Goal: Task Accomplishment & Management: Use online tool/utility

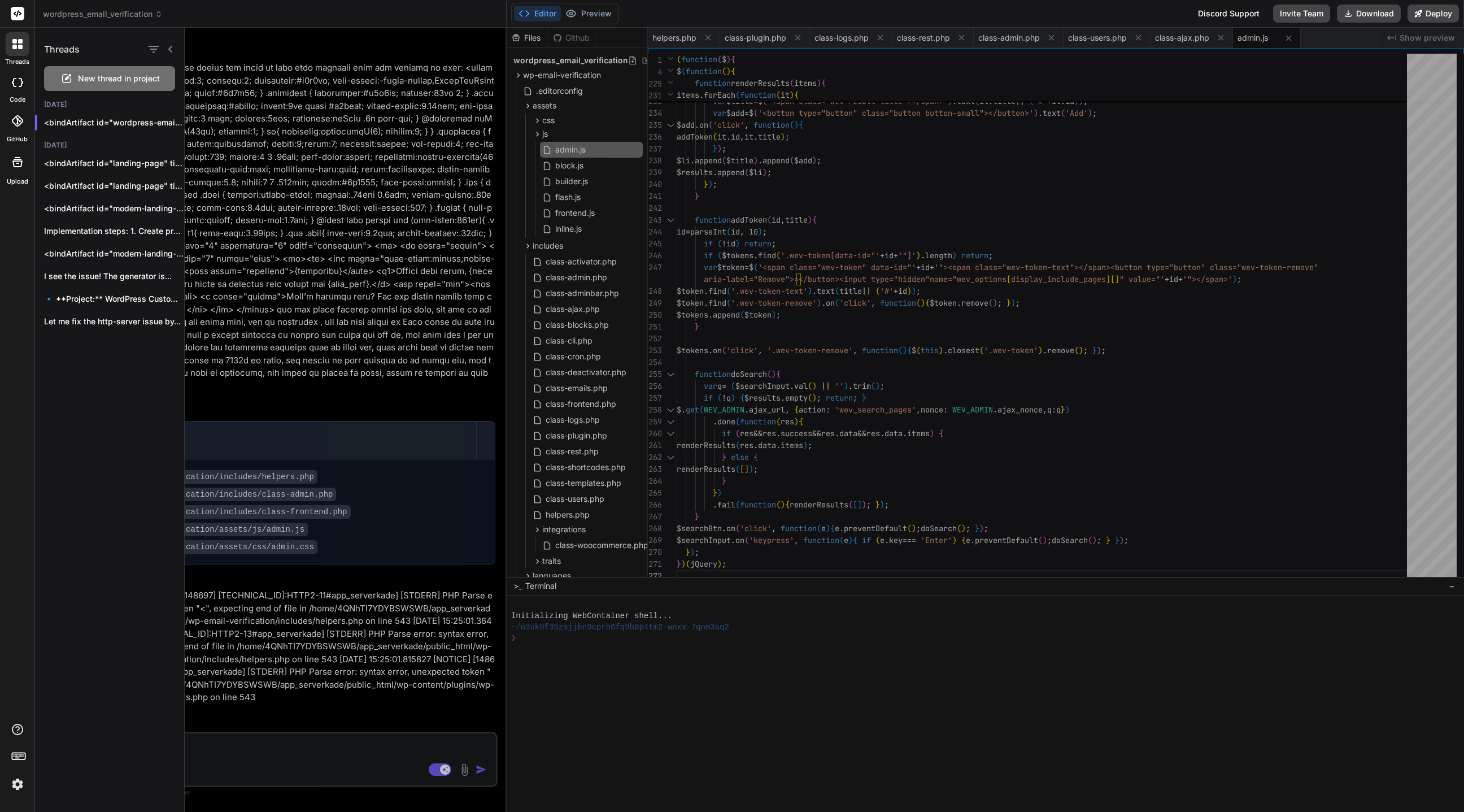
scroll to position [95, 0]
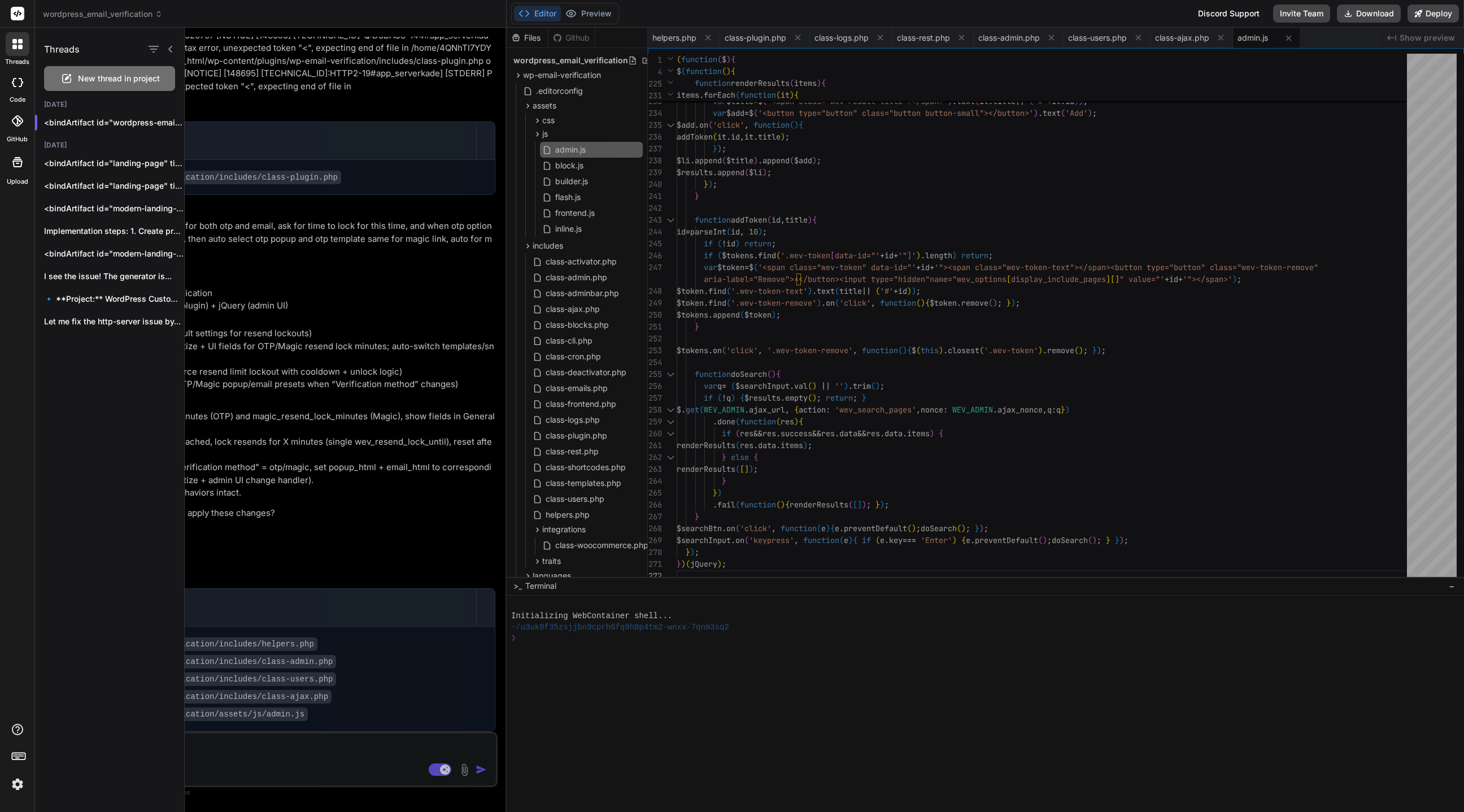
click at [108, 11] on span "wordpress_email_verification" at bounding box center [103, 14] width 120 height 11
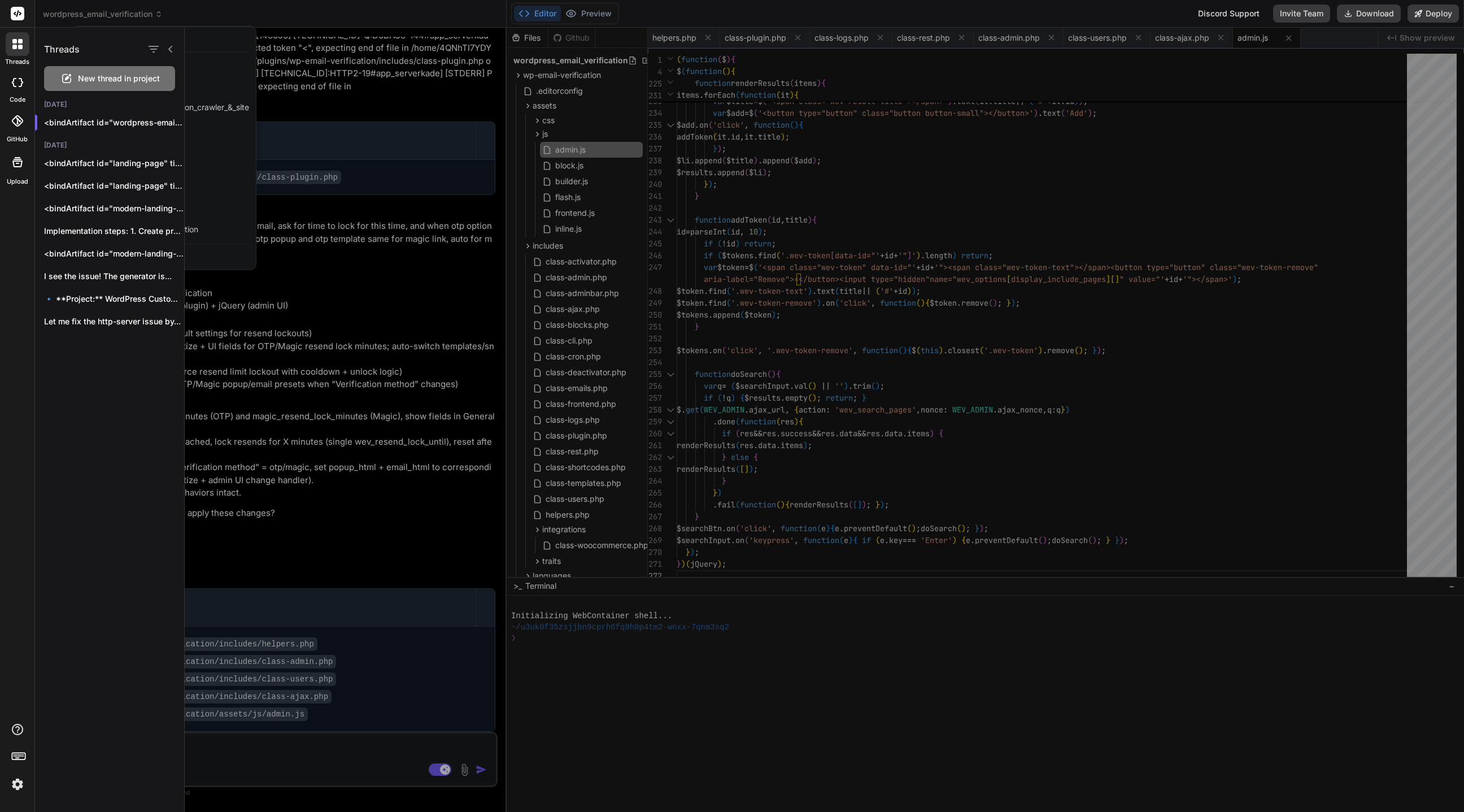
type textarea "x"
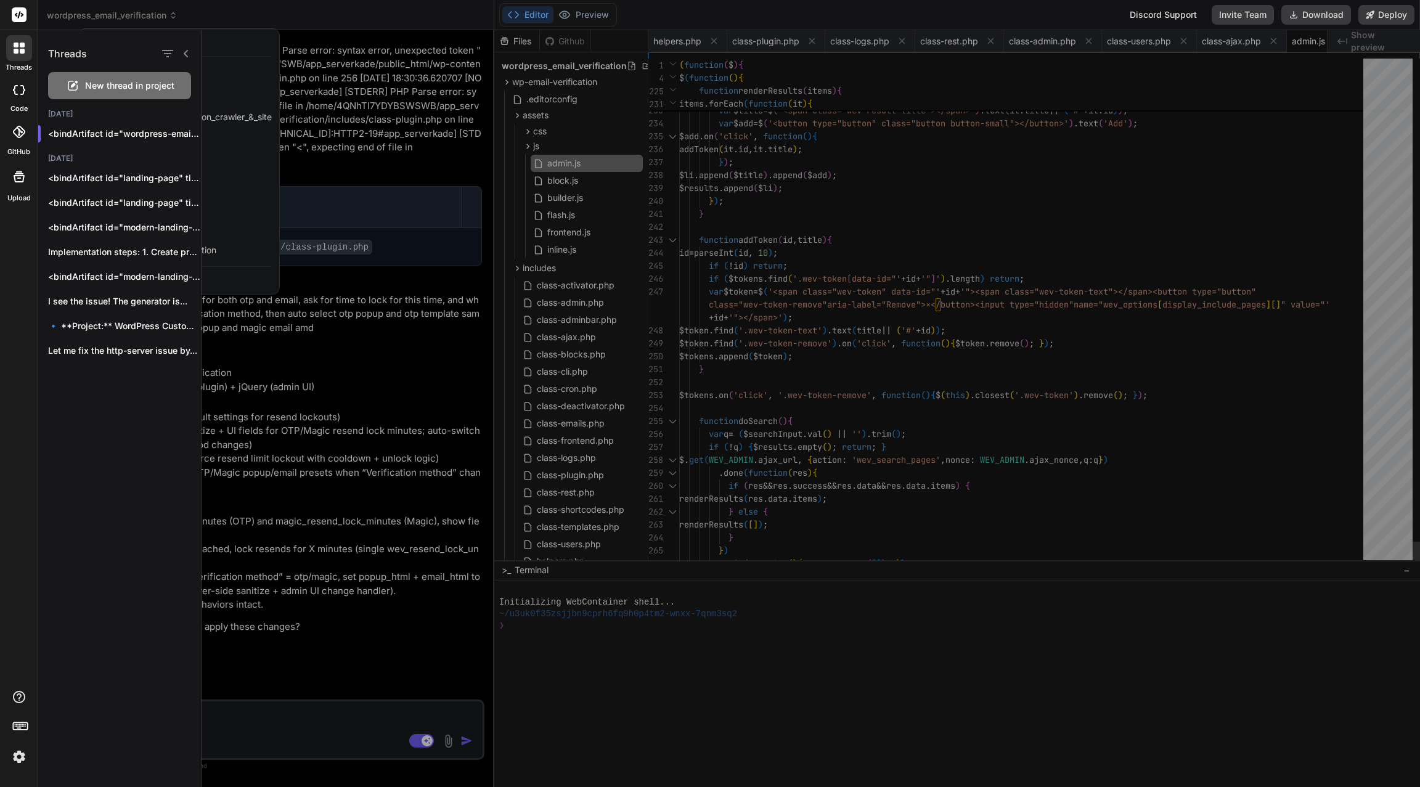
type textarea "$searchInput.on('keypress', function(e){ if (e.key === 'Enter') { e.preventDefa…"
type textarea "x"
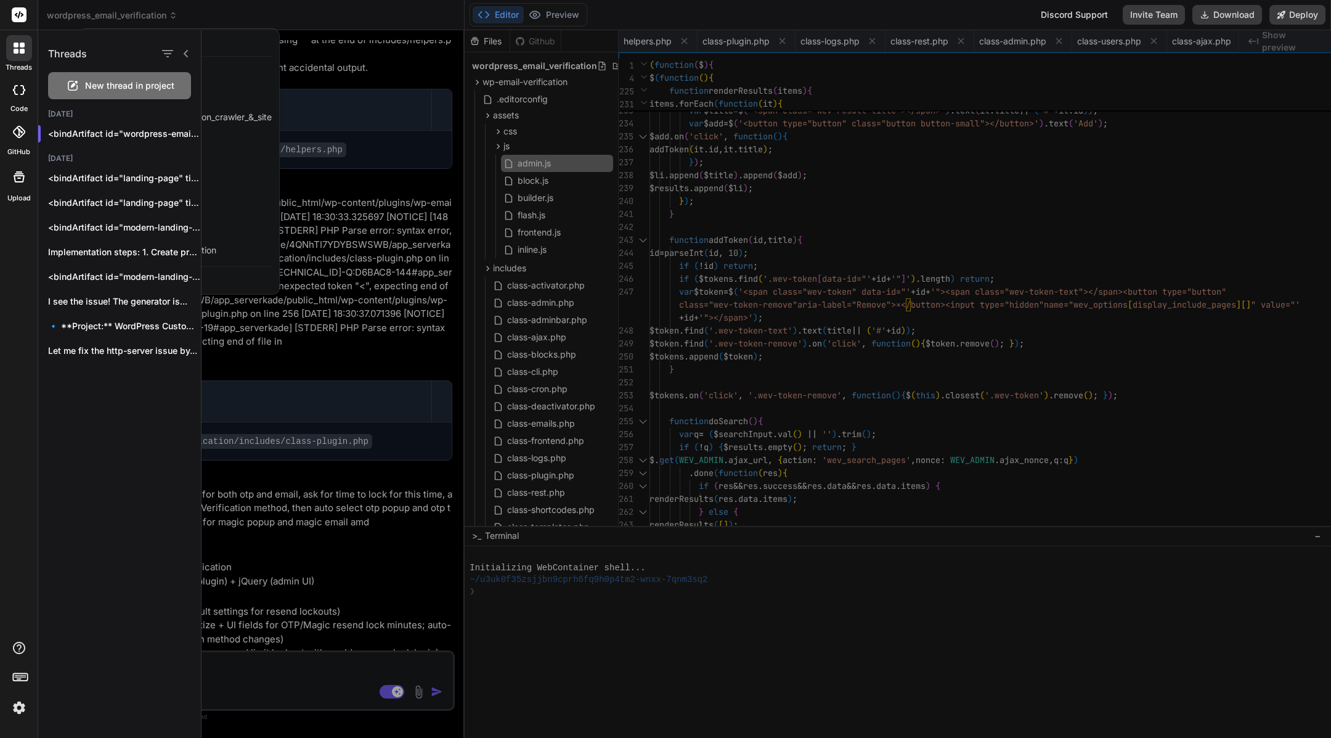
type textarea "x"
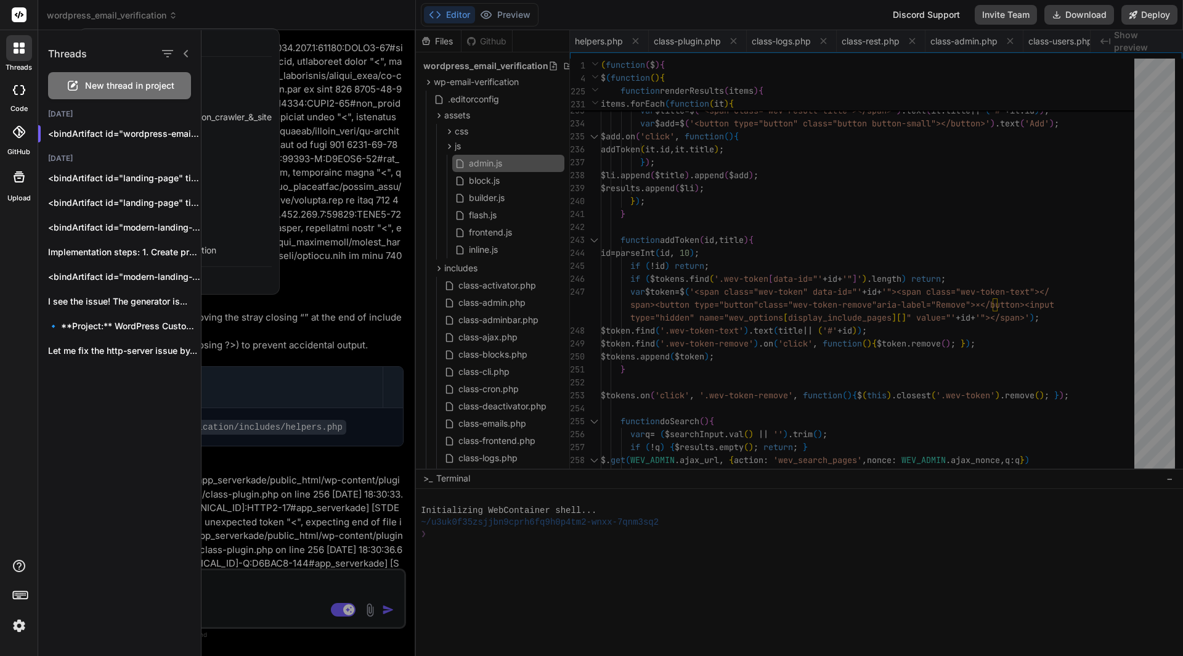
type textarea "})(jQuery);"
type textarea "x"
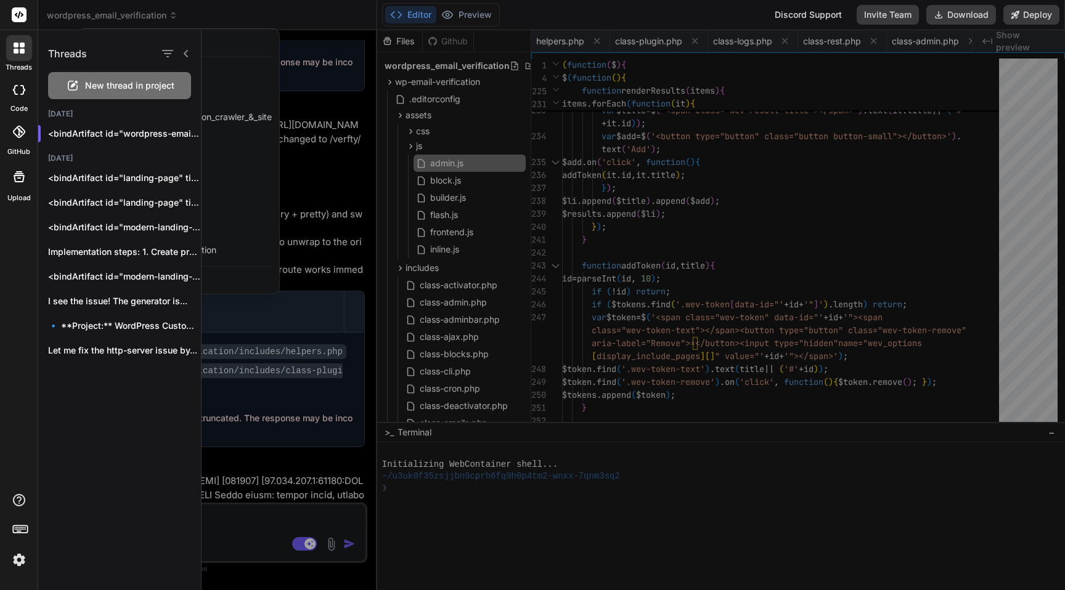
scroll to position [3440, 0]
click at [155, 17] on div at bounding box center [532, 295] width 1065 height 590
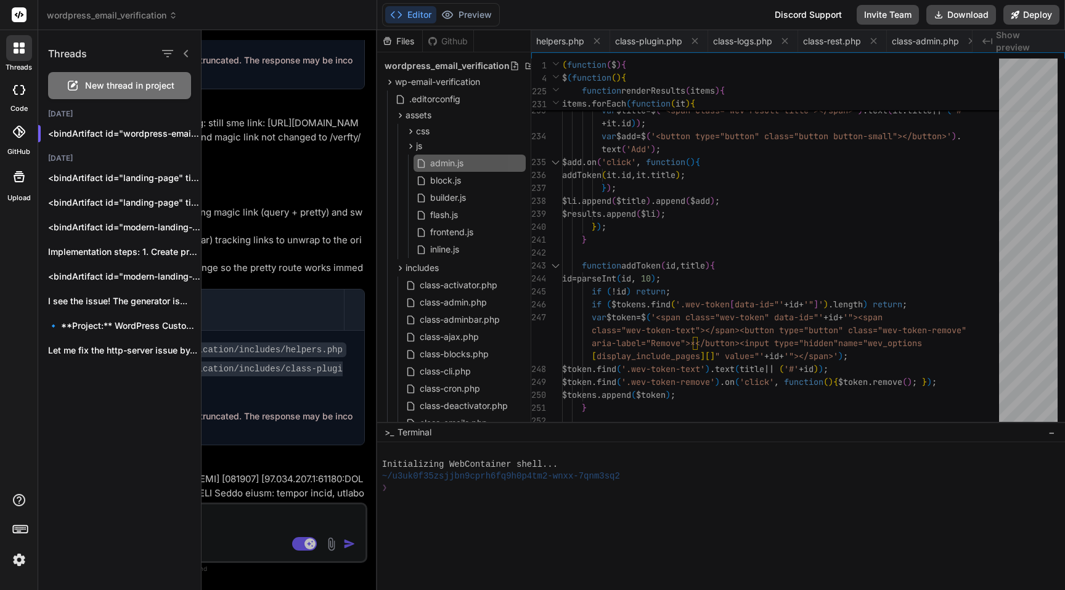
click at [220, 14] on div "wordpress_email_verification" at bounding box center [207, 15] width 321 height 12
click at [172, 18] on icon at bounding box center [173, 15] width 9 height 9
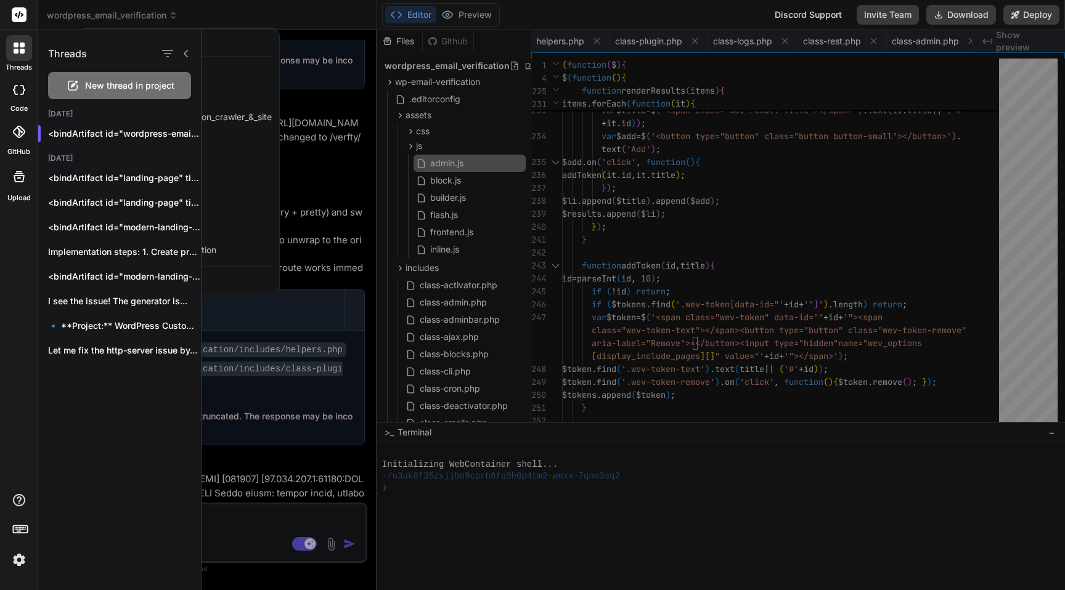
click at [185, 53] on icon at bounding box center [186, 54] width 10 height 10
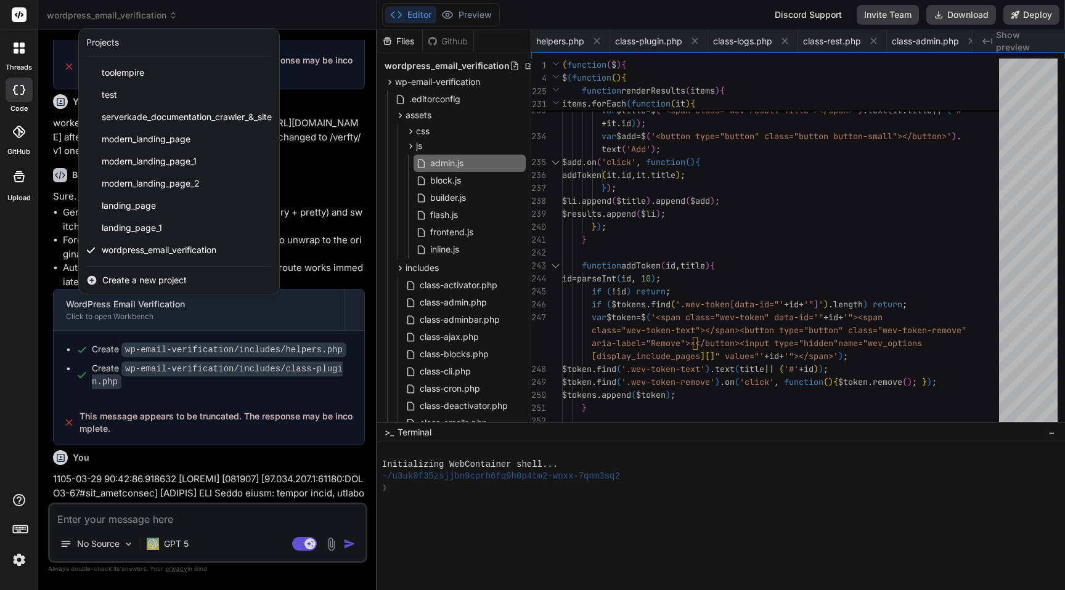
click at [150, 285] on span "Create a new project" at bounding box center [144, 280] width 84 height 12
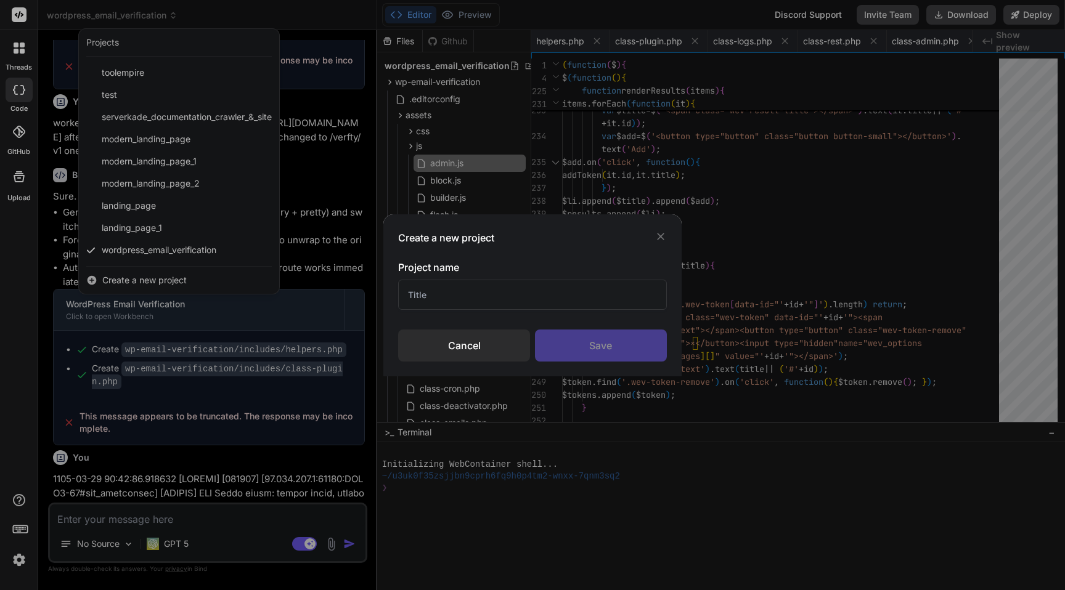
click at [509, 287] on input "text" at bounding box center [532, 295] width 269 height 30
type input "Serverkade"
click at [629, 346] on div "Save" at bounding box center [601, 346] width 132 height 32
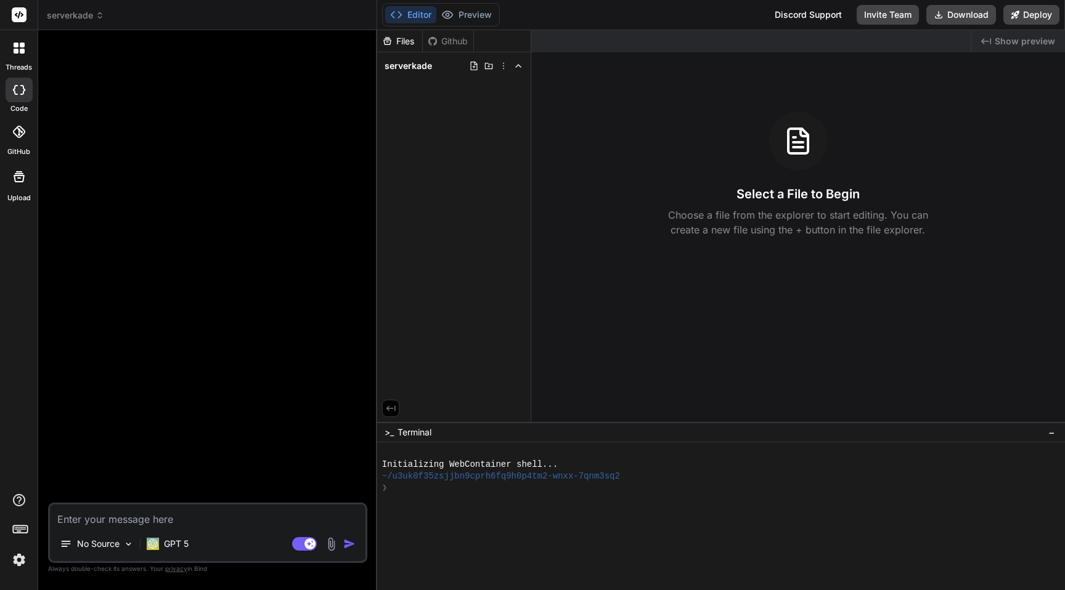
scroll to position [0, 0]
click at [179, 516] on textarea at bounding box center [208, 516] width 316 height 22
click at [185, 539] on p "GPT 5" at bounding box center [176, 544] width 25 height 12
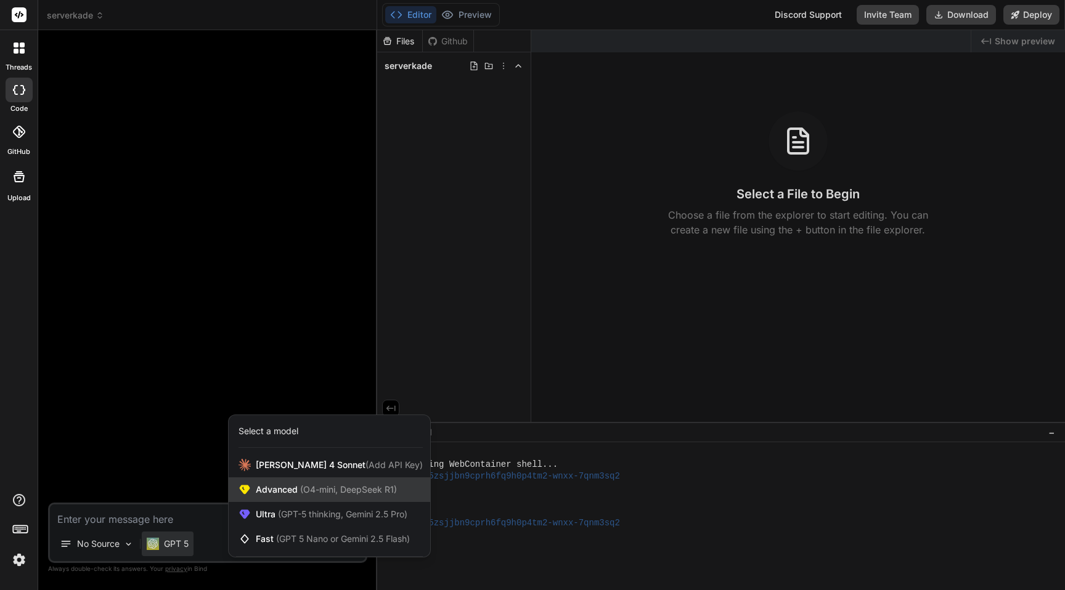
click at [270, 492] on span "Advanced (O4-mini, DeepSeek R1)" at bounding box center [326, 490] width 141 height 12
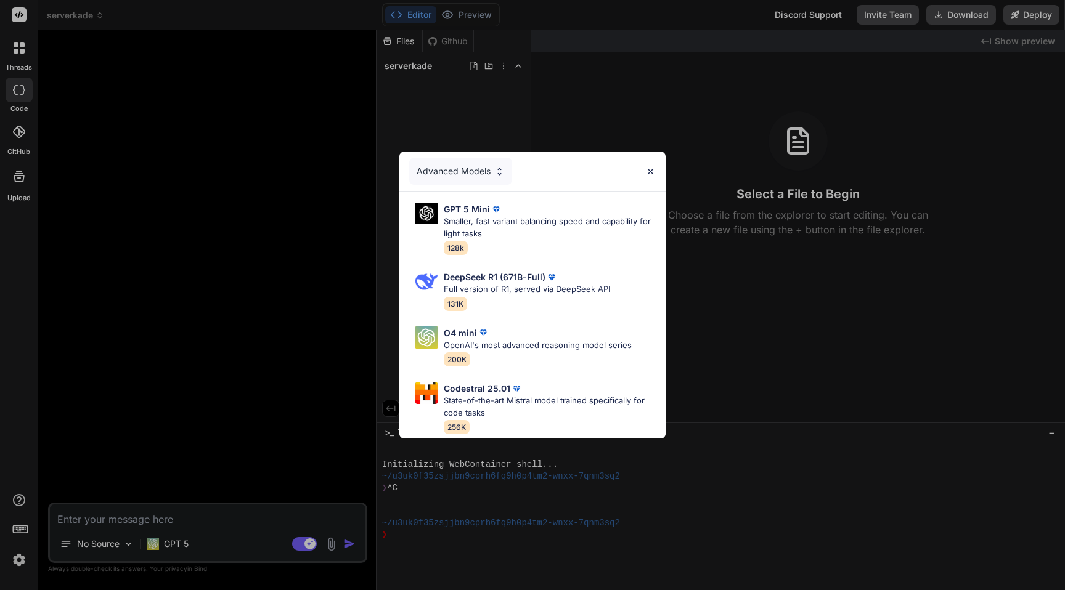
click at [264, 436] on div "Advanced Models GPT 5 Mini Smaller, fast variant balancing speed and capability…" at bounding box center [532, 295] width 1065 height 590
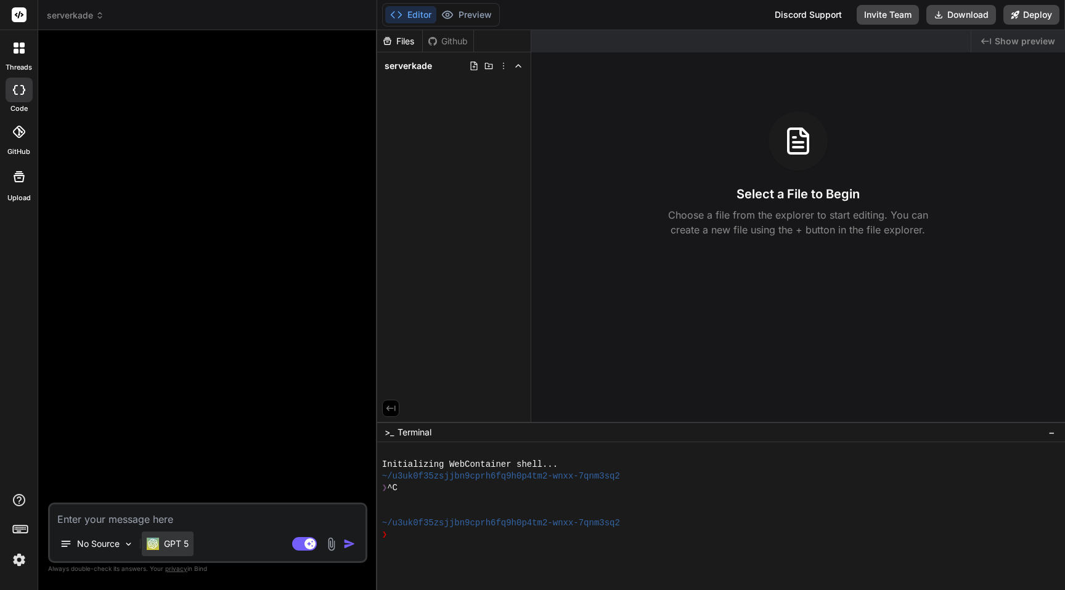
click at [180, 544] on p "GPT 5" at bounding box center [176, 544] width 25 height 12
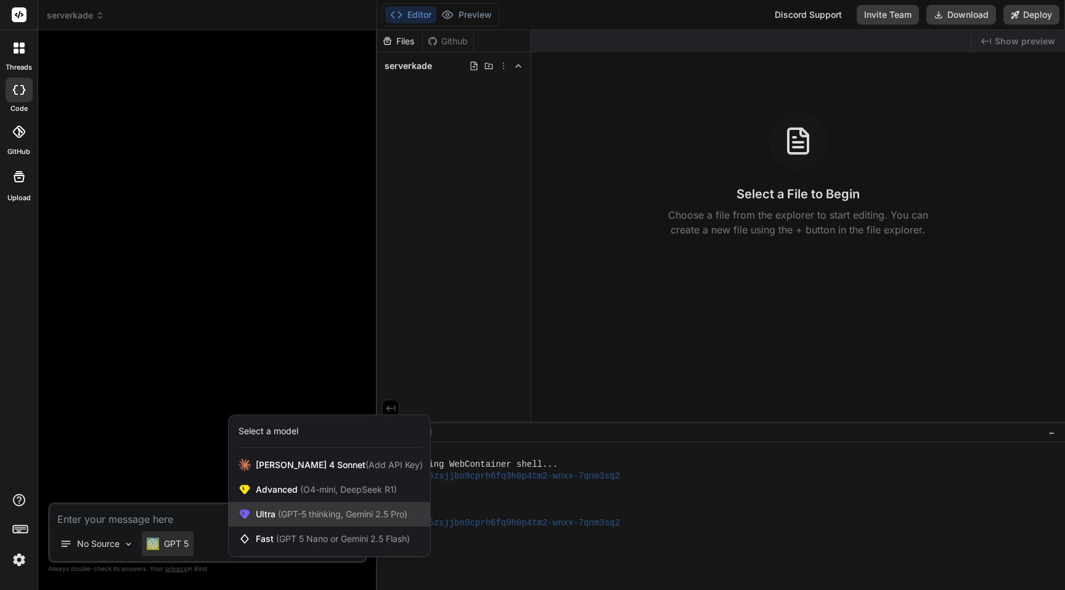
click at [272, 510] on span "Ultra (GPT-5 thinking, Gemini 2.5 Pro)" at bounding box center [332, 514] width 152 height 12
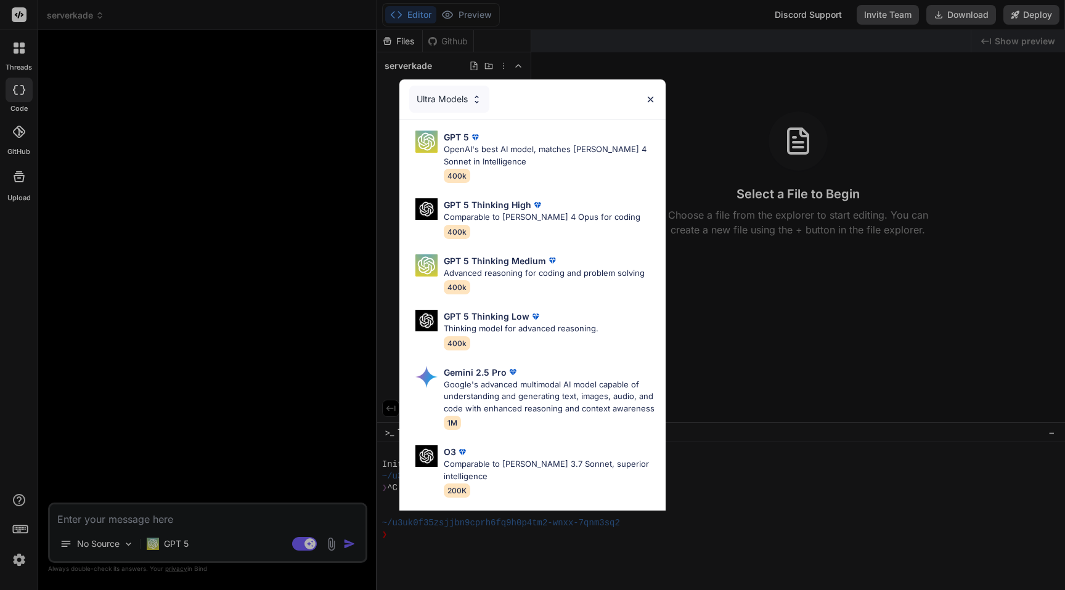
scroll to position [91, 0]
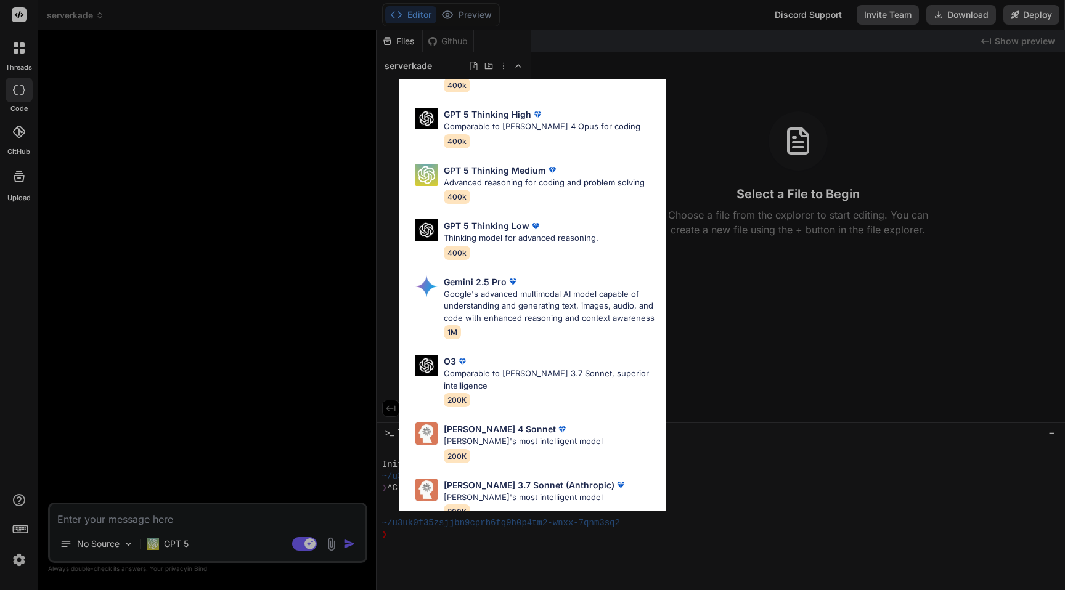
click at [258, 404] on div "Ultra Models GPT 5 OpenAI's best AI model, matches Claude 4 Sonnet in Intellige…" at bounding box center [532, 295] width 1065 height 590
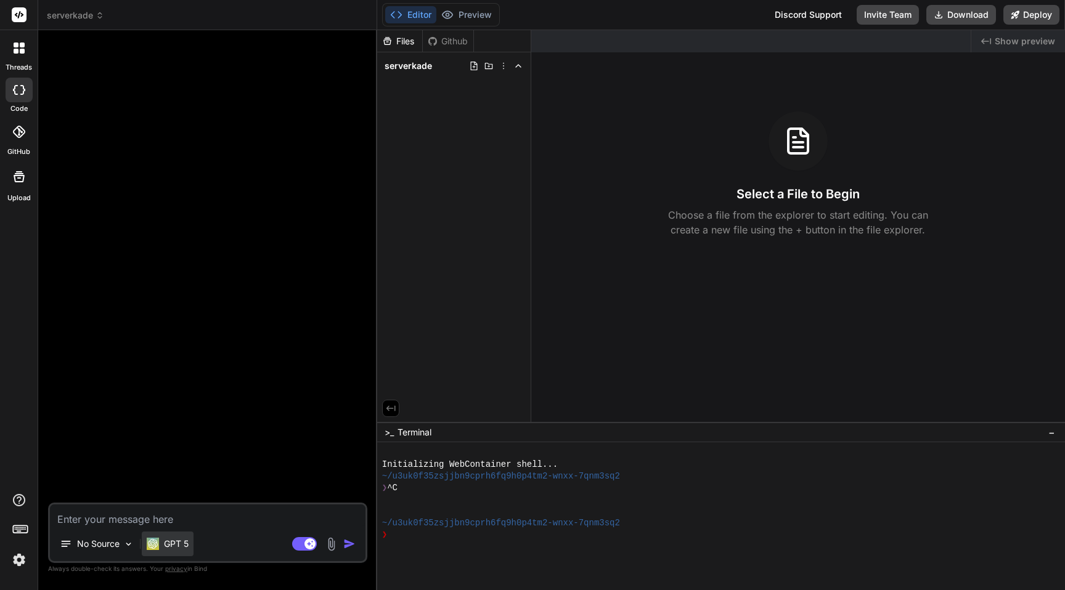
click at [181, 542] on p "GPT 5" at bounding box center [176, 544] width 25 height 12
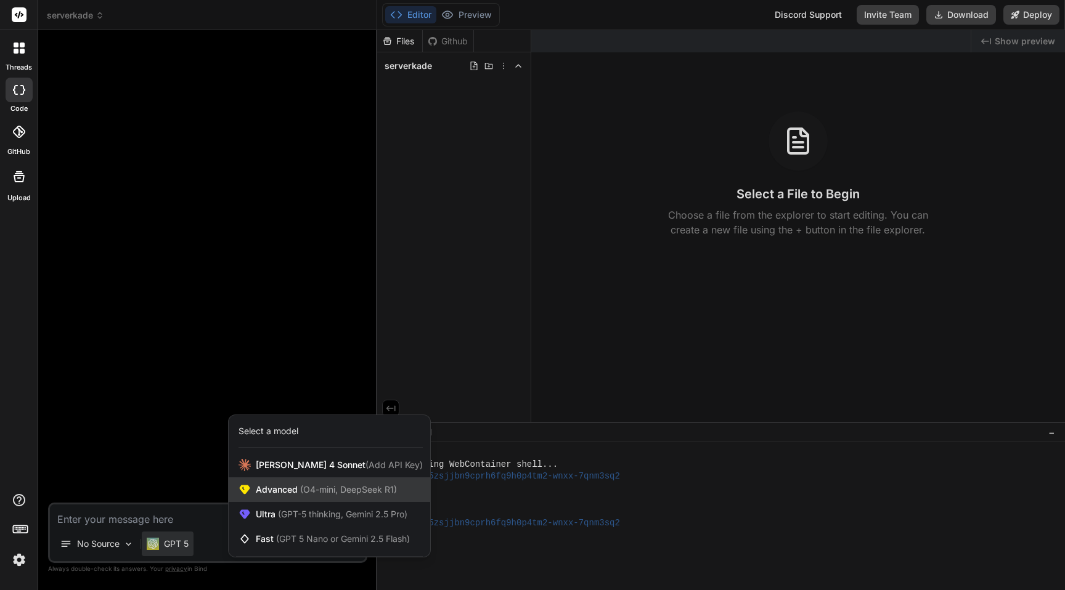
click at [280, 481] on div "Advanced (O4-mini, DeepSeek R1)" at bounding box center [330, 490] width 202 height 25
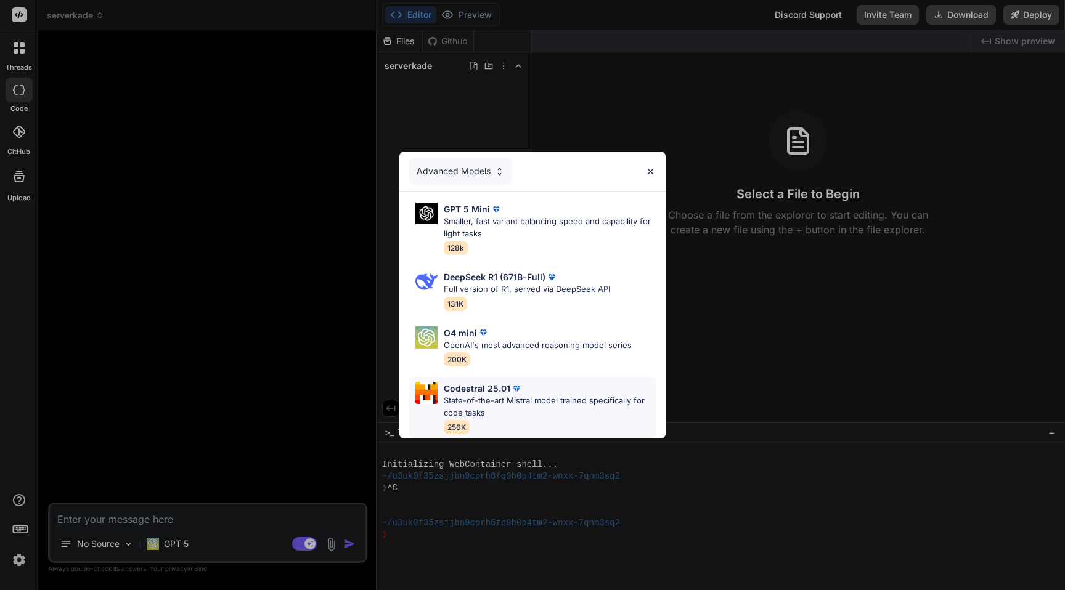
click at [573, 395] on p "State-of-the-art Mistral model trained specifically for code tasks" at bounding box center [550, 407] width 212 height 24
type textarea "x"
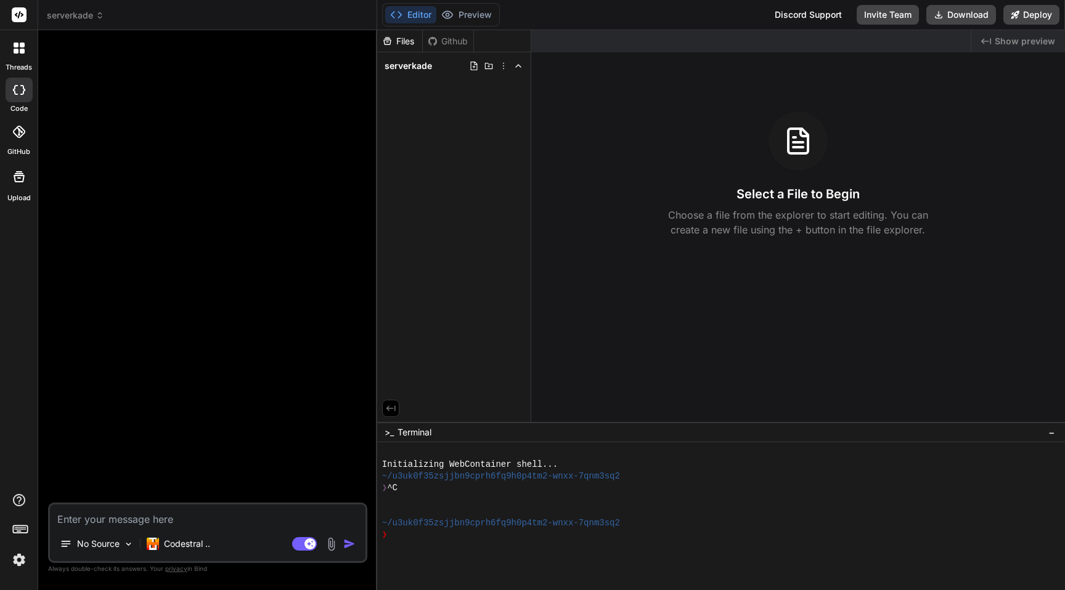
click at [163, 521] on textarea at bounding box center [208, 516] width 316 height 22
type textarea "C"
type textarea "x"
type textarea "Cr"
type textarea "x"
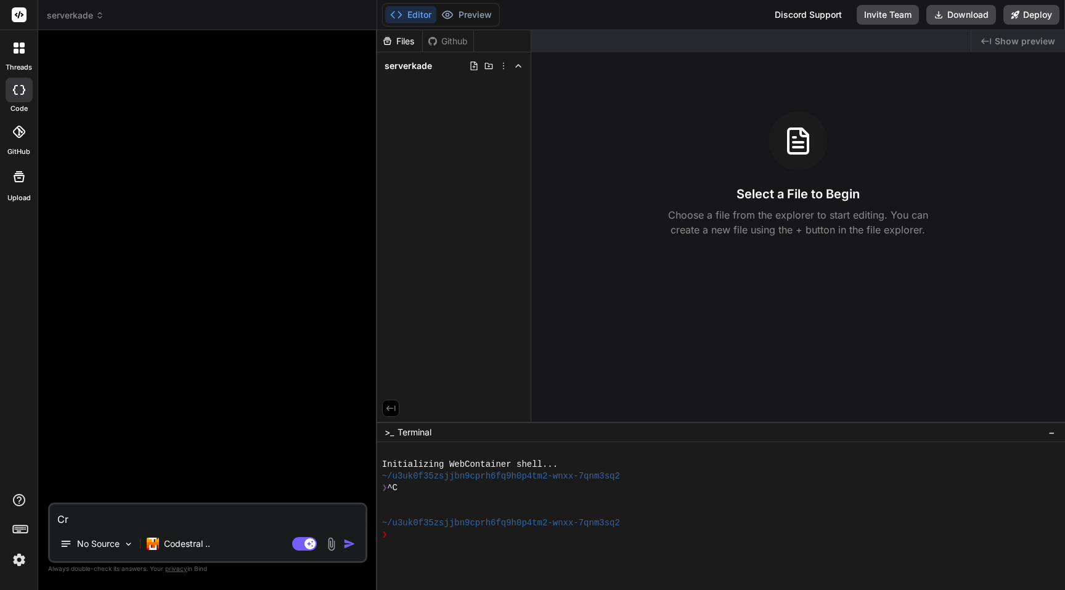
type textarea "Cre"
type textarea "x"
type textarea "Crea"
type textarea "x"
type textarea "Creat"
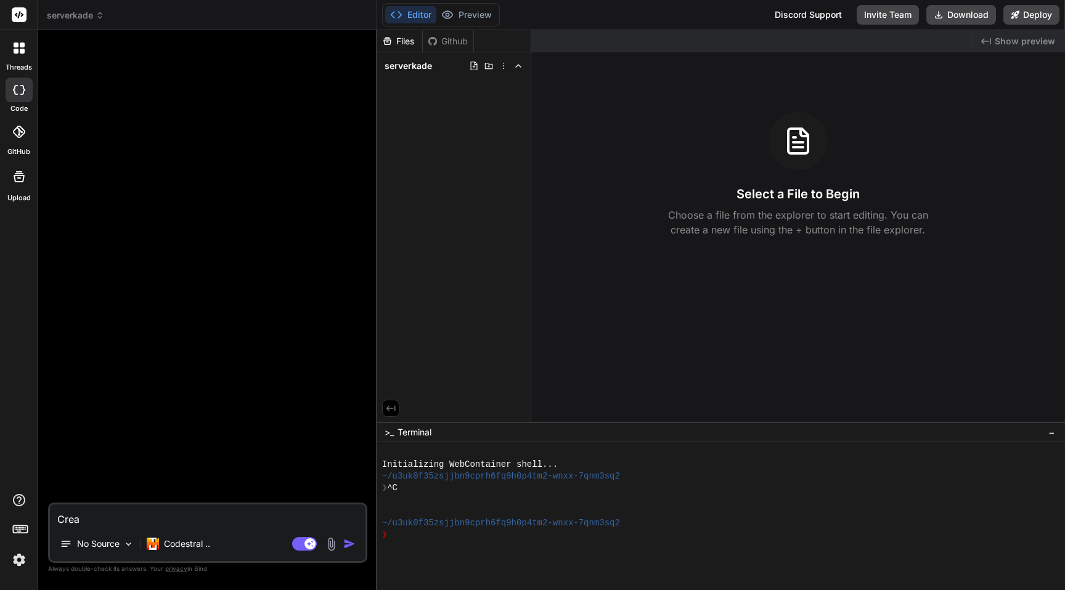
type textarea "x"
type textarea "Create"
type textarea "x"
type textarea "Create"
type textarea "x"
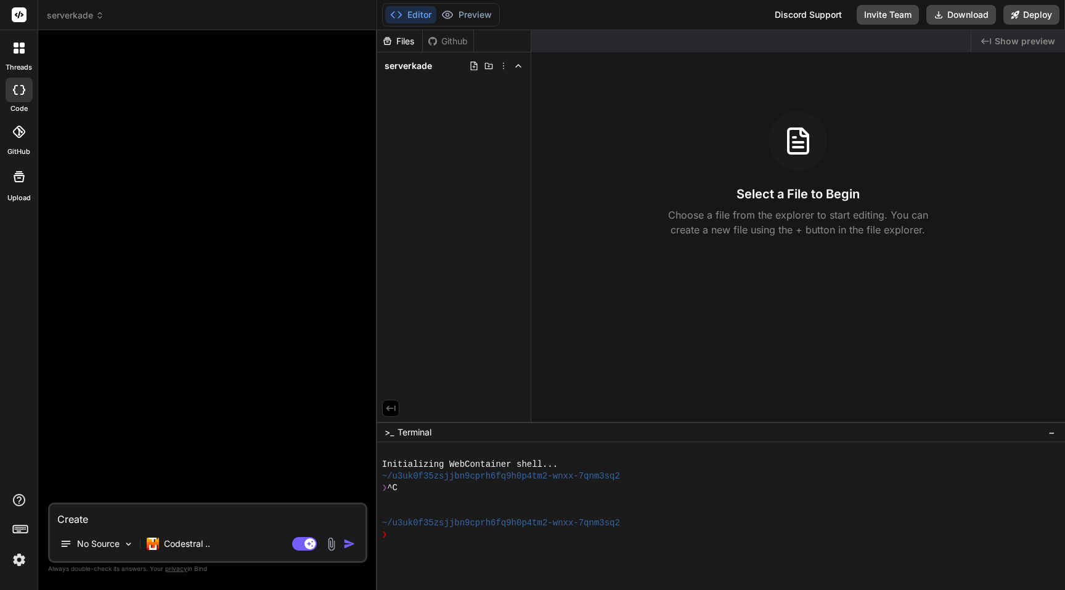
type textarea "Create m"
type textarea "x"
type textarea "Create me"
type textarea "x"
type textarea "Create me"
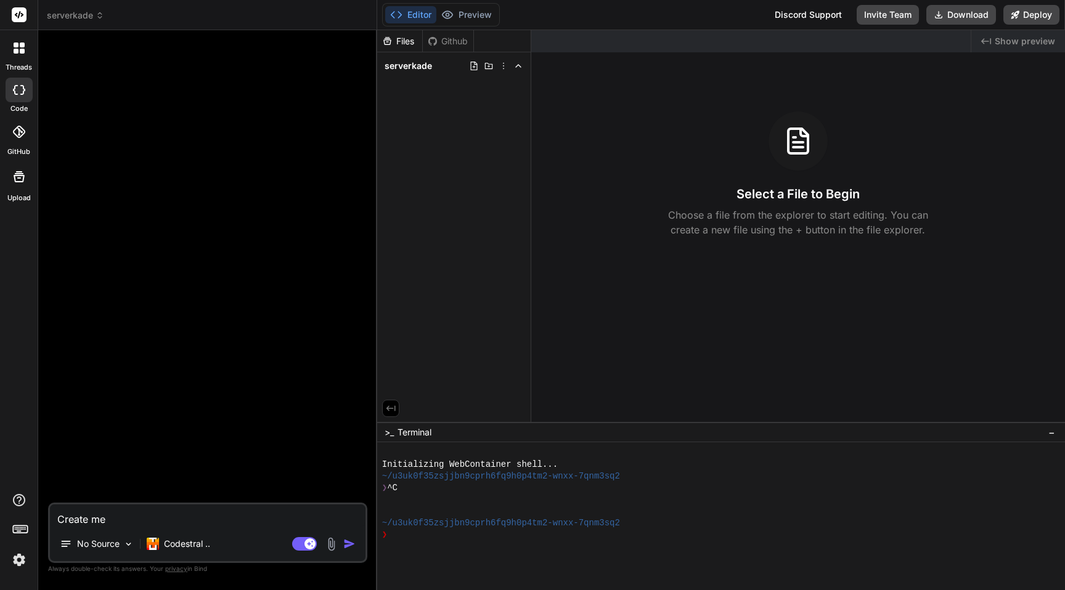
type textarea "x"
type textarea "Create me w"
type textarea "x"
type textarea "Create me wo"
type textarea "x"
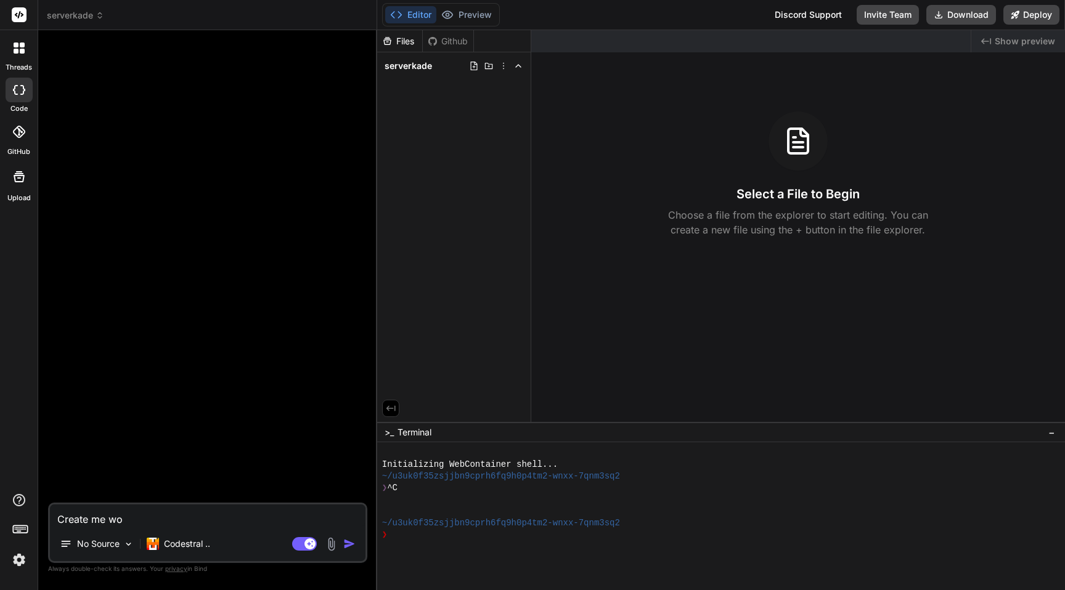
type textarea "Create me wor"
type textarea "x"
type textarea "Create me word"
type textarea "x"
type textarea "Create me wordp"
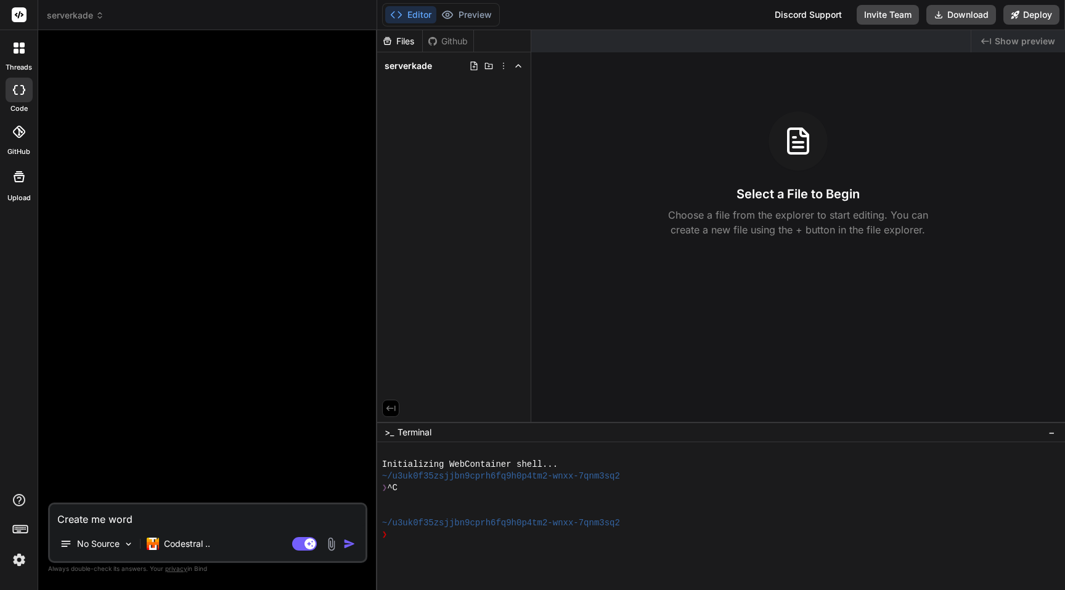
type textarea "x"
type textarea "Create me wordpr"
type textarea "x"
type textarea "Create me wordpre"
type textarea "x"
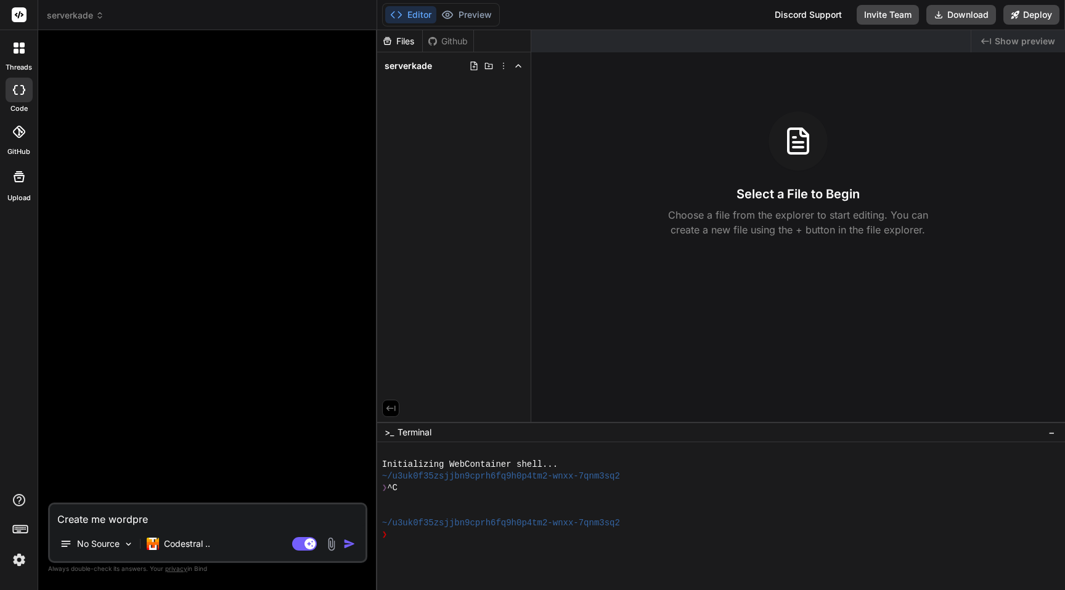
type textarea "Create me wordpres"
type textarea "x"
type textarea "Create me wordpress"
type textarea "x"
type textarea "Create me wordpress,"
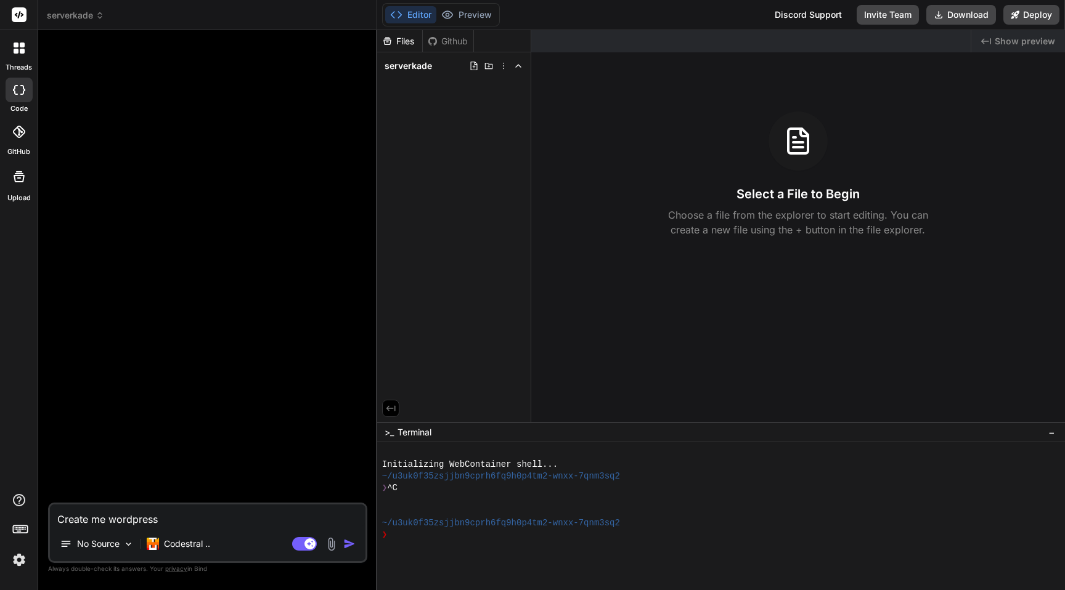
type textarea "x"
type textarea "Create me wordpress,"
type textarea "x"
type textarea "Create me wordpress, w"
type textarea "x"
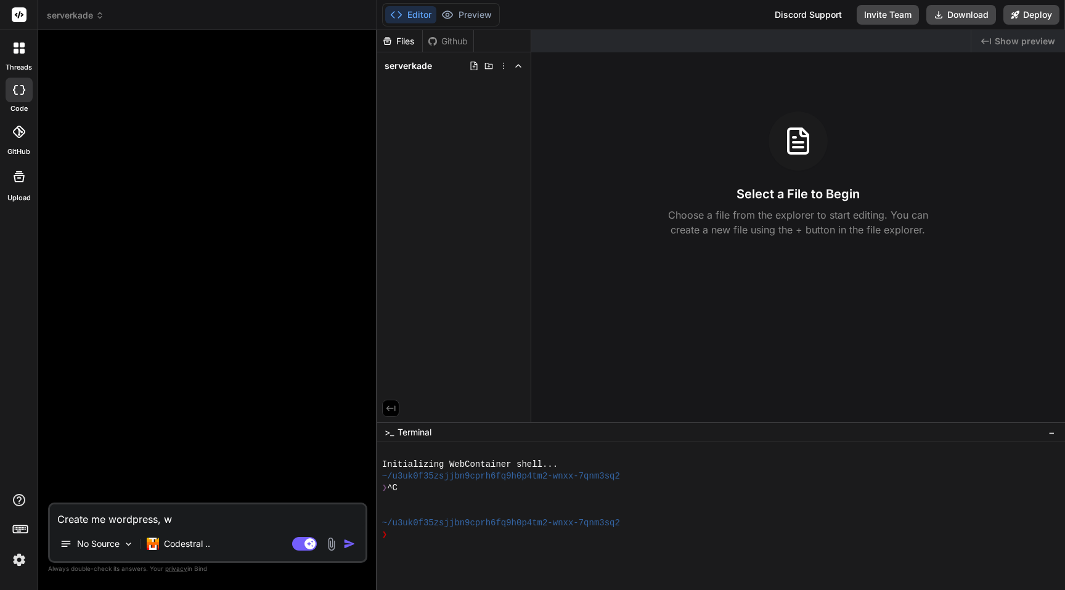
type textarea "Create me wordpress, wo"
type textarea "x"
type textarea "Create me wordpress, woo"
type textarea "x"
type textarea "Create me wordpress, wooc"
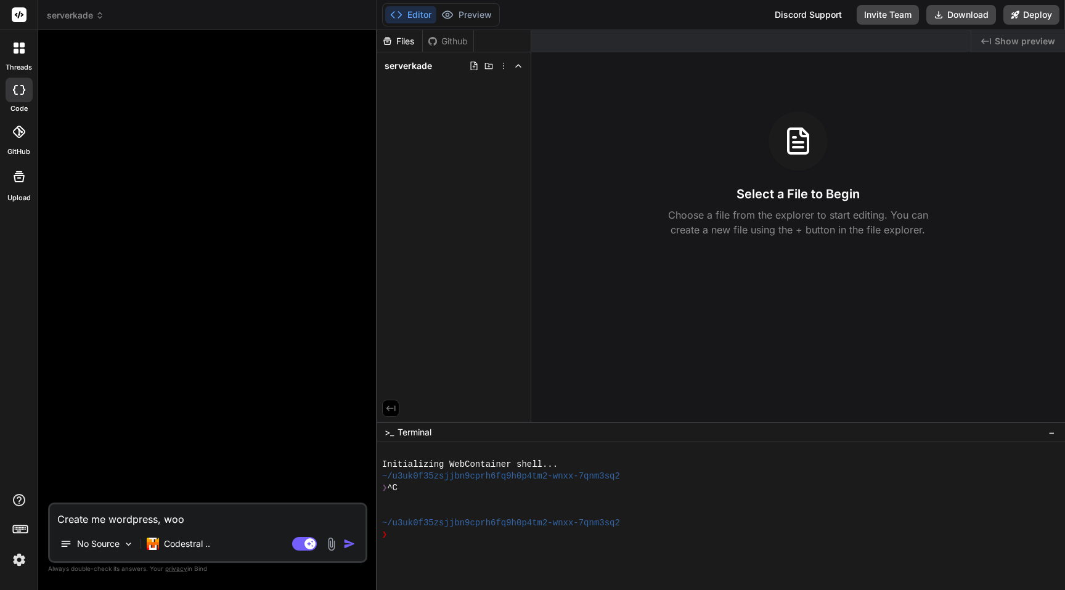
type textarea "x"
type textarea "Create me wordpress, wooco"
type textarea "x"
type textarea "Create me wordpress, woocom"
type textarea "x"
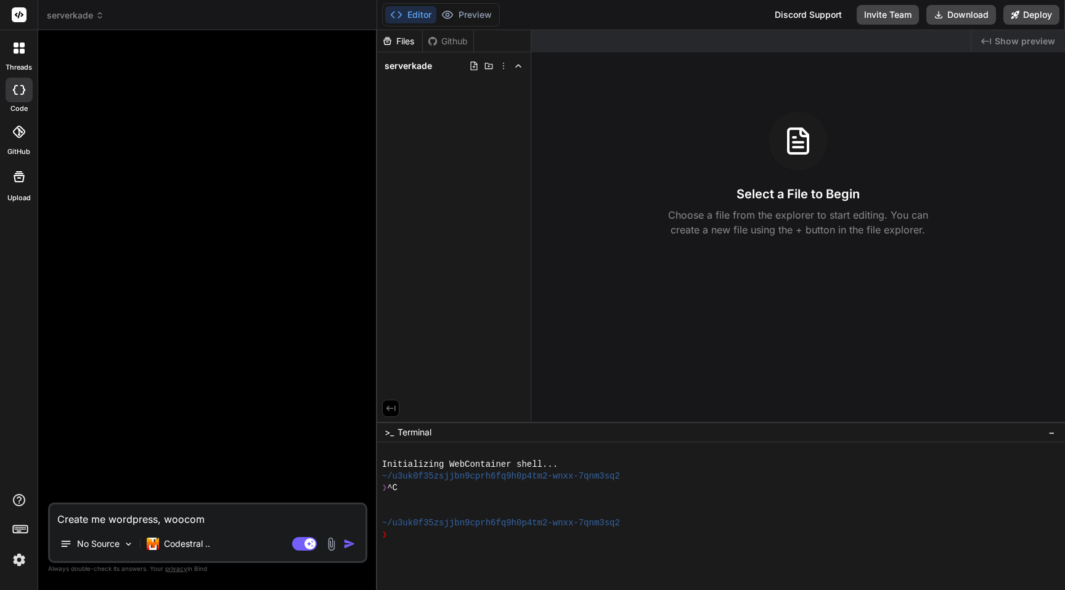
type textarea "Create me wordpress, woocomm"
type textarea "x"
type textarea "Create me wordpress, woocomme"
type textarea "x"
type textarea "Create me wordpress, woocommer"
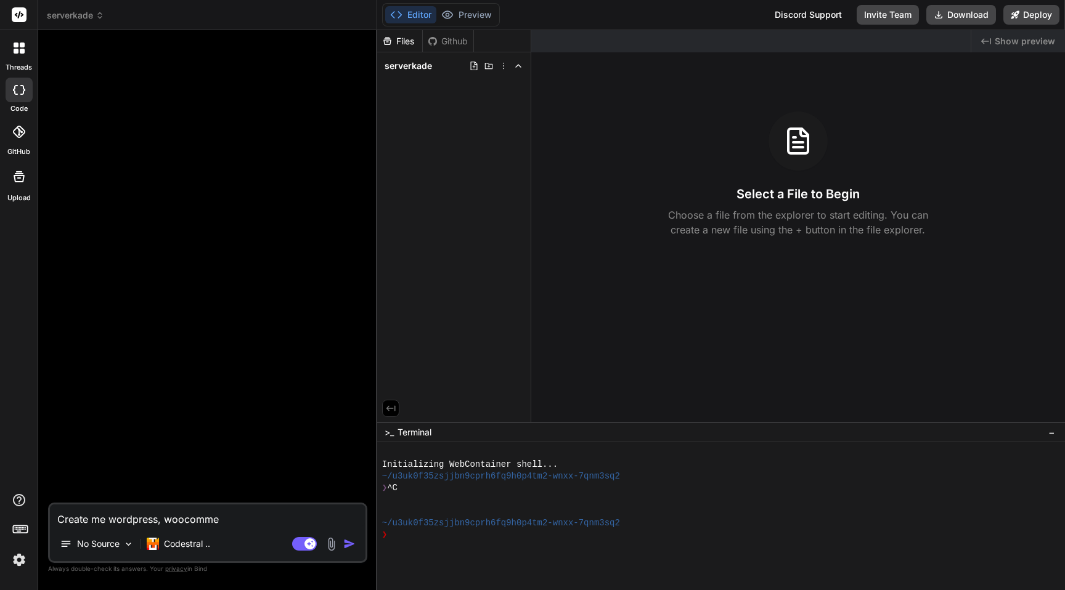
type textarea "x"
type textarea "Create me wordpress, woocommerc"
type textarea "x"
type textarea "Create me wordpress, woocommerce"
type textarea "x"
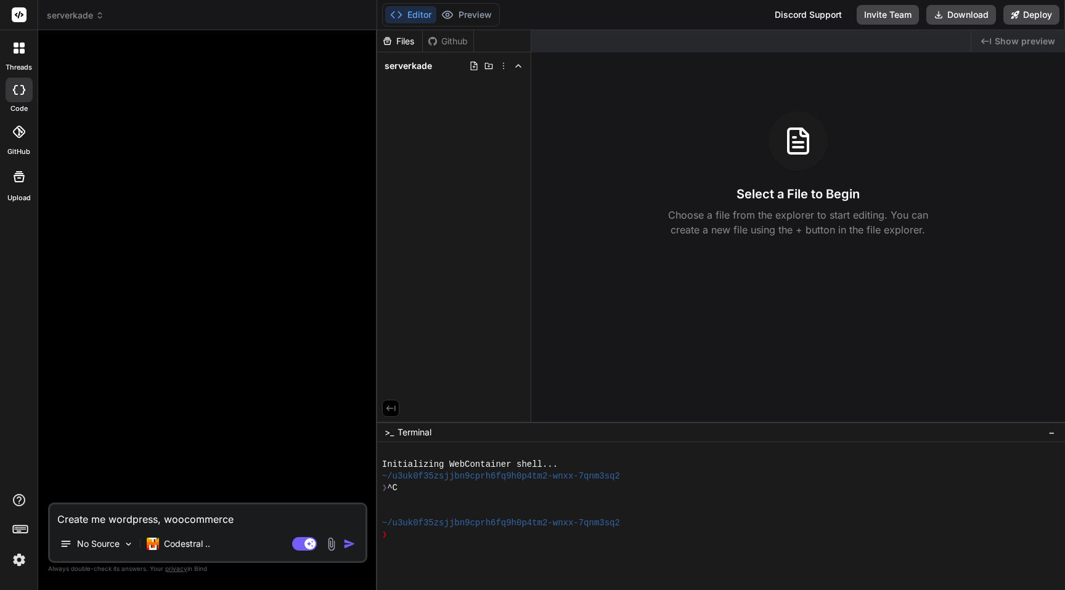
type textarea "Create me wordpress, woocommerce"
type textarea "x"
type textarea "Create me wordpress, woocommerce p"
type textarea "x"
type textarea "Create me wordpress, woocommerce pl"
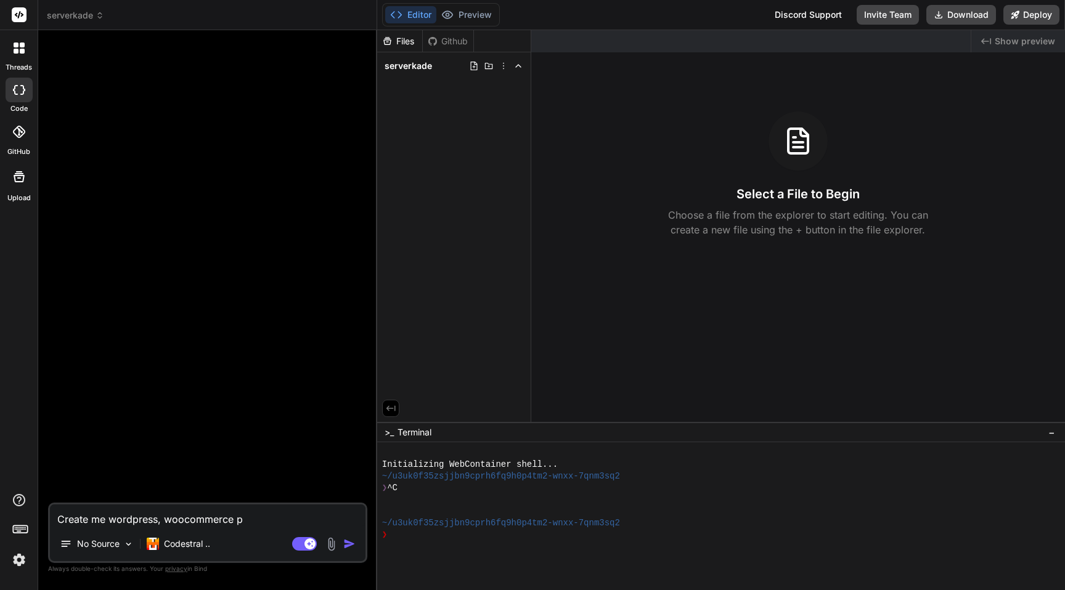
type textarea "x"
type textarea "Create me wordpress, woocommerce plu"
type textarea "x"
type textarea "Create me wordpress, woocommerce plug"
type textarea "x"
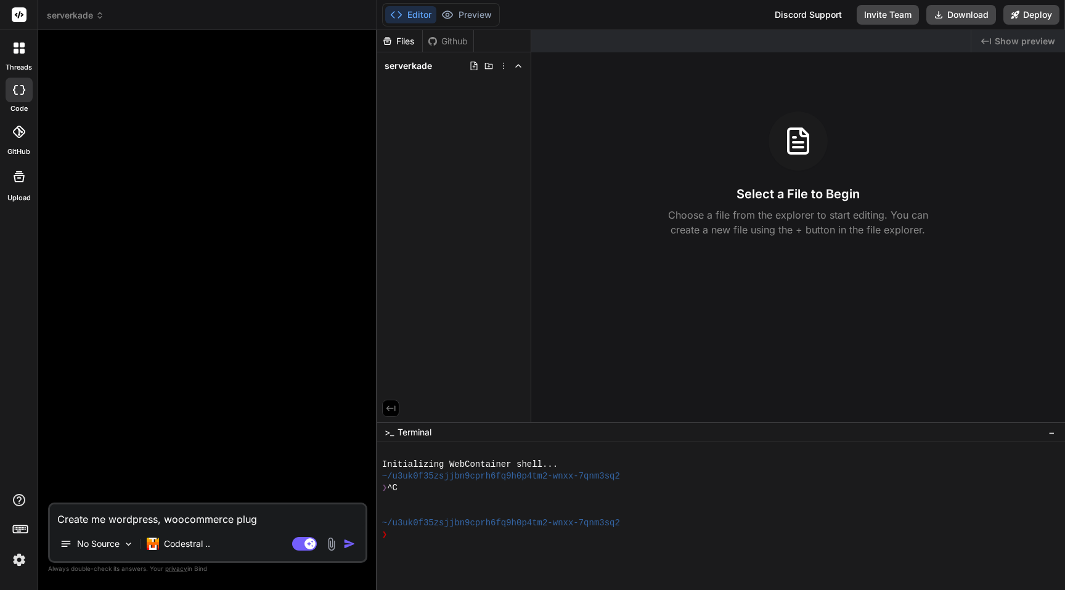
type textarea "Create me wordpress, woocommerce plugi"
type textarea "x"
type textarea "Create me wordpress, woocommerce plugin"
type textarea "x"
type textarea "Create me wordpress, woocommerce plugin,"
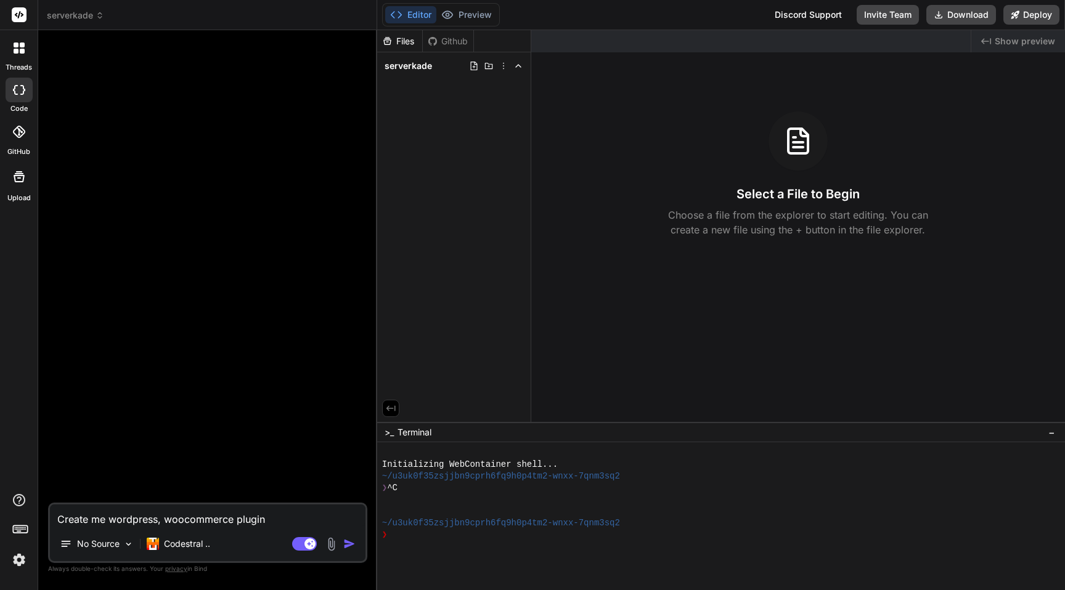
type textarea "x"
type textarea "Create me wordpress, woocommerce plugin,"
type textarea "x"
type textarea "Create me wordpress, woocommerce plugin, p"
type textarea "x"
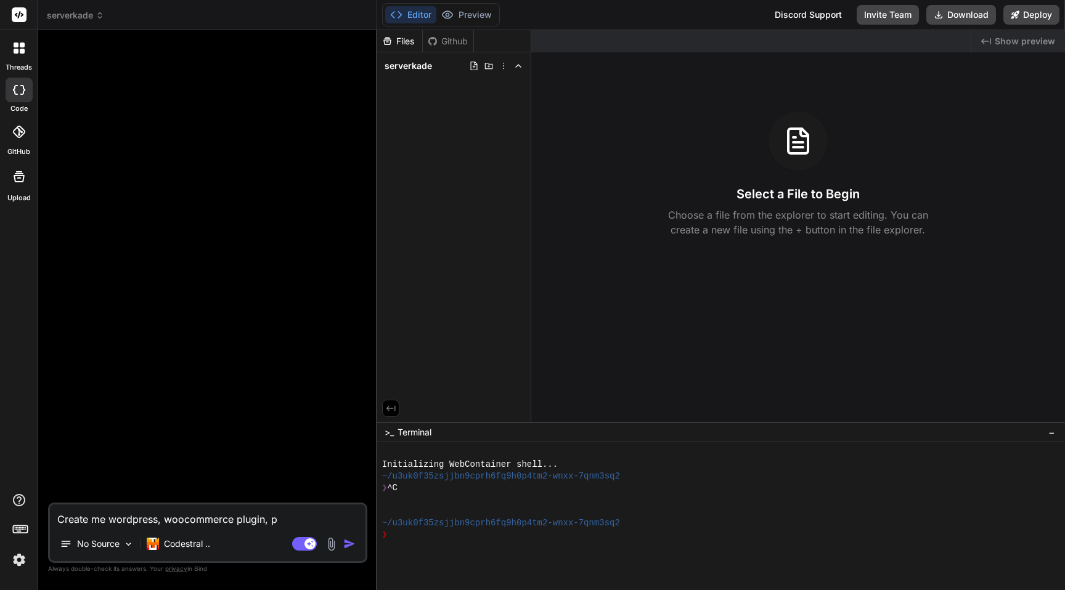
type textarea "Create me wordpress, woocommerce plugin, pr"
type textarea "x"
type textarea "Create me wordpress, woocommerce plugin, pro"
type textarea "x"
type textarea "Create me wordpress, woocommerce plugin, prof"
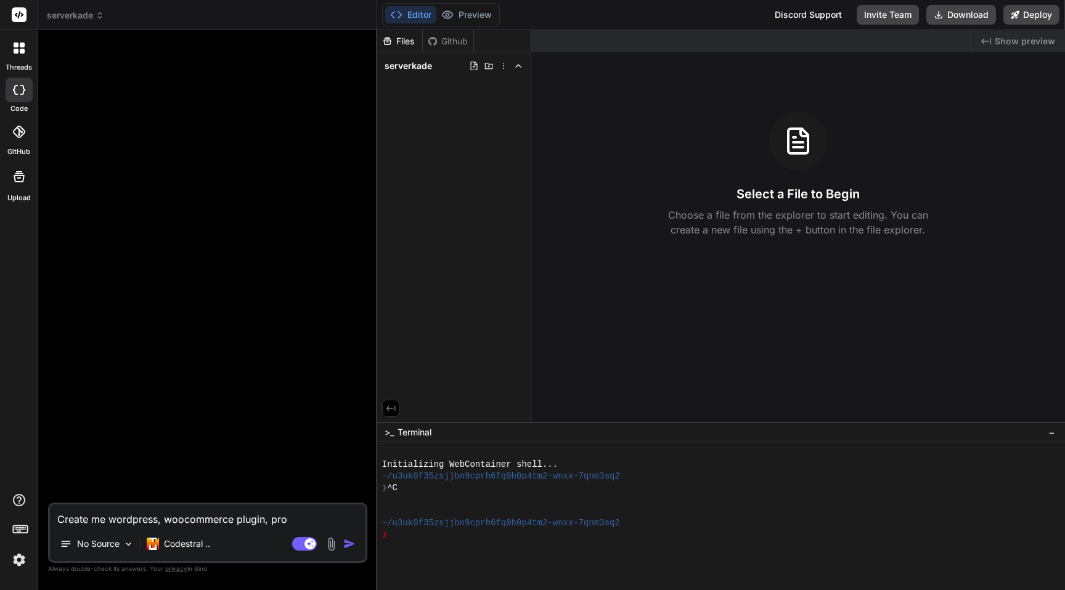
type textarea "x"
type textarea "Create me wordpress, woocommerce plugin, profe"
type textarea "x"
type textarea "Create me wordpress, woocommerce plugin, profes"
type textarea "x"
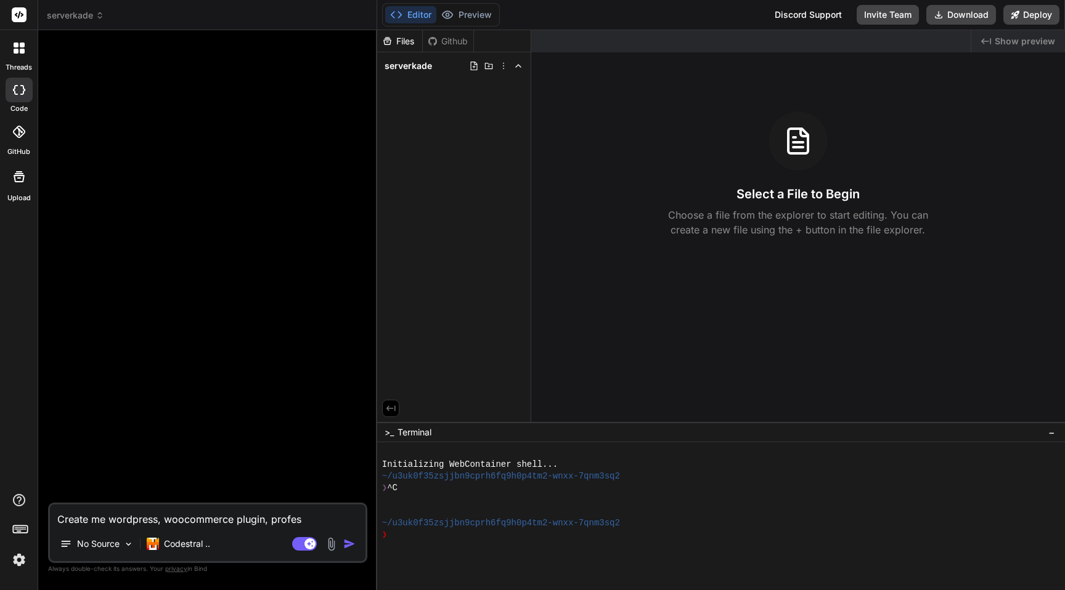
type textarea "Create me wordpress, woocommerce plugin, profess"
type textarea "x"
type textarea "Create me wordpress, woocommerce plugin, professi"
type textarea "x"
type textarea "Create me wordpress, woocommerce plugin, professio"
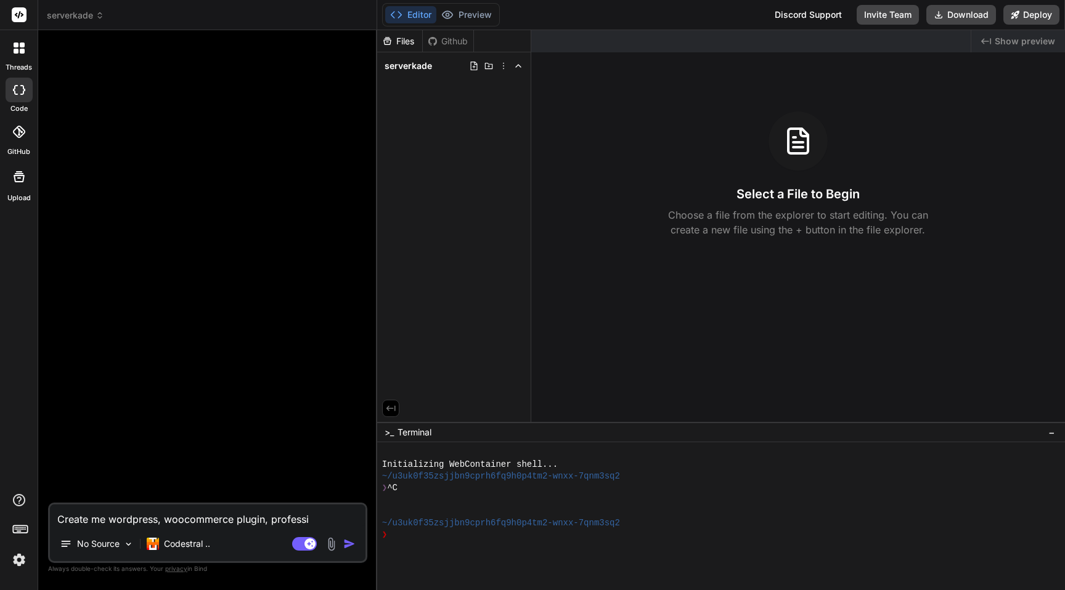
type textarea "x"
type textarea "Create me wordpress, woocommerce plugin, profession"
type textarea "x"
type textarea "Create me wordpress, woocommerce plugin, professiona"
type textarea "x"
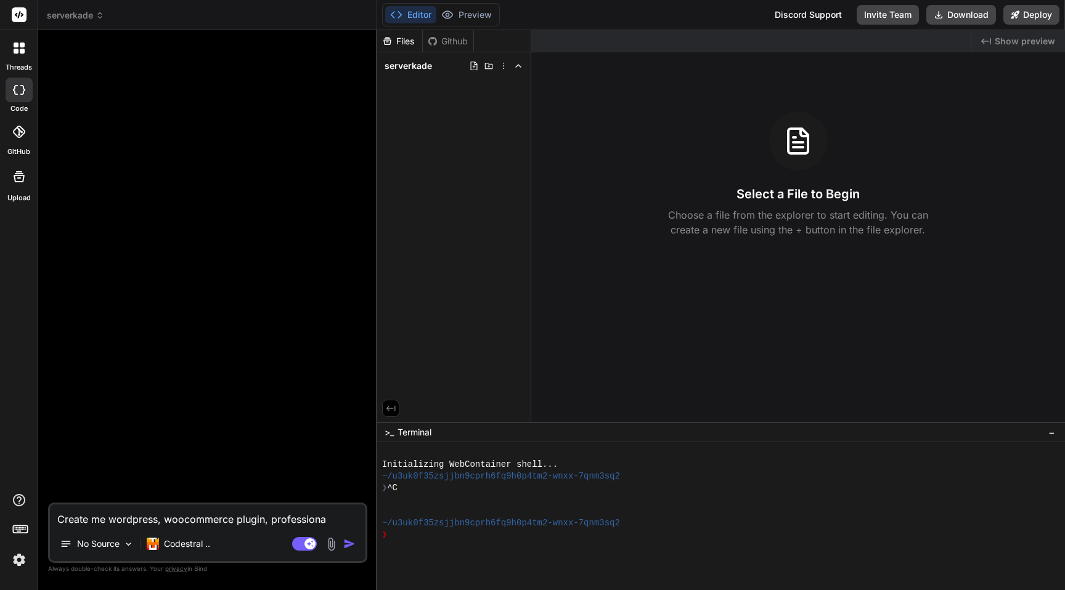
type textarea "Create me wordpress, woocommerce plugin, professional"
type textarea "x"
type textarea "Create me wordpress, woocommerce plugin, professional"
type textarea "x"
type textarea "Create me wordpress, woocommerce plugin, professional p"
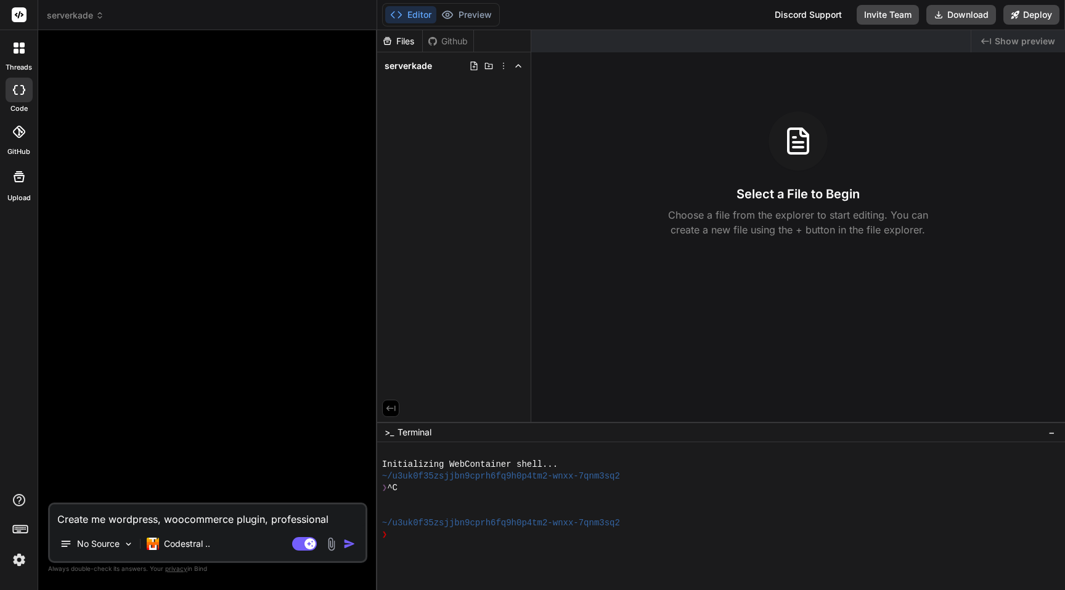
type textarea "x"
type textarea "Create me wordpress, woocommerce plugin, professional pl"
type textarea "x"
type textarea "Create me wordpress, woocommerce plugin, professional plu"
type textarea "x"
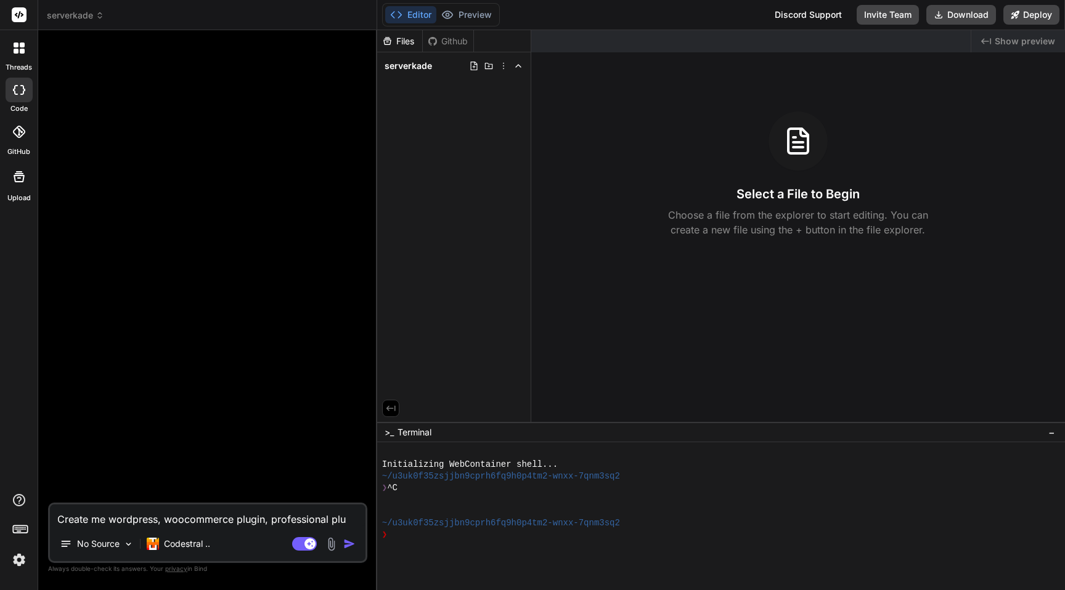
type textarea "Create me wordpress, woocommerce plugin, professional plug"
type textarea "x"
type textarea "Create me wordpress, woocommerce plugin, professional plugi"
type textarea "x"
type textarea "Create me wordpress, woocommerce plugin, professional plugin"
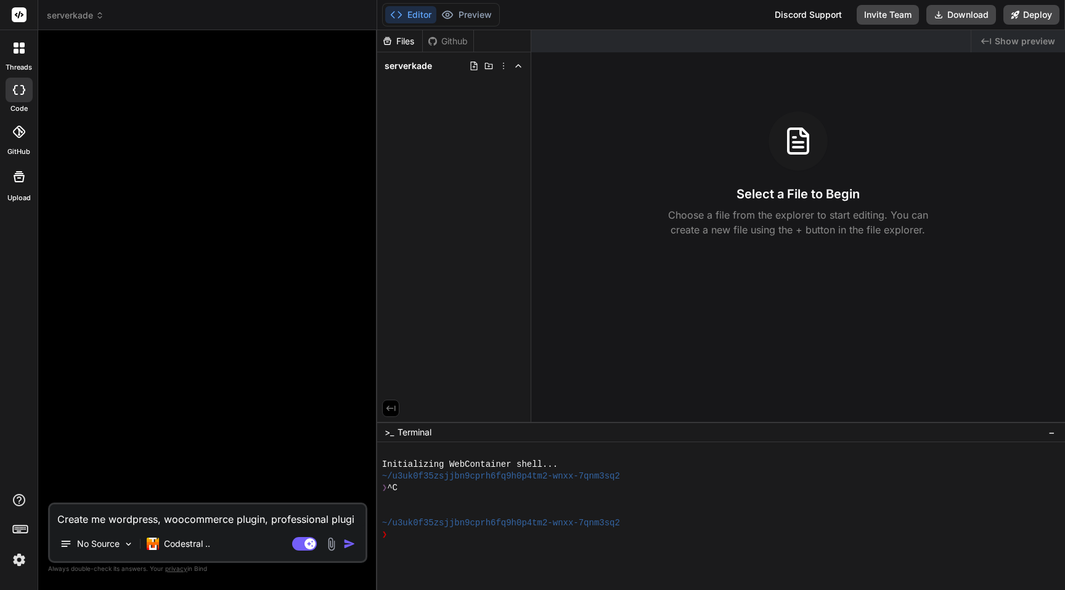
type textarea "x"
type textarea "Create me wordpress, woocommerce plugin, professional plugin,"
type textarea "x"
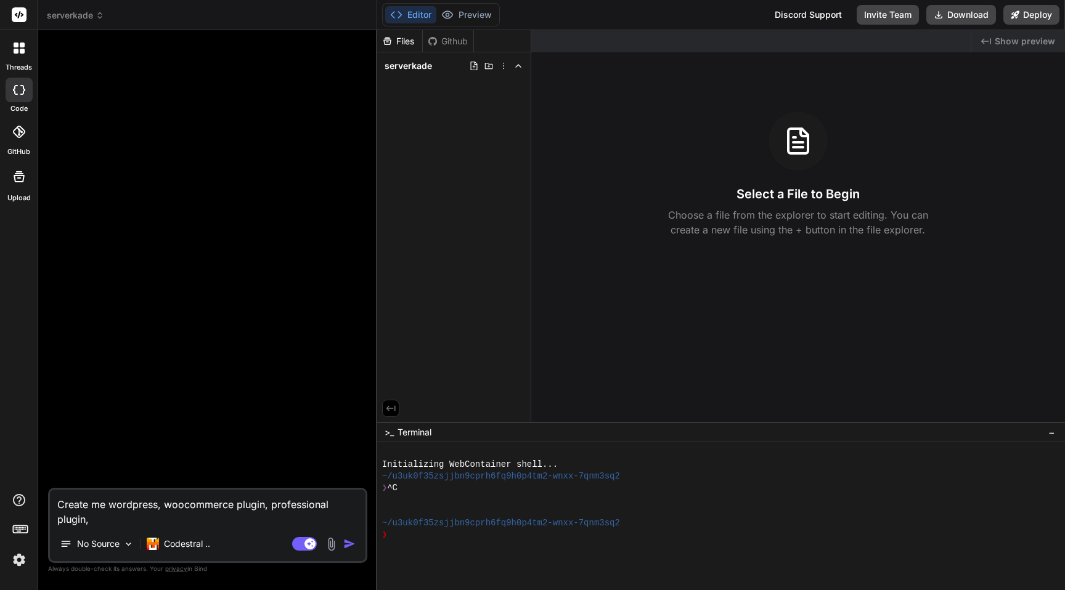
type textarea "Create me wordpress, woocommerce plugin, professional plugin,"
type textarea "x"
type textarea "Create me wordpress, woocommerce plugin, professional plugin, t"
type textarea "x"
type textarea "Create me wordpress, woocommerce plugin, professional plugin, to"
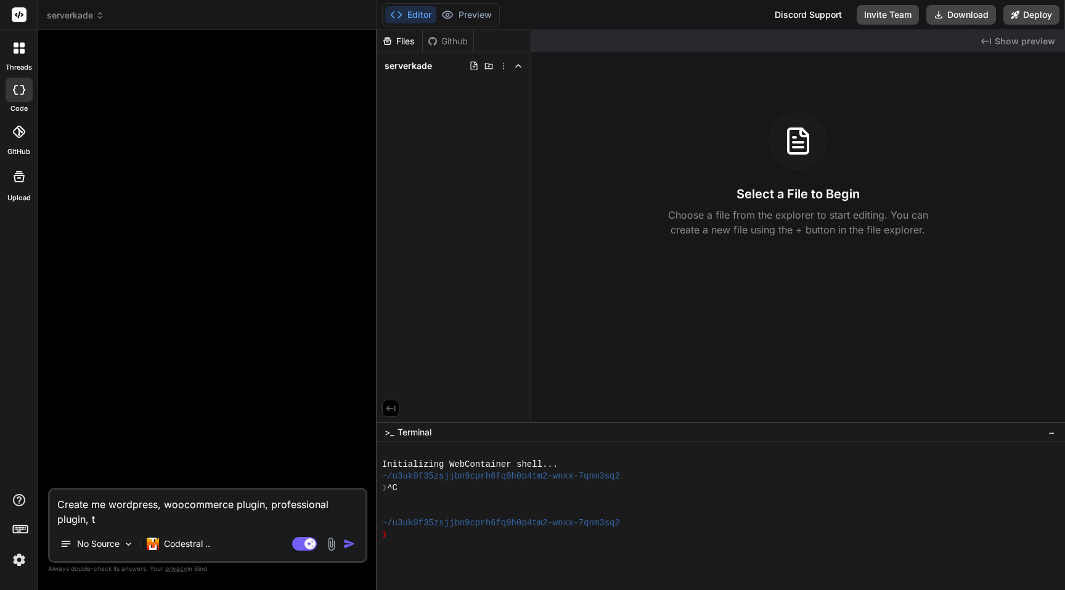
type textarea "x"
type textarea "Create me wordpress, woocommerce plugin, professional plugin, to"
type textarea "x"
type textarea "Create me wordpress, woocommerce plugin, professional plugin, to c"
type textarea "x"
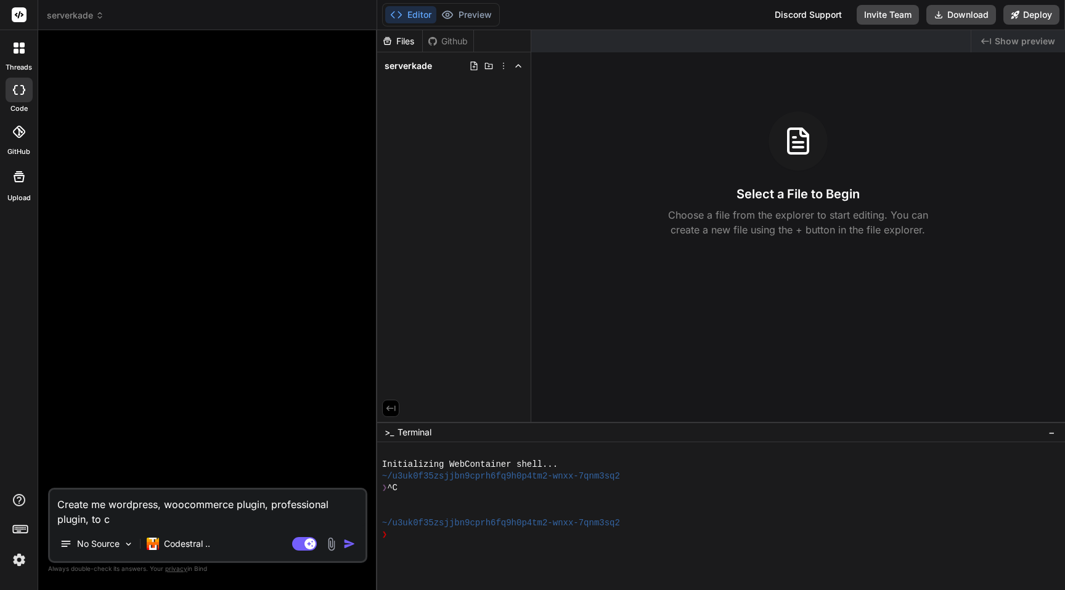
type textarea "Create me wordpress, woocommerce plugin, professional plugin, to cr"
type textarea "x"
type textarea "Create me wordpress, woocommerce plugin, professional plugin, to cre"
type textarea "x"
type textarea "Create me wordpress, woocommerce plugin, professional plugin, to crea"
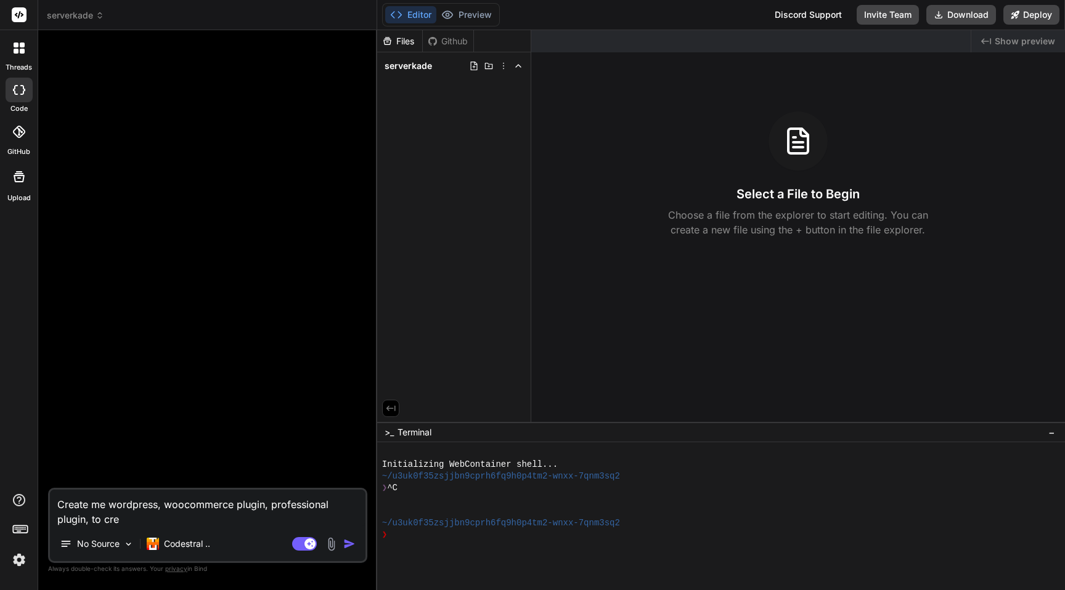
type textarea "x"
type textarea "Create me wordpress, woocommerce plugin, professional plugin, to creat"
type textarea "x"
type textarea "Create me wordpress, woocommerce plugin, professional plugin, to create"
type textarea "x"
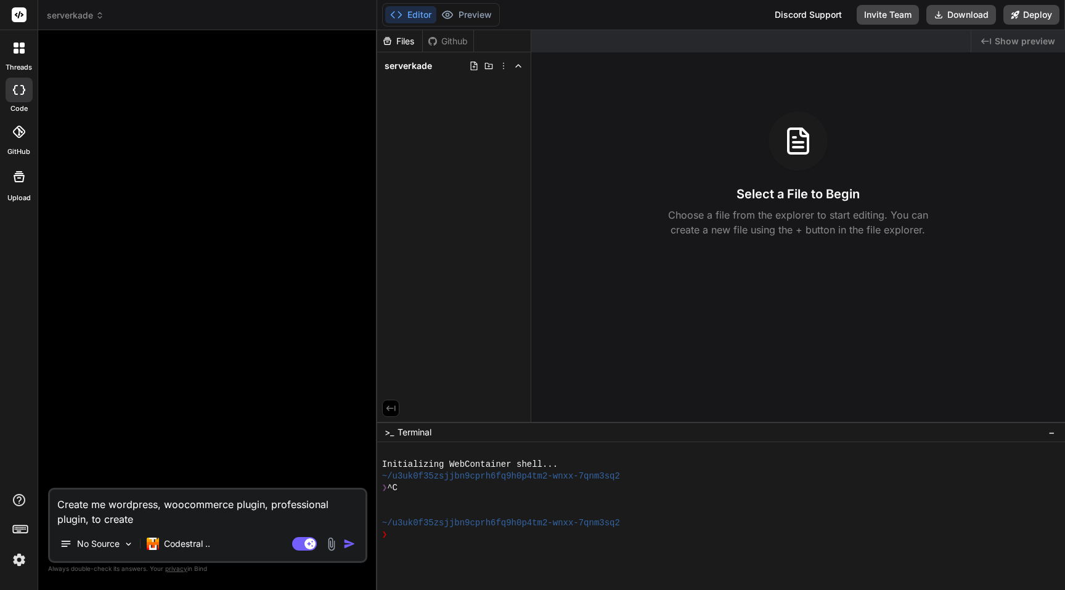
type textarea "Create me wordpress, woocommerce plugin, professional plugin, to create"
type textarea "x"
type textarea "Create me wordpress, woocommerce plugin, professional plugin, to create b"
type textarea "x"
type textarea "Create me wordpress, woocommerce plugin, professional plugin, to create bi"
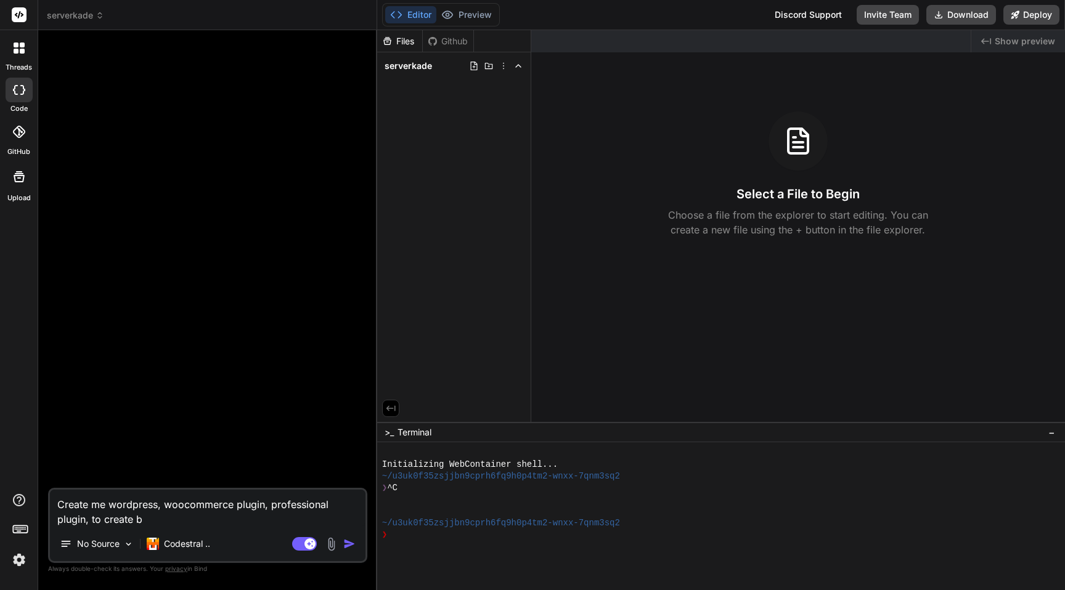
type textarea "x"
type textarea "Create me wordpress, woocommerce plugin, professional plugin, to create bit"
type textarea "x"
type textarea "Create me wordpress, woocommerce plugin, professional plugin, to create bith"
type textarea "x"
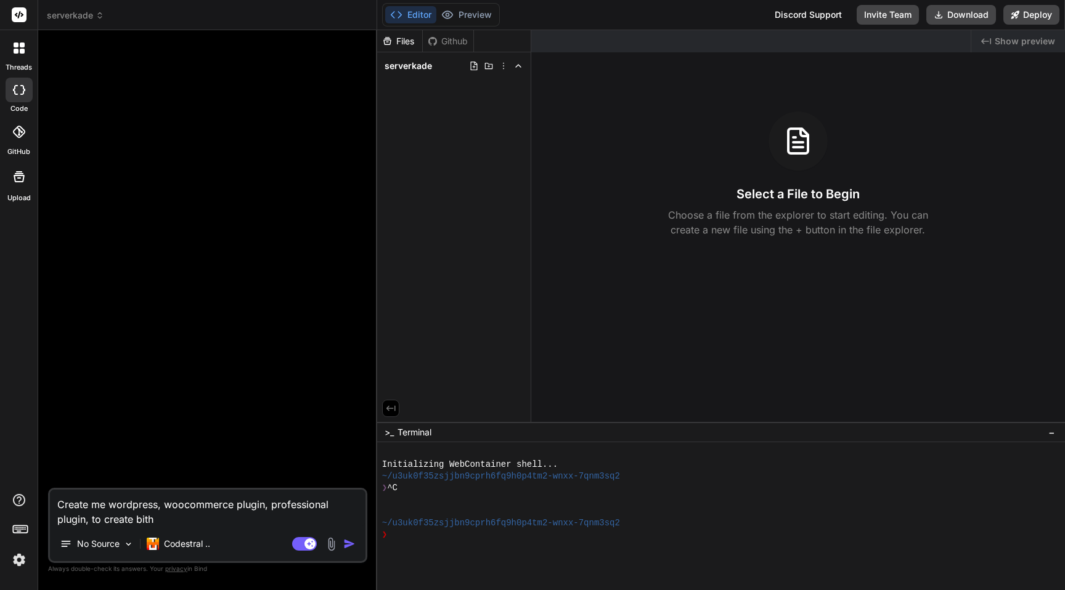
type textarea "Create me wordpress, woocommerce plugin, professional plugin, to create bit"
type textarea "x"
type textarea "Create me wordpress, woocommerce plugin, professional plugin, to create bi"
type textarea "x"
type textarea "Create me wordpress, woocommerce plugin, professional plugin, to create b"
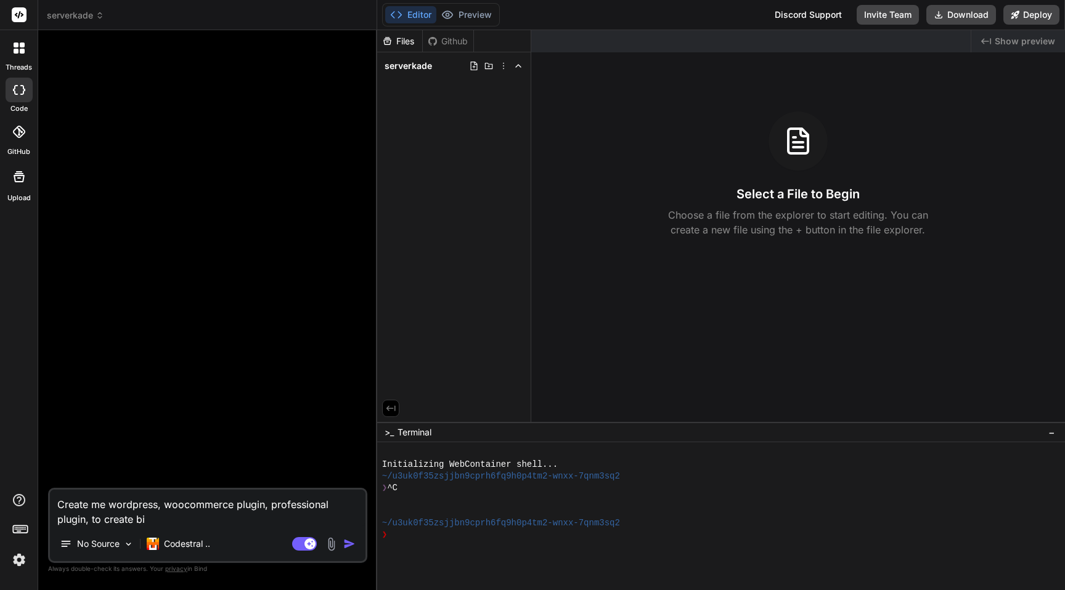
type textarea "x"
type textarea "Create me wordpress, woocommerce plugin, professional plugin, to create bo"
type textarea "x"
type textarea "Create me wordpress, woocommerce plugin, professional plugin, to create bot"
type textarea "x"
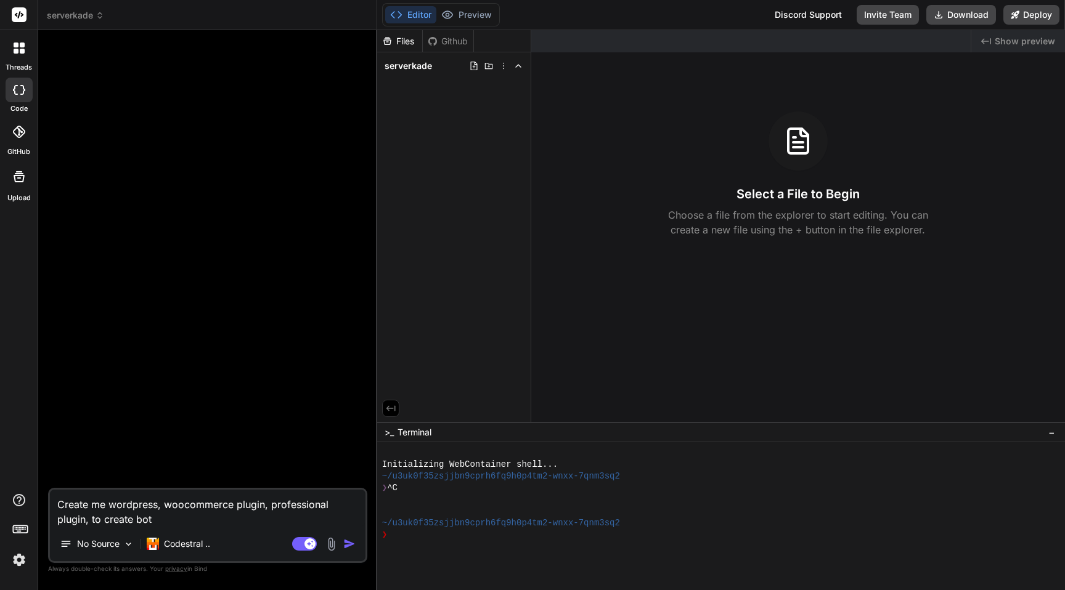
type textarea "Create me wordpress, woocommerce plugin, professional plugin, to create both"
type textarea "x"
type textarea "Create me wordpress, woocommerce plugin, professional plugin, to create both"
type textarea "x"
type textarea "Create me wordpress, woocommerce plugin, professional plugin, to create both l"
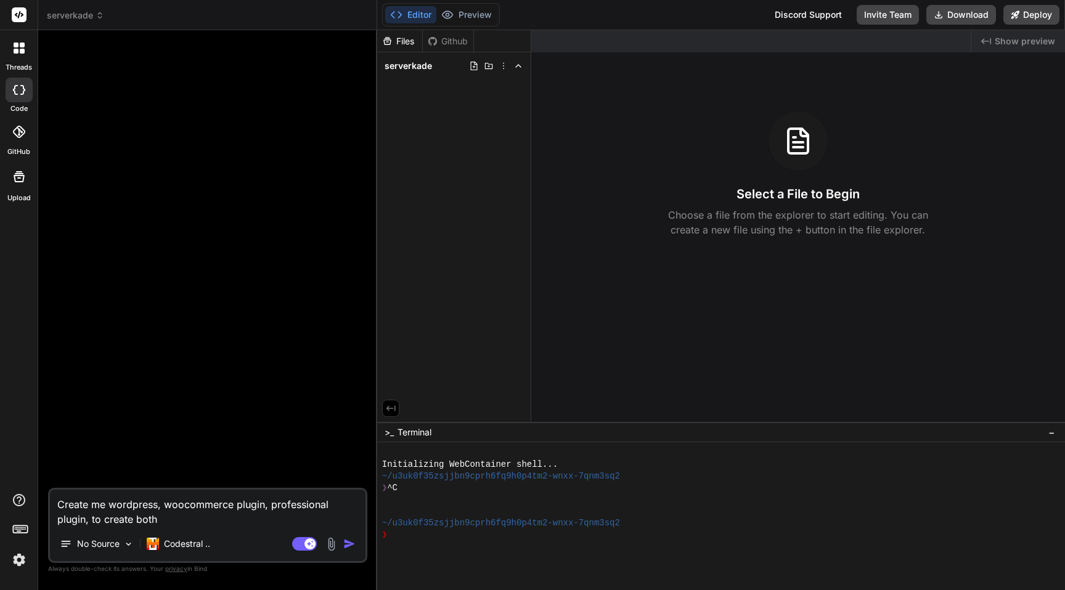
type textarea "x"
type textarea "Create me wordpress, woocommerce plugin, professional plugin, to create both lo"
type textarea "x"
type textarea "Create me wordpress, woocommerce plugin, professional plugin, to create both log"
type textarea "x"
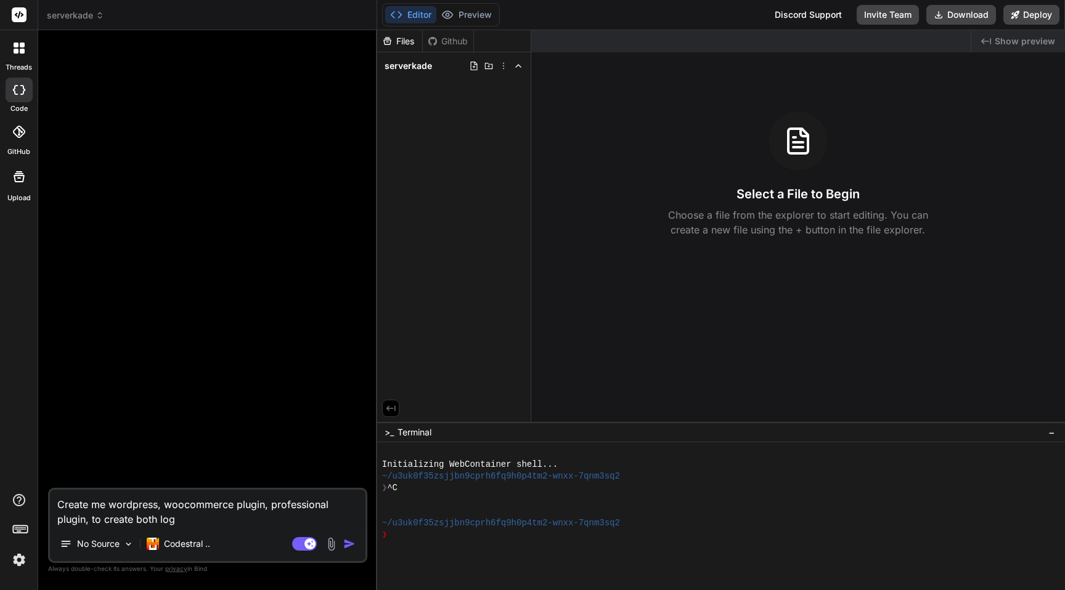
type textarea "Create me wordpress, woocommerce plugin, professional plugin, to create both lo…"
type textarea "x"
type textarea "Create me wordpress, woocommerce plugin, professional plugin, to create both lo…"
type textarea "x"
type textarea "Create me wordpress, woocommerce plugin, professional plugin, to create both lo…"
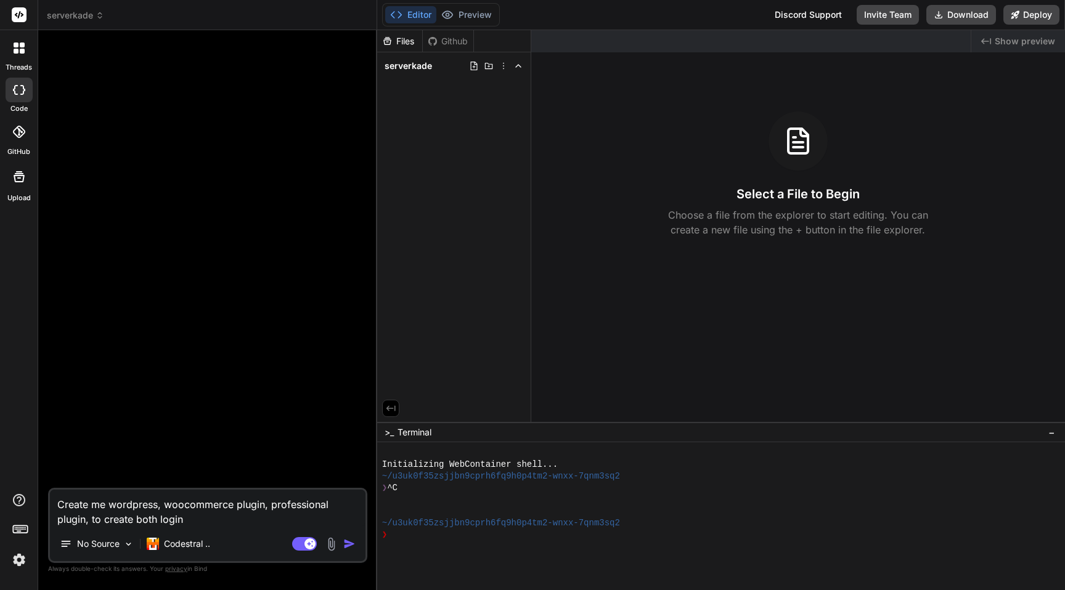
type textarea "x"
type textarea "Create me wordpress, woocommerce plugin, professional plugin, to create both lo…"
type textarea "x"
type textarea "Create me wordpress, woocommerce plugin, professional plugin, to create both lo…"
type textarea "x"
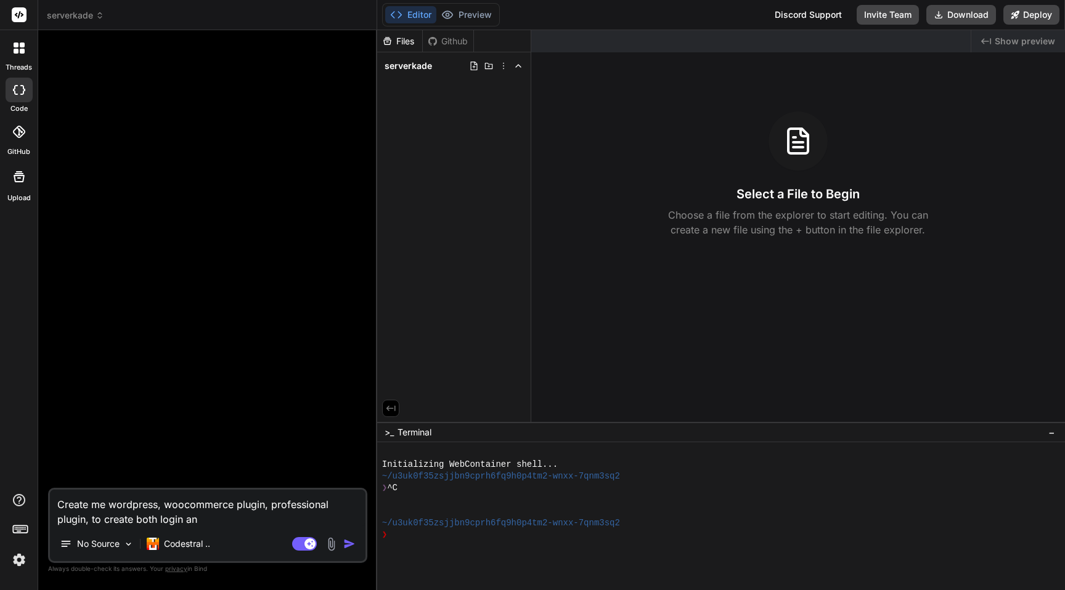
type textarea "Create me wordpress, woocommerce plugin, professional plugin, to create both lo…"
type textarea "x"
type textarea "Create me wordpress, woocommerce plugin, professional plugin, to create both lo…"
type textarea "x"
type textarea "Create me wordpress, woocommerce plugin, professional plugin, to create both lo…"
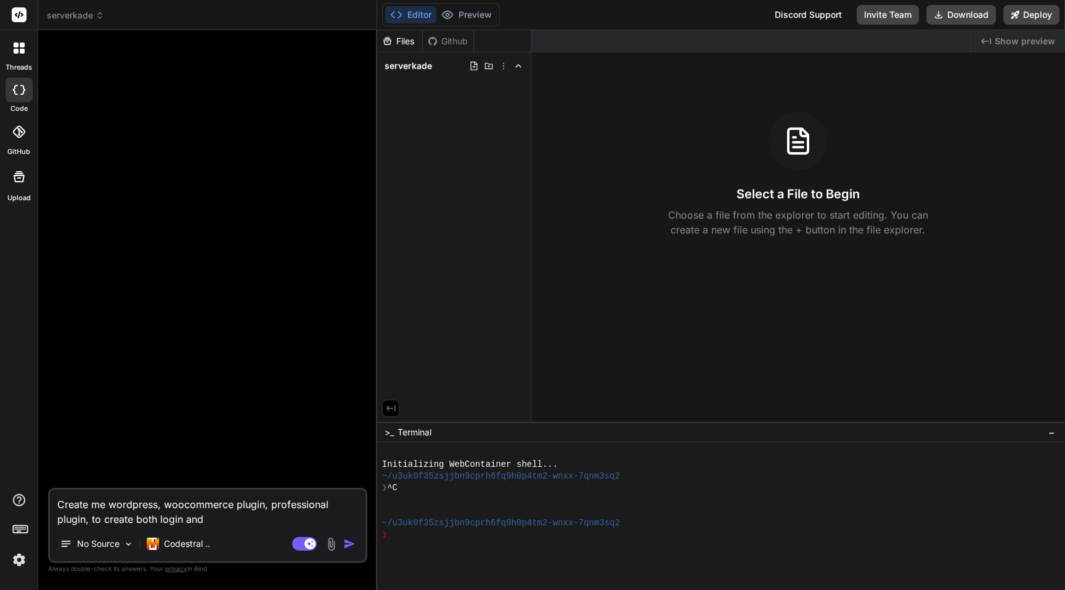
type textarea "x"
type textarea "Create me wordpress, woocommerce plugin, professional plugin, to create both lo…"
type textarea "x"
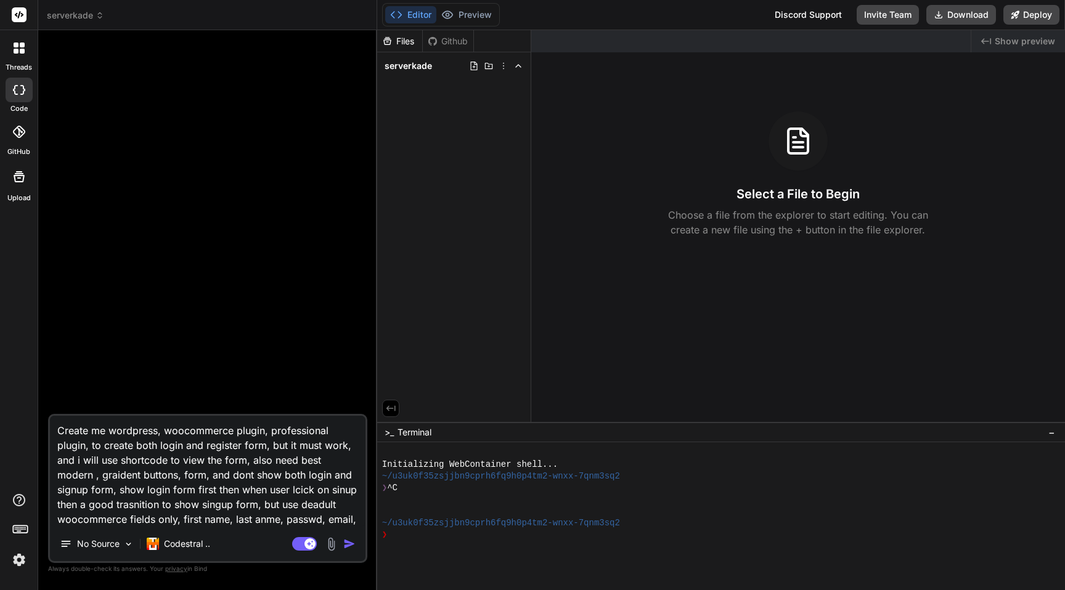
click at [266, 519] on textarea "Create me wordpress, woocommerce plugin, professional plugin, to create both lo…" at bounding box center [208, 471] width 316 height 111
click at [360, 518] on textarea "Create me wordpress, woocommerce plugin, professional plugin, to create both lo…" at bounding box center [208, 471] width 316 height 111
click at [253, 481] on textarea "Create me wordpress, woocommerce plugin, professional plugin, to create both lo…" at bounding box center [208, 471] width 316 height 111
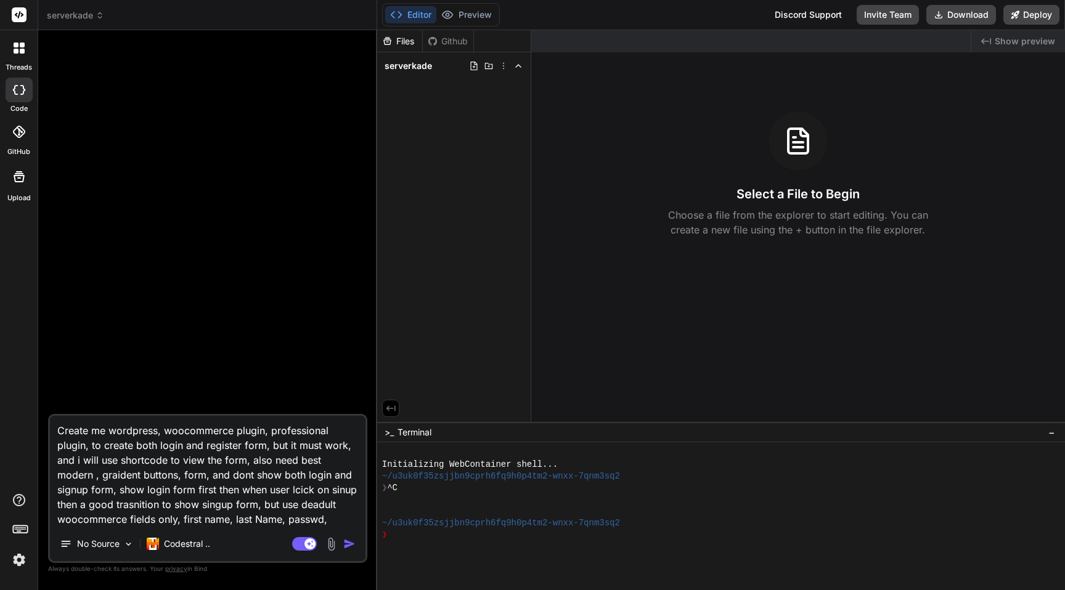
paste textarea "a WordPress WooCommerce plugin that provides both login and registration forms …"
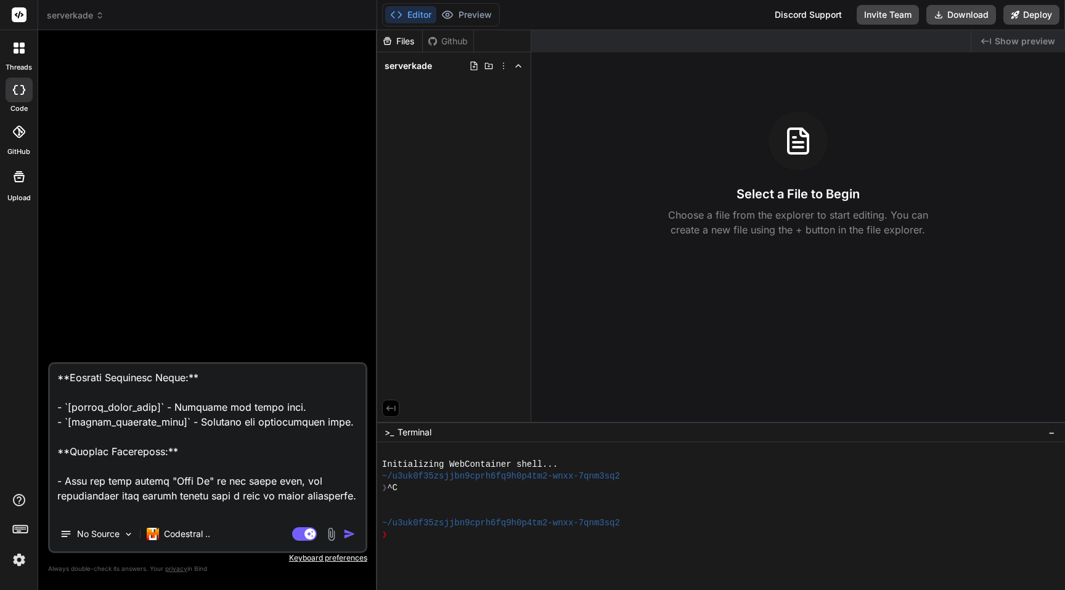
scroll to position [690, 0]
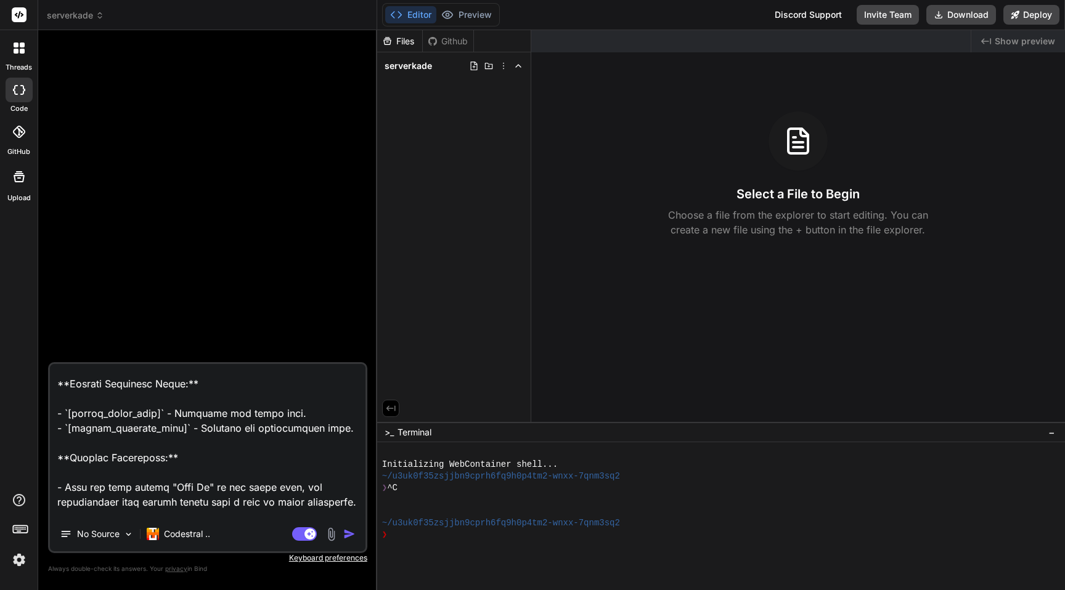
click at [133, 413] on textarea at bounding box center [208, 440] width 316 height 153
click at [232, 413] on textarea at bounding box center [208, 440] width 316 height 153
click at [231, 413] on textarea at bounding box center [208, 440] width 316 height 153
click at [267, 426] on textarea at bounding box center [208, 440] width 316 height 153
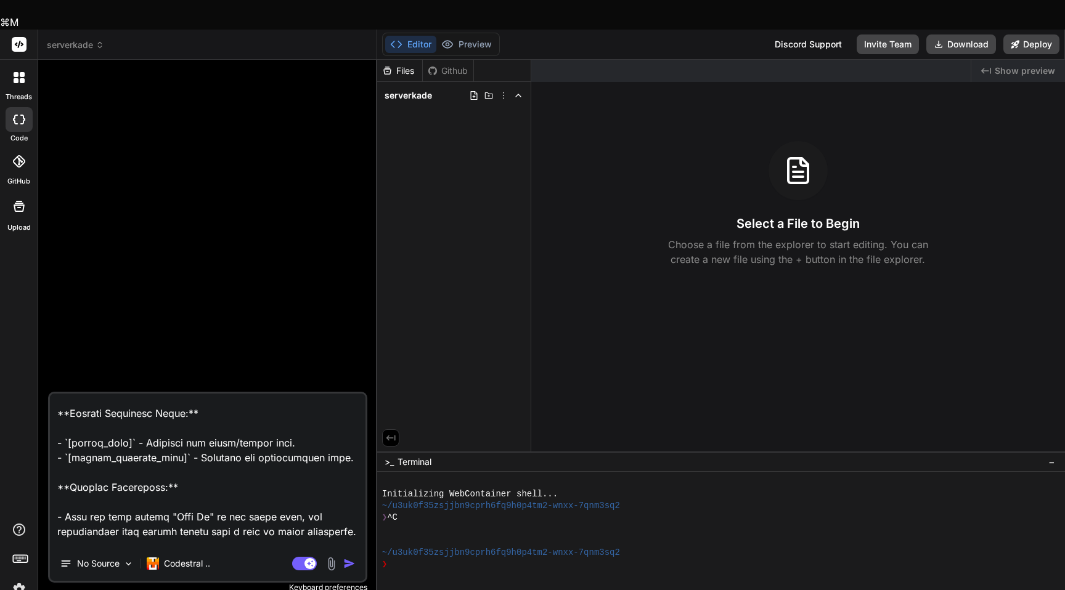
click at [267, 426] on textarea at bounding box center [208, 470] width 316 height 153
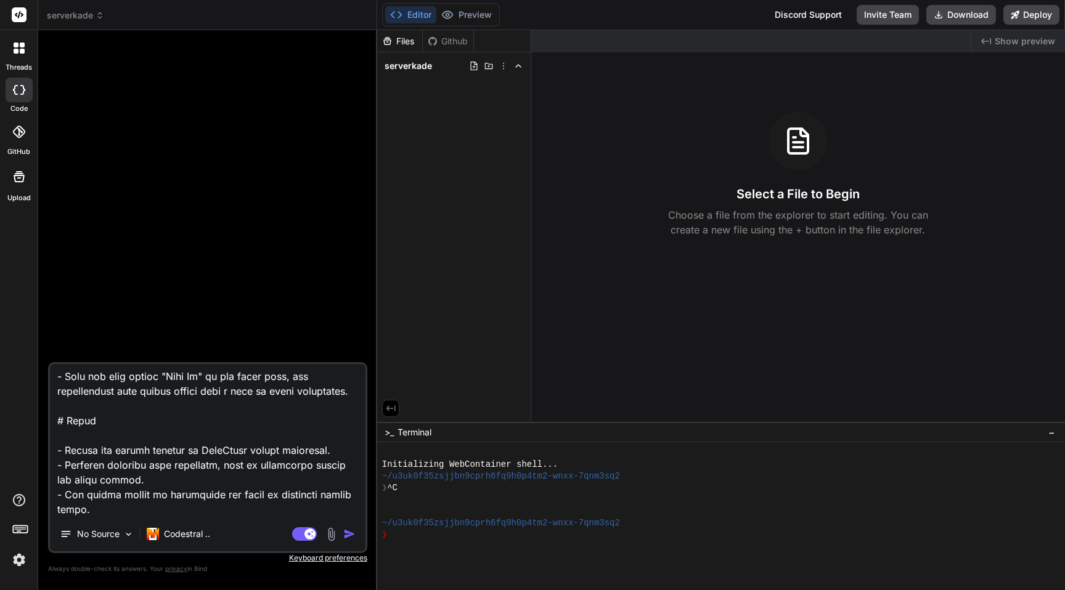
scroll to position [0, 0]
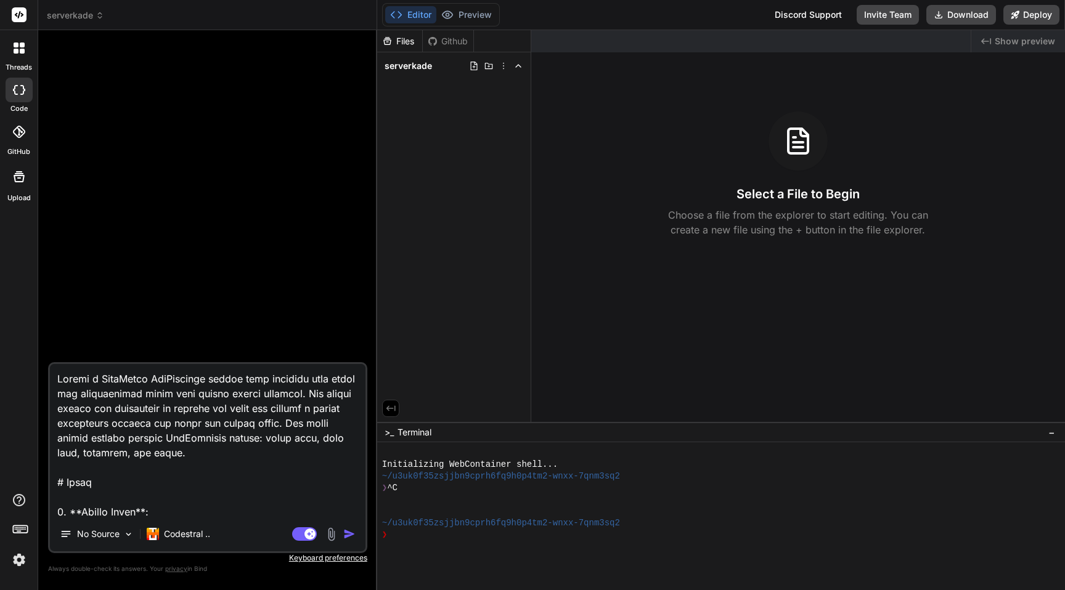
click at [163, 455] on textarea at bounding box center [208, 440] width 316 height 153
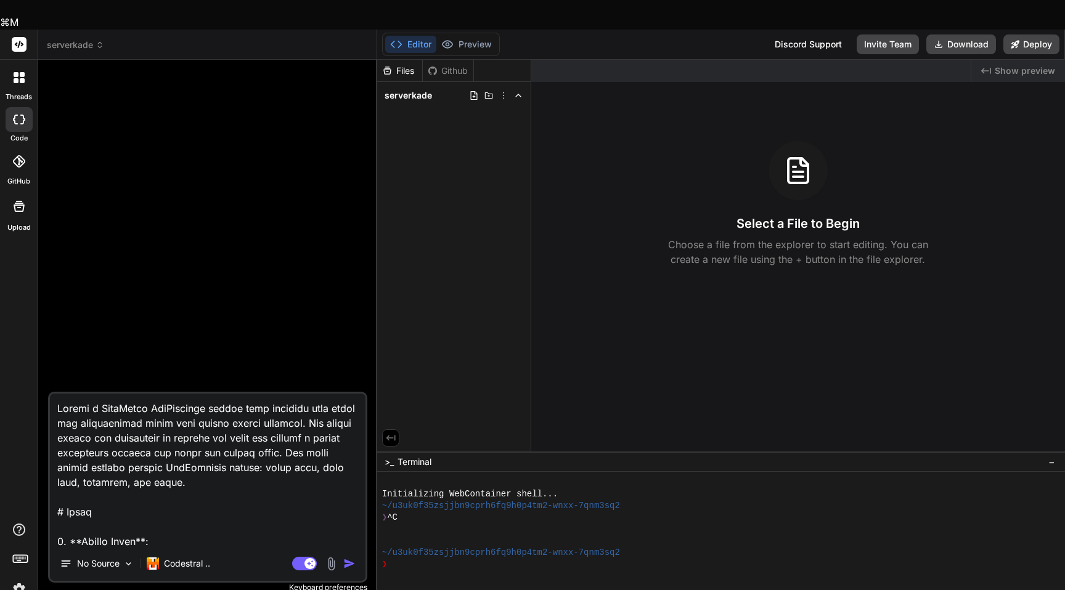
paste textarea "professional WordPress WooCommerce plugin that provides both login and registra…"
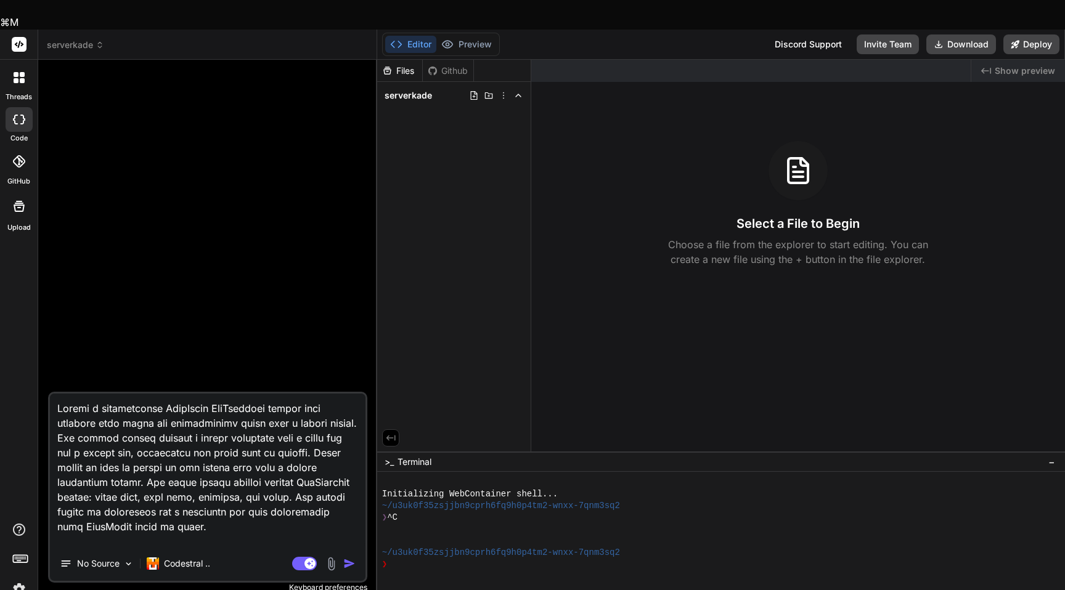
scroll to position [784, 0]
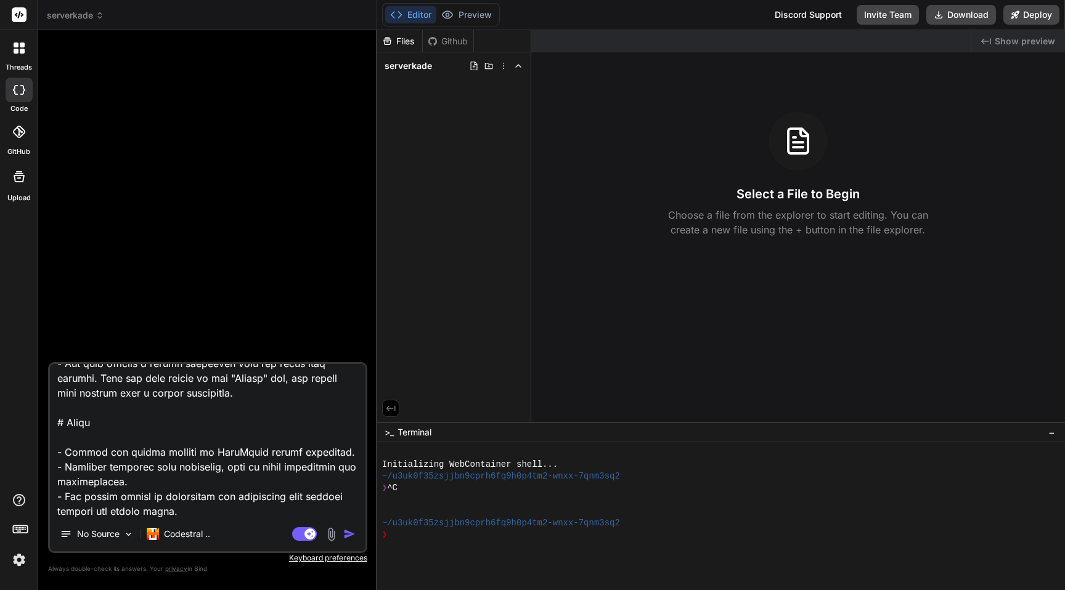
click at [351, 532] on img "button" at bounding box center [349, 534] width 12 height 12
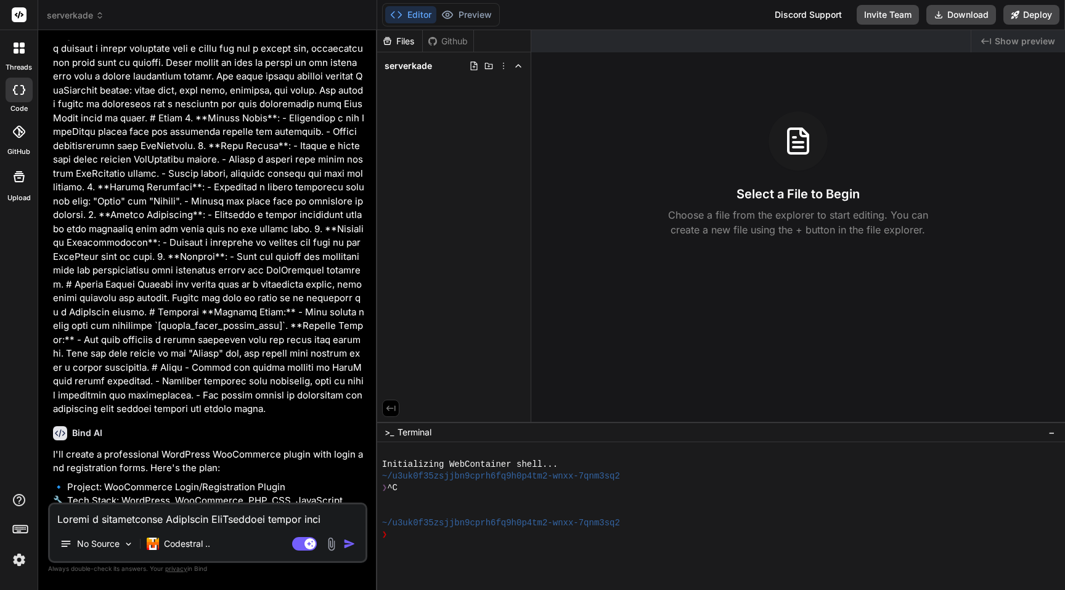
scroll to position [151, 0]
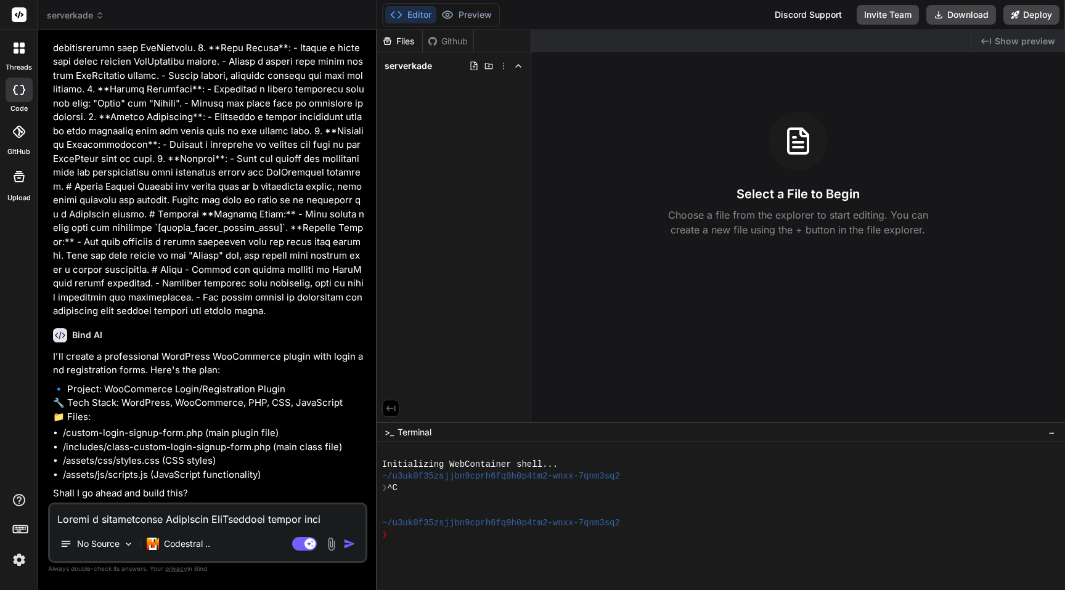
click at [158, 517] on textarea at bounding box center [208, 516] width 316 height 22
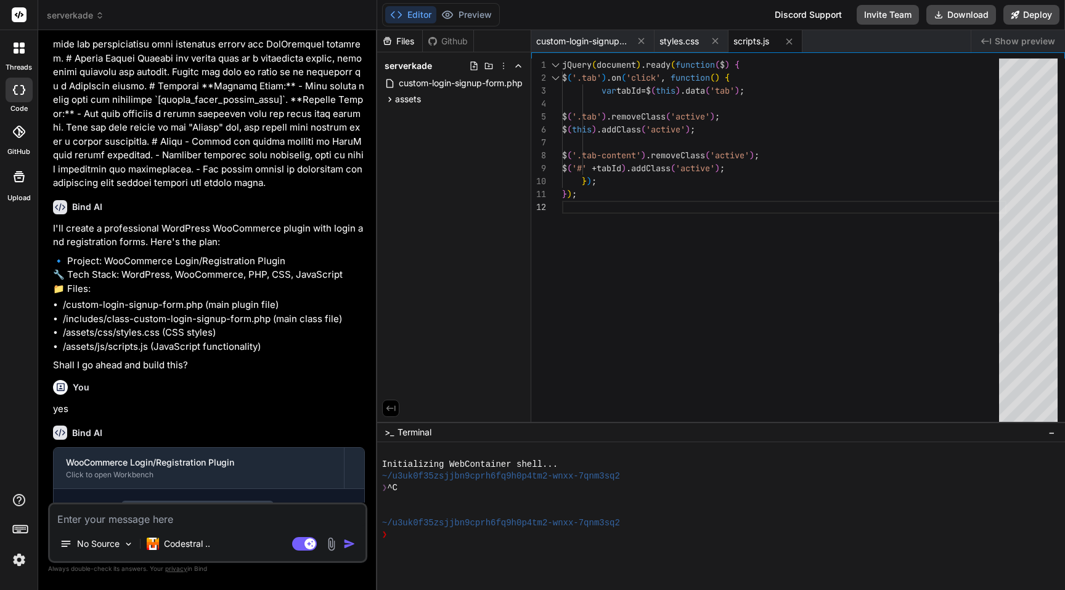
scroll to position [404, 0]
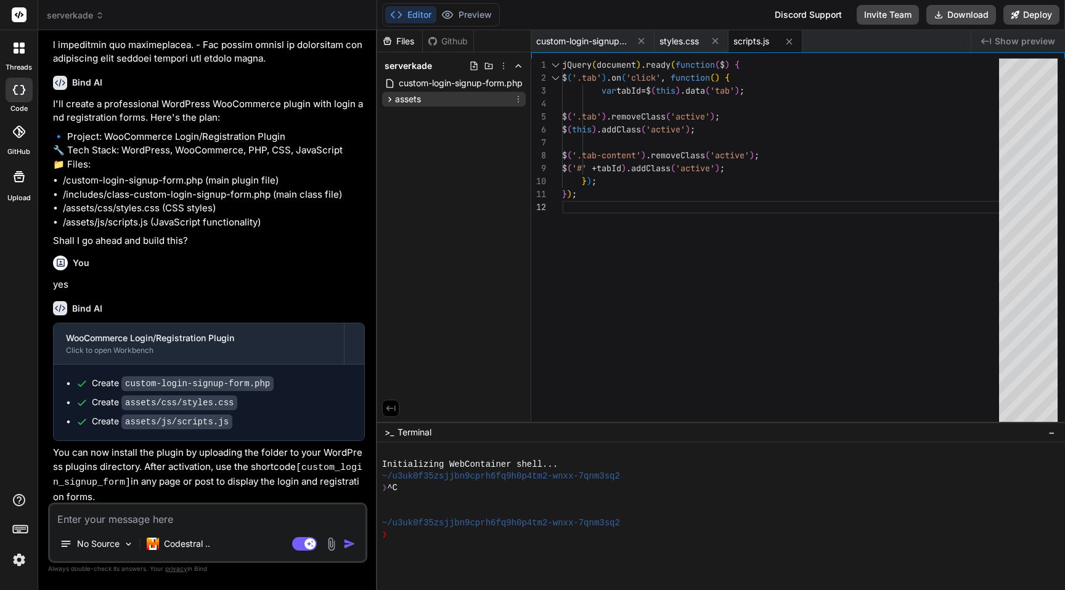
click at [404, 99] on span "assets" at bounding box center [408, 99] width 26 height 12
click at [400, 116] on icon at bounding box center [400, 115] width 3 height 5
click at [418, 130] on span "styles.css" at bounding box center [439, 132] width 42 height 15
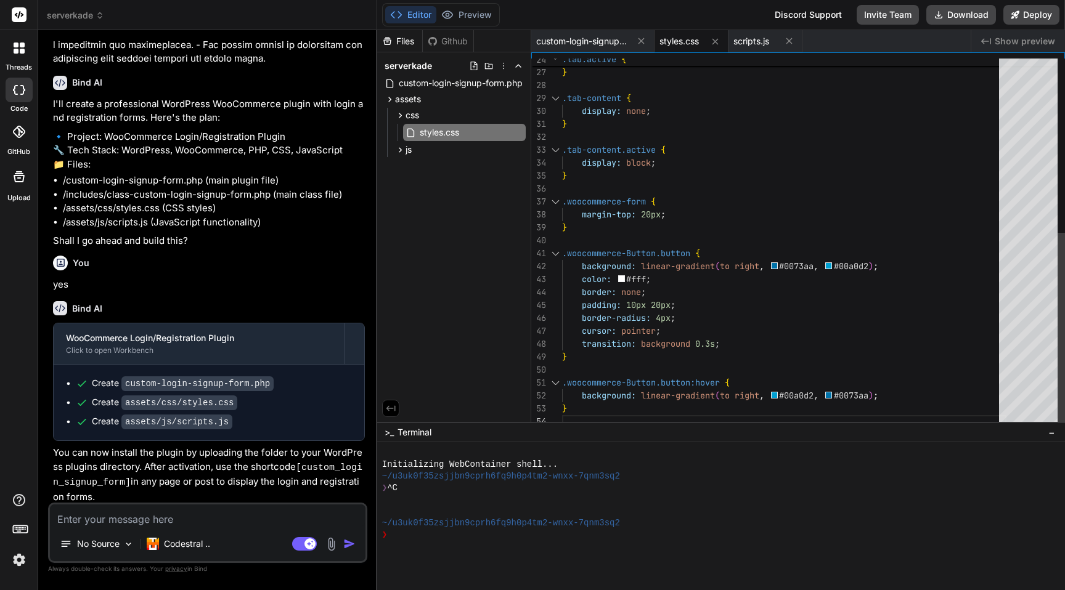
scroll to position [39, 0]
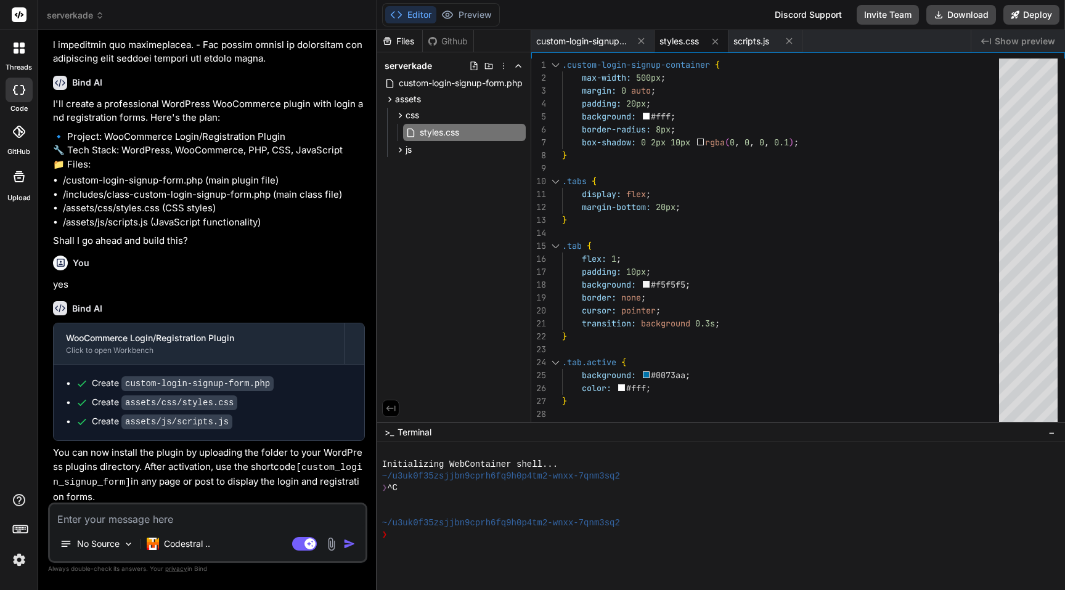
click at [389, 150] on div "css styles.css js scripts.js" at bounding box center [456, 132] width 139 height 49
click at [963, 14] on button "Download" at bounding box center [961, 15] width 70 height 20
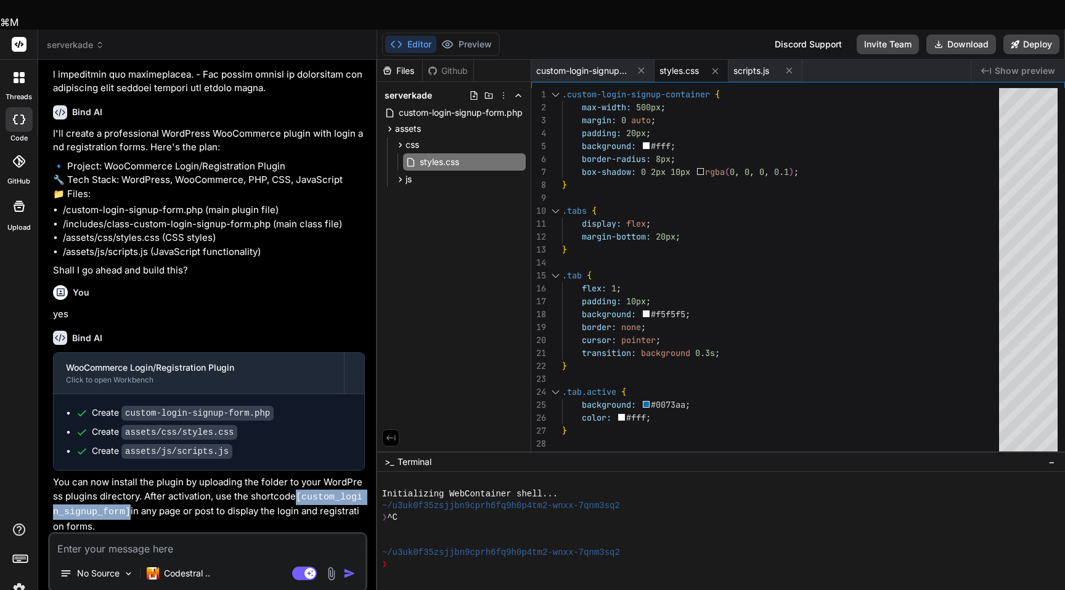
drag, startPoint x: 298, startPoint y: 463, endPoint x: 129, endPoint y: 474, distance: 169.2
click at [129, 492] on code "[custom_login_signup_form]" at bounding box center [207, 505] width 309 height 26
copy code "[custom_login_signup_form]"
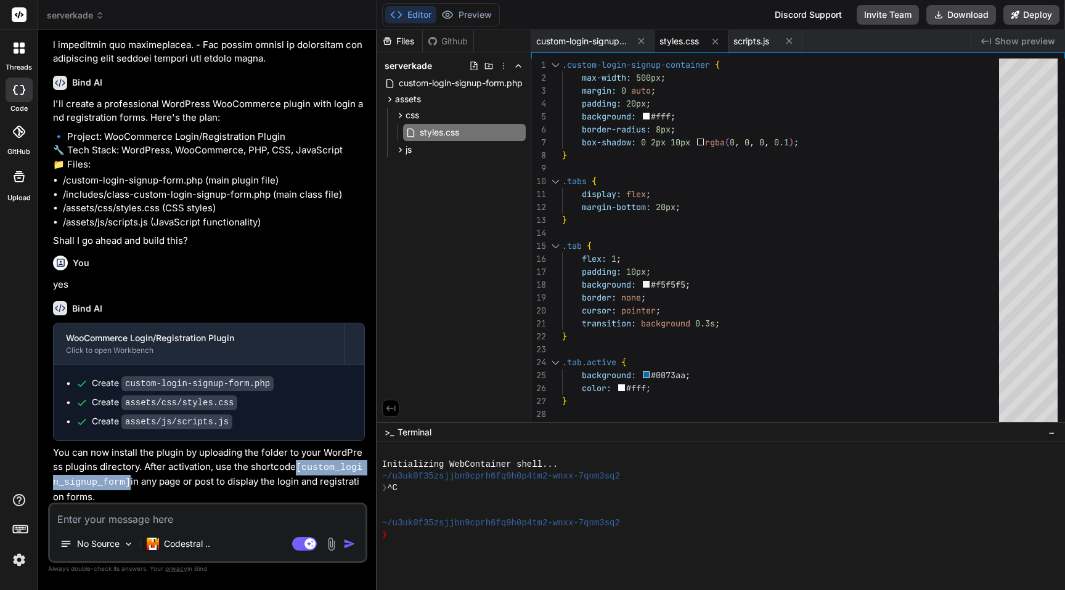
click at [147, 517] on textarea at bounding box center [208, 516] width 316 height 22
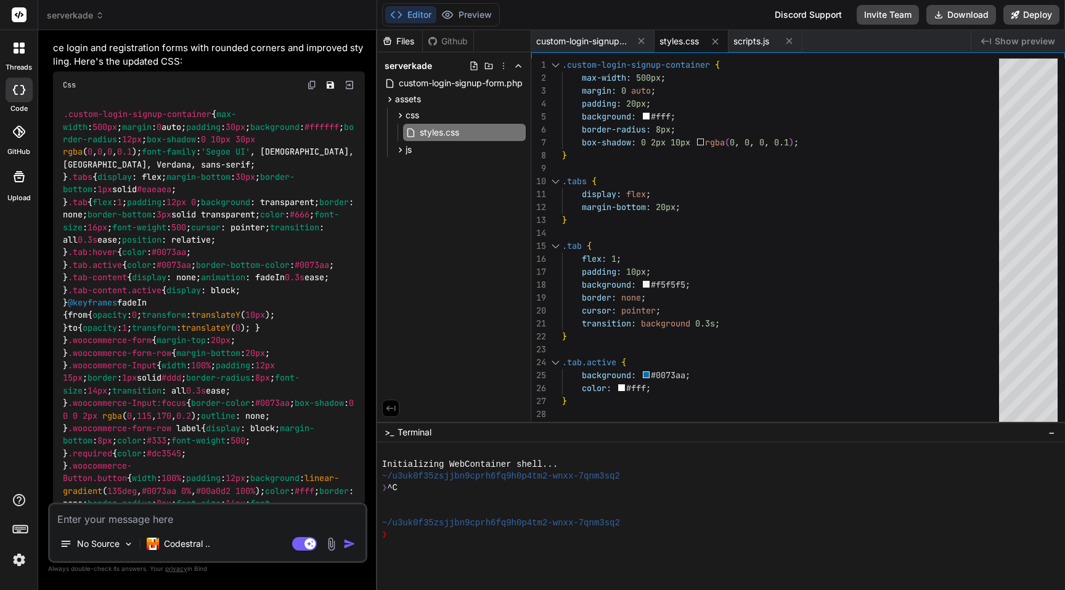
scroll to position [769, 0]
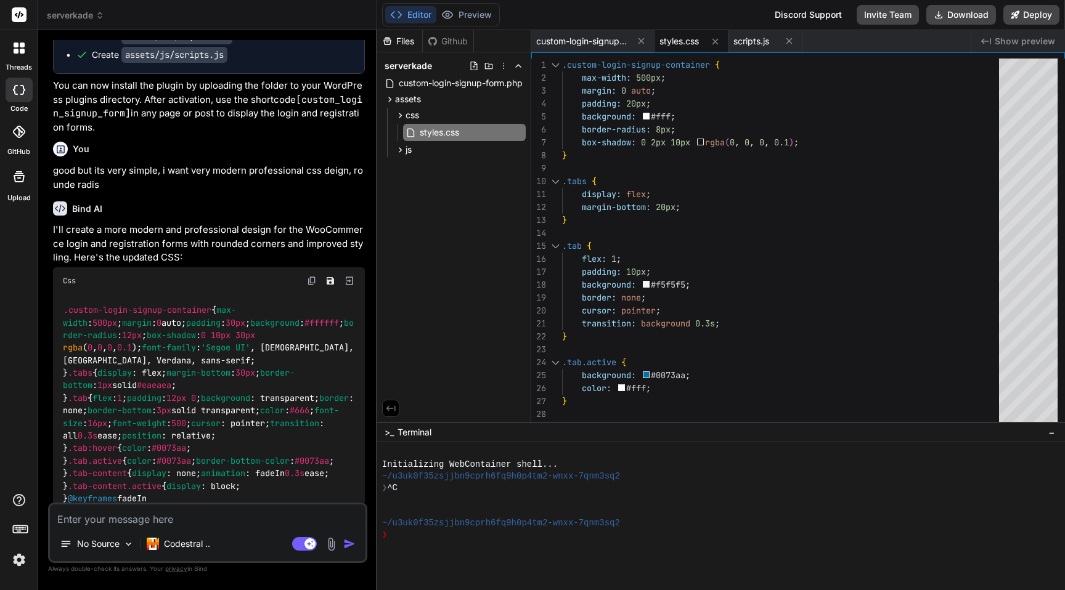
click at [309, 280] on img at bounding box center [312, 281] width 10 height 10
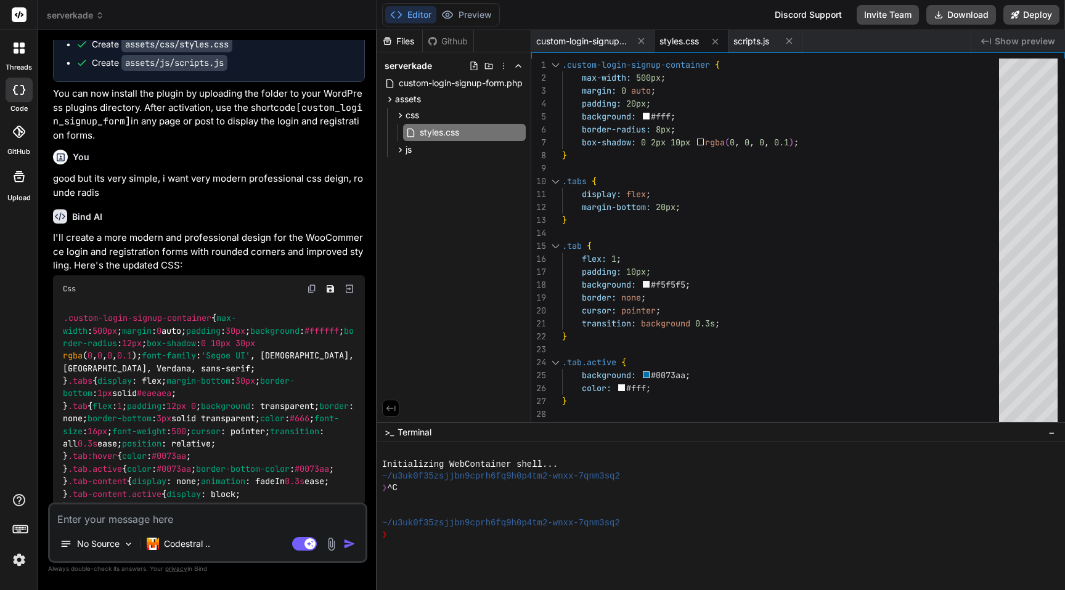
scroll to position [781, 0]
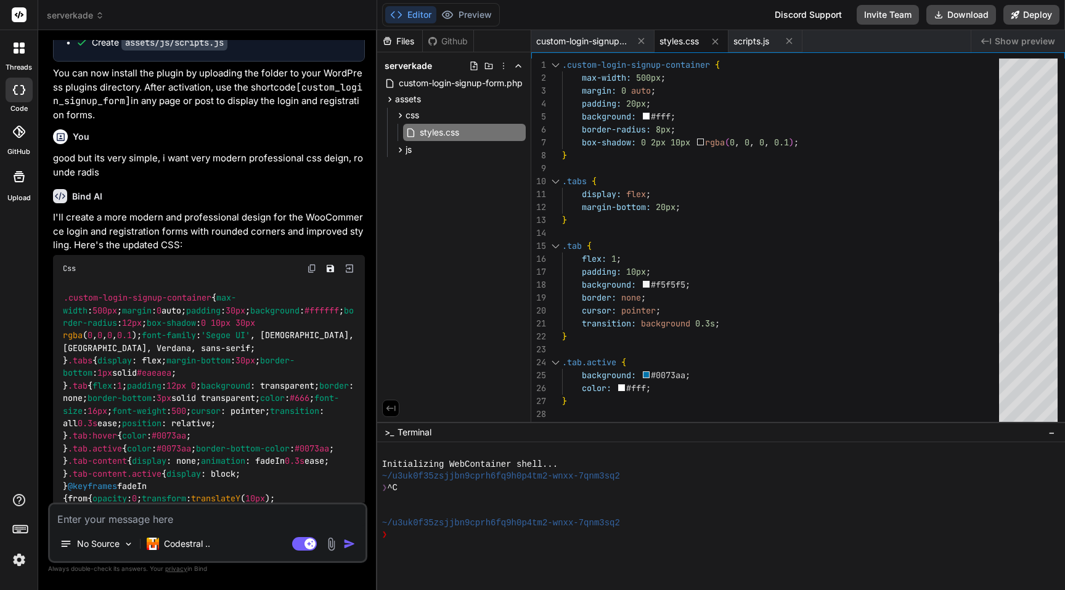
click at [89, 163] on p "good but its very simple, i want very modern professional css deign, rounde rad…" at bounding box center [209, 166] width 312 height 28
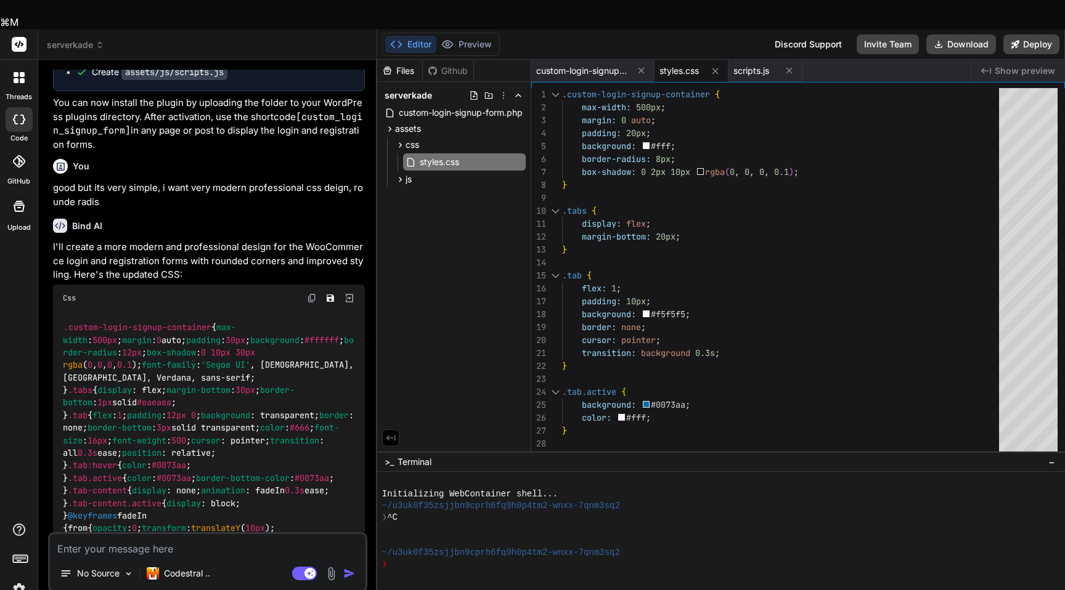
click at [89, 181] on p "good but its very simple, i want very modern professional css deign, rounde rad…" at bounding box center [209, 195] width 312 height 28
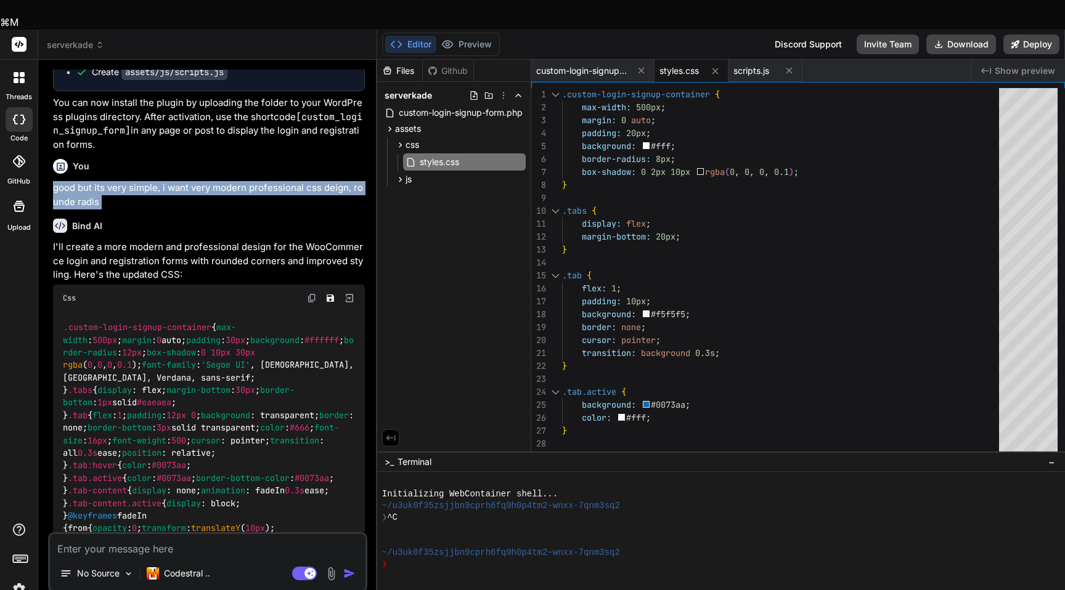
copy div "good but its very simple, i want very modern professional css deign, rounde rad…"
click at [176, 568] on p "Codestral .." at bounding box center [187, 574] width 46 height 12
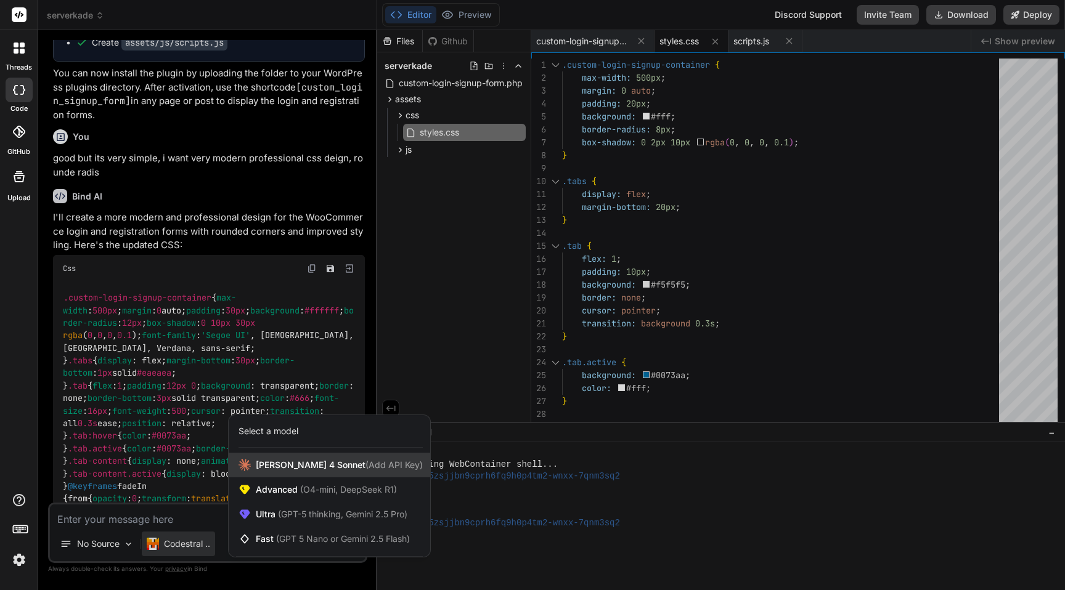
click at [283, 473] on div "Claude 4 Sonnet (Add API Key)" at bounding box center [330, 465] width 202 height 25
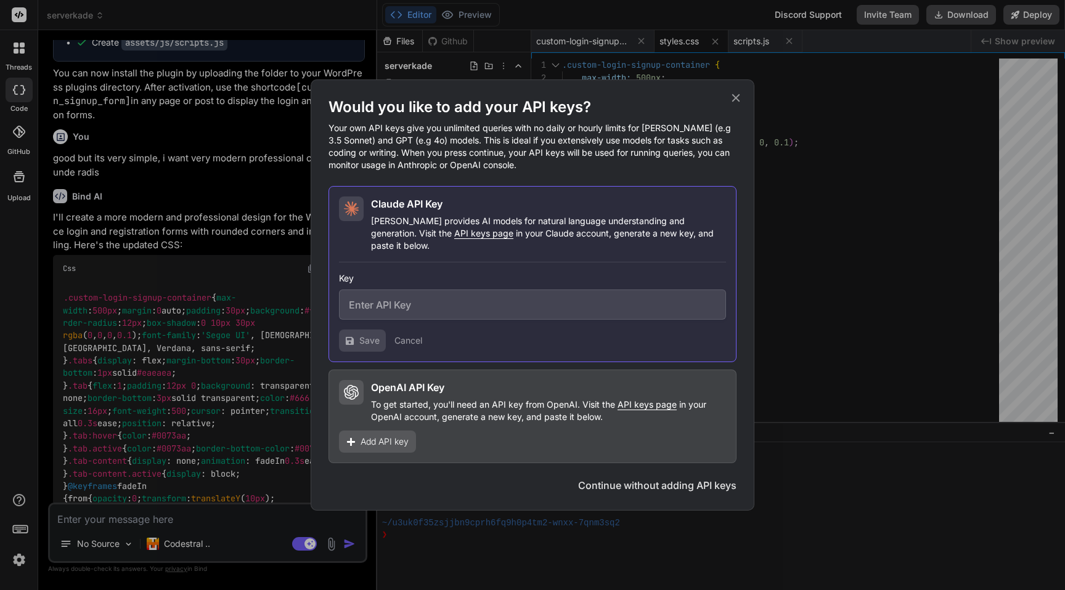
click at [703, 481] on button "Continue without adding API keys" at bounding box center [657, 485] width 158 height 15
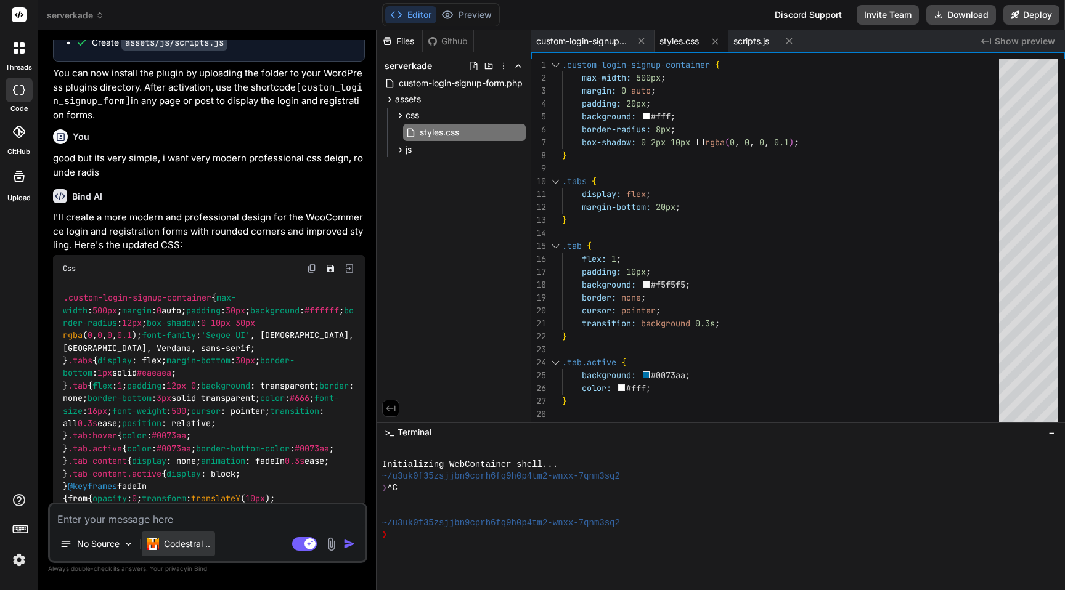
click at [174, 543] on p "Codestral .." at bounding box center [187, 544] width 46 height 12
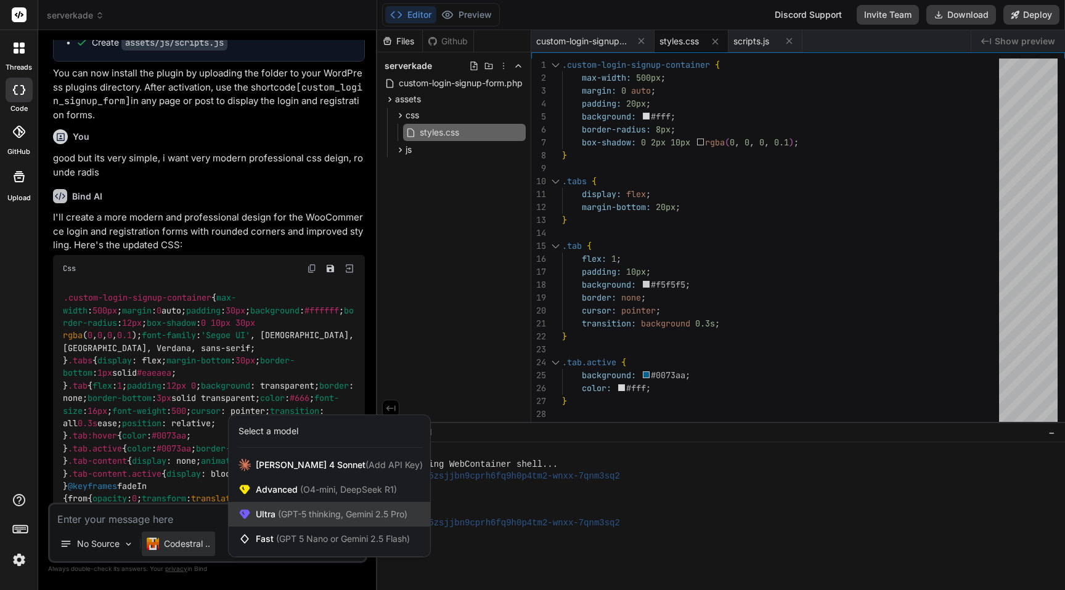
click at [298, 506] on div "Ultra (GPT-5 thinking, Gemini 2.5 Pro)" at bounding box center [330, 514] width 202 height 25
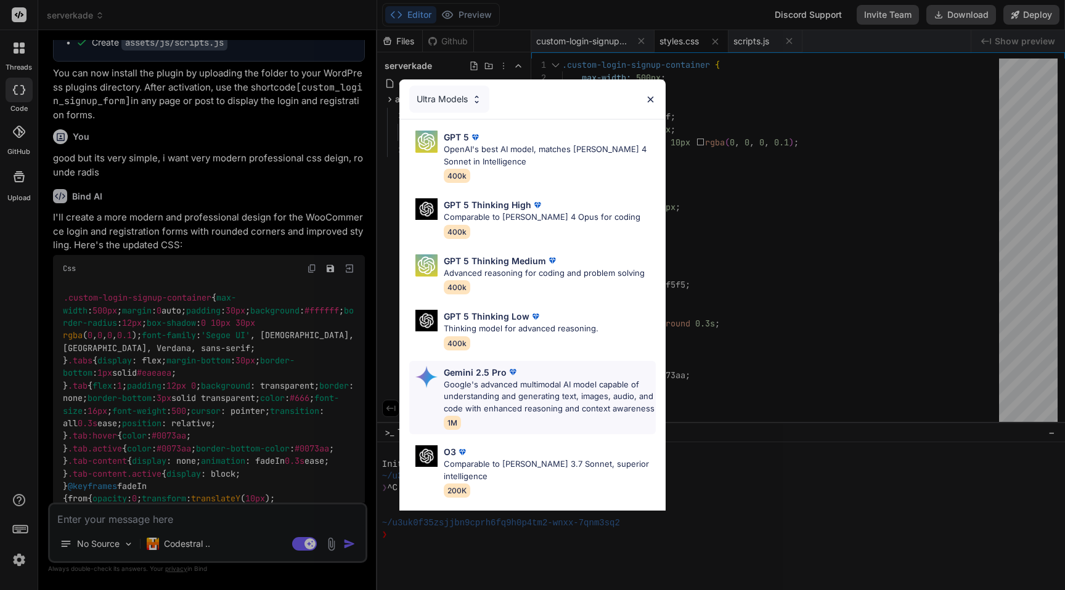
scroll to position [91, 0]
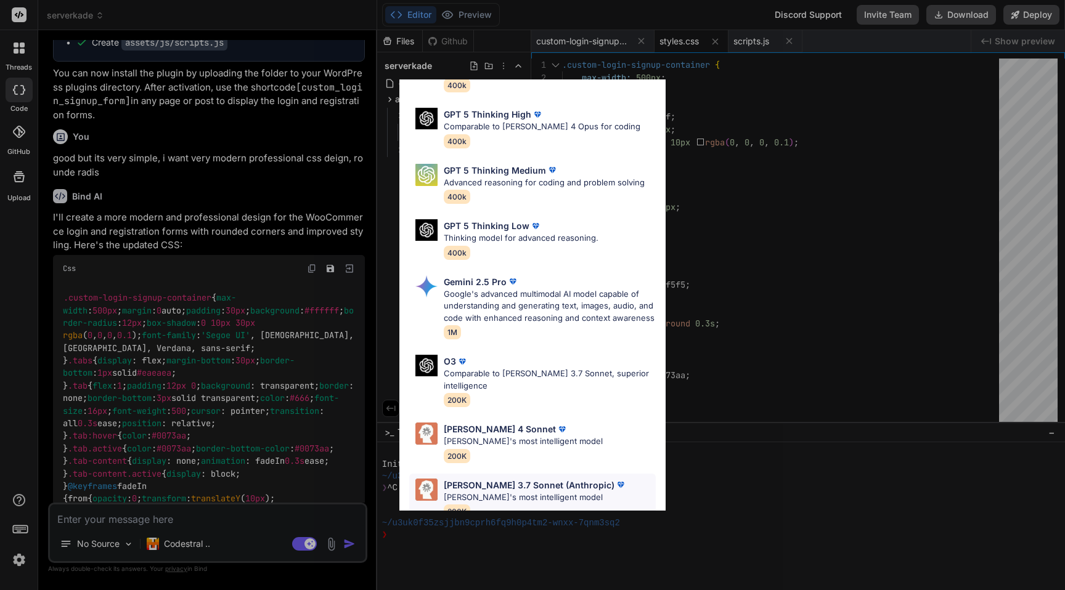
click at [500, 479] on p "[PERSON_NAME] 3.7 Sonnet (Anthropic)" at bounding box center [529, 485] width 171 height 13
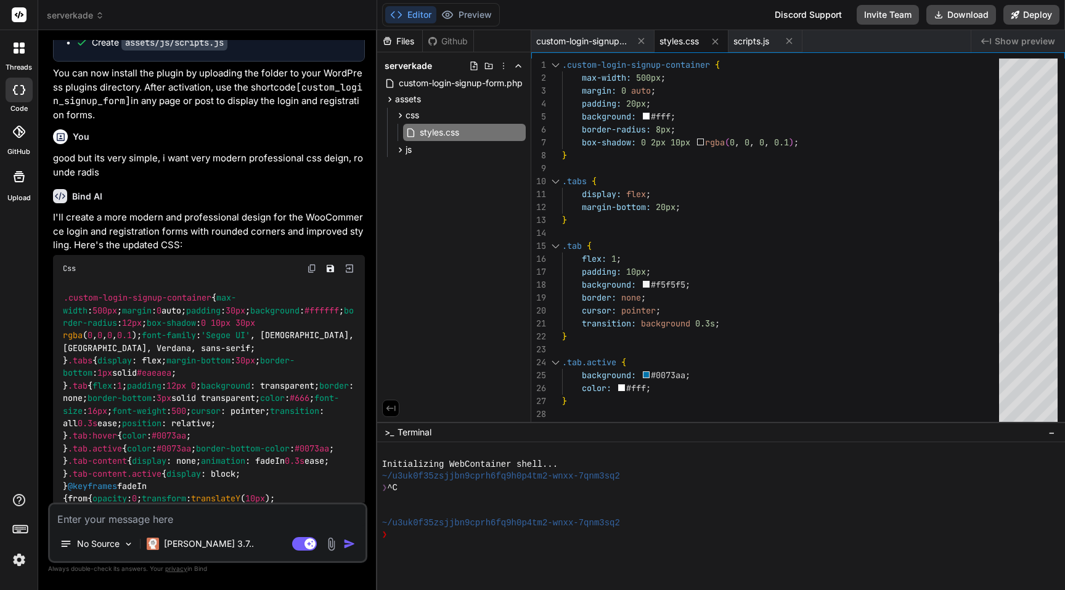
click at [152, 522] on textarea at bounding box center [208, 516] width 316 height 22
paste textarea "good but its very simple, i want very modern professional css deign, rounde rad…"
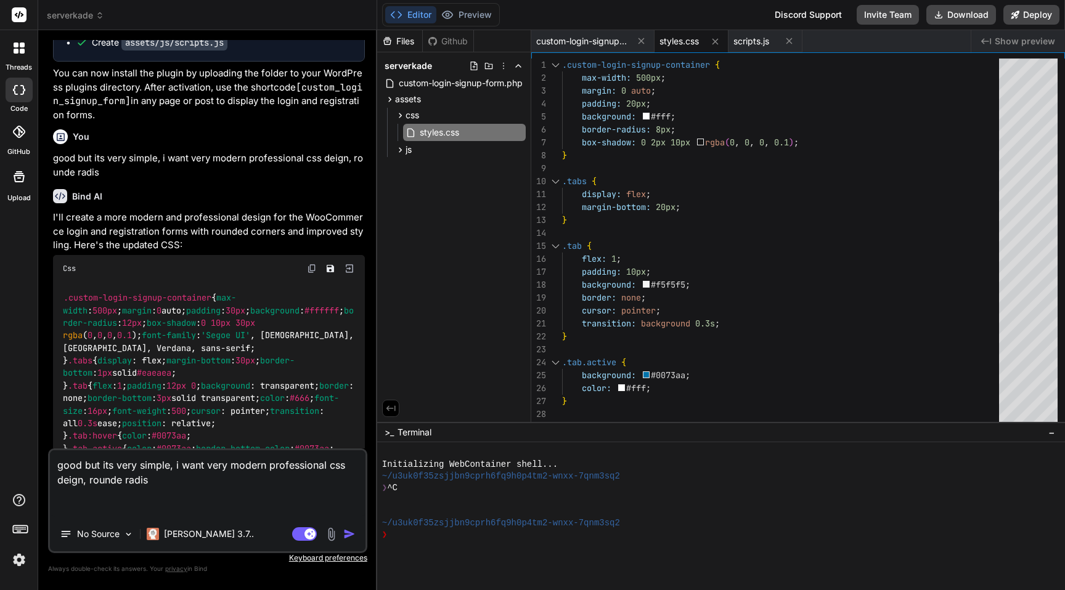
click at [352, 534] on img "button" at bounding box center [349, 534] width 12 height 12
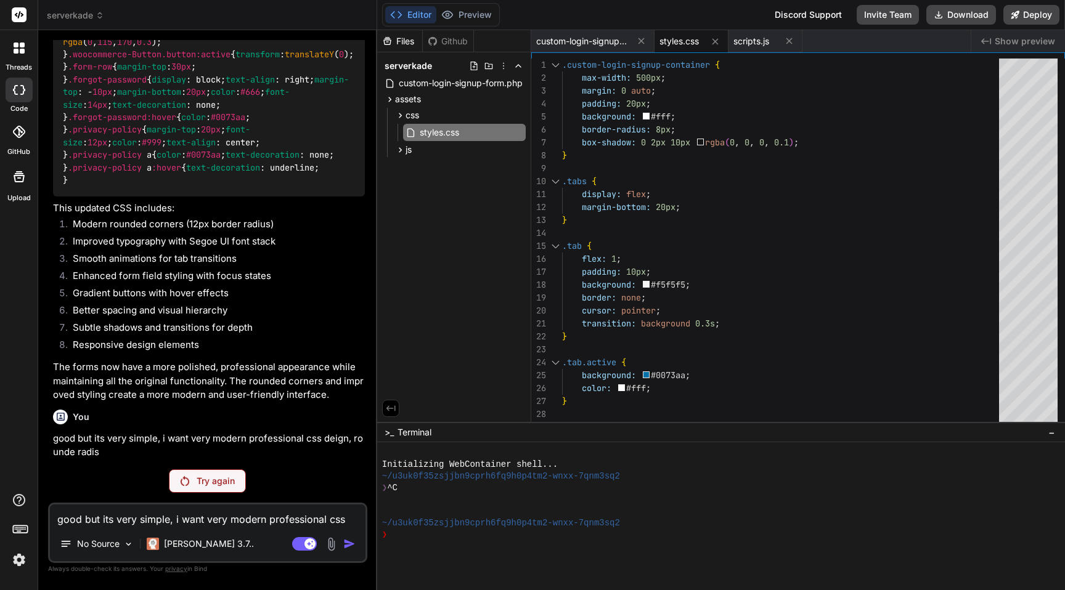
scroll to position [2746, 0]
click at [194, 542] on p "Claude 3.7.." at bounding box center [209, 544] width 90 height 12
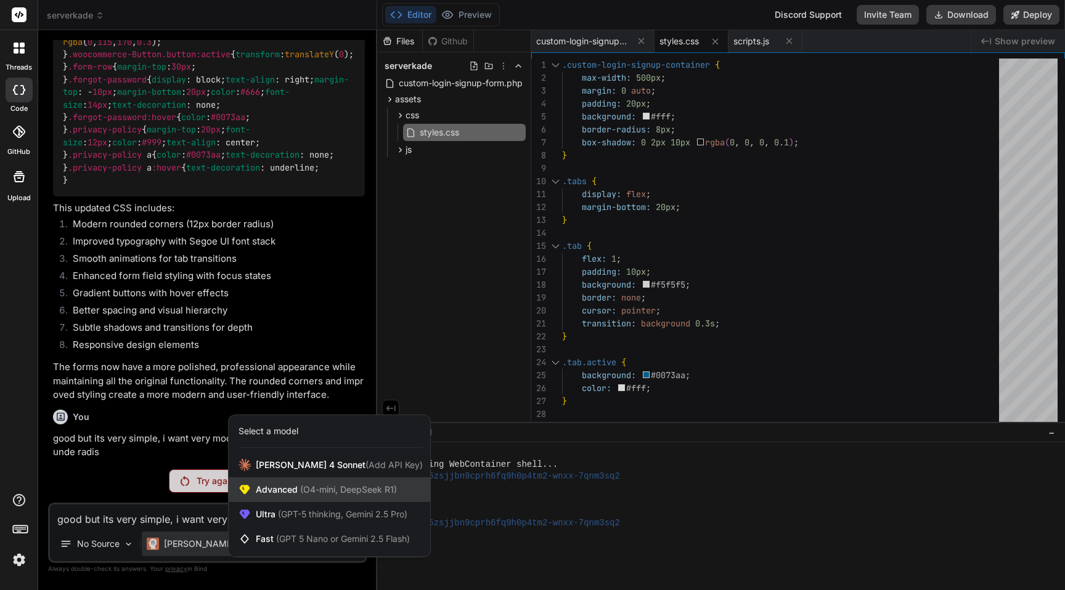
click at [310, 496] on div "Advanced (O4-mini, DeepSeek R1)" at bounding box center [330, 490] width 202 height 25
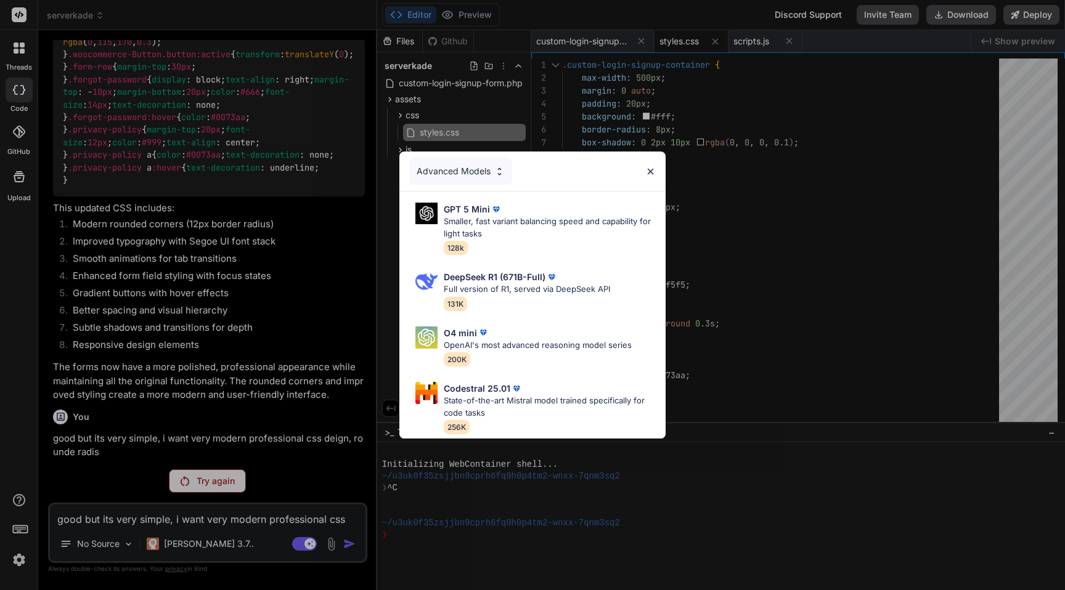
click at [193, 550] on div "Advanced Models GPT 5 Mini Smaller, fast variant balancing speed and capability…" at bounding box center [532, 295] width 1065 height 590
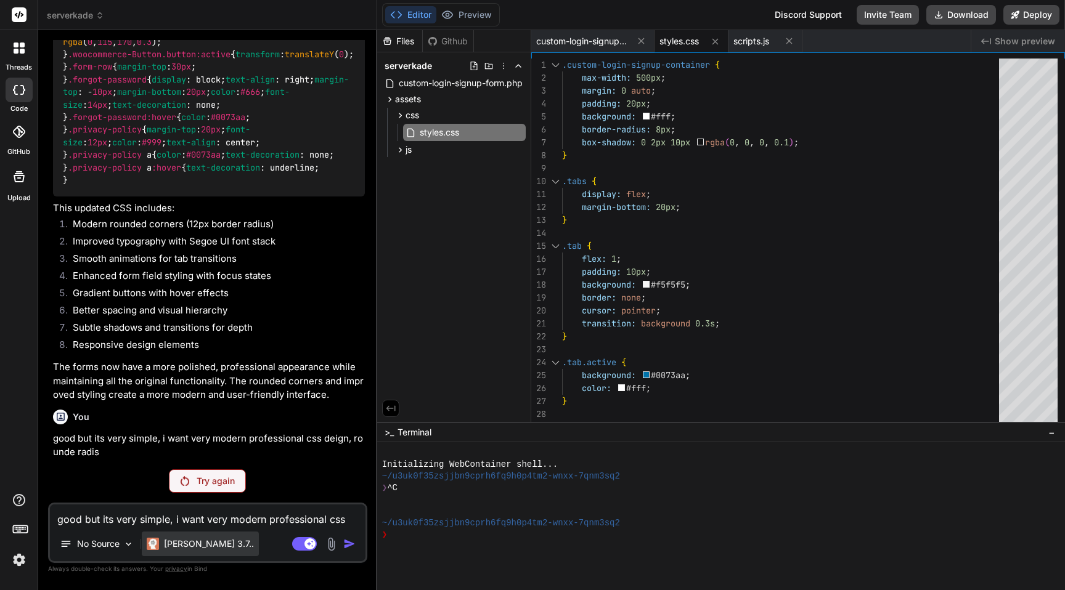
click at [176, 550] on div "Claude 3.7.." at bounding box center [200, 544] width 117 height 25
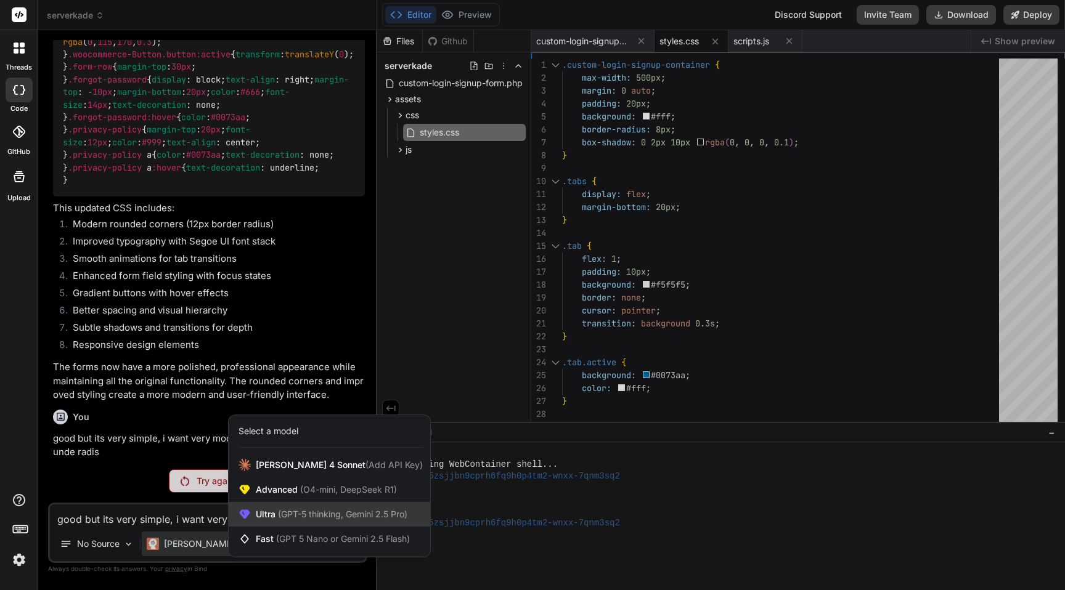
click at [316, 505] on div "Ultra (GPT-5 thinking, Gemini 2.5 Pro)" at bounding box center [330, 514] width 202 height 25
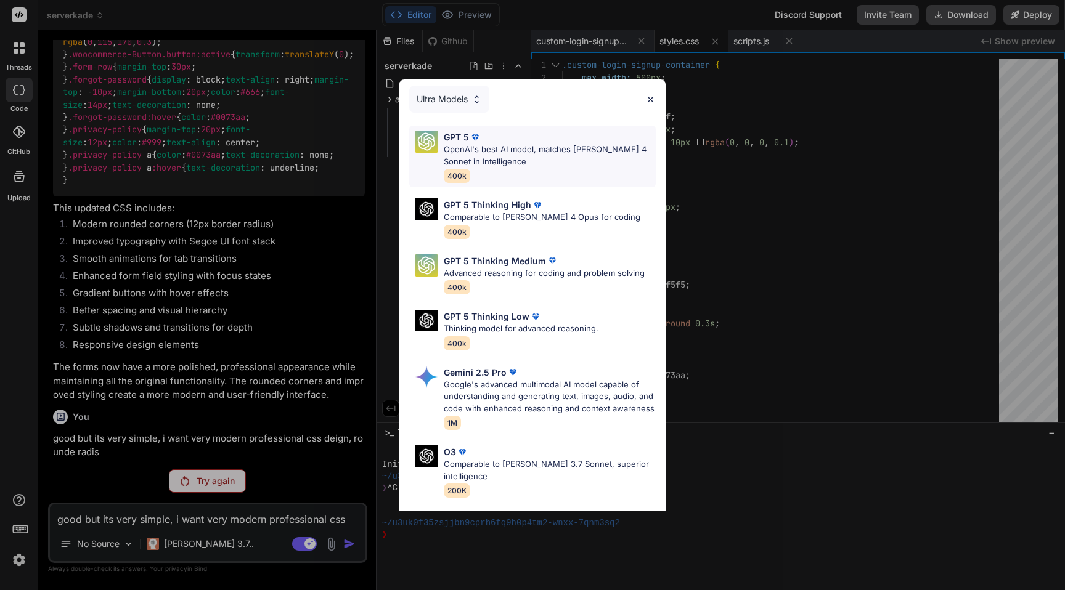
click at [497, 155] on p "OpenAI's best AI model, matches [PERSON_NAME] 4 Sonnet in Intelligence" at bounding box center [550, 156] width 212 height 24
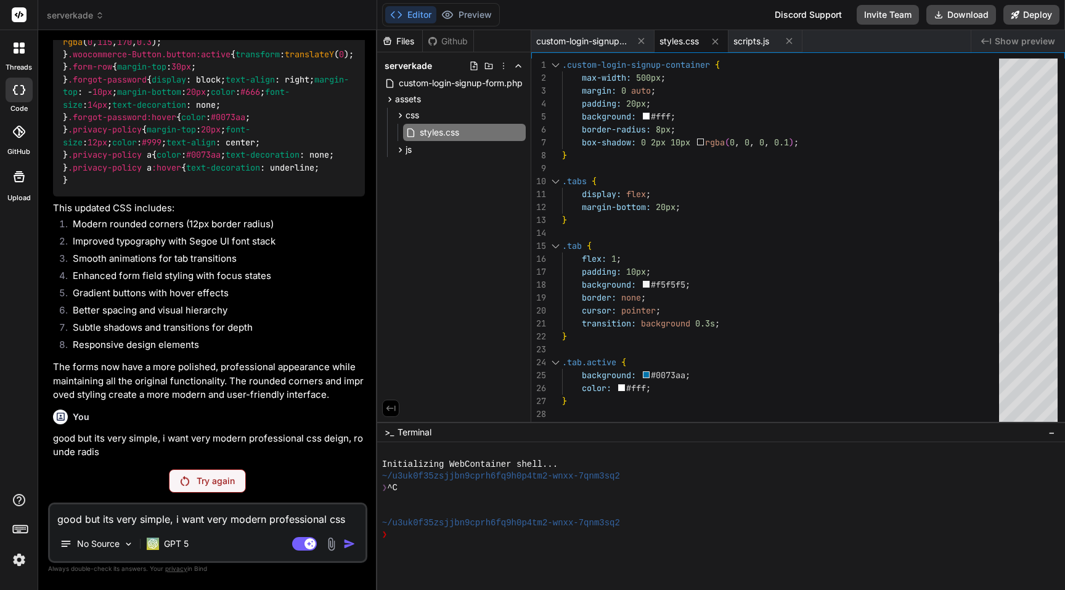
click at [268, 511] on textarea "good but its very simple, i want very modern professional css deign, rounde rad…" at bounding box center [208, 516] width 316 height 22
paste textarea "good but its very simple, i want very modern professional css deign, rounde rad…"
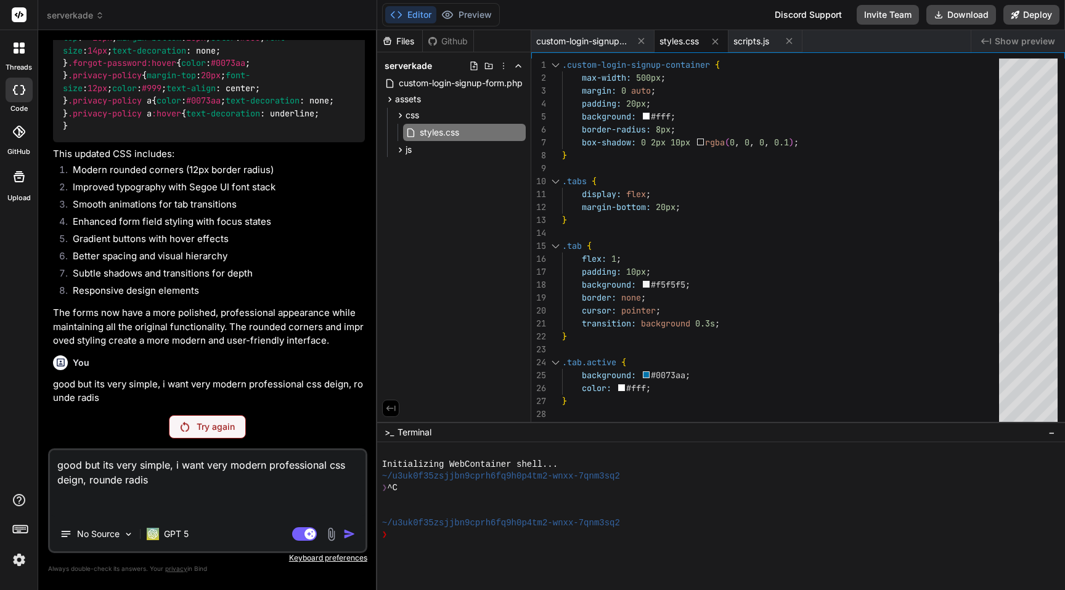
click at [341, 535] on div "Agent Mode. When this toggle is activated, AI automatically makes decisions, re…" at bounding box center [325, 534] width 71 height 15
click at [330, 509] on textarea "good but its very simple, i want very modern professional css deign, rounde rad…" at bounding box center [208, 483] width 316 height 67
click at [264, 508] on textarea "good but its very simple, i want very modern professional css deign, rounde rad…" at bounding box center [208, 483] width 316 height 67
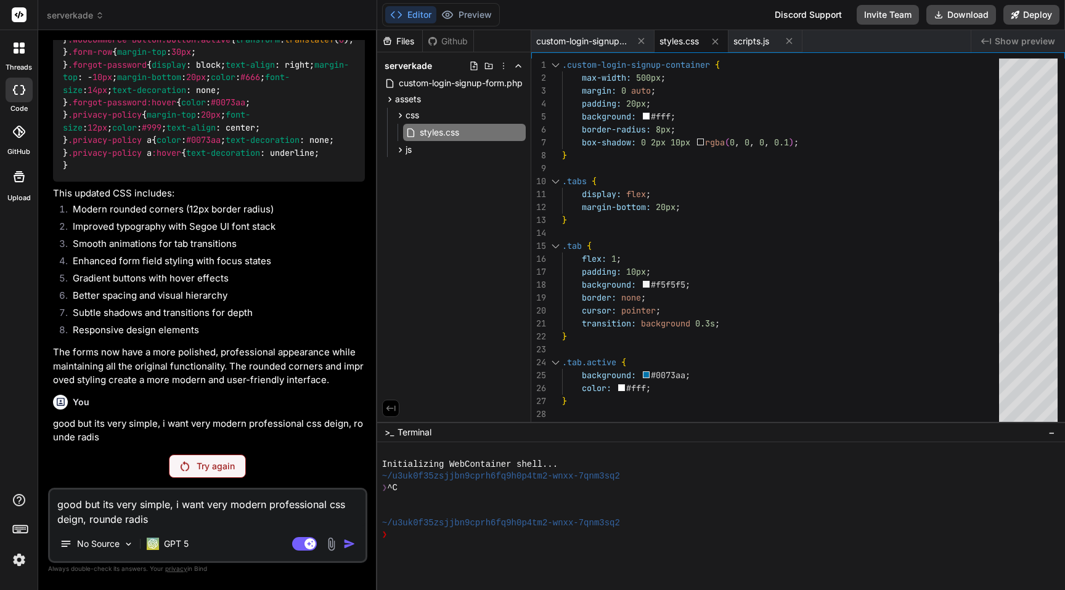
click at [216, 473] on div "Try again" at bounding box center [207, 466] width 77 height 23
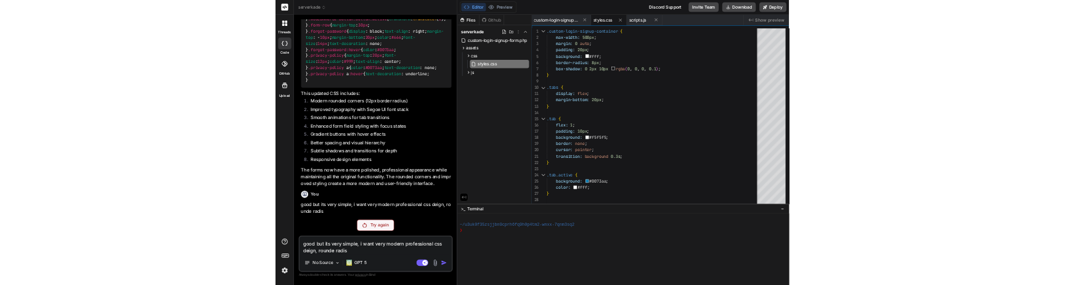
scroll to position [59, 0]
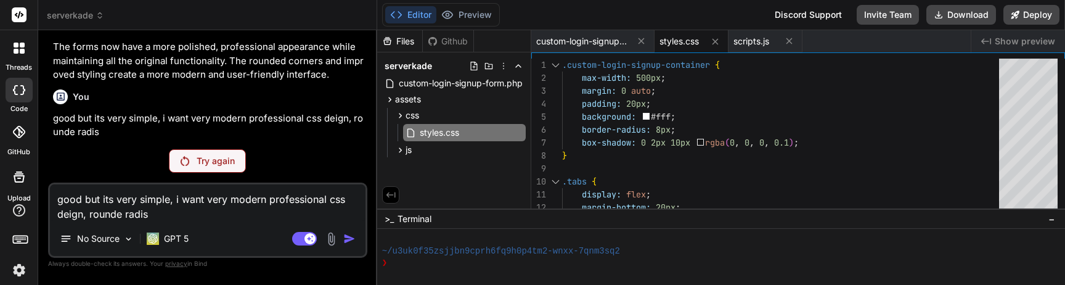
click at [197, 211] on textarea "good but its very simple, i want very modern professional css deign, rounde rad…" at bounding box center [208, 202] width 316 height 37
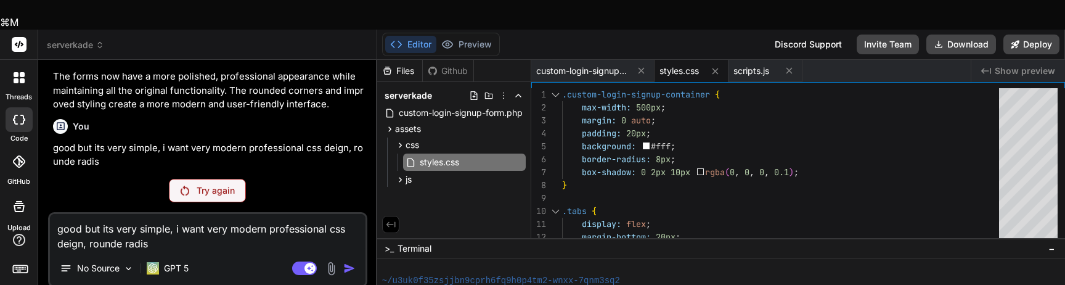
click at [197, 214] on textarea "good but its very simple, i want very modern professional css deign, rounde rad…" at bounding box center [208, 232] width 316 height 37
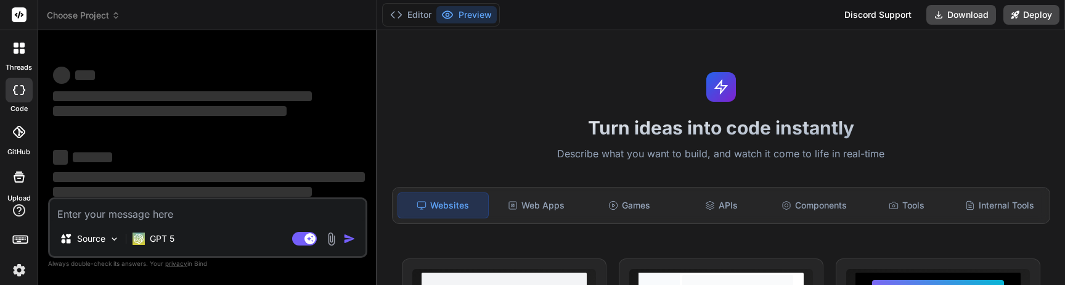
scroll to position [12, 0]
click at [89, 211] on textarea at bounding box center [208, 210] width 316 height 22
type textarea "x"
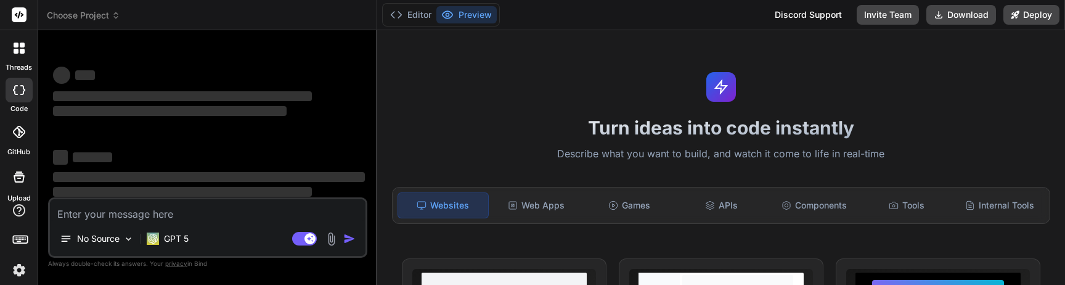
paste textarea "good but its very simple, i want very modern professional css deign, rounde rad…"
type textarea "good but its very simple, i want very modern professional css deign, rounde rad…"
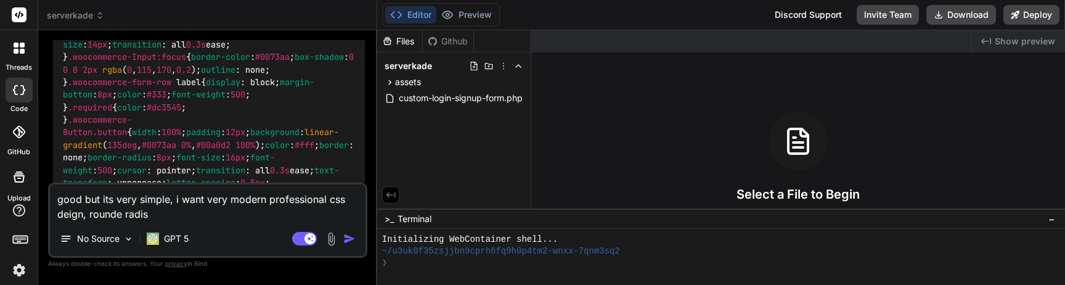
type textarea "x"
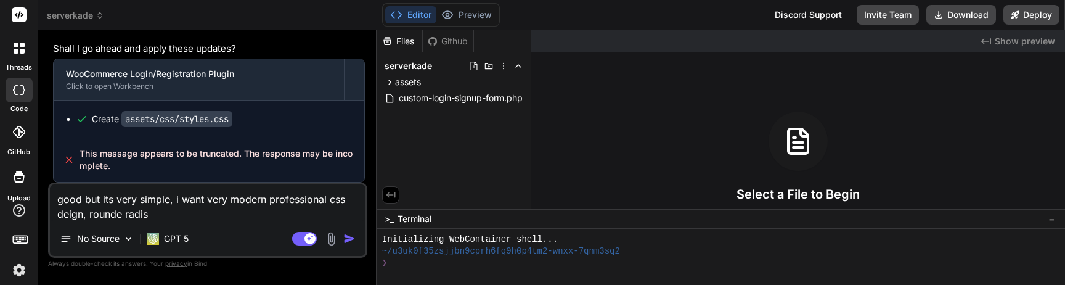
type textarea "good but its very simple, i want very modern professional css deign, rounde rad…"
click at [346, 237] on img "button" at bounding box center [349, 238] width 12 height 12
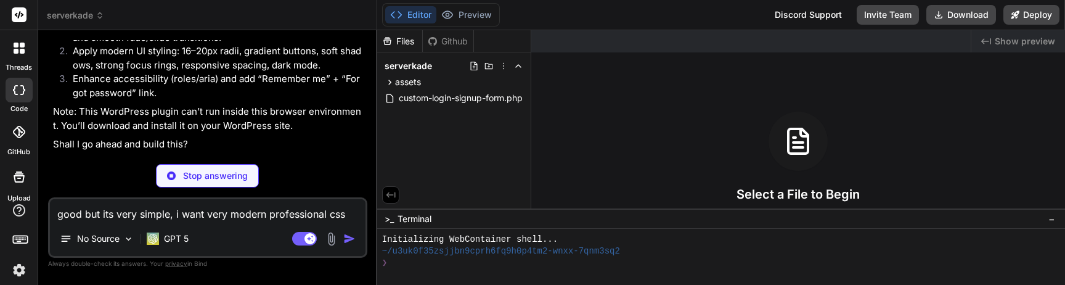
scroll to position [3710, 0]
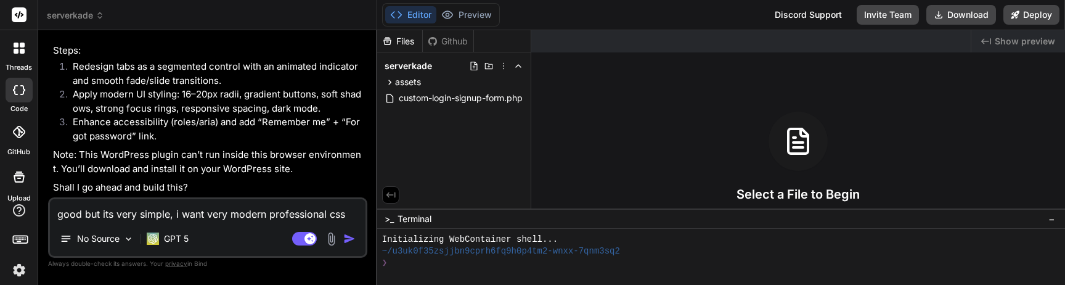
type textarea "x"
click at [163, 208] on textarea "good but its very simple, i want very modern professional css deign, rounde rad…" at bounding box center [208, 210] width 316 height 22
type textarea "y"
type textarea "x"
type textarea "ye"
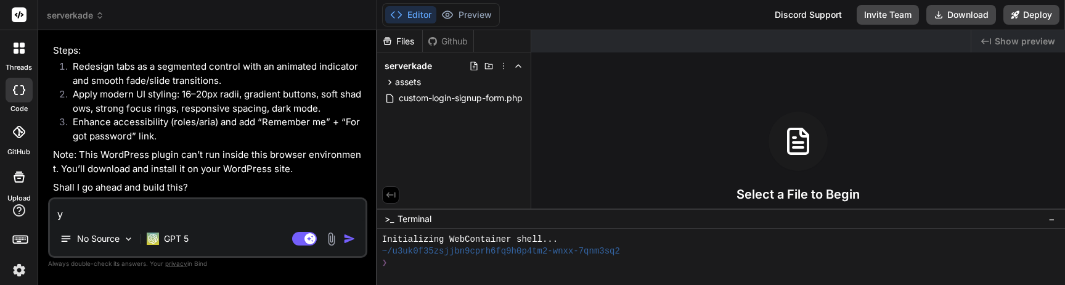
type textarea "x"
type textarea "yes"
type textarea "x"
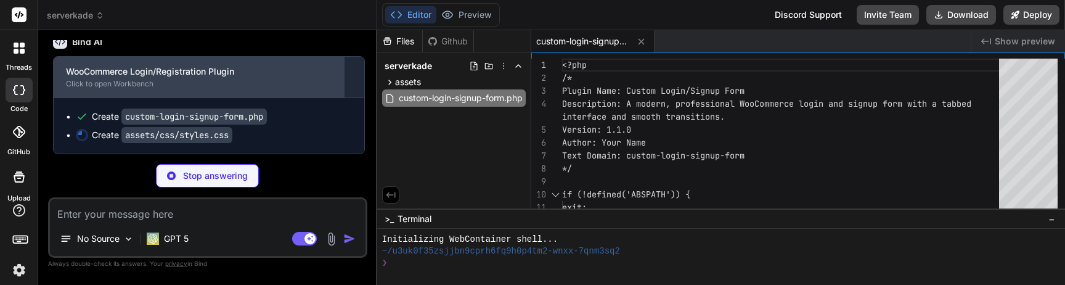
scroll to position [3924, 0]
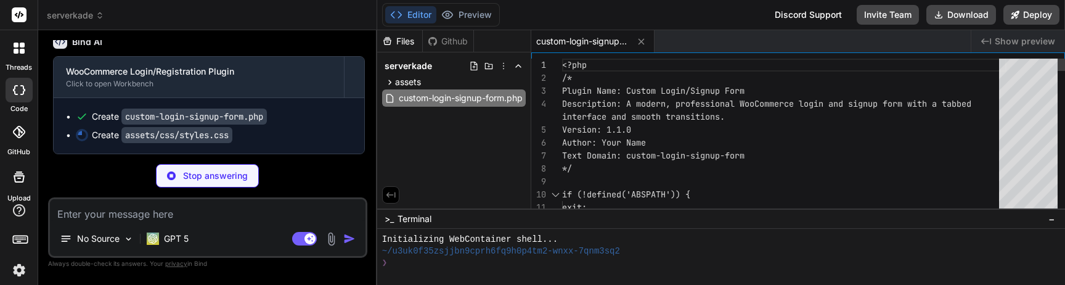
type textarea "x"
type textarea "<?php /* Plugin Name: Custom Login/Signup Form Description: A modern, professio…"
type textarea "x"
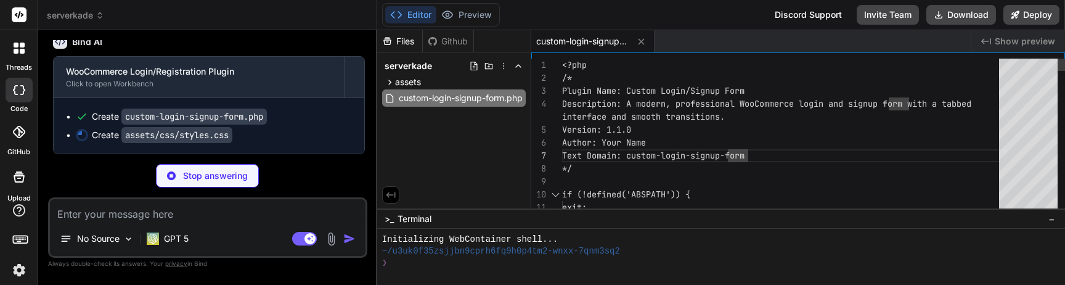
type textarea "<?php /* Plugin Name: Custom Login/Signup Form Description: A modern, professio…"
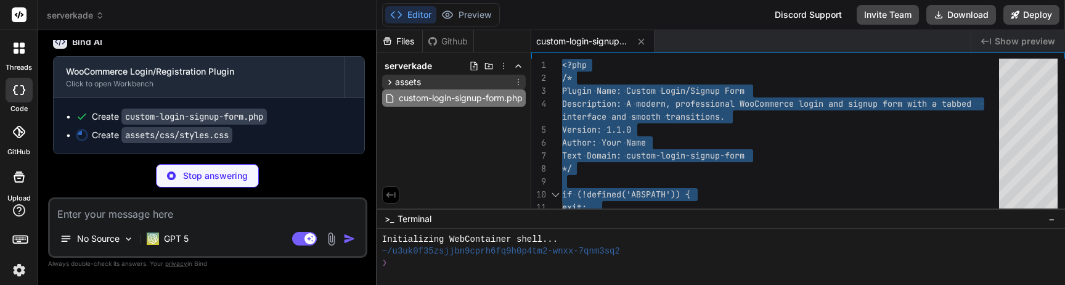
click at [386, 80] on icon at bounding box center [390, 82] width 10 height 10
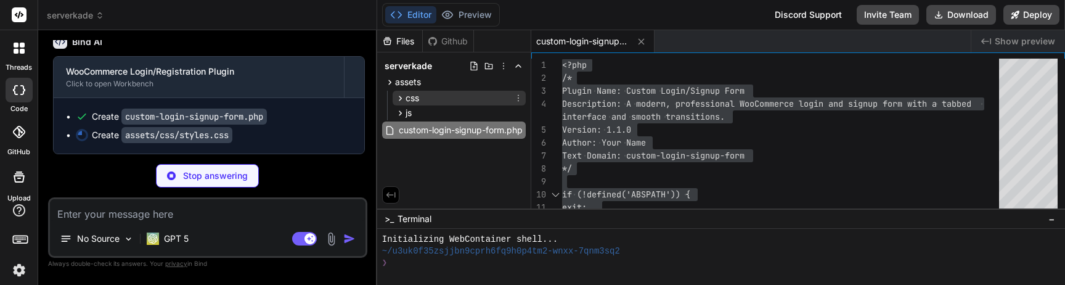
click at [396, 100] on icon at bounding box center [400, 98] width 10 height 10
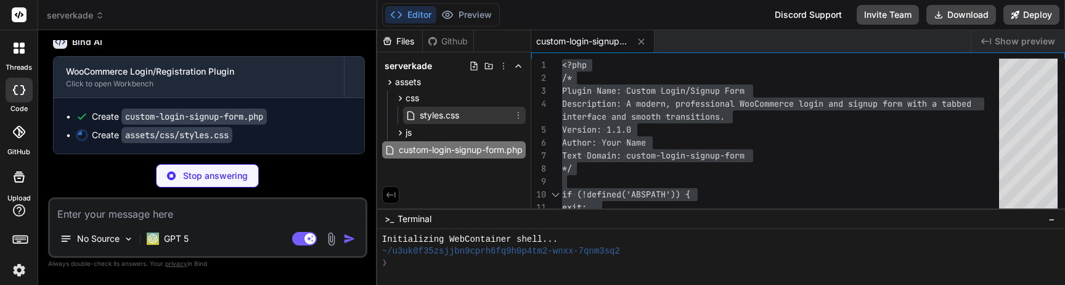
click at [421, 112] on span "styles.css" at bounding box center [439, 115] width 42 height 15
type textarea "x"
type textarea ".woocommerce-Button.button:hover { background: linear-gradient(to right, #00a0d…"
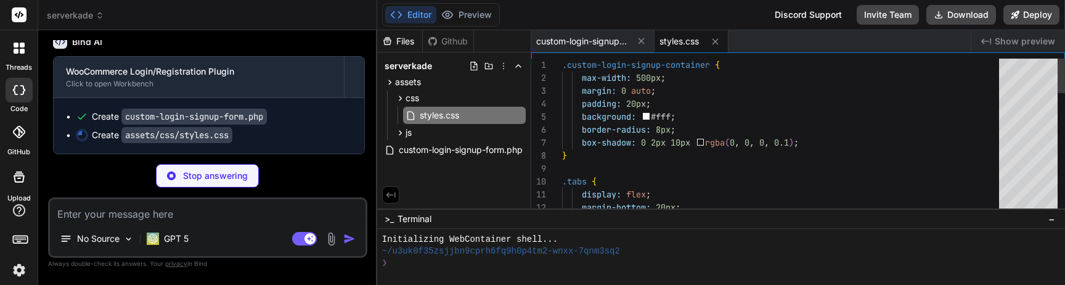
type textarea "x"
type textarea ".custom-login-signup-container { max-width: 500px; margin: 0 auto; padding: 20p…"
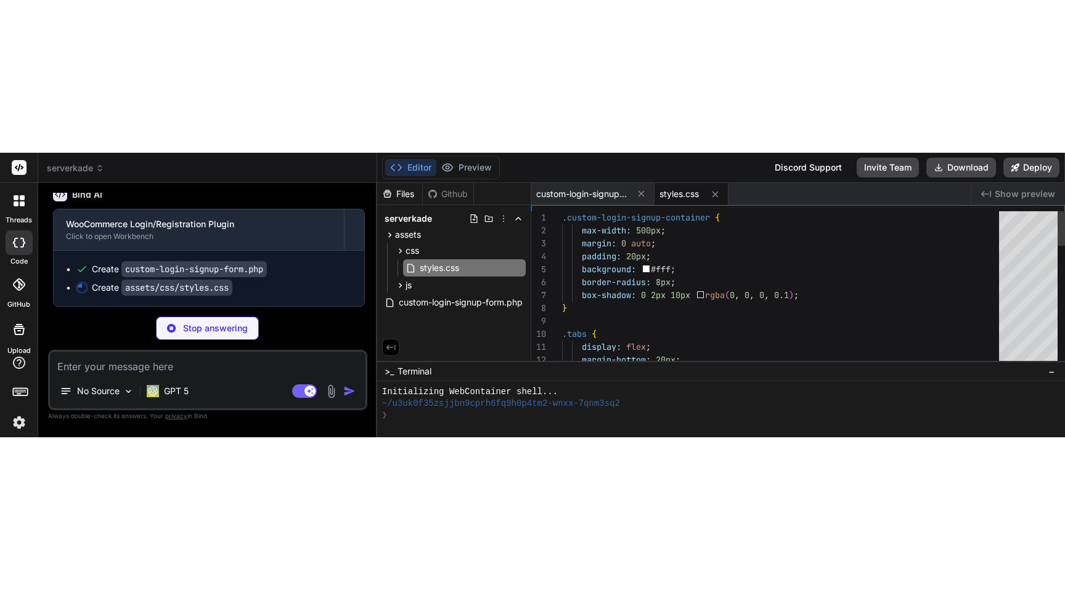
scroll to position [52, 0]
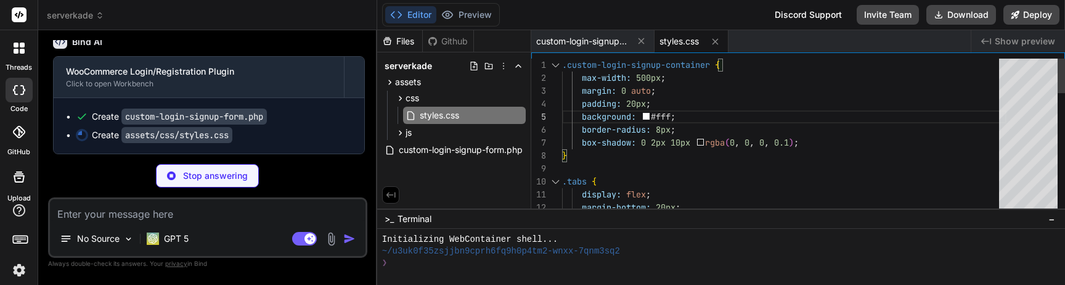
type textarea "x"
type textarea "} } /* Woo states */ .woocommerce-error, .woocommerce-message, .woocommerce-inf…"
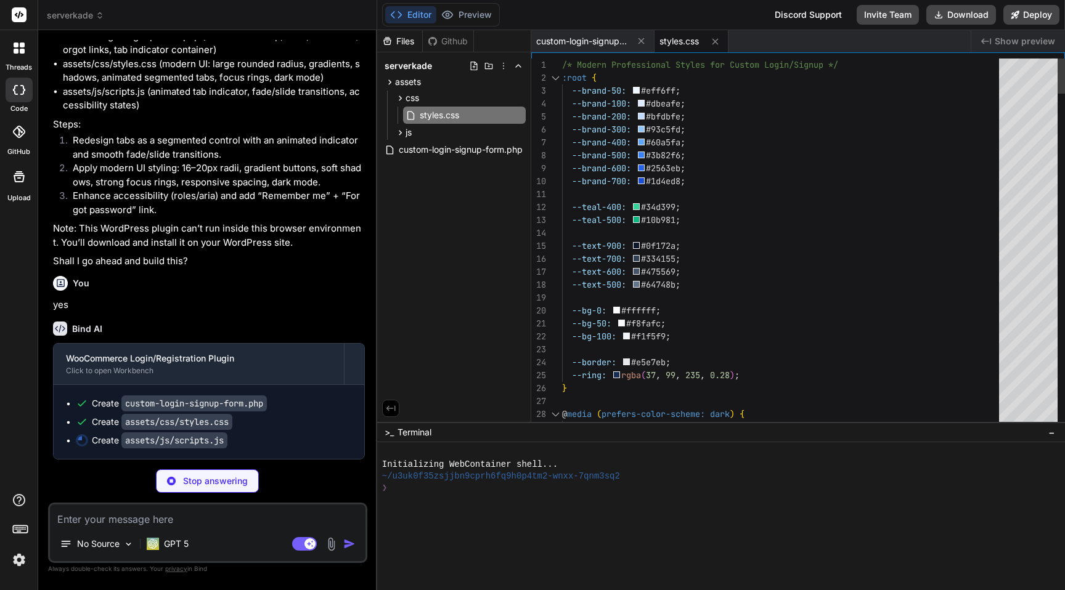
scroll to position [0, 0]
type textarea "x"
type textarea "--teal-400: #34d399; --teal-500: #10b981; --text-900: #0f172a; --text-700: #334…"
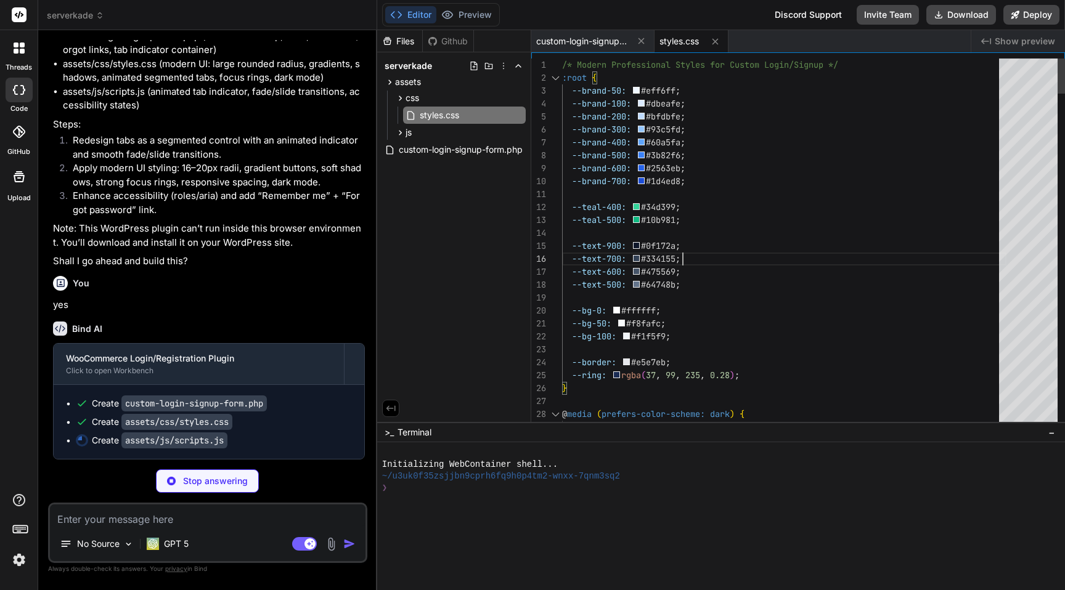
type textarea "x"
type textarea "/* Modern Professional Styles for Custom Login/Signup */ :root { --brand-50: #e…"
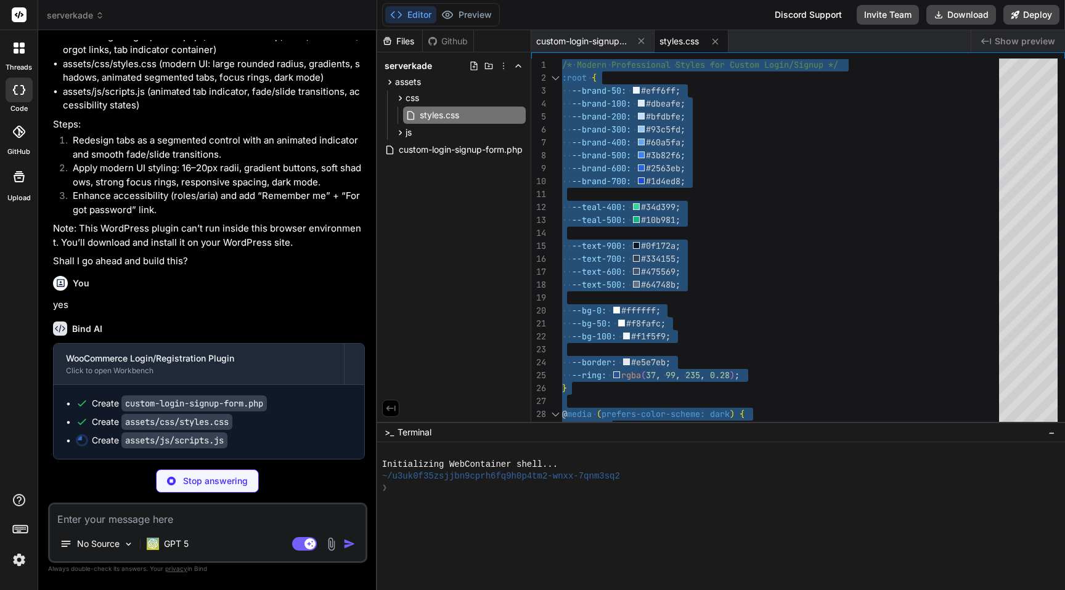
type textarea "x"
type textarea "});"
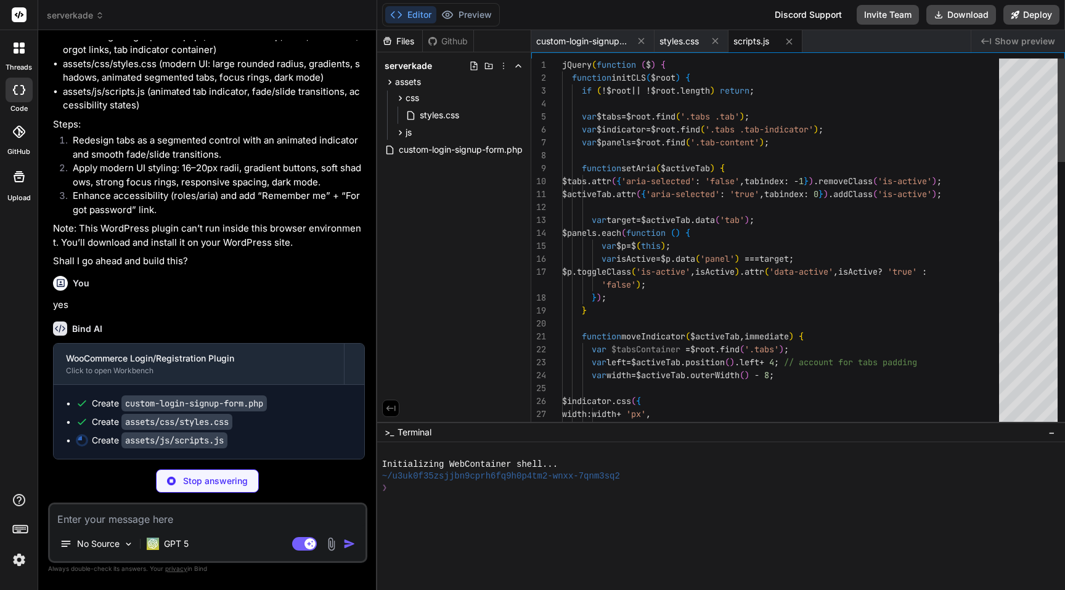
scroll to position [3594, 0]
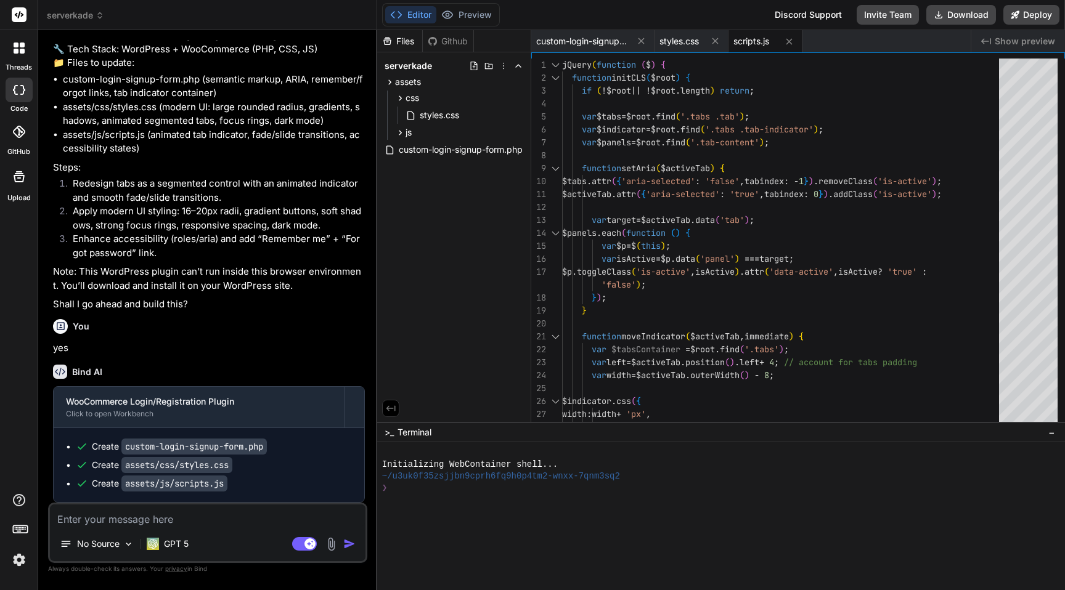
type textarea "x"
type textarea "jQuery(function ($) { function initCLS($root) { if (!$root || !$root.length) re…"
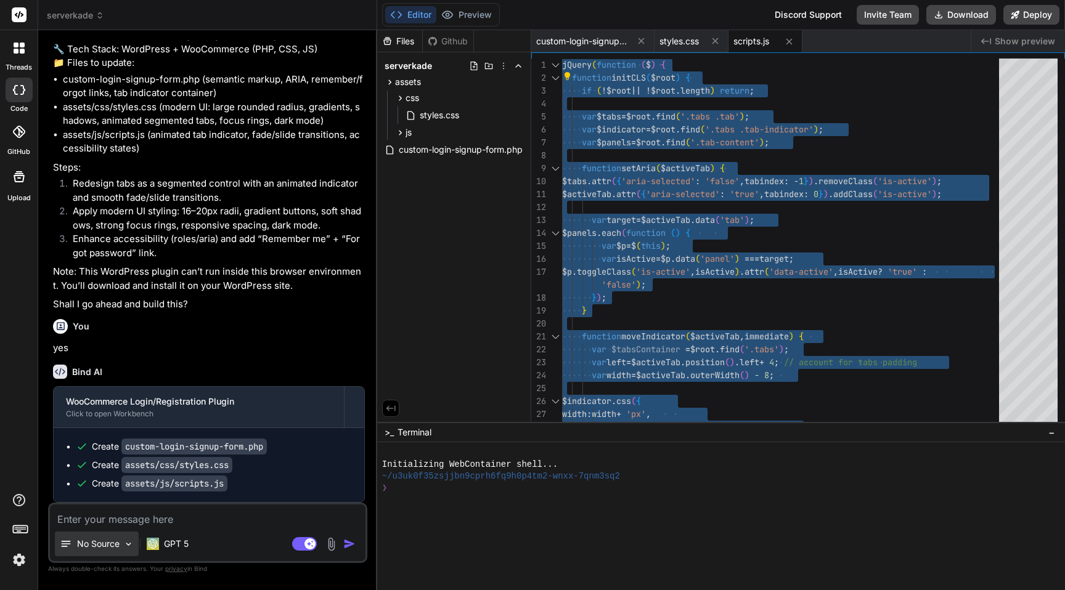
click at [110, 284] on p "No Source" at bounding box center [98, 544] width 43 height 12
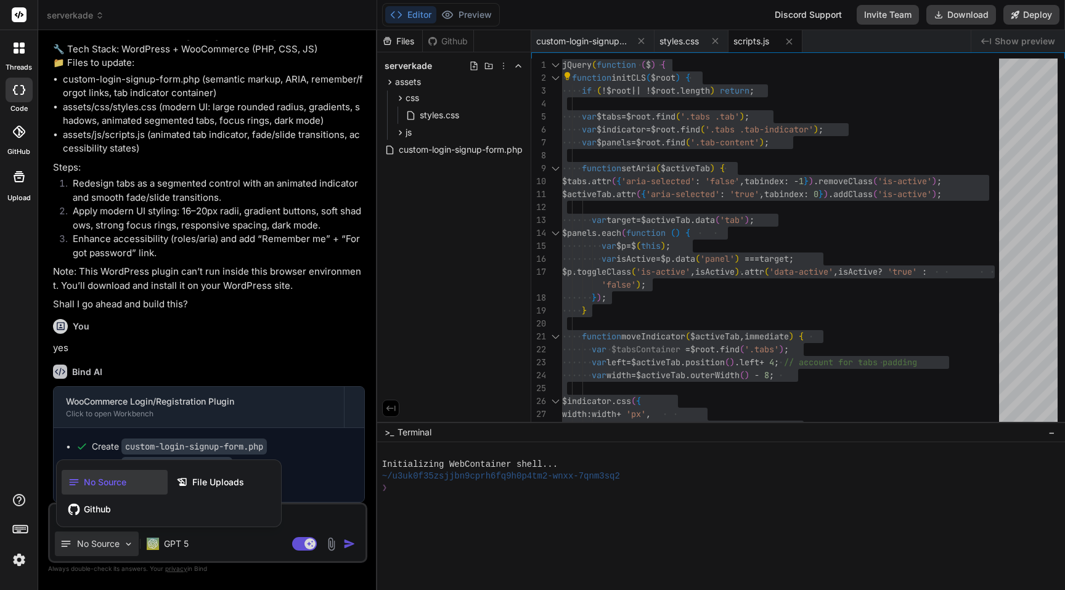
click at [330, 284] on div at bounding box center [532, 295] width 1065 height 590
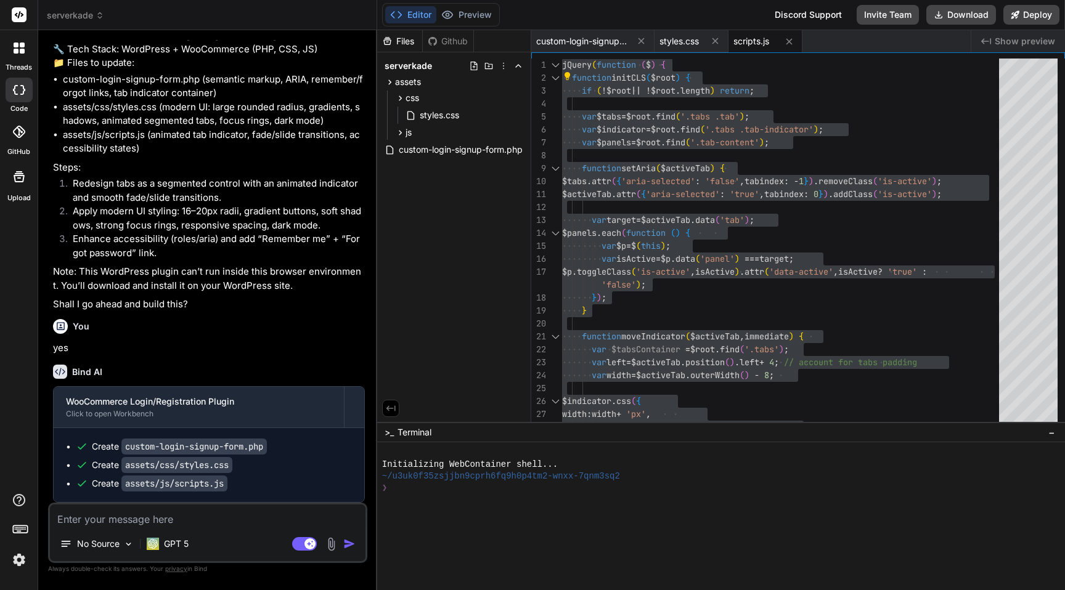
click at [330, 284] on img at bounding box center [331, 544] width 14 height 14
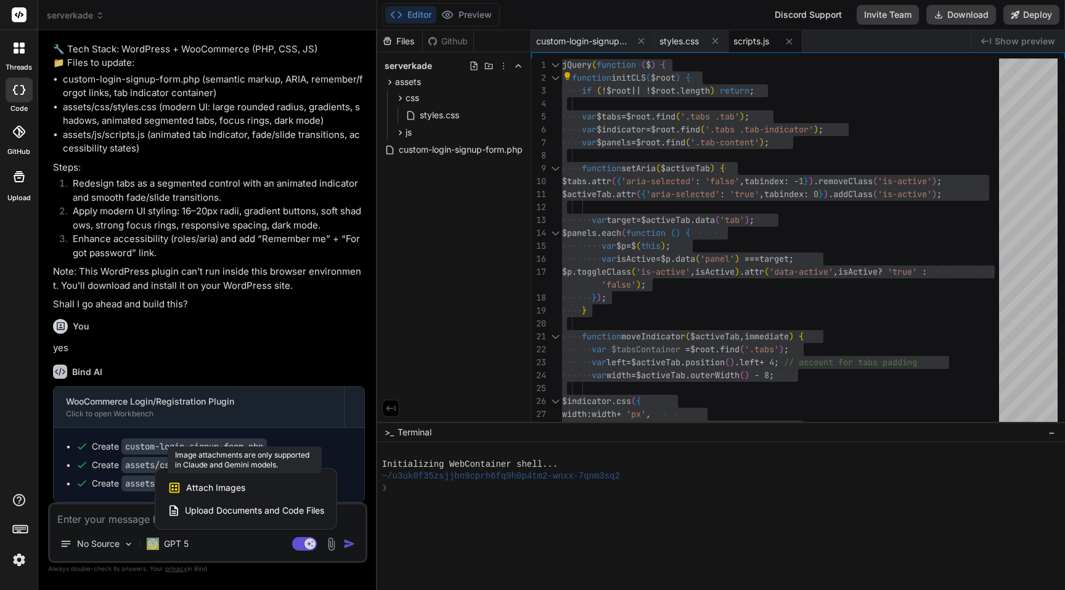
click at [228, 284] on span "Attach Images" at bounding box center [215, 488] width 59 height 12
click at [173, 284] on div at bounding box center [532, 295] width 1065 height 590
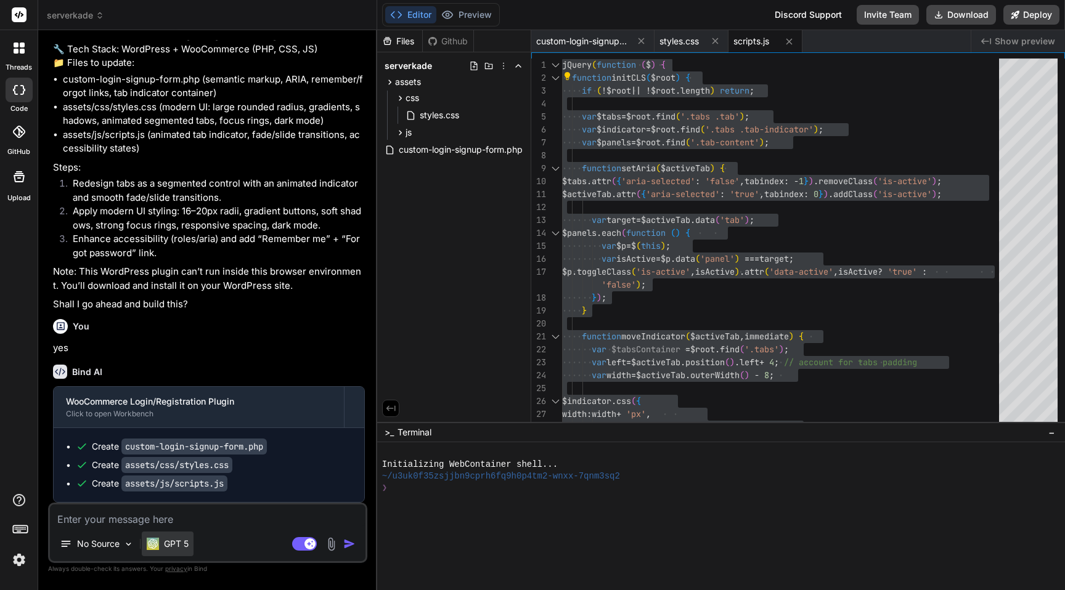
click at [167, 284] on p "GPT 5" at bounding box center [176, 544] width 25 height 12
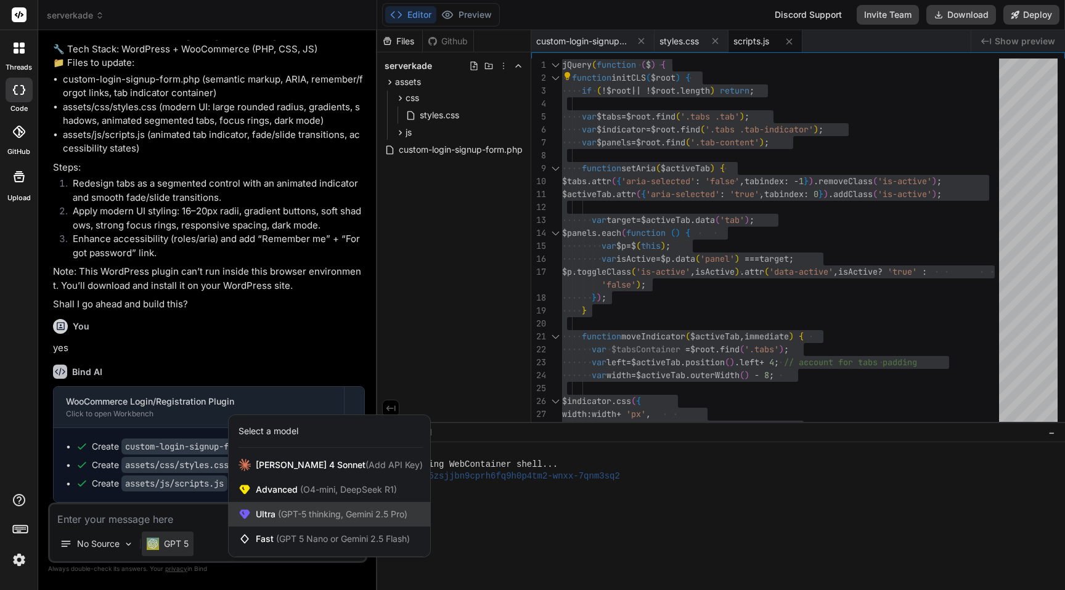
click at [284, 284] on div "Ultra (GPT-5 thinking, Gemini 2.5 Pro)" at bounding box center [330, 514] width 202 height 25
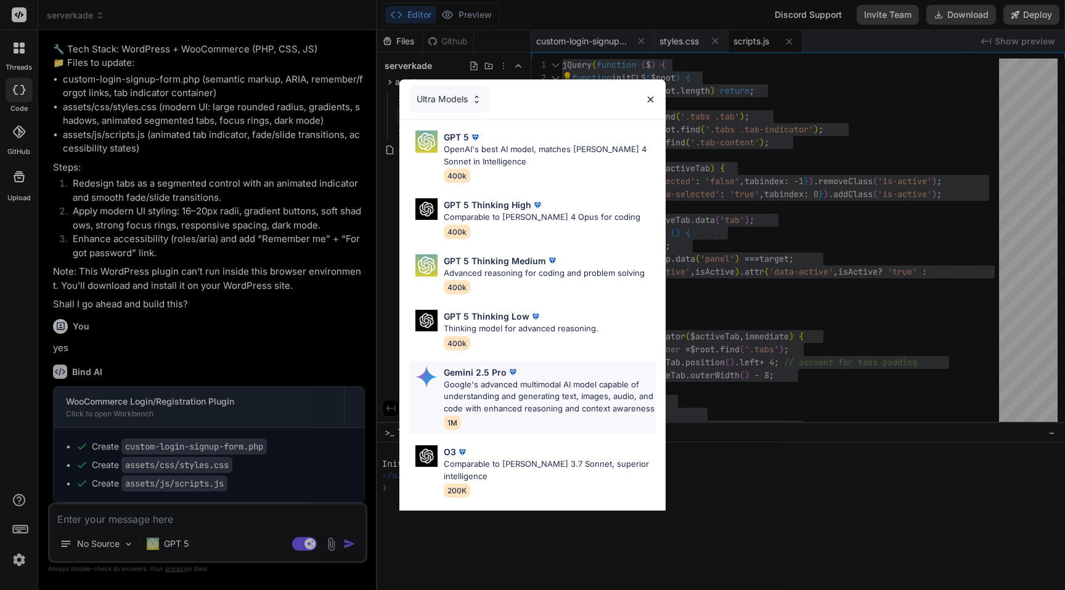
click at [505, 284] on p "Google's advanced multimodal AI model capable of understanding and generating t…" at bounding box center [550, 397] width 212 height 36
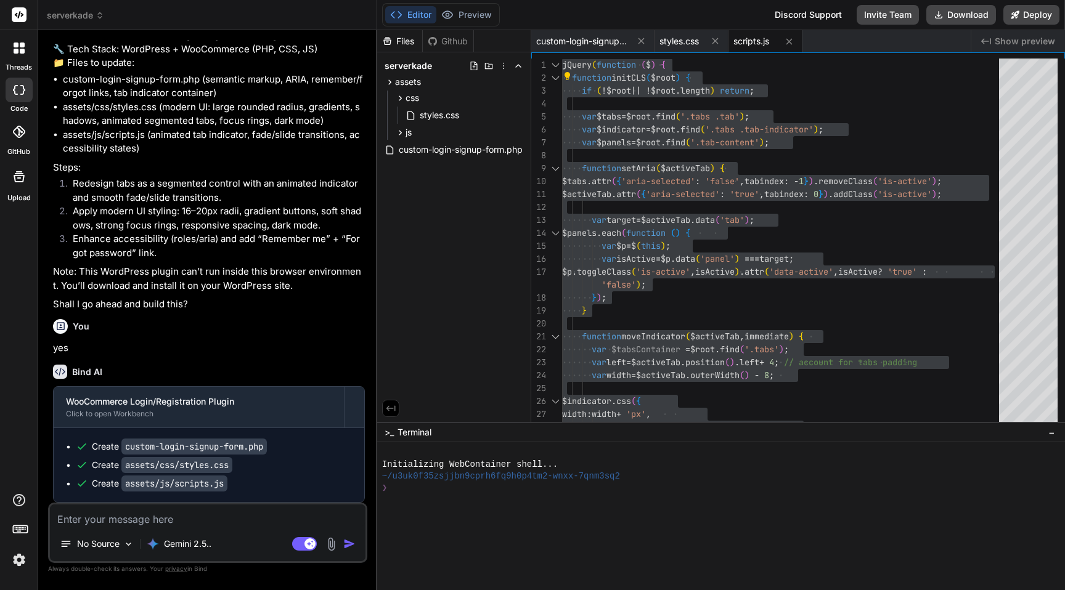
click at [336, 284] on img at bounding box center [331, 544] width 14 height 14
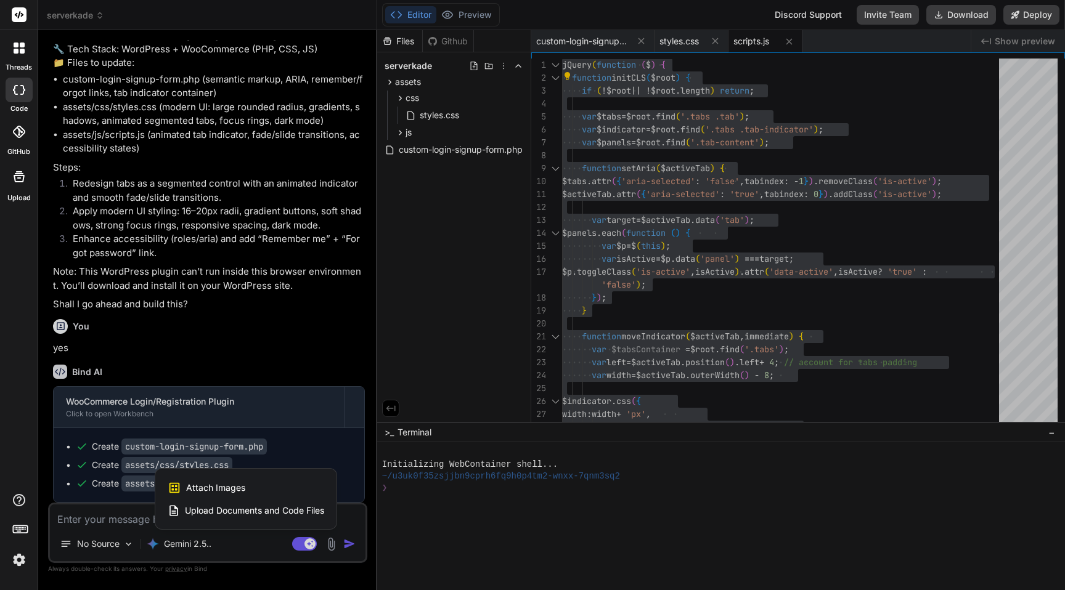
click at [258, 284] on div "Attach Images Image attachments are only supported in Claude and Gemini models." at bounding box center [246, 487] width 157 height 23
type textarea "x"
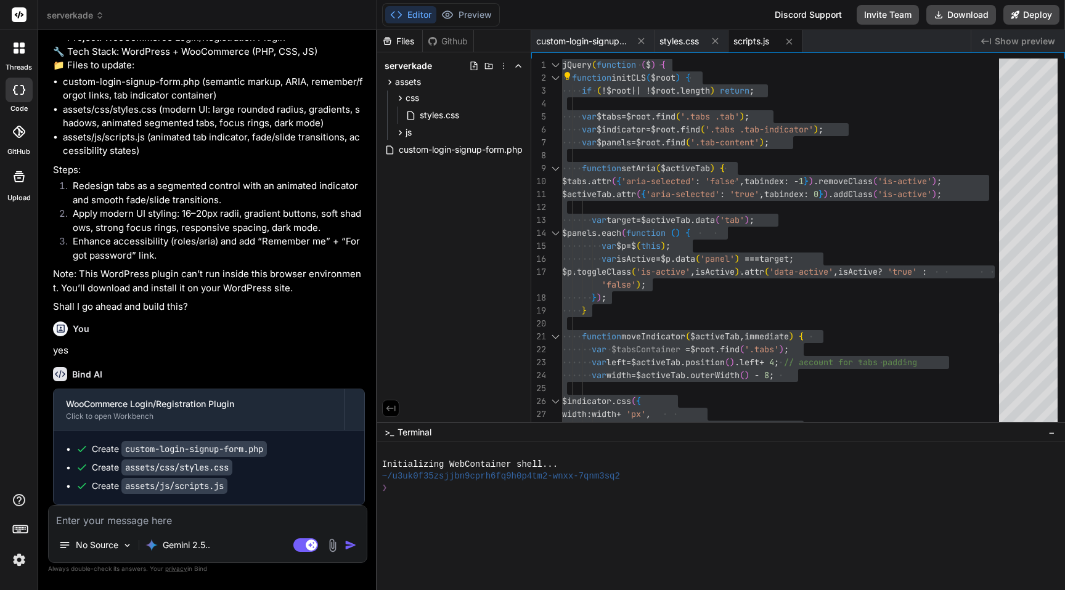
scroll to position [3591, 0]
type input "C:\fakepath\CleanShot [DATE] 21.06.50@2x.png"
type textarea "x"
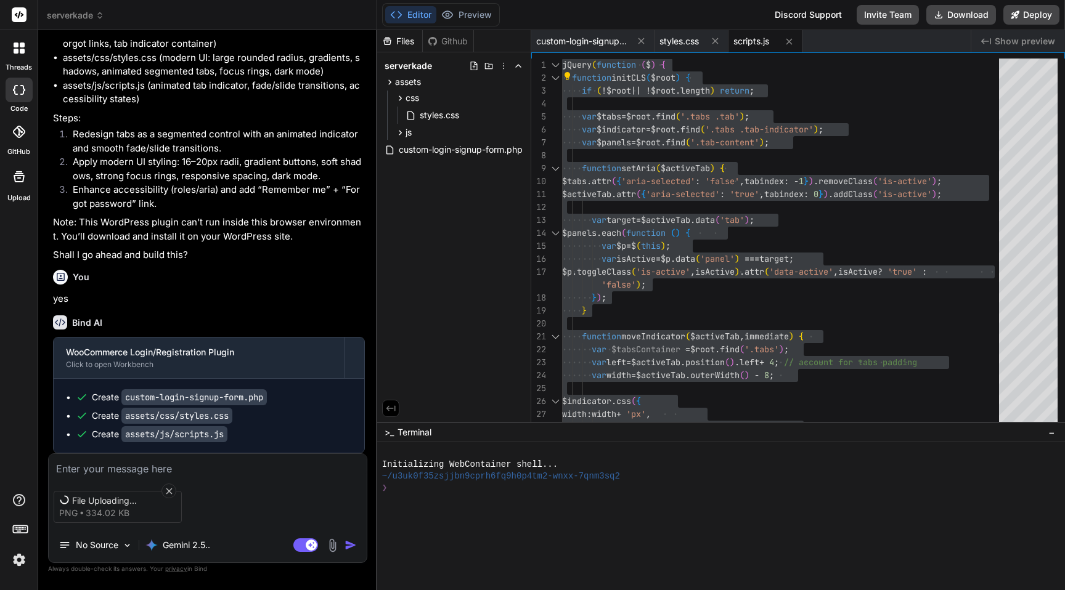
scroll to position [3646, 0]
click at [157, 284] on div "File Uploading... png 334.02 KB No Source Gemini 2.5.. Agent Mode. When this to…" at bounding box center [207, 509] width 319 height 110
click at [120, 284] on textarea at bounding box center [208, 465] width 318 height 22
type textarea "I"
type textarea "x"
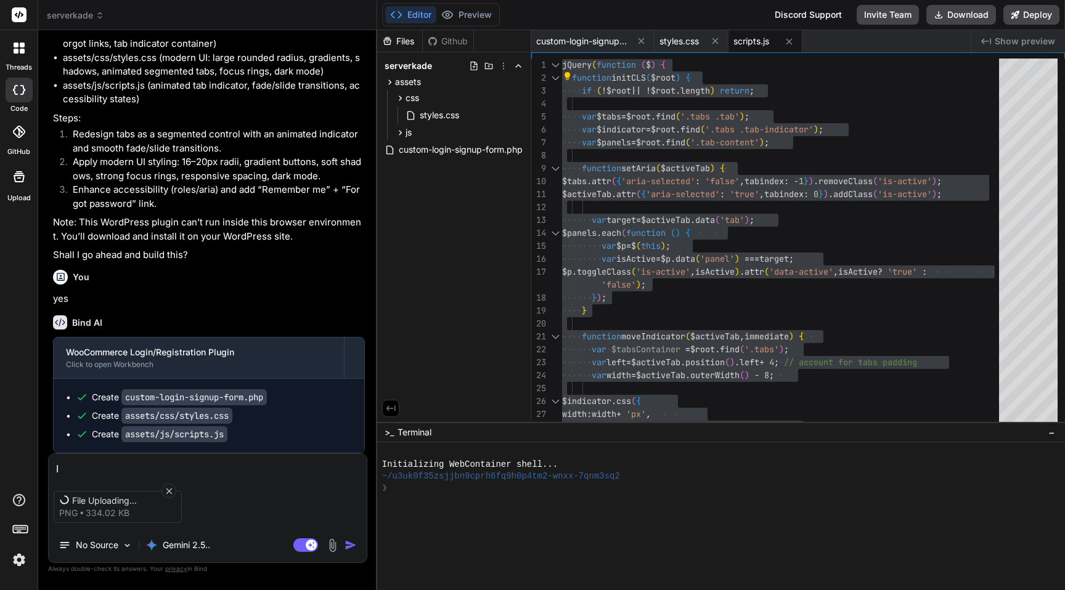
type textarea "I"
type textarea "x"
type textarea "I t"
type textarea "x"
type textarea "I th"
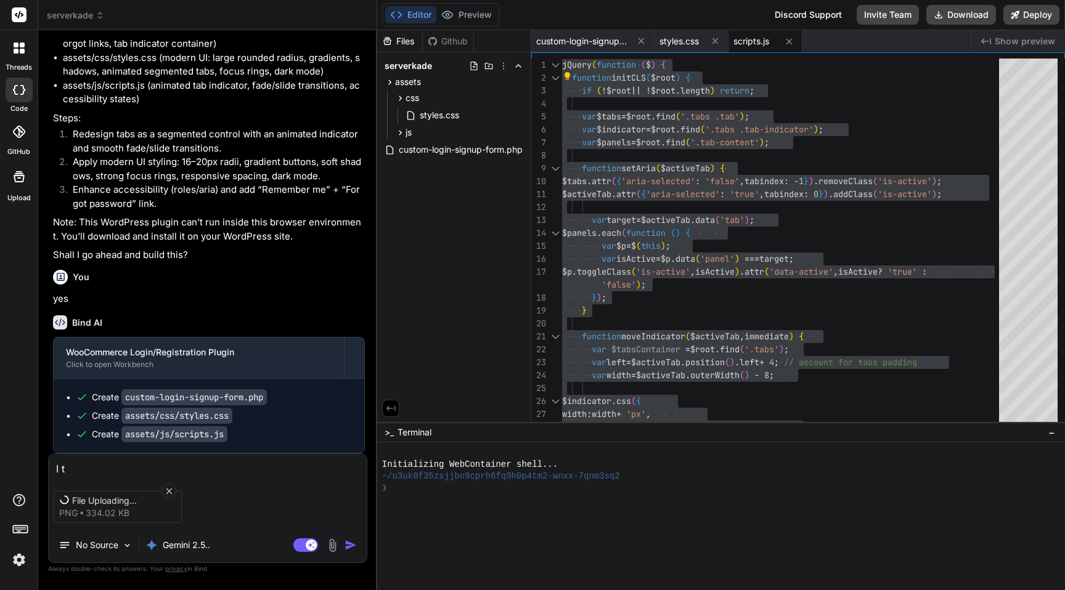
type textarea "x"
type textarea "I thi"
type textarea "x"
type textarea "I th"
type textarea "x"
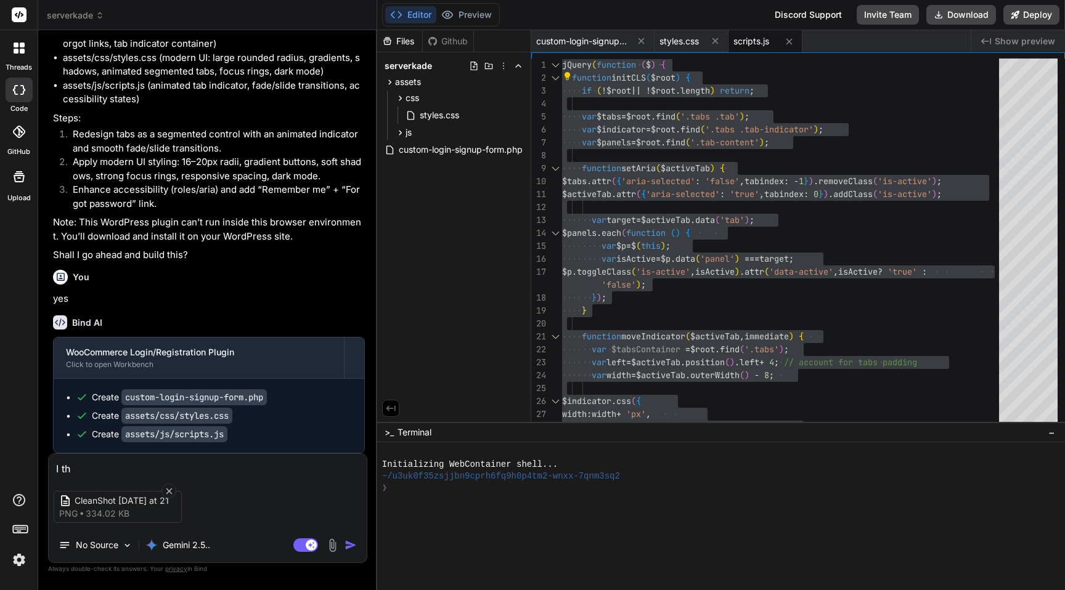
type textarea "I t"
type textarea "x"
type textarea "I"
type textarea "x"
type textarea "I w"
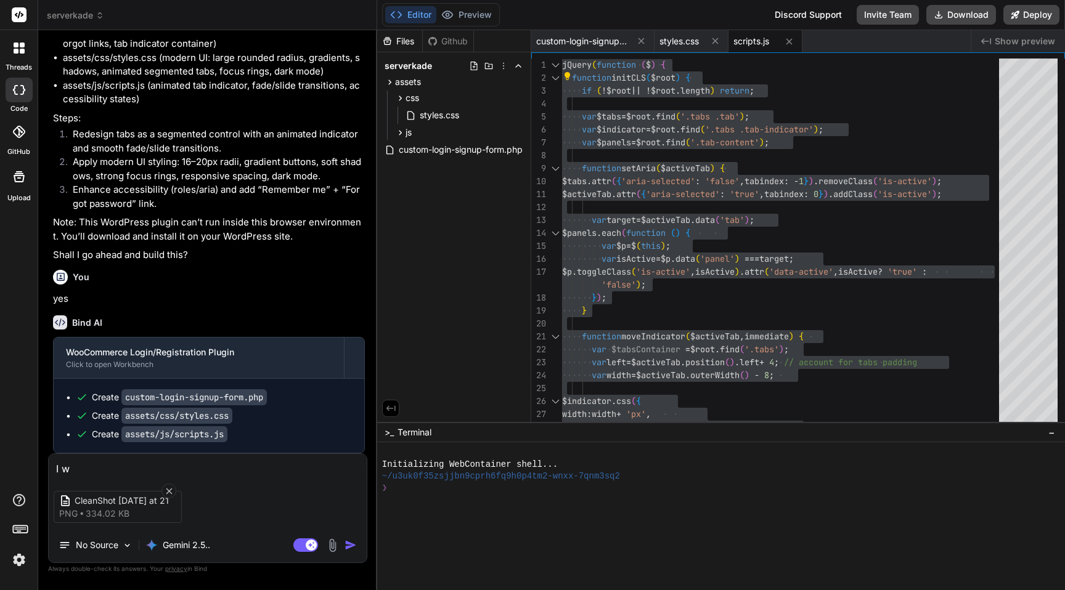
type textarea "x"
type textarea "I wa"
type textarea "x"
type textarea "I wan"
type textarea "x"
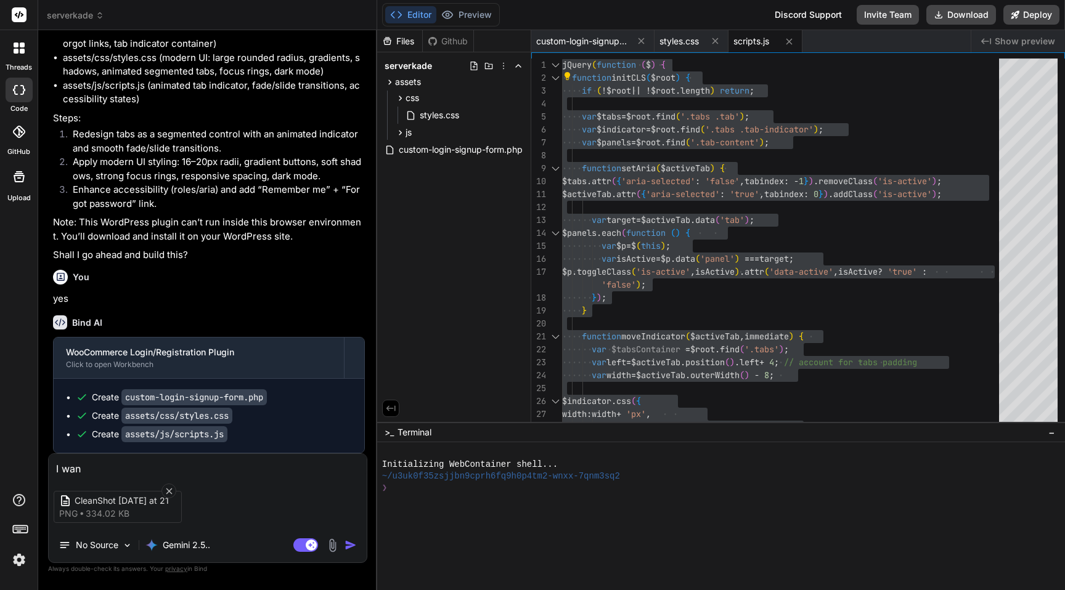
type textarea "I want"
type textarea "x"
type textarea "I want"
type textarea "x"
type textarea "I want l"
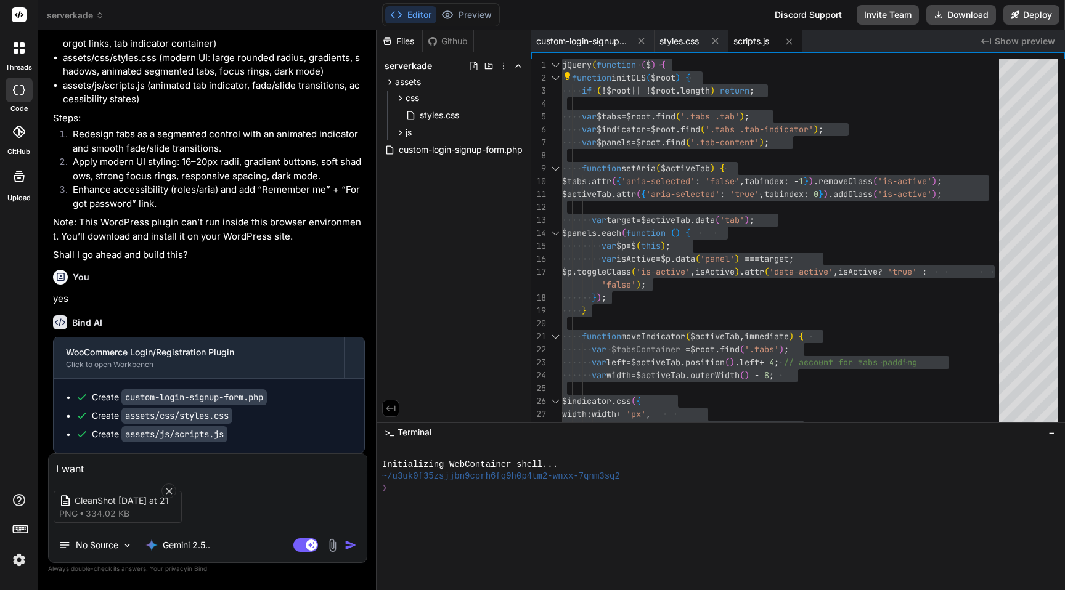
type textarea "x"
type textarea "I want li"
type textarea "x"
type textarea "I want lig"
type textarea "x"
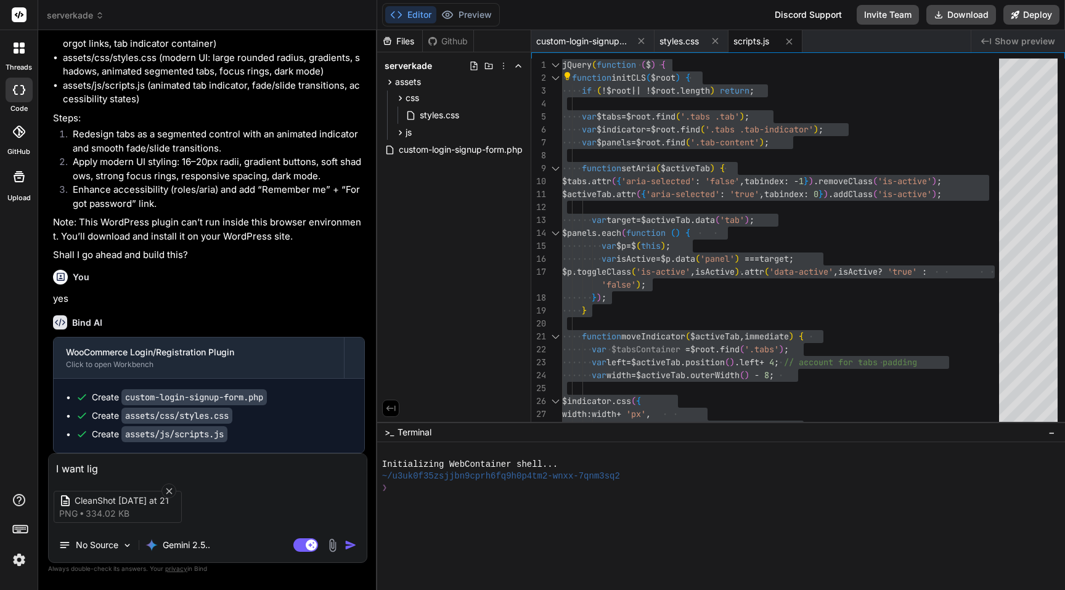
type textarea "I want ligh"
type textarea "x"
type textarea "I want light"
type textarea "x"
type textarea "I want light"
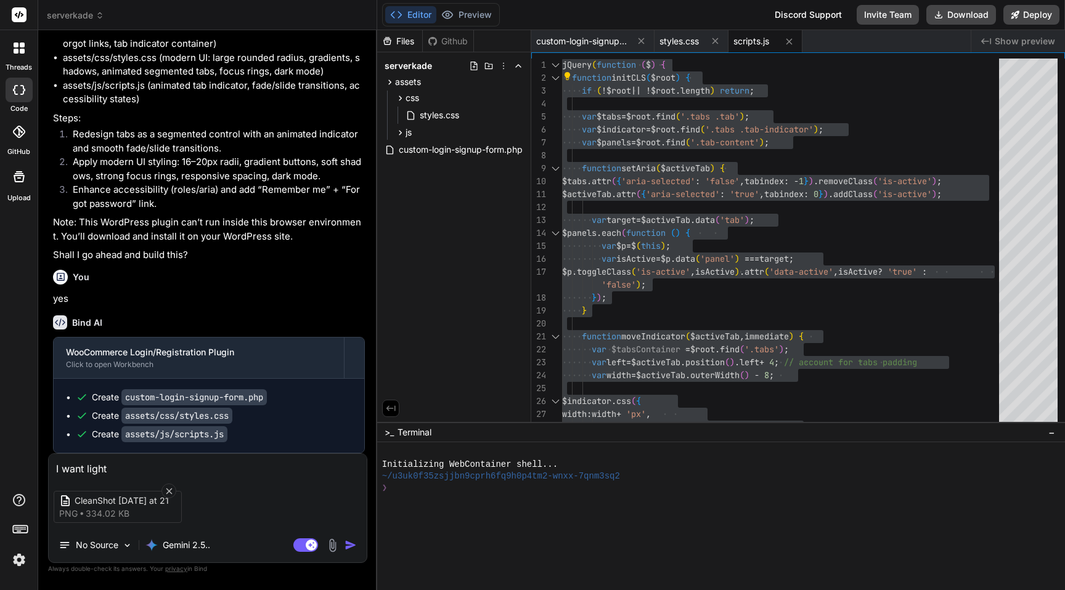
type textarea "x"
type textarea "I want light c"
type textarea "x"
type textarea "I want light co"
type textarea "x"
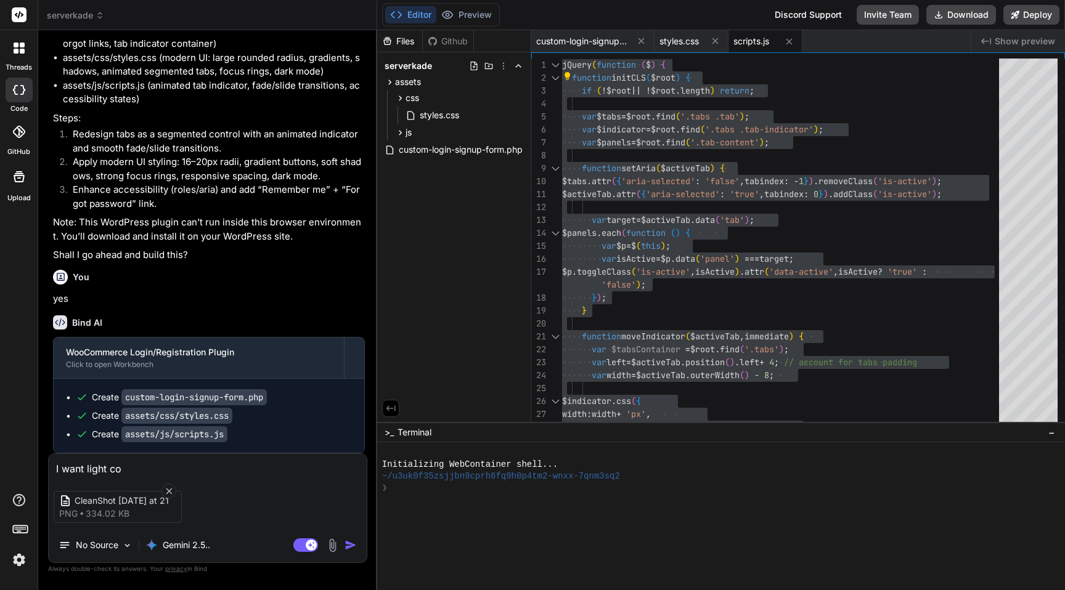
type textarea "I want light col"
type textarea "x"
type textarea "I want light colo"
type textarea "x"
type textarea "I want light colou"
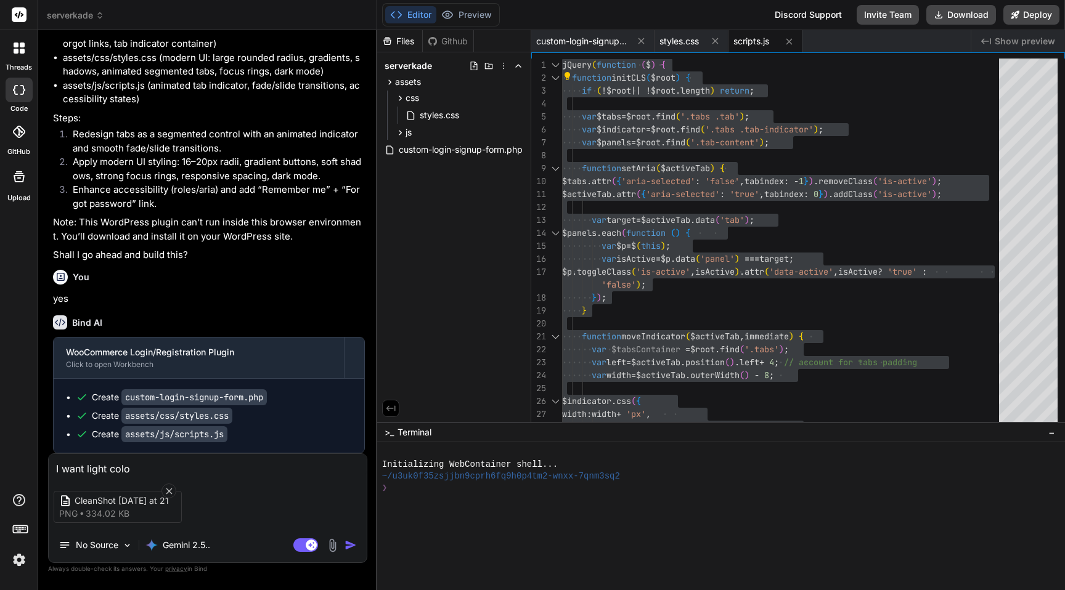
type textarea "x"
type textarea "I want light colour"
type textarea "x"
type textarea "I want light colour"
type textarea "x"
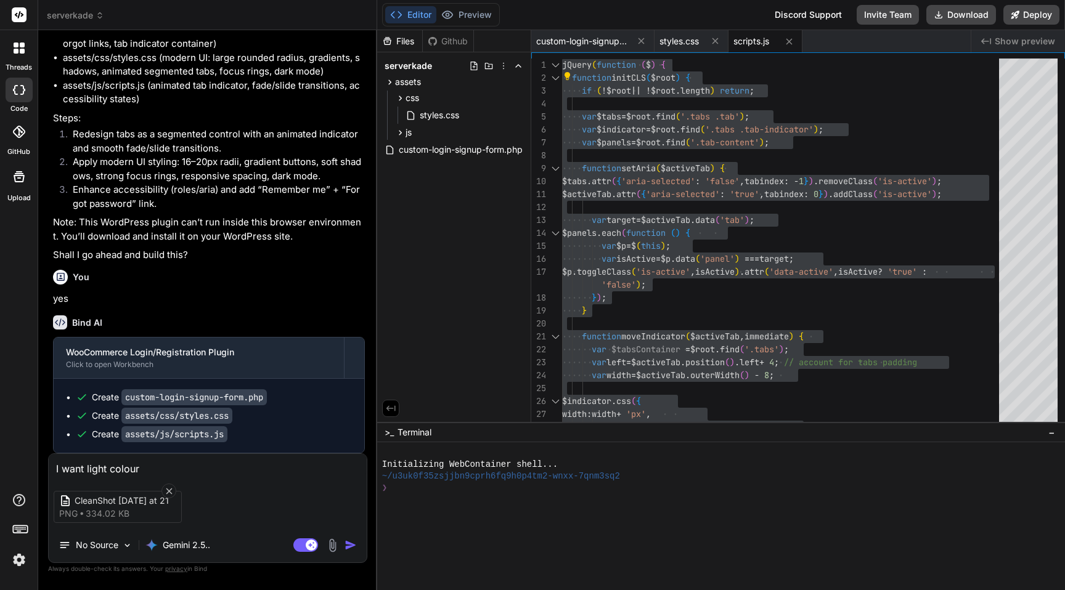
type textarea "I want light colour a"
type textarea "x"
type textarea "I want light colour an"
type textarea "x"
type textarea "I want light colour and"
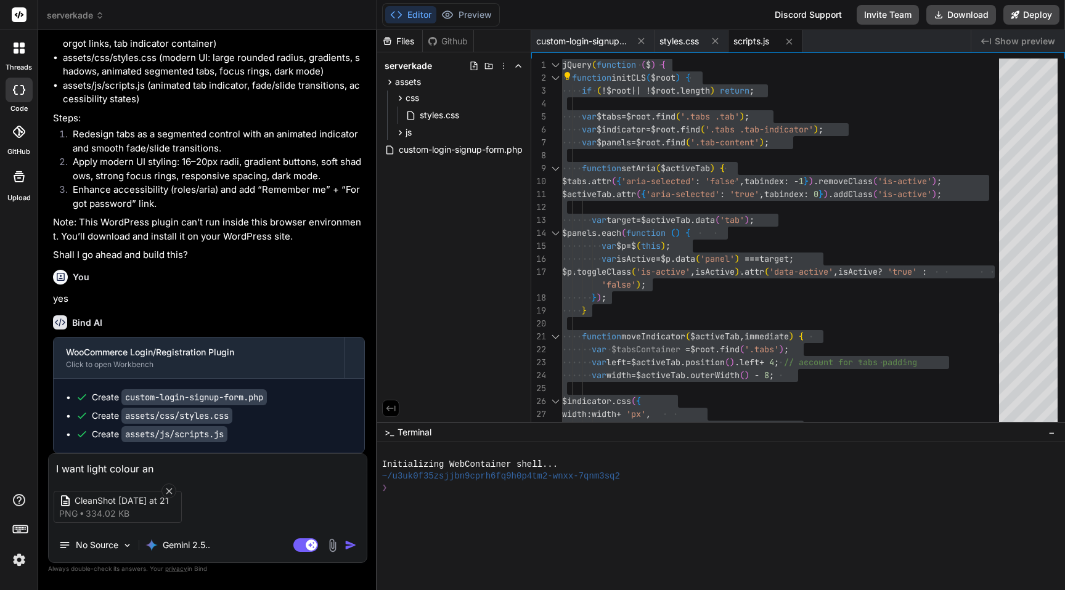
type textarea "x"
type textarea "I want light colour and"
type textarea "x"
type textarea "I want light colour and u"
type textarea "x"
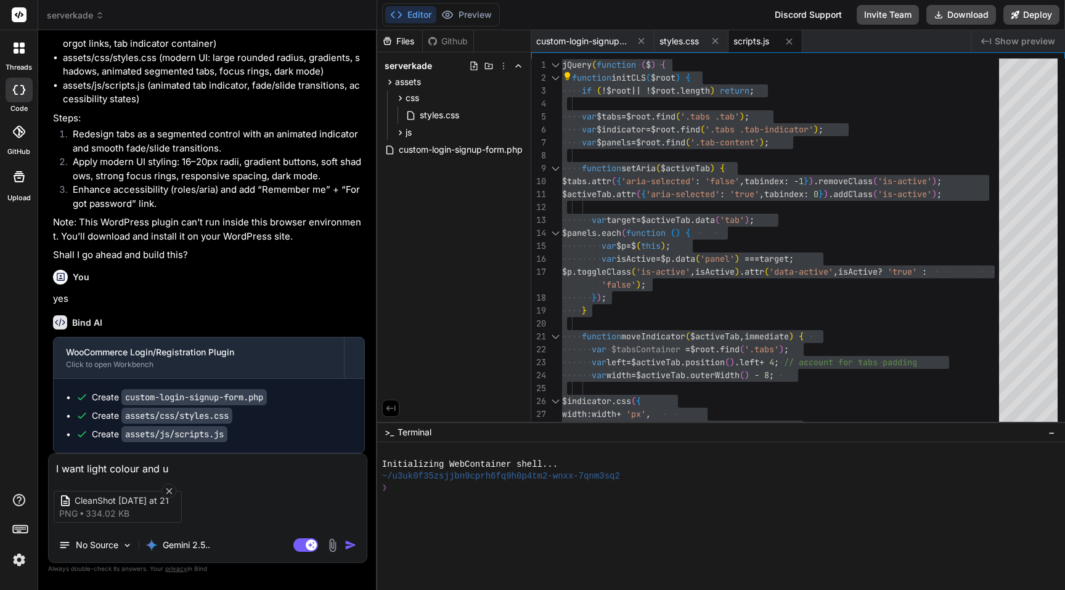
type textarea "I want light colour and up"
type textarea "x"
type textarea "I want light colour and upl"
type textarea "x"
type textarea "I want light colour and uplao"
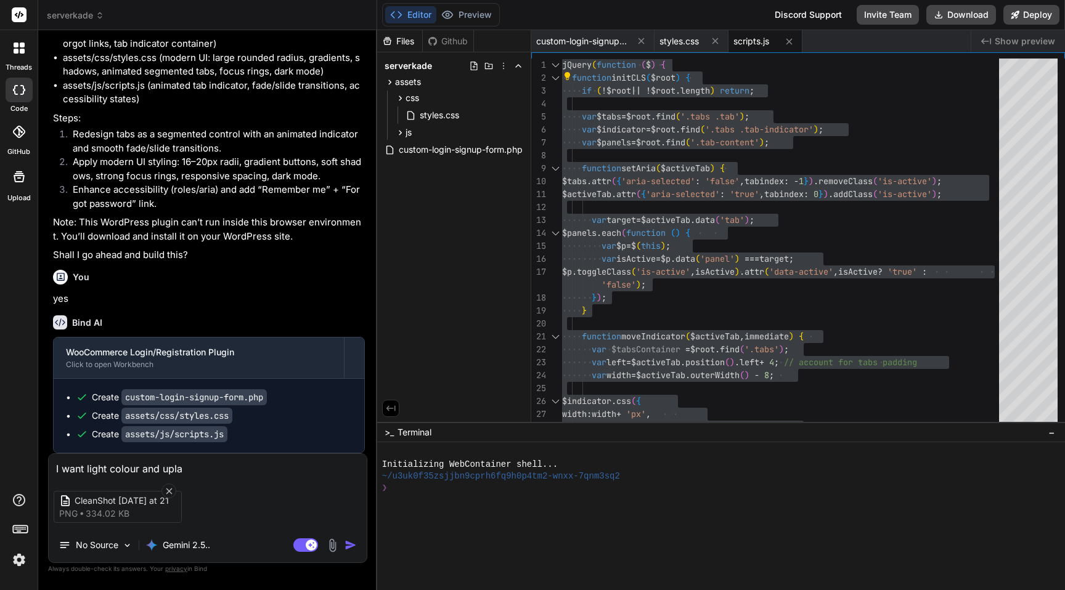
type textarea "x"
type textarea "I want light colour and uplaod"
type textarea "x"
type textarea "I want light colour and uplaode"
type textarea "x"
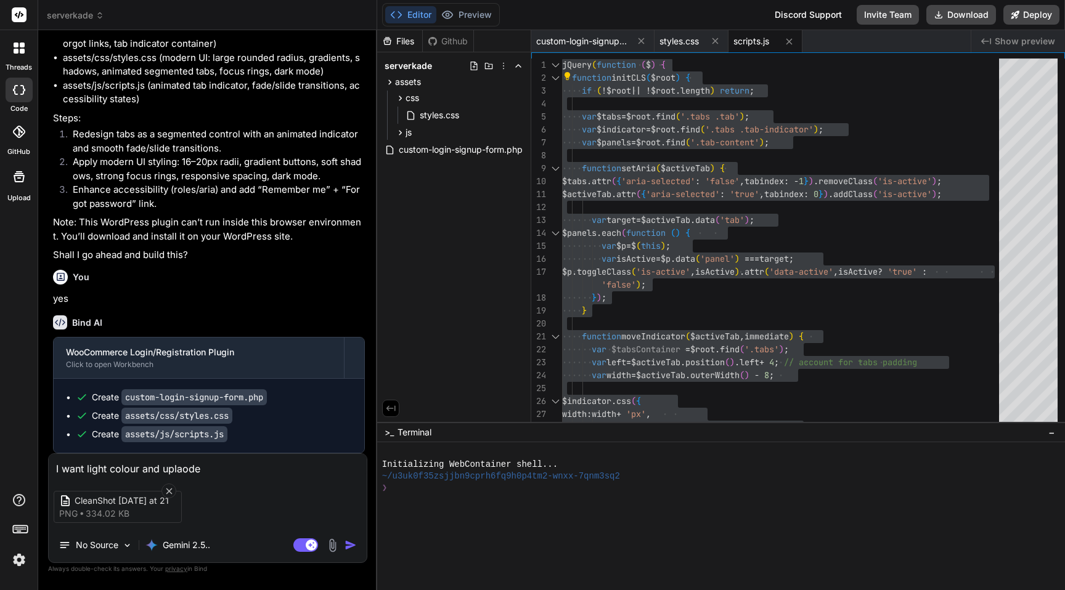
type textarea "I want light colour and uplaoded"
type textarea "x"
type textarea "I want light colour and uplaoded"
type textarea "x"
type textarea "I want light colour and uplaoded i"
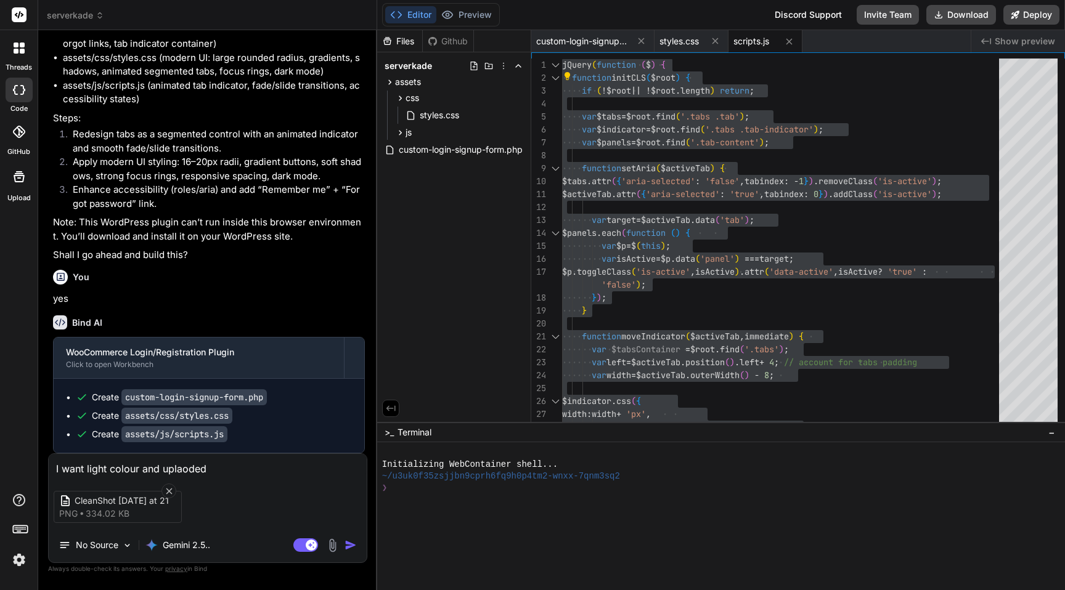
type textarea "x"
type textarea "I want light colour and uplaoded ima"
type textarea "x"
type textarea "I want light colour and uplaoded imag"
type textarea "x"
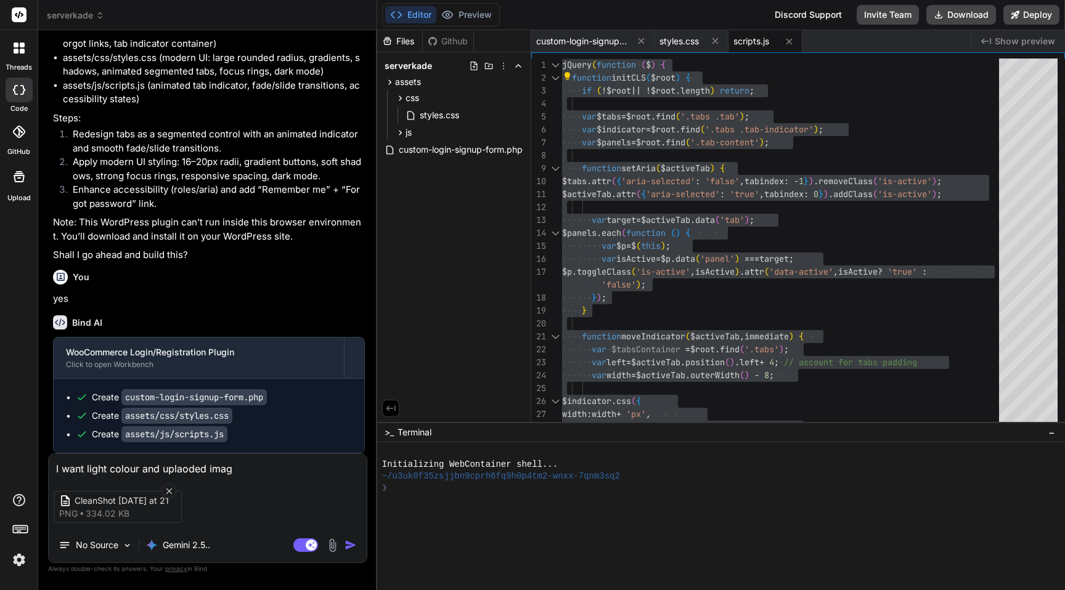
type textarea "I want light colour and uplaoded image"
type textarea "x"
type textarea "I want light colour and uplaoded images"
type textarea "x"
type textarea "I want light colour and uplaoded images"
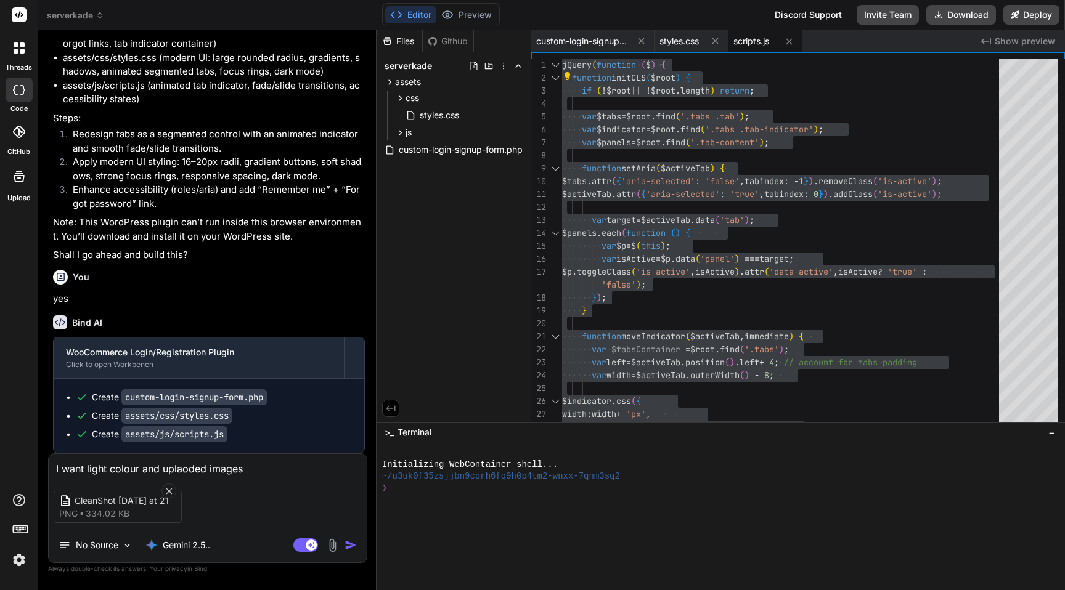
type textarea "x"
type textarea "I want light colour and uplaoded images t"
type textarea "x"
type textarea "I want light colour and uplaoded images ty"
type textarea "x"
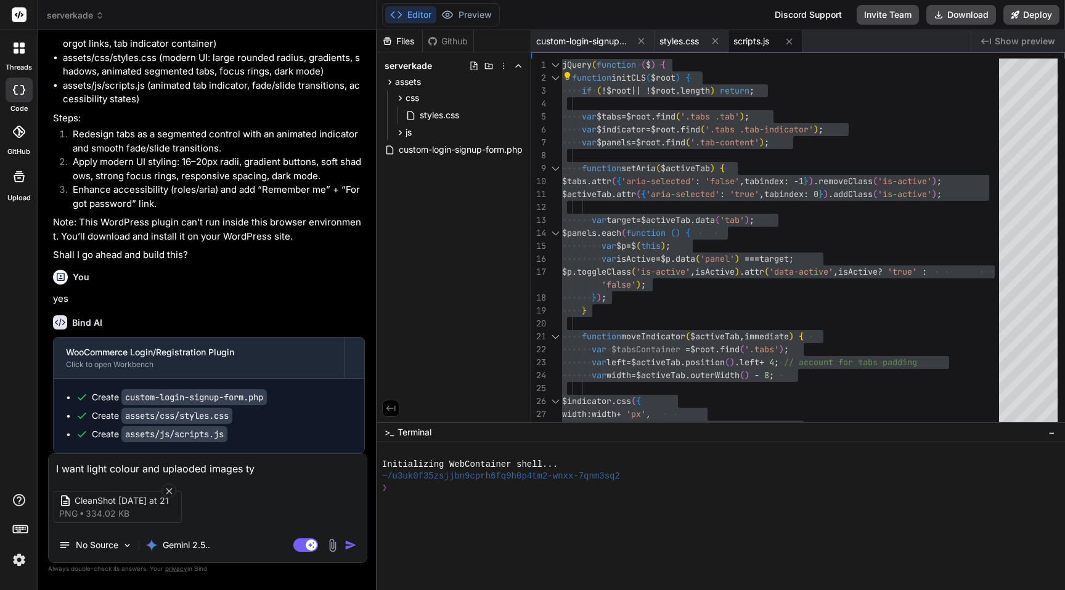
type textarea "I want light colour and uplaoded images typ"
type textarea "x"
type textarea "I want light colour and uplaoded images type"
type textarea "x"
type textarea "I want light colour and uplaoded images type"
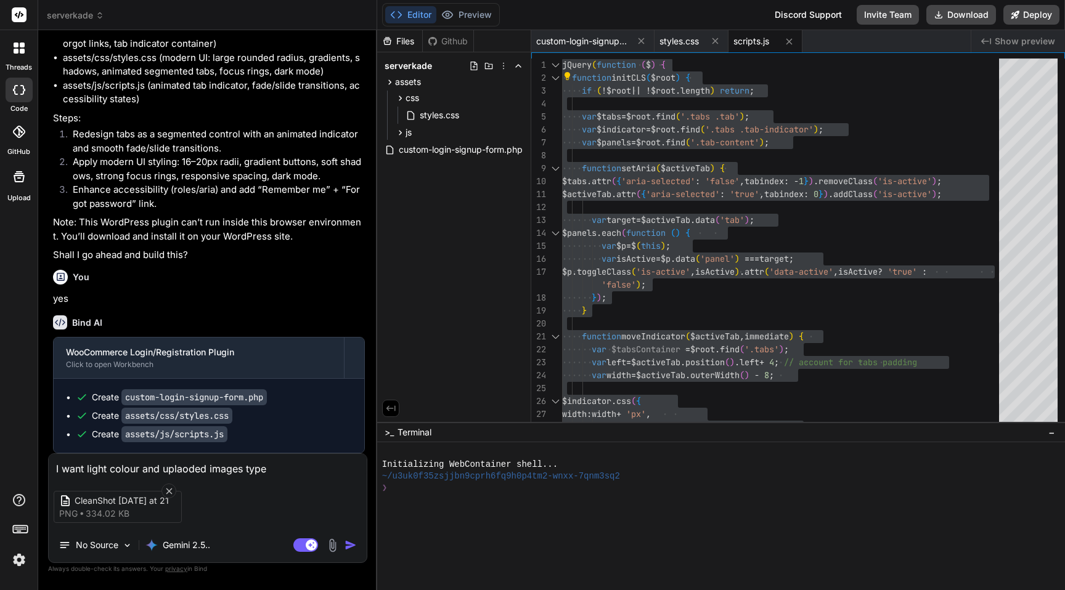
type textarea "x"
type textarea "I want light colour and uplaoded images type c"
type textarea "x"
type textarea "I want light colour and uplaoded images type"
type textarea "x"
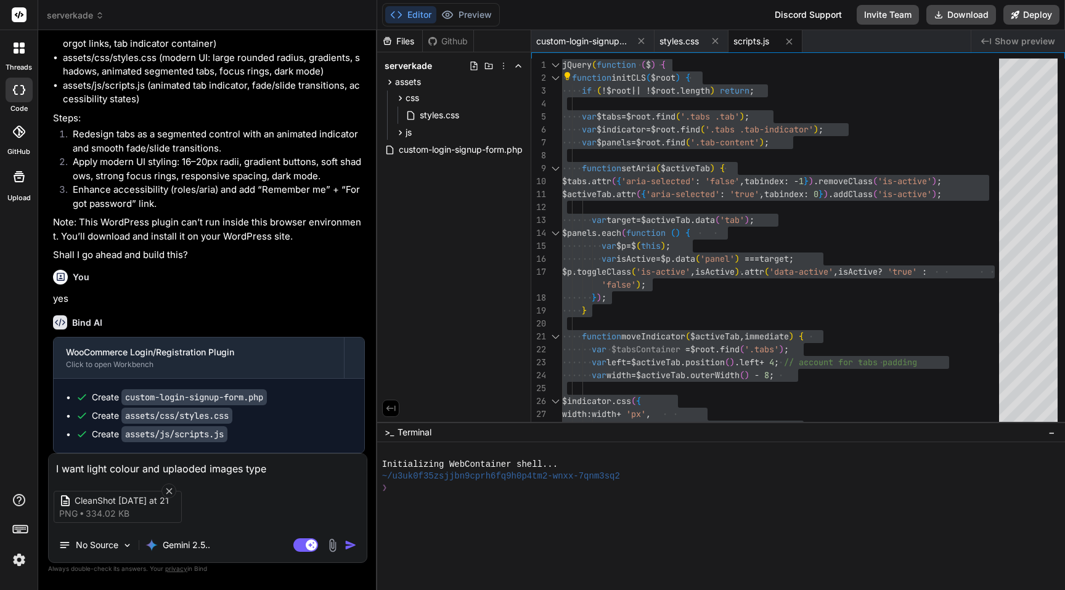
type textarea "I want light colour and uplaoded images type d"
type textarea "x"
type textarea "I want light colour and uplaoded images type de"
type textarea "x"
type textarea "I want light colour and uplaoded images type des"
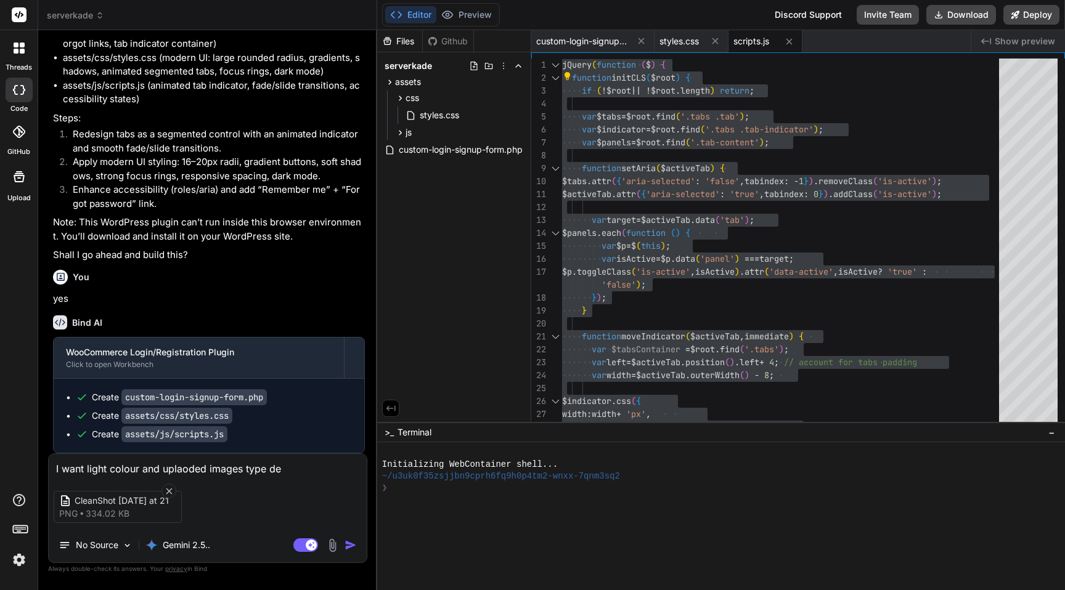
type textarea "x"
type textarea "I want light colour and uplaoded images type desi"
type textarea "x"
type textarea "I want light colour and uplaoded images type desig"
type textarea "x"
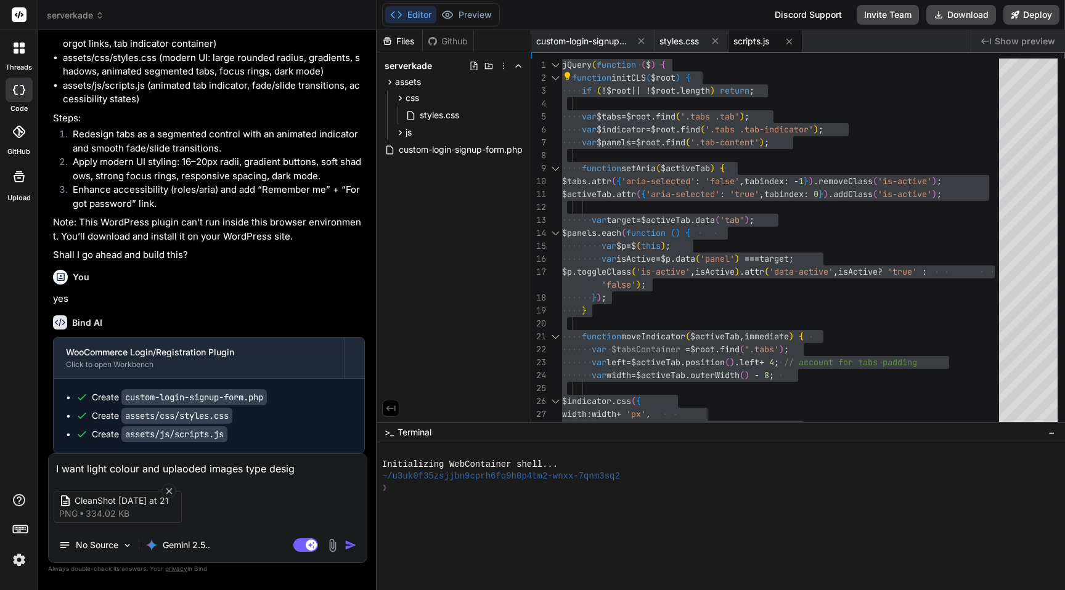
type textarea "I want light colour and uplaoded images type design"
type textarea "x"
type textarea "I want light colour and uplaoded images type design,"
type textarea "x"
type textarea "I want light colour and uplaoded images type design,"
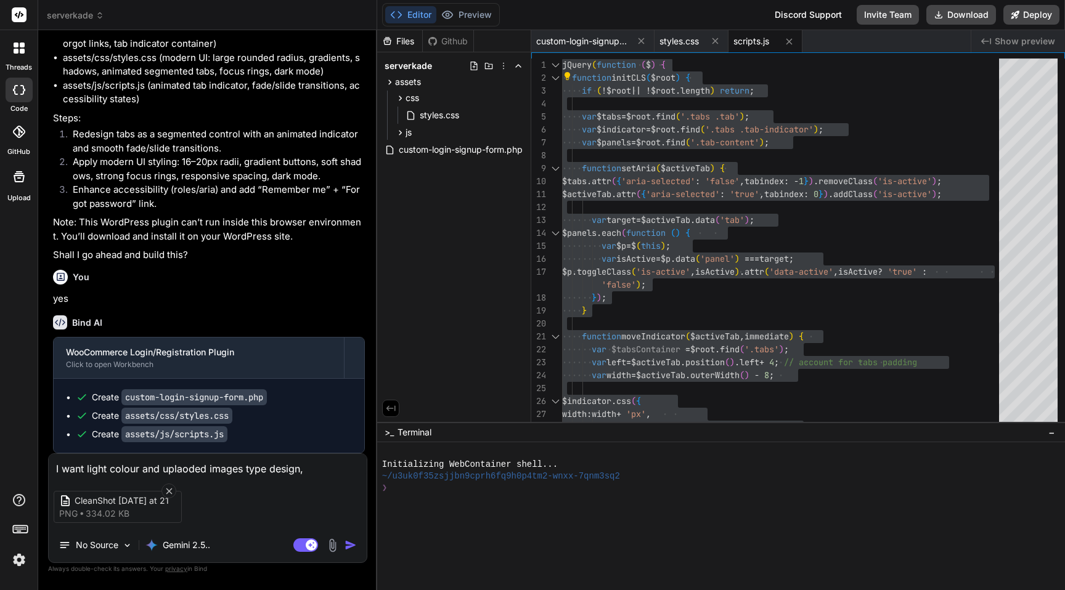
type textarea "x"
type textarea "I want light colour and uplaoded images type design, s"
type textarea "x"
type textarea "I want light colour and uplaoded images type design, sa"
type textarea "x"
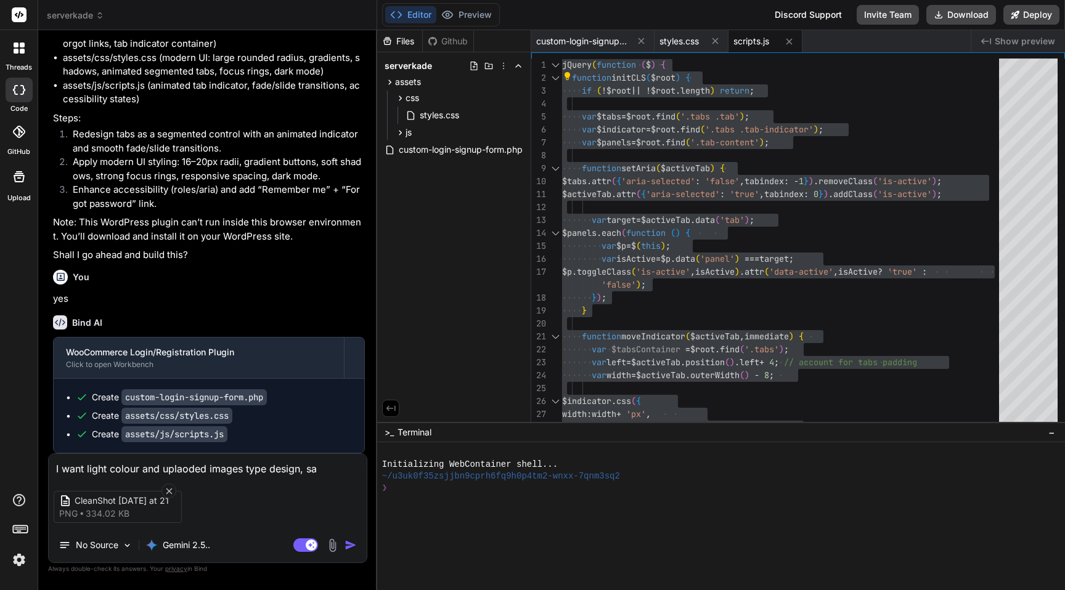
type textarea "I want light colour and uplaoded images type design, [PERSON_NAME]"
type textarea "x"
type textarea "I want light colour and uplaoded images type design, same"
type textarea "x"
type textarea "I want light colour and uplaoded images type design, same"
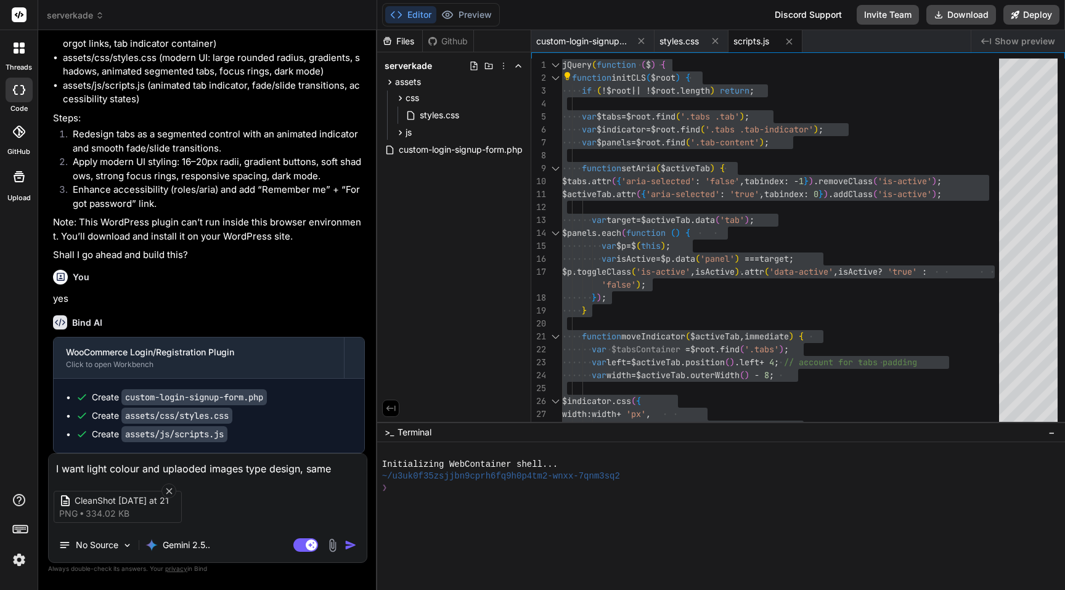
type textarea "x"
type textarea "I want light colour and uplaoded images type design, same c"
type textarea "x"
type textarea "I want light colour and uplaoded images type design, same cs"
type textarea "x"
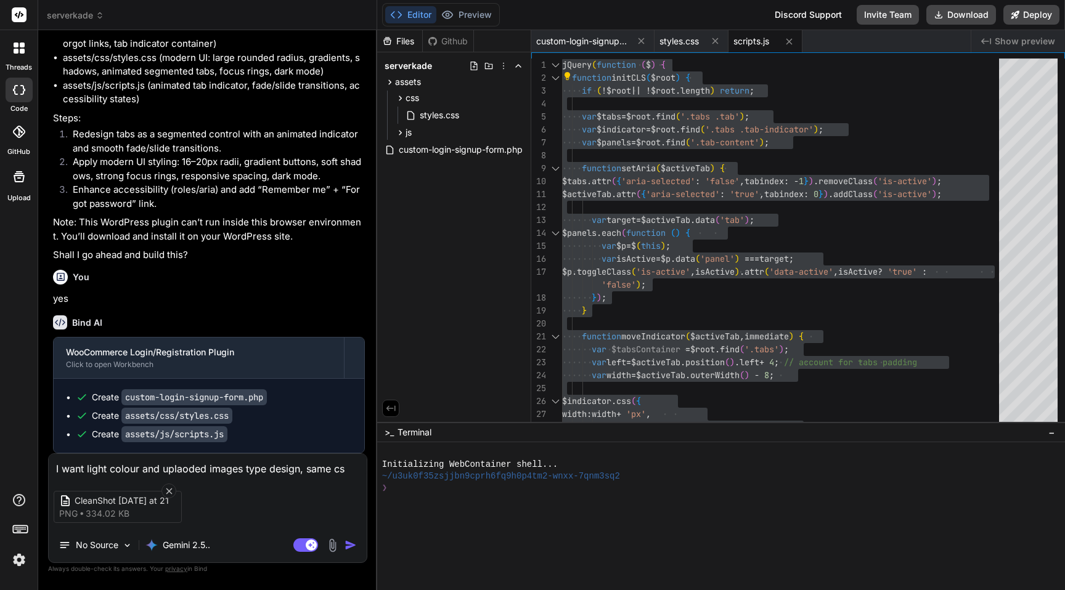
type textarea "I want light colour and uplaoded images type design, same css"
type textarea "x"
type textarea "I want light colour and uplaoded images type design, same css"
type textarea "x"
type textarea "I want light colour and uplaoded images type design, same css b"
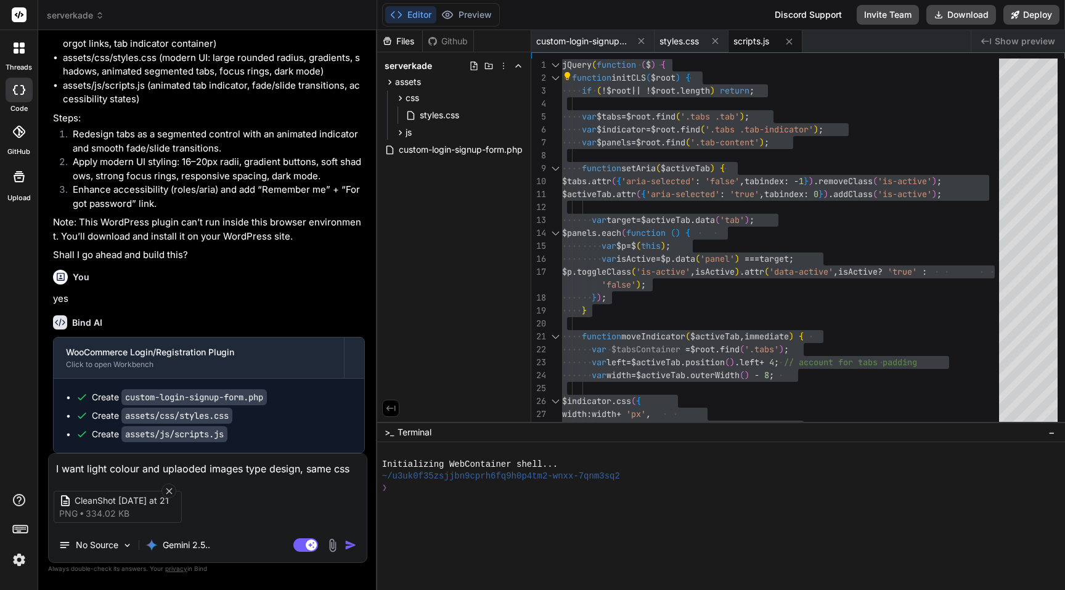
type textarea "x"
type textarea "I want light colour and uplaoded images type design, same css bu"
type textarea "x"
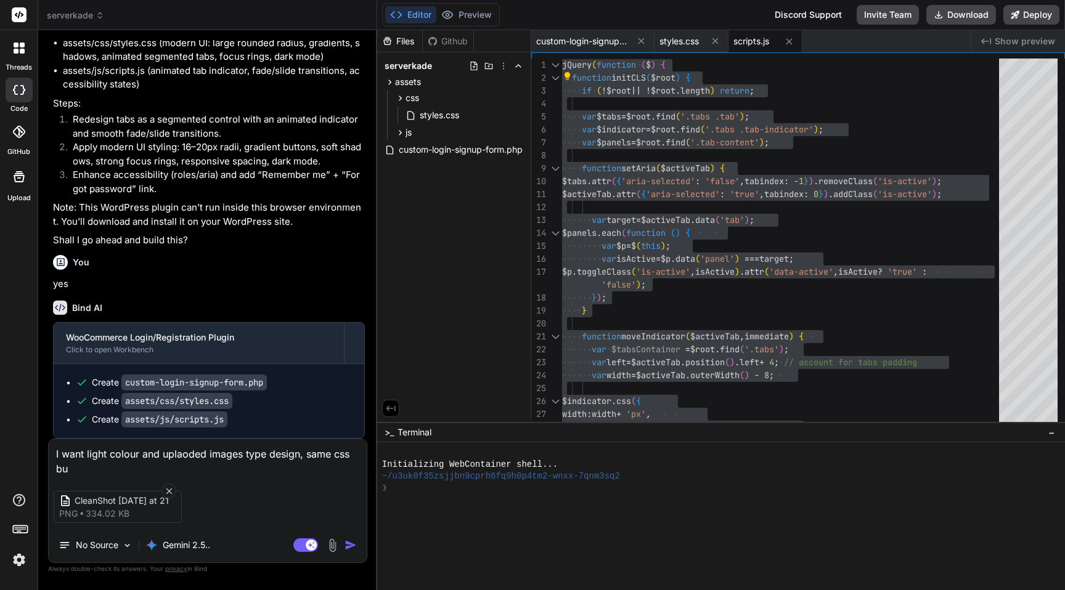
type textarea "I want light colour and uplaoded images type design, same css but"
type textarea "x"
type textarea "I want light colour and uplaoded images type design, same css butt"
type textarea "x"
type textarea "I want light colour and uplaoded images type design, same css butto"
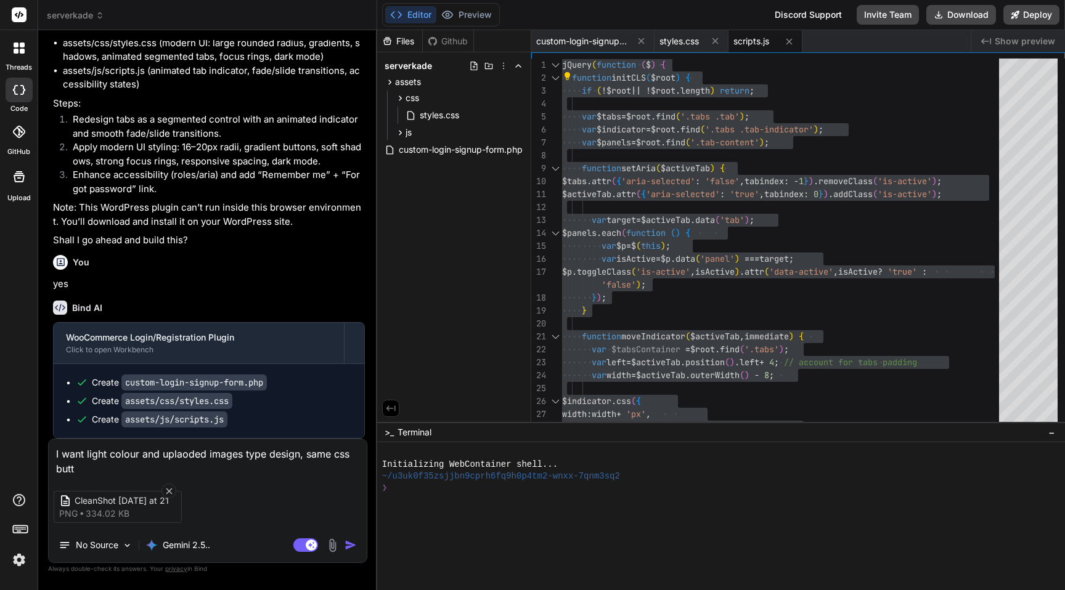
type textarea "x"
type textarea "I want light colour and uplaoded images type design, same css button"
type textarea "x"
type textarea "I want light colour and uplaoded images type design, same css button,"
type textarea "x"
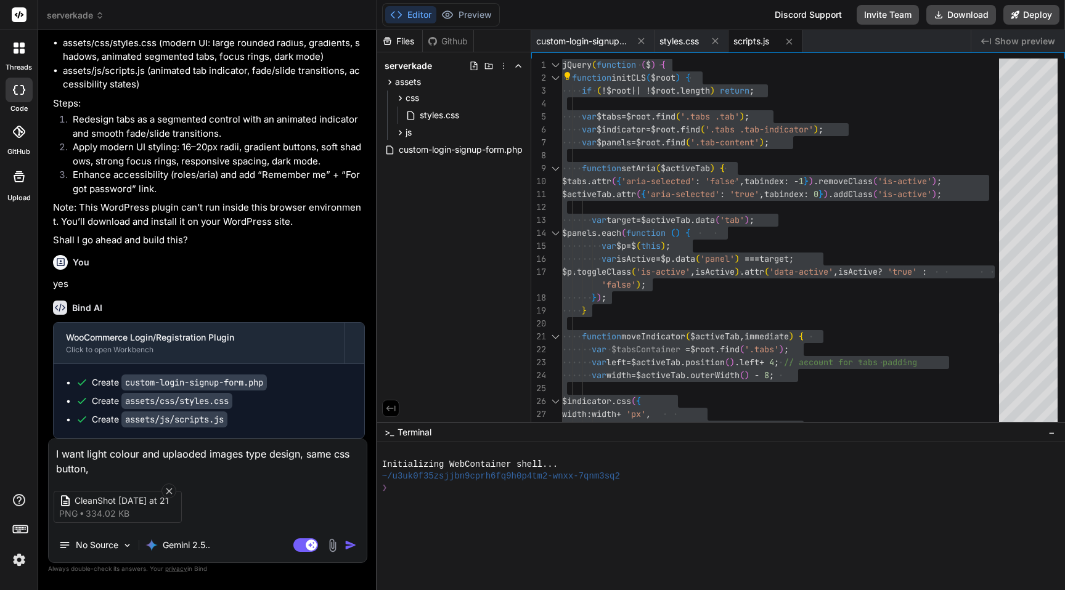
type textarea "I want light colour and uplaoded images type design, same css button,"
type textarea "x"
type textarea "I want light colour and uplaoded images type design, same css button, s"
type textarea "x"
type textarea "I want light colour and uplaoded images type design, same css button, sa"
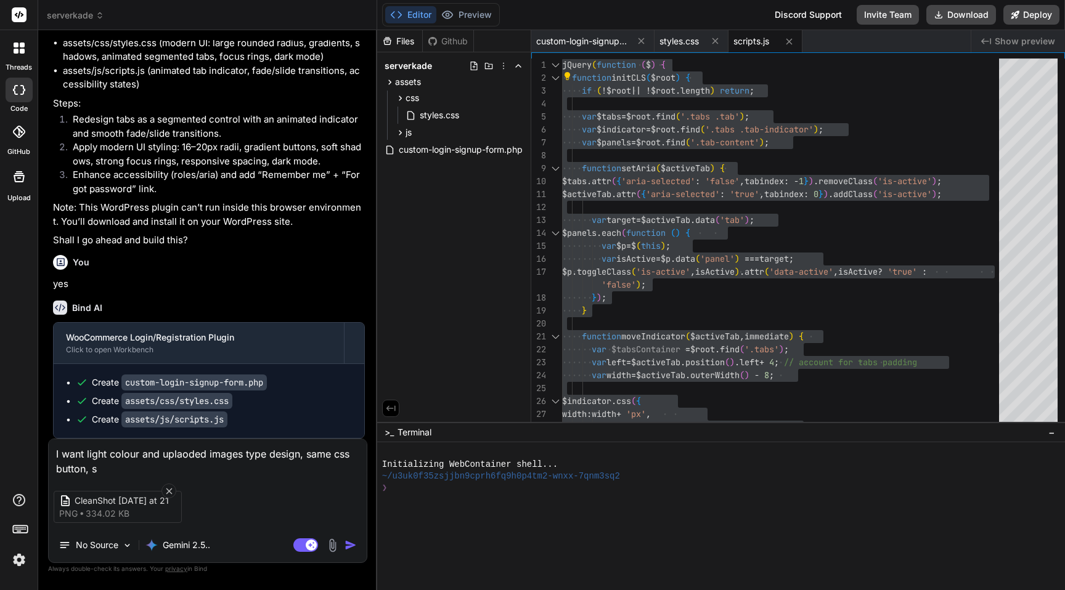
type textarea "x"
type textarea "I want light colour and uplaoded images type design, same css button, [PERSON_N…"
type textarea "x"
type textarea "I want light colour and uplaoded images type design, same css button, same"
type textarea "x"
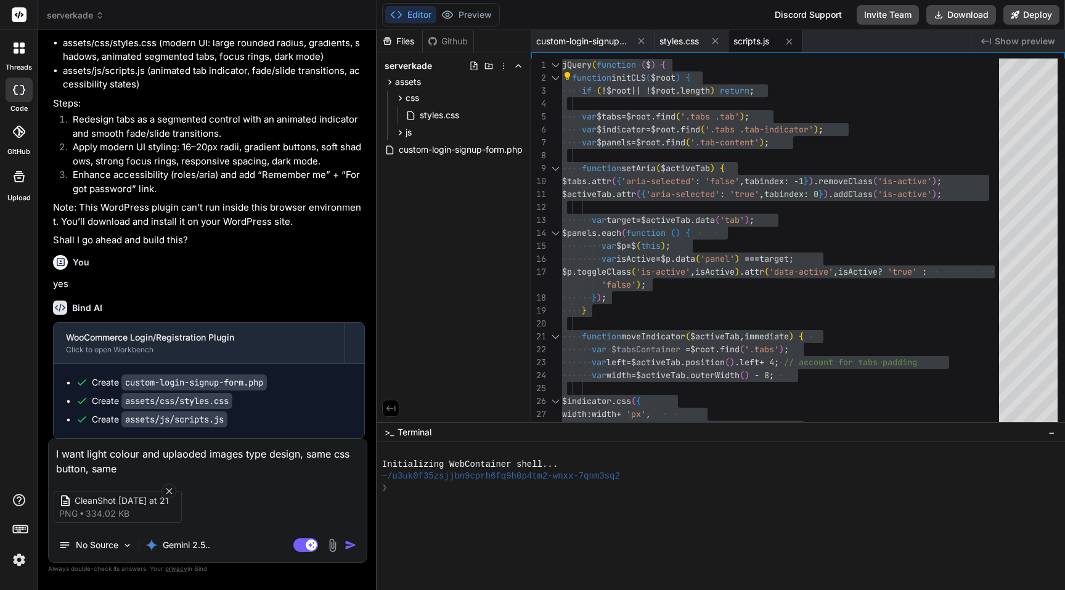
type textarea "I want light colour and uplaoded images type design, same css button, same"
type textarea "x"
type textarea "I want light colour and uplaoded images type design, same css button, same d"
type textarea "x"
type textarea "I want light colour and uplaoded images type design, same css button, same de"
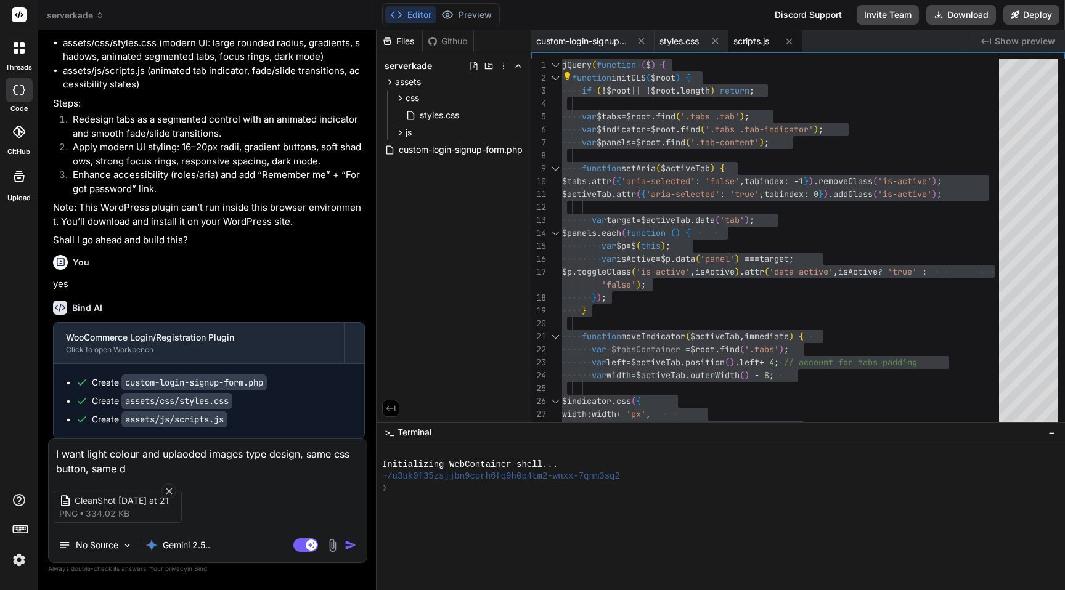
type textarea "x"
type textarea "I want light colour and uplaoded images type design, same css button, same dei"
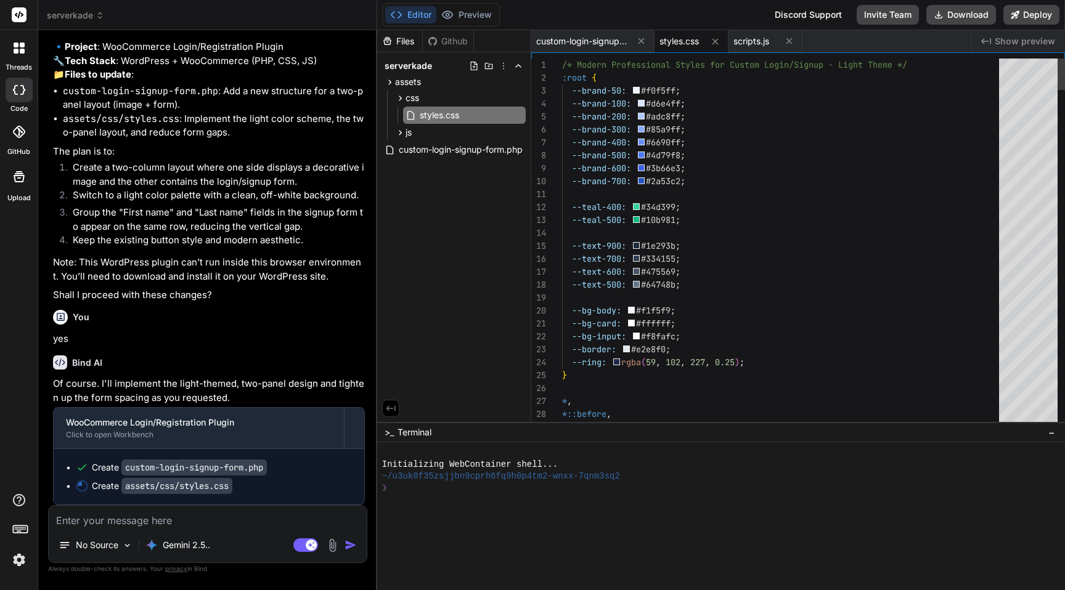
scroll to position [4541, 0]
click at [585, 44] on span "custom-login-signup-form.php" at bounding box center [582, 41] width 92 height 12
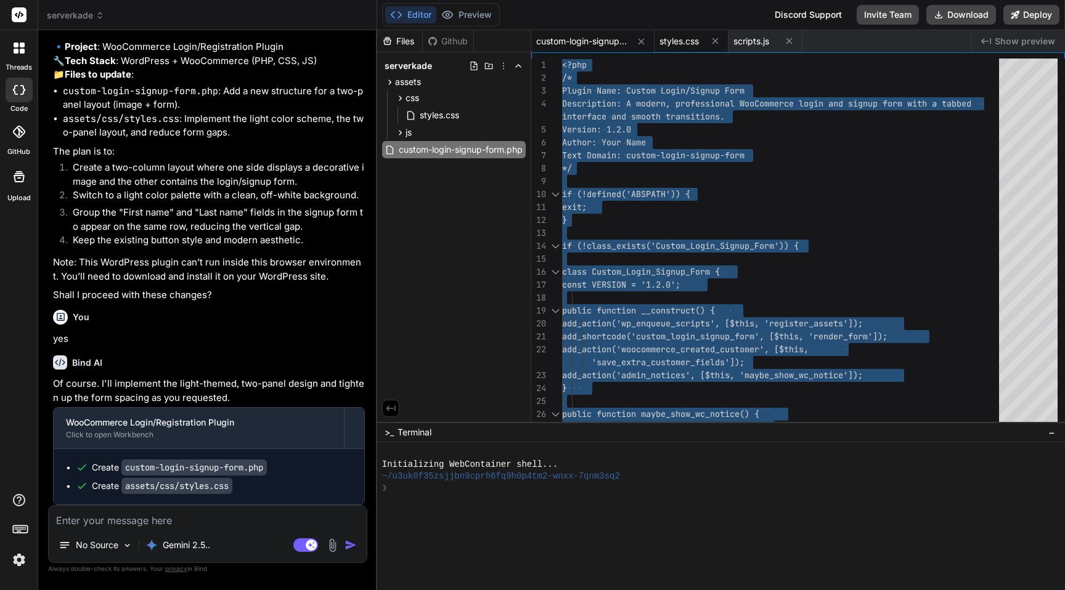
click at [685, 34] on div "styles.css" at bounding box center [691, 41] width 74 height 22
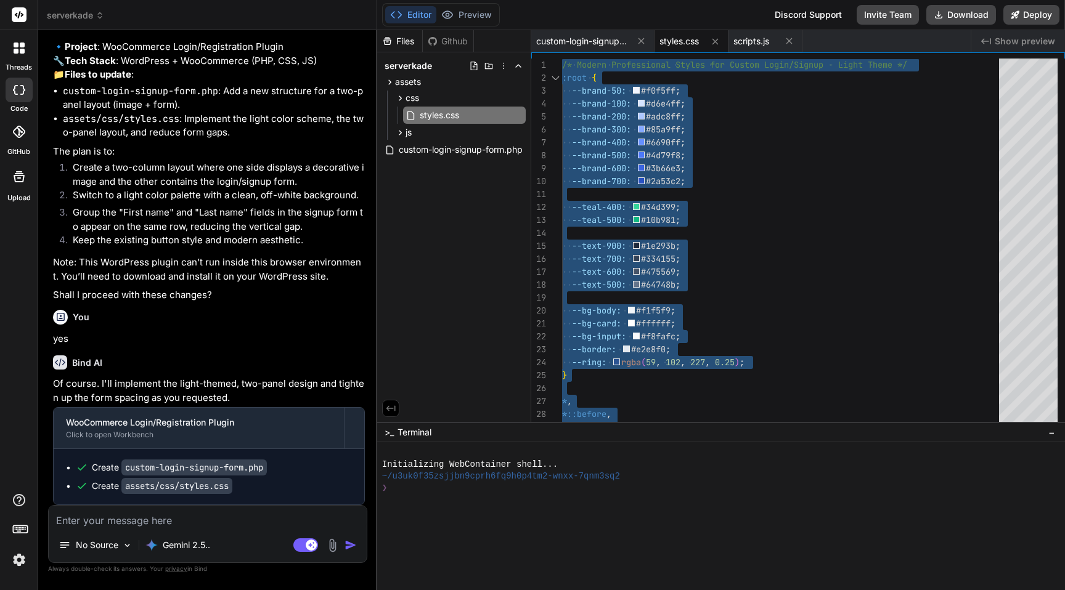
click at [171, 284] on textarea at bounding box center [208, 517] width 318 height 22
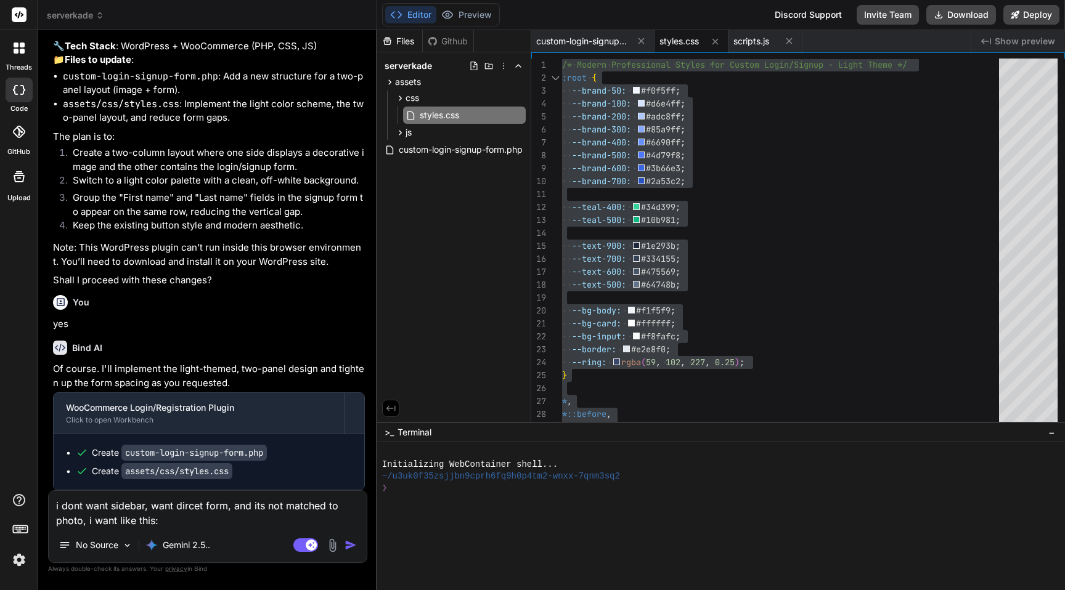
scroll to position [4566, 0]
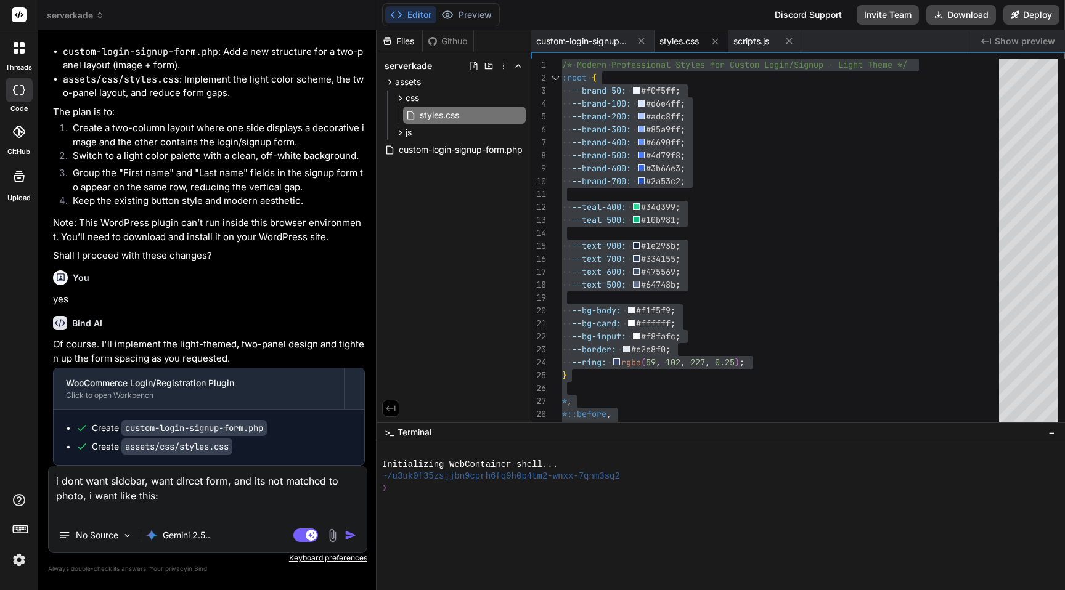
paste textarea "--wp-admin--admin-bar--height: 32px; -webkit-text-size-adjust: 100%; -webkit-ta…"
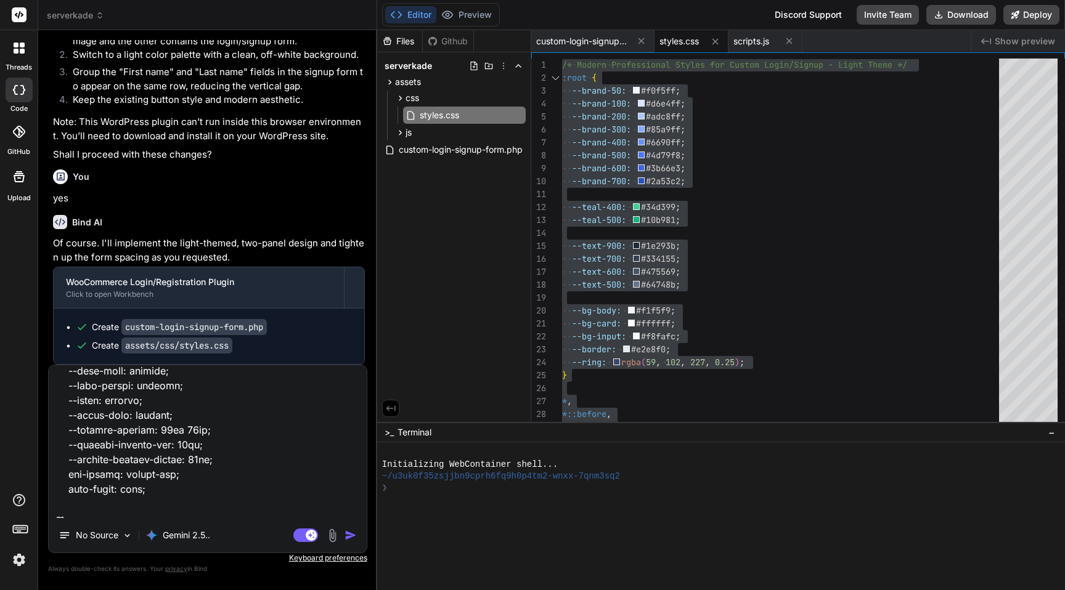
scroll to position [3713, 0]
paste textarea "<div class="beehive-login-element beehive-element compact on-dark"> <div class=…"
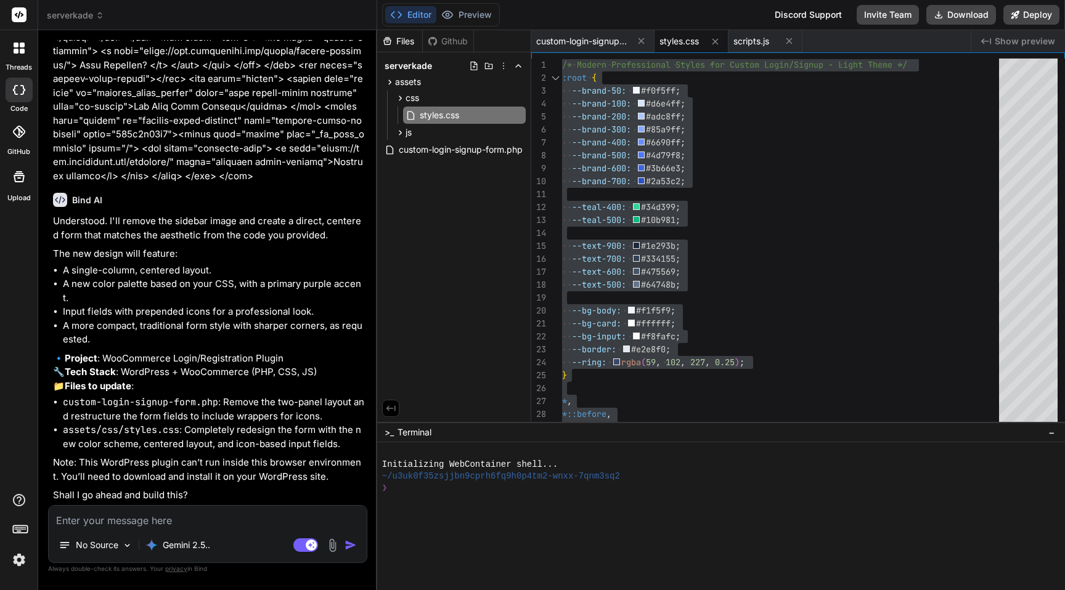
scroll to position [7108, 0]
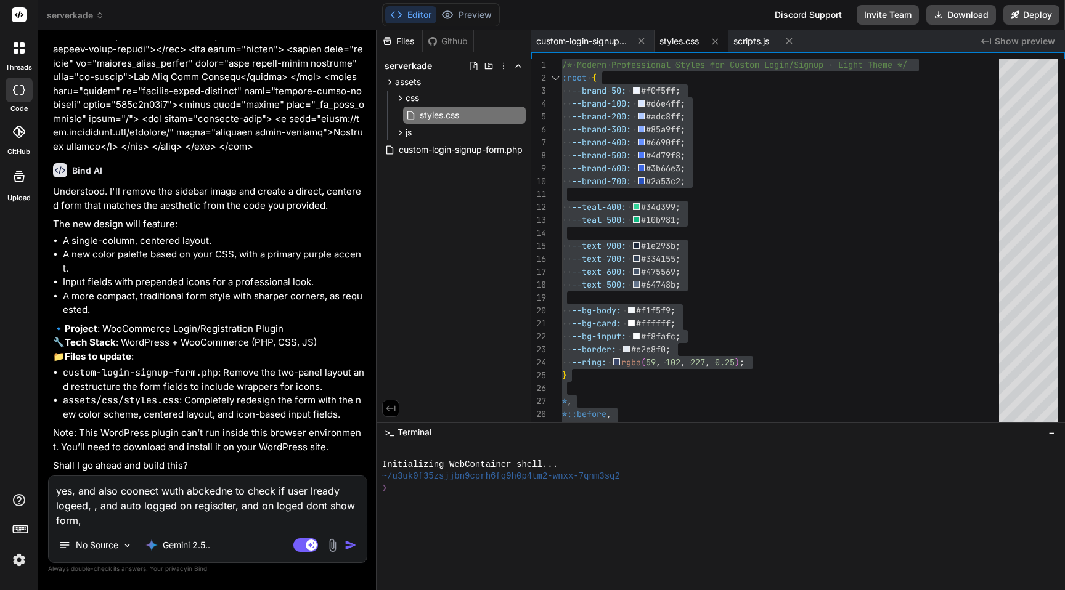
drag, startPoint x: 239, startPoint y: 504, endPoint x: 258, endPoint y: 523, distance: 26.6
click at [258, 284] on textarea "yes, and also coonect wuth abckedne to check if user lready logeed, , and auto …" at bounding box center [208, 502] width 318 height 52
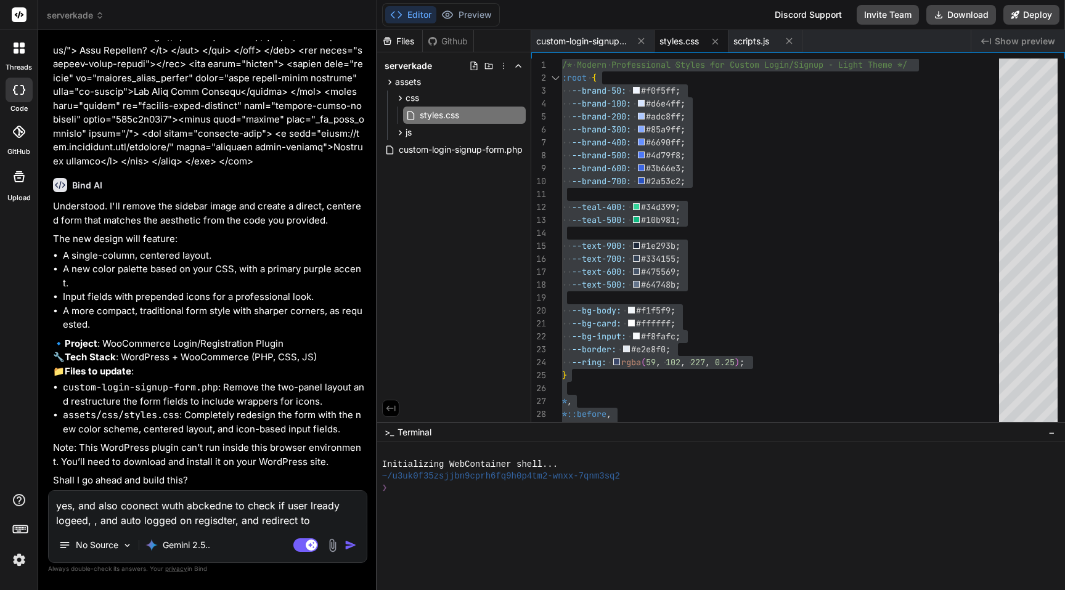
paste textarea "[URL][DOMAIN_NAME]"
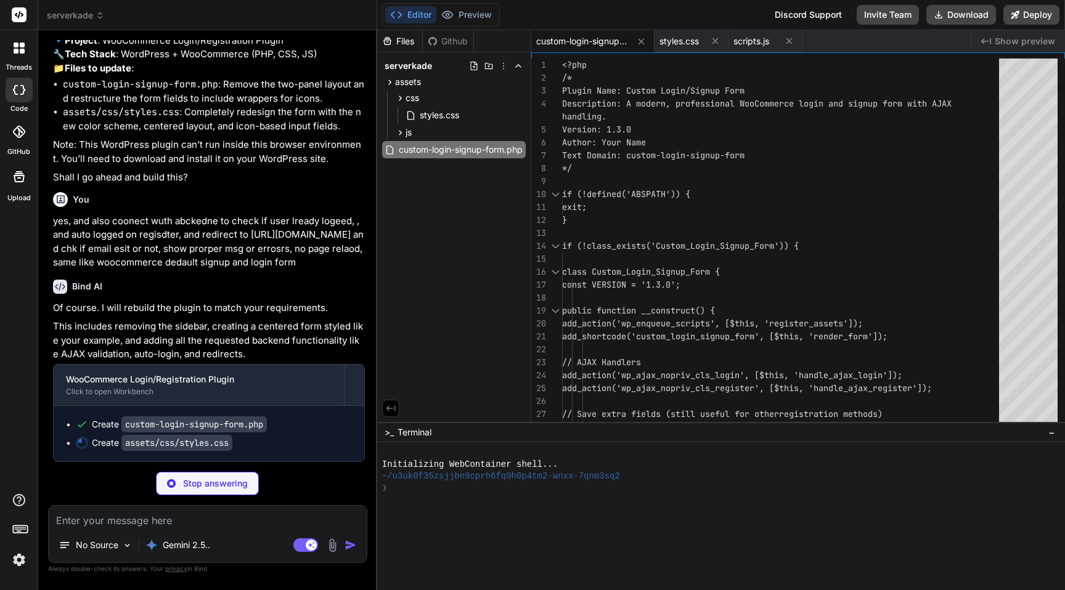
scroll to position [7440, 0]
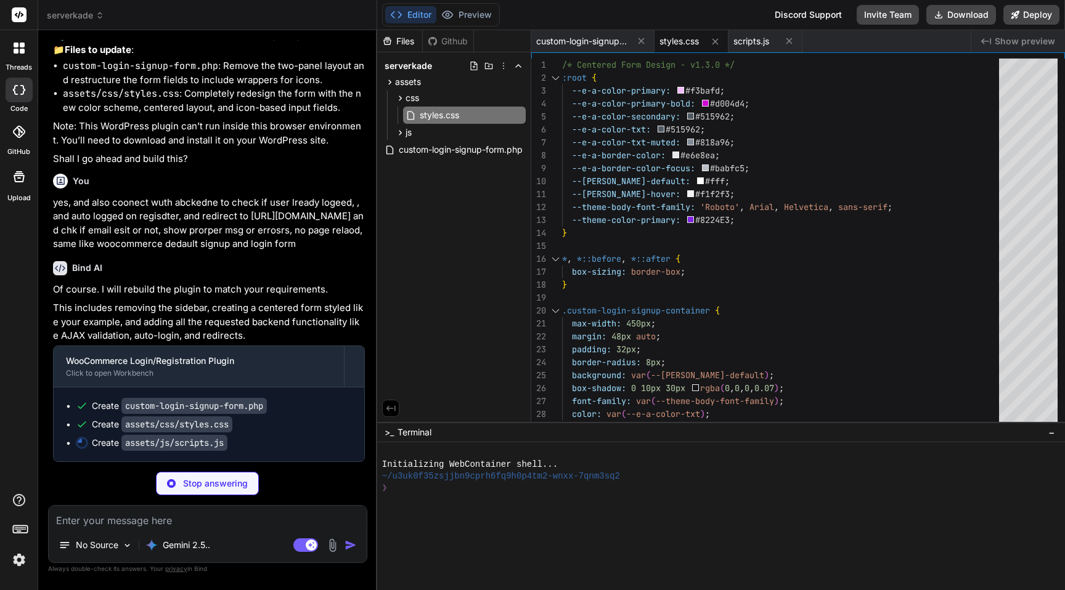
scroll to position [7459, 0]
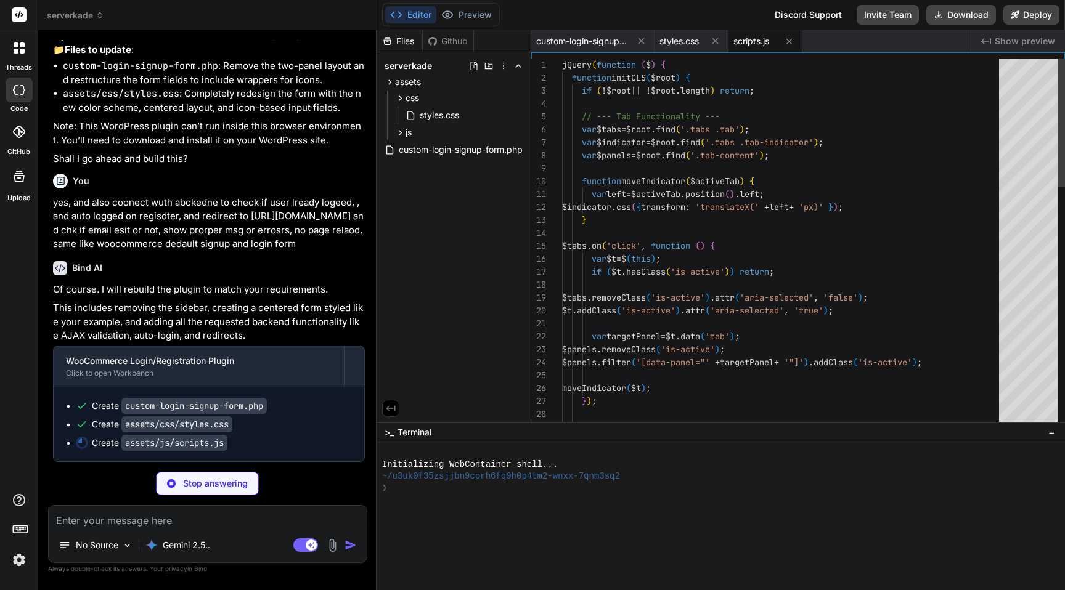
scroll to position [7416, 0]
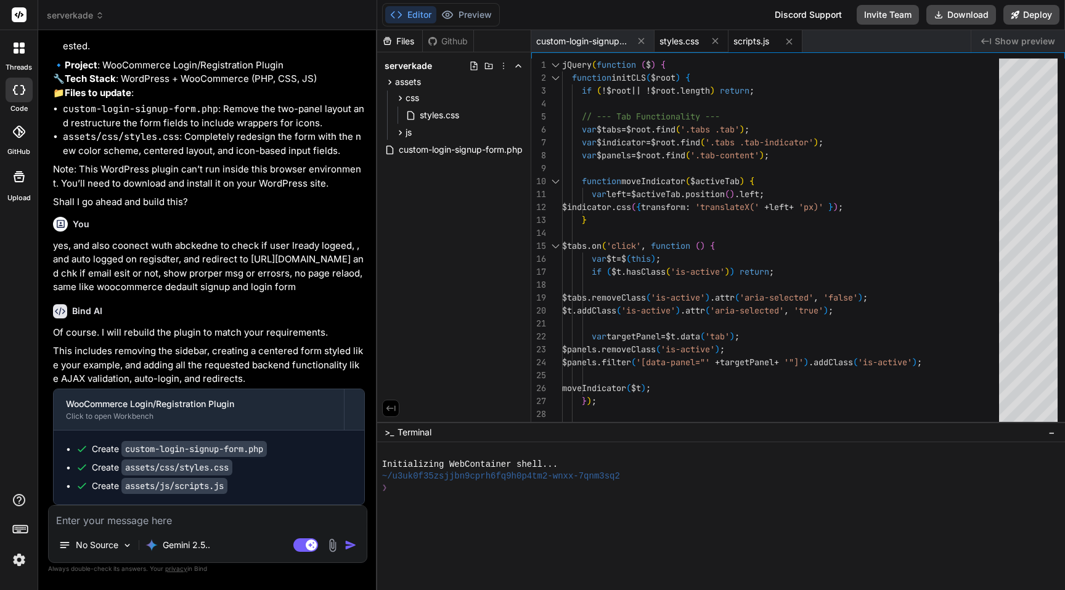
click at [675, 47] on div "styles.css" at bounding box center [691, 41] width 74 height 22
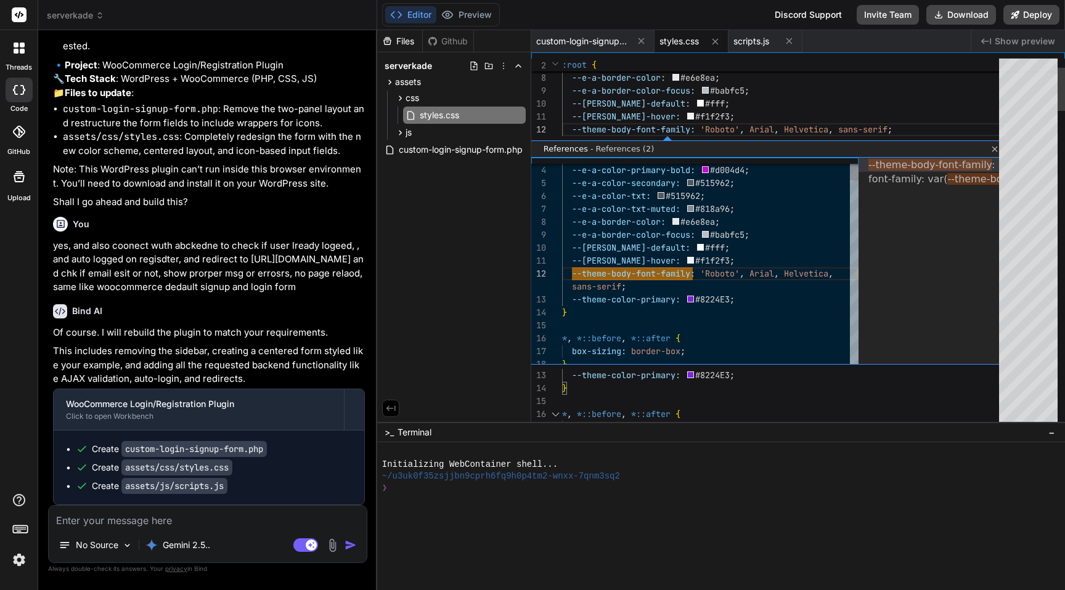
scroll to position [116, 0]
click at [730, 284] on div "References References (2) 4 5 6 7 8 9 10 11 12 13 14 15 16 17 18 --e-a-color-pr…" at bounding box center [765, 252] width 468 height 233
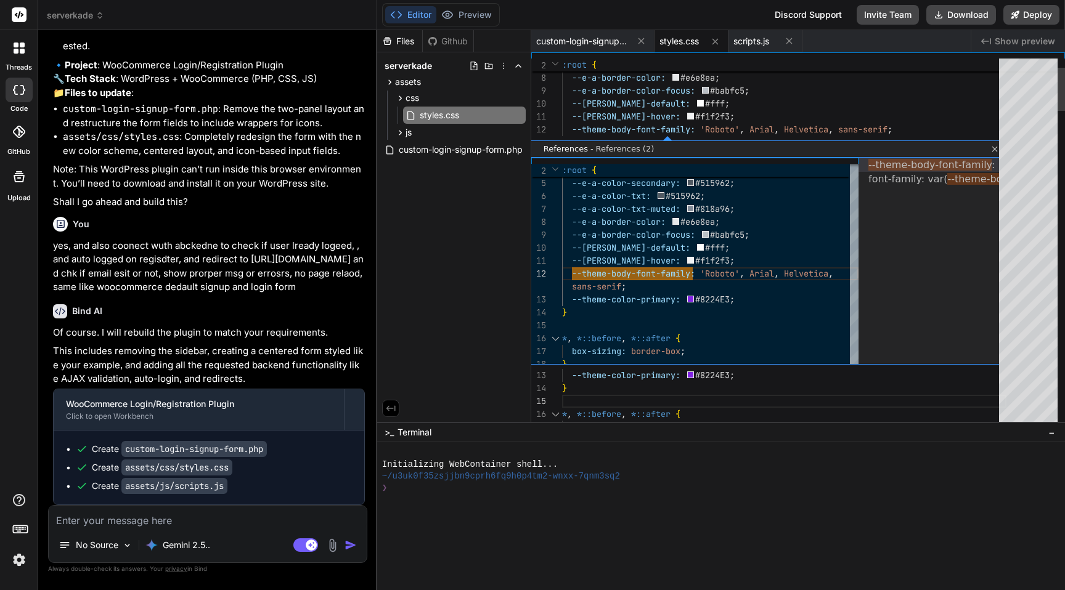
click at [990, 147] on link "Close" at bounding box center [993, 149] width 10 height 10
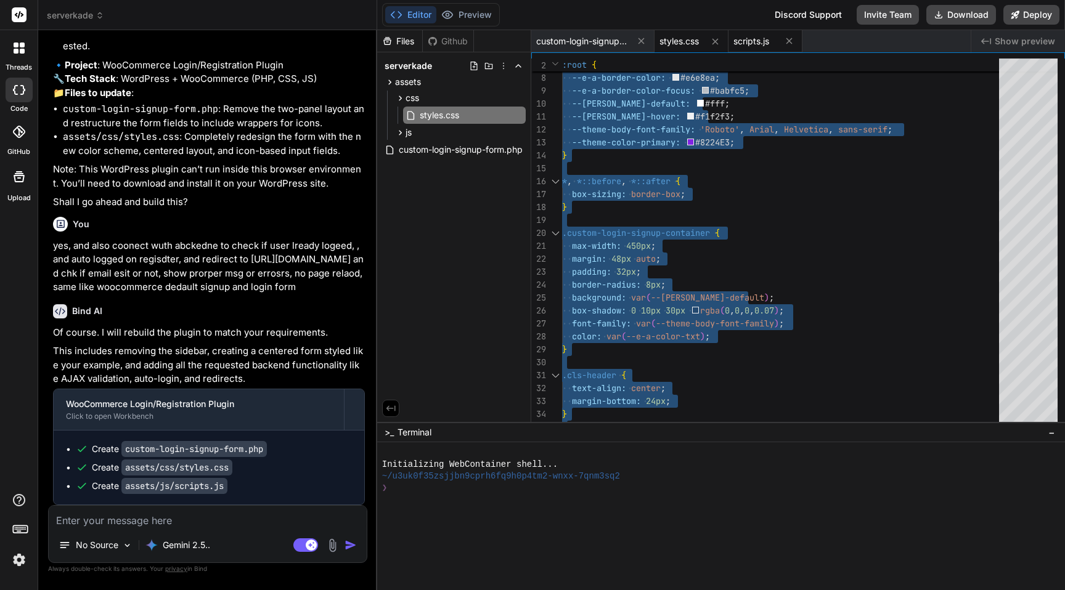
click at [761, 41] on span "scripts.js" at bounding box center [751, 41] width 36 height 12
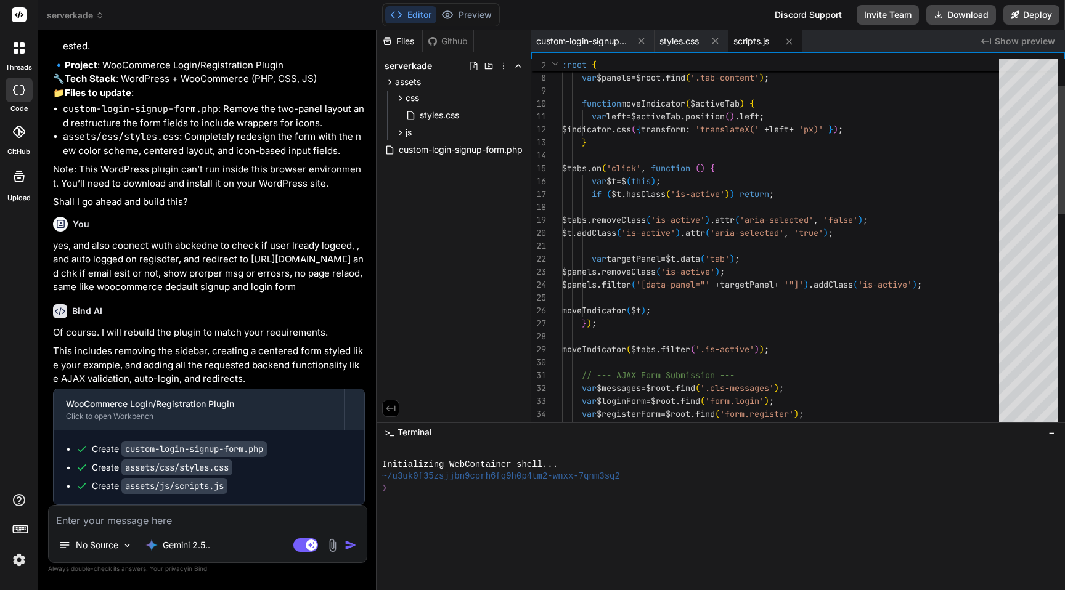
click at [679, 172] on div "var $indicator = $root . find ( '.tabs .tab-indicator' ) ; var $panels = $root …" at bounding box center [784, 511] width 444 height 1061
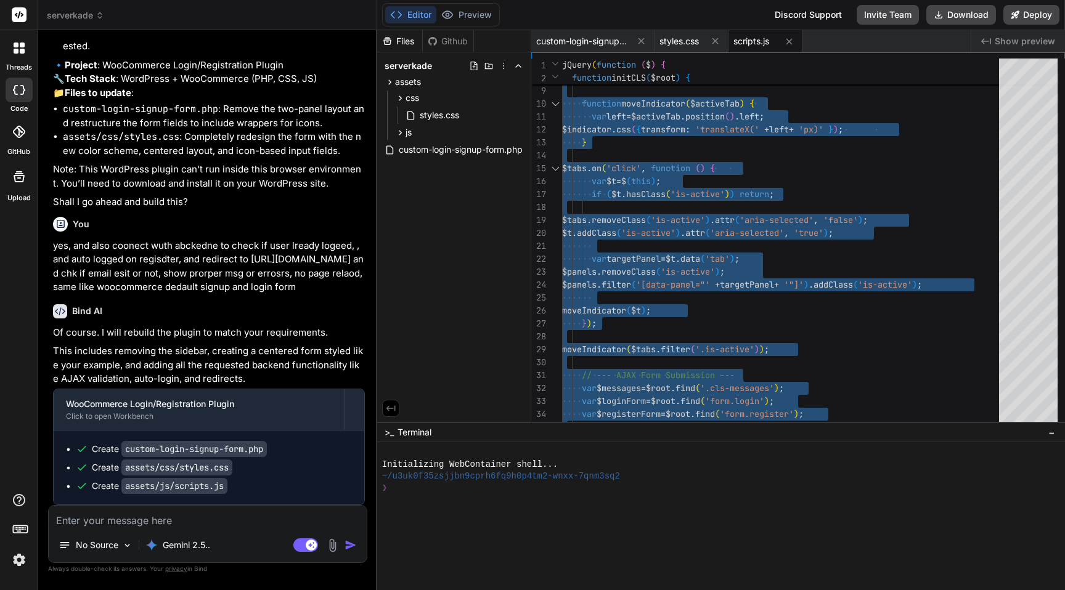
click at [121, 284] on textarea at bounding box center [208, 517] width 318 height 22
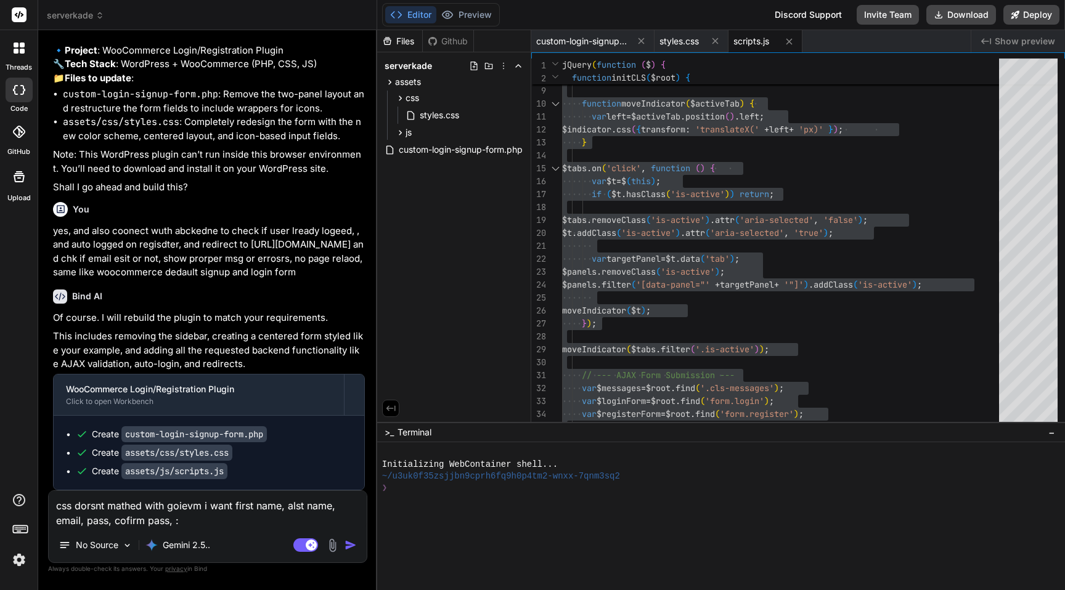
scroll to position [7455, 0]
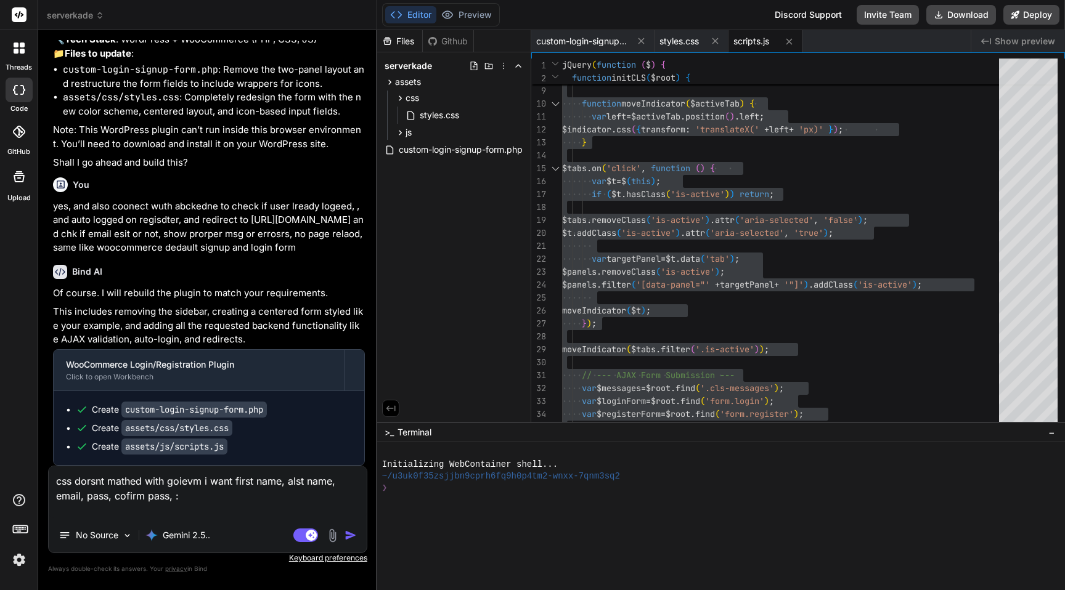
paste textarea "-webkit-text-size-adjust: 100%; -webkit-tap-highlight-color: #fff0; --wcm-btn-c…"
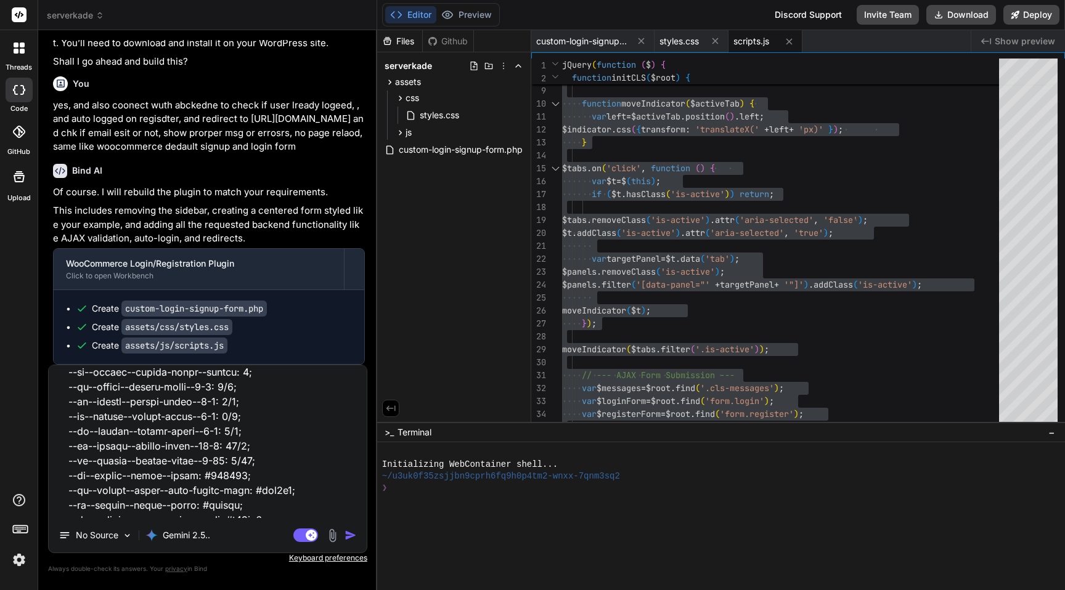
scroll to position [0, 0]
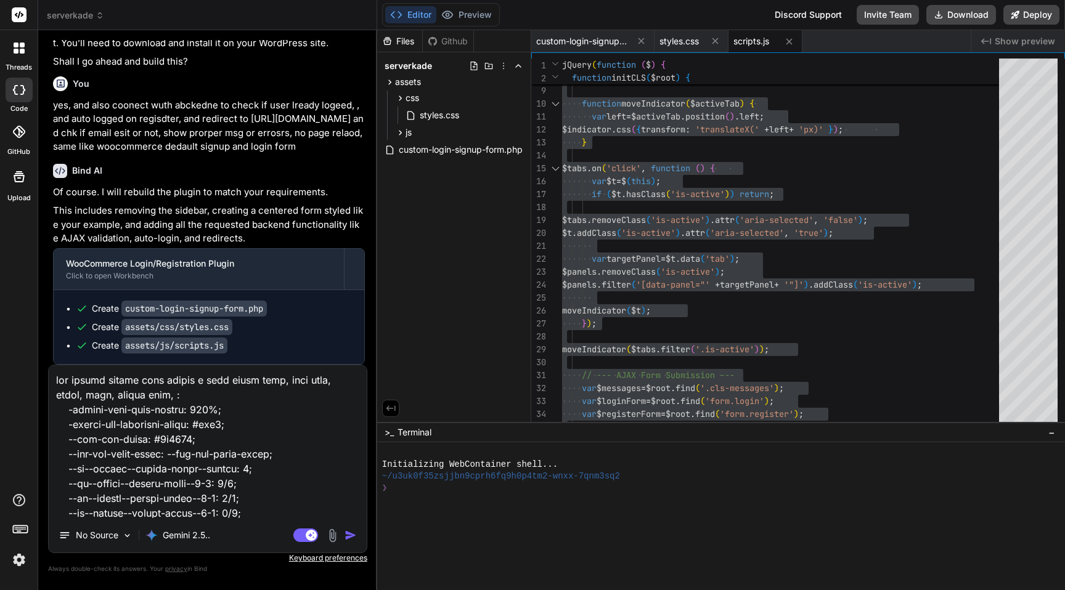
click at [195, 284] on textarea at bounding box center [208, 441] width 318 height 153
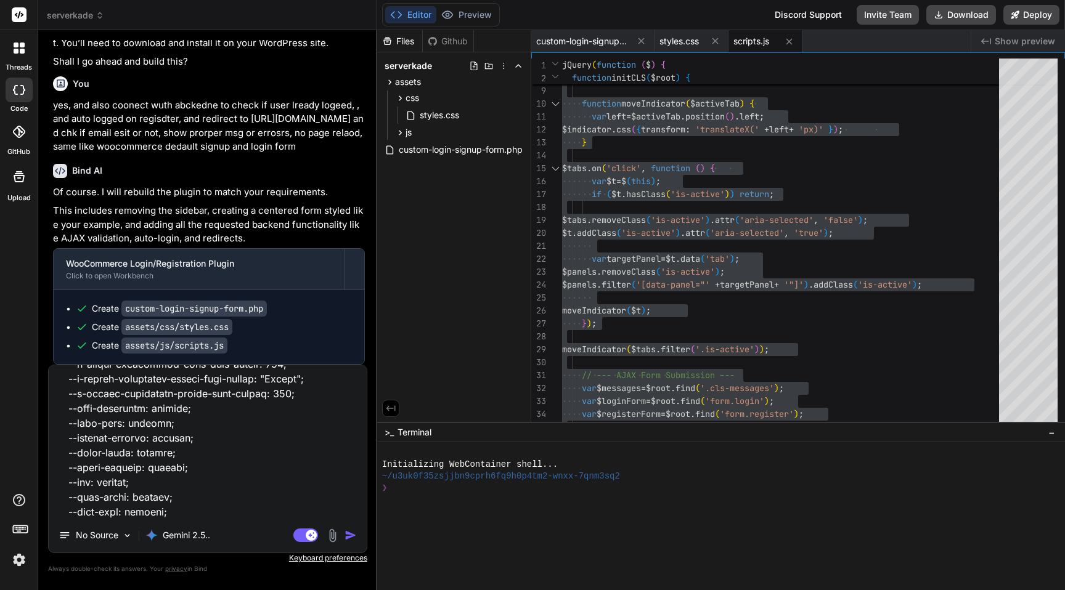
scroll to position [2635, 0]
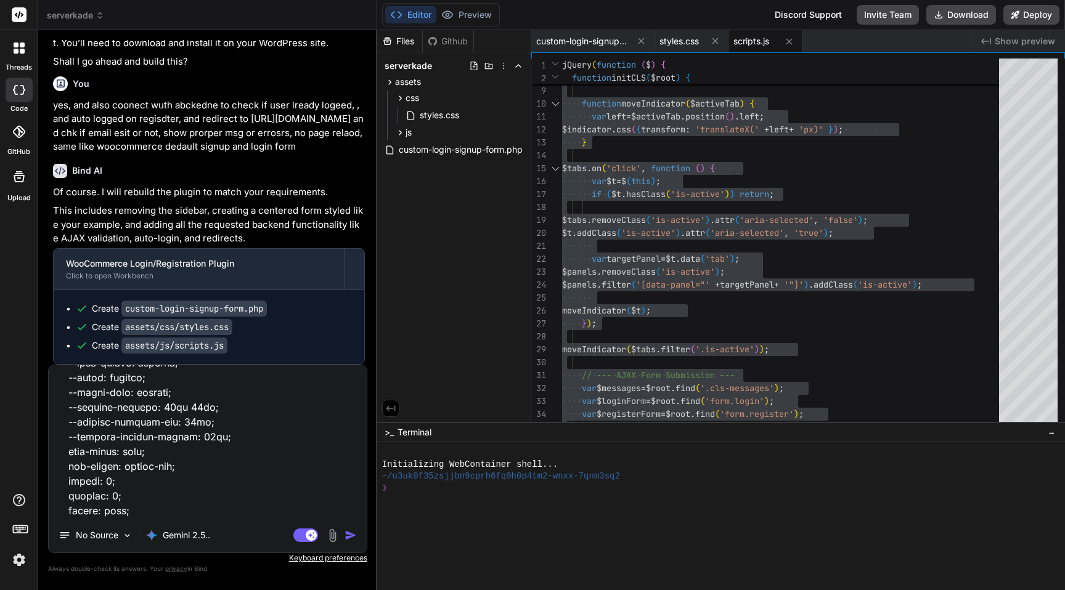
click at [234, 284] on textarea at bounding box center [208, 441] width 318 height 153
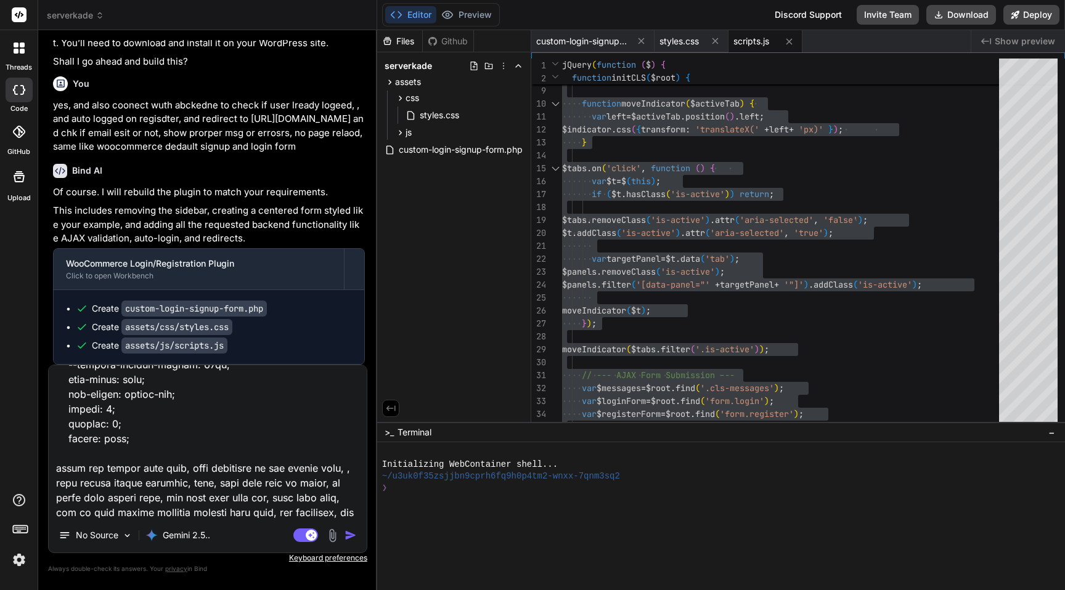
scroll to position [2722, 0]
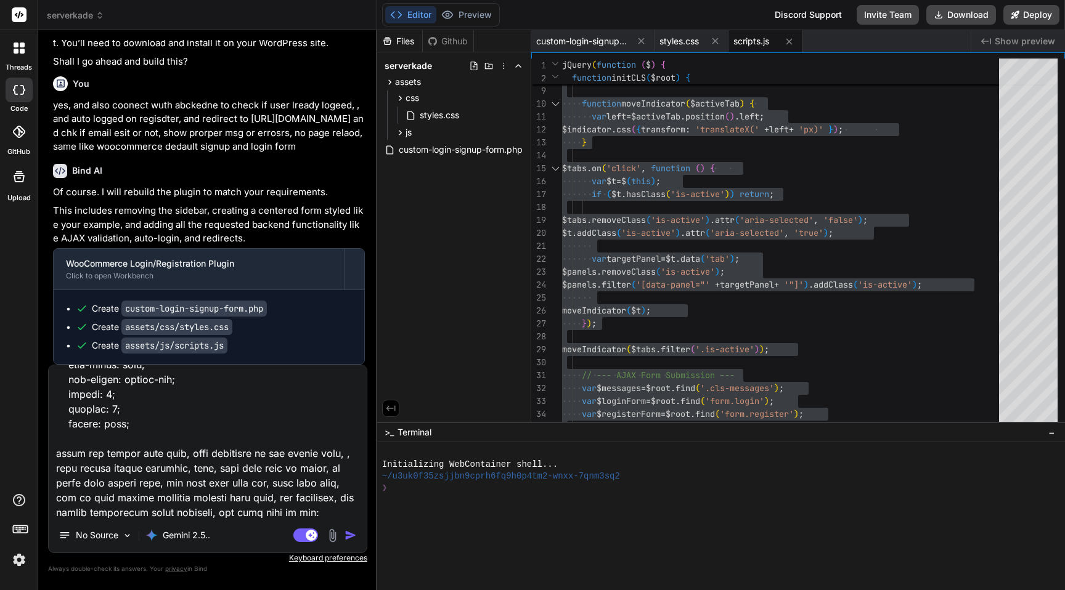
paste textarea "[URL][DOMAIN_NAME]"
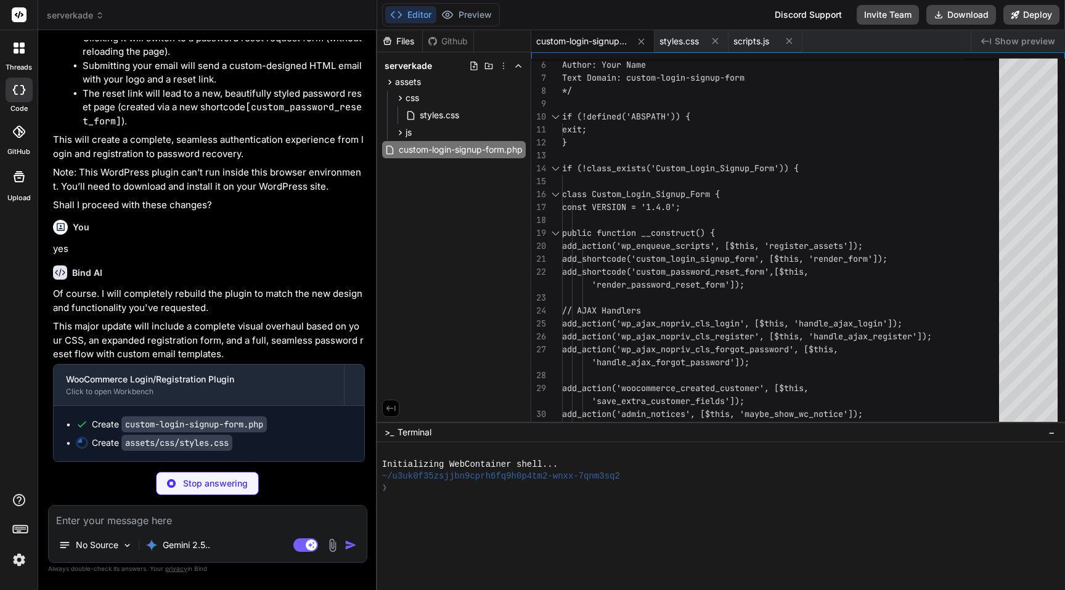
scroll to position [9784, 0]
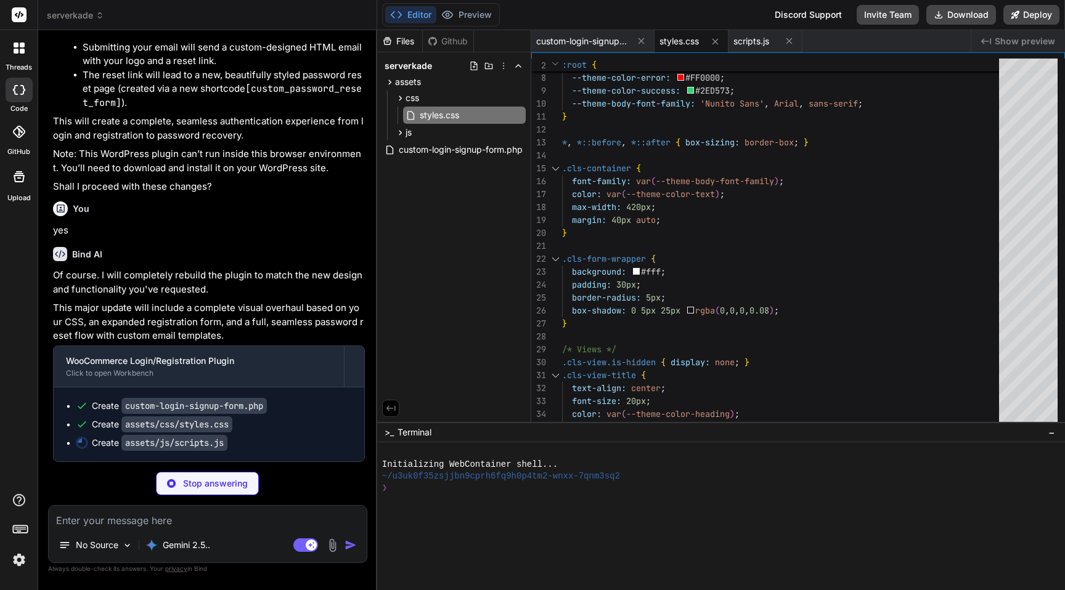
scroll to position [9802, 0]
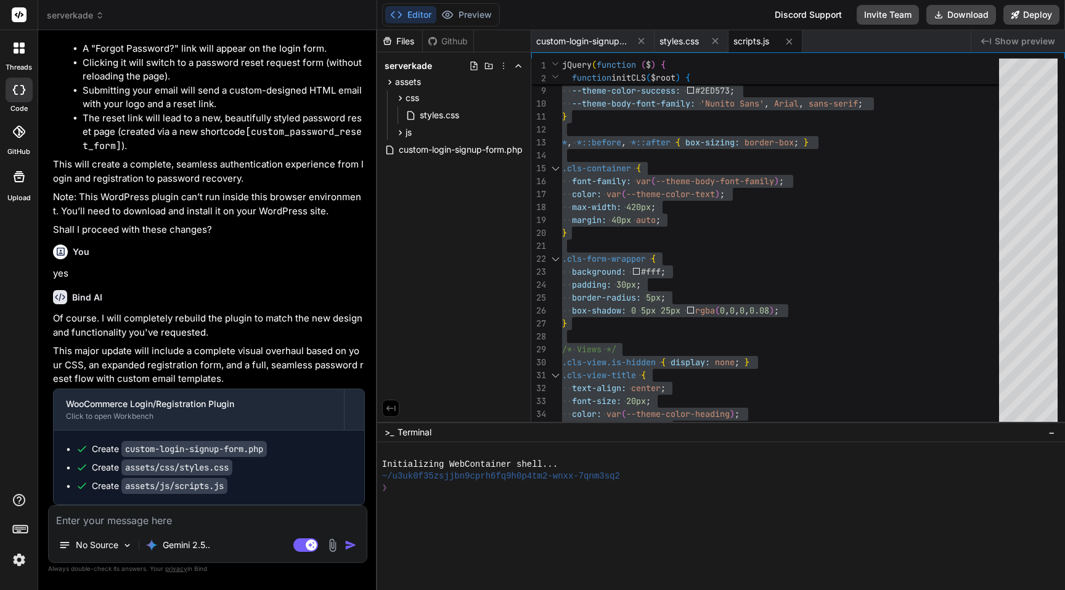
scroll to position [9759, 0]
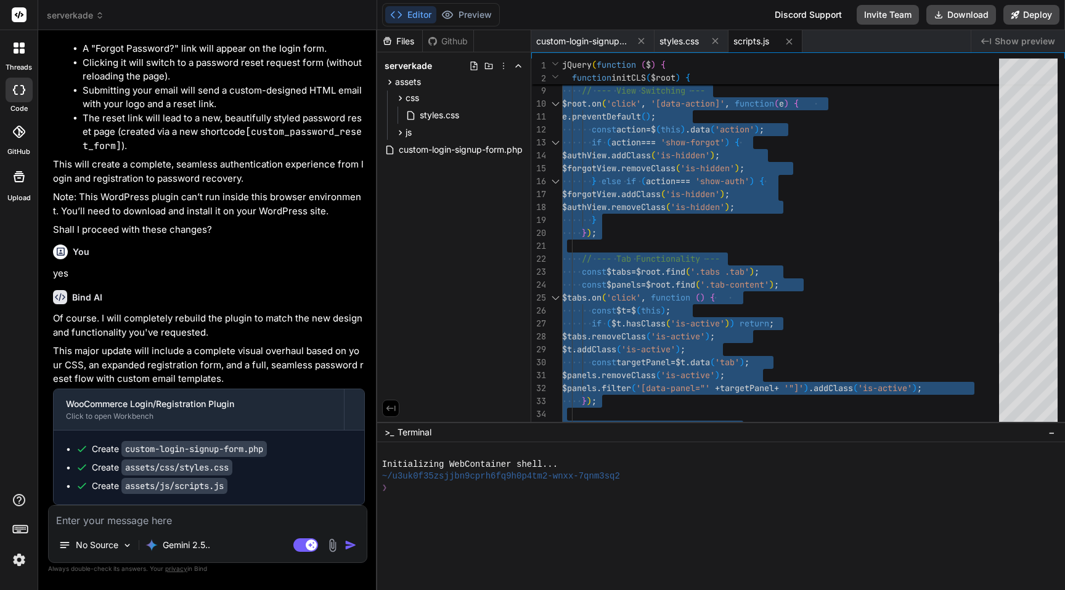
click at [179, 284] on textarea at bounding box center [208, 517] width 318 height 22
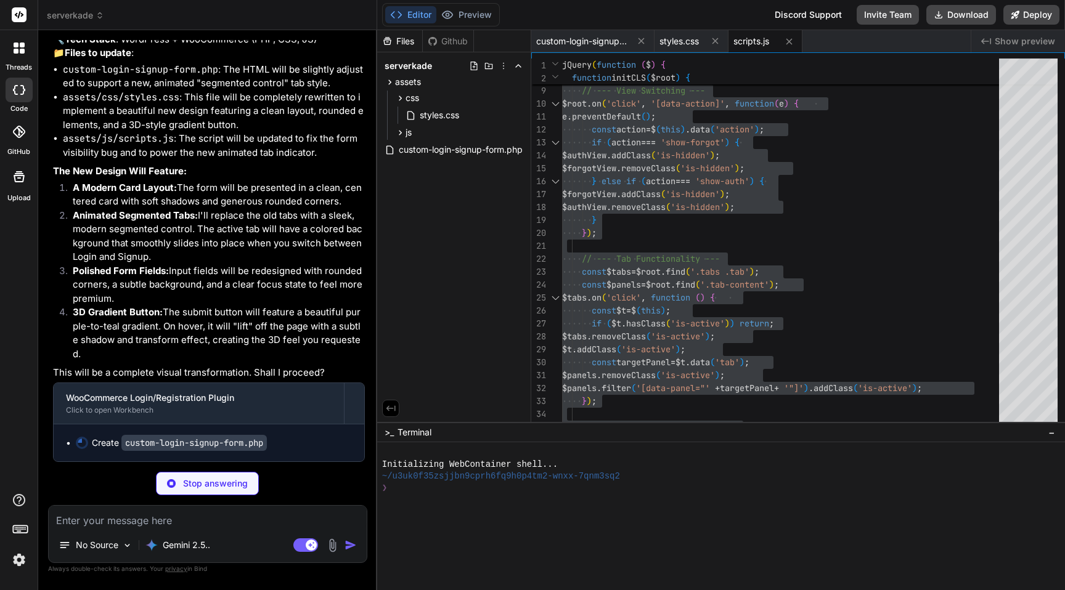
scroll to position [10439, 0]
click at [592, 36] on span "custom-login-signup-form.php" at bounding box center [582, 41] width 92 height 12
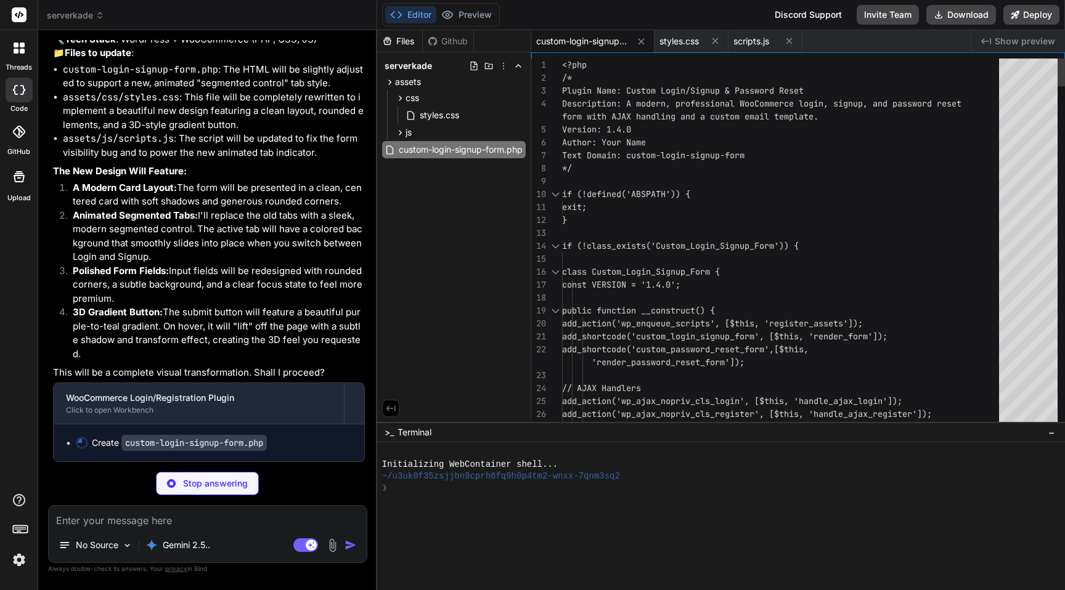
scroll to position [90, 0]
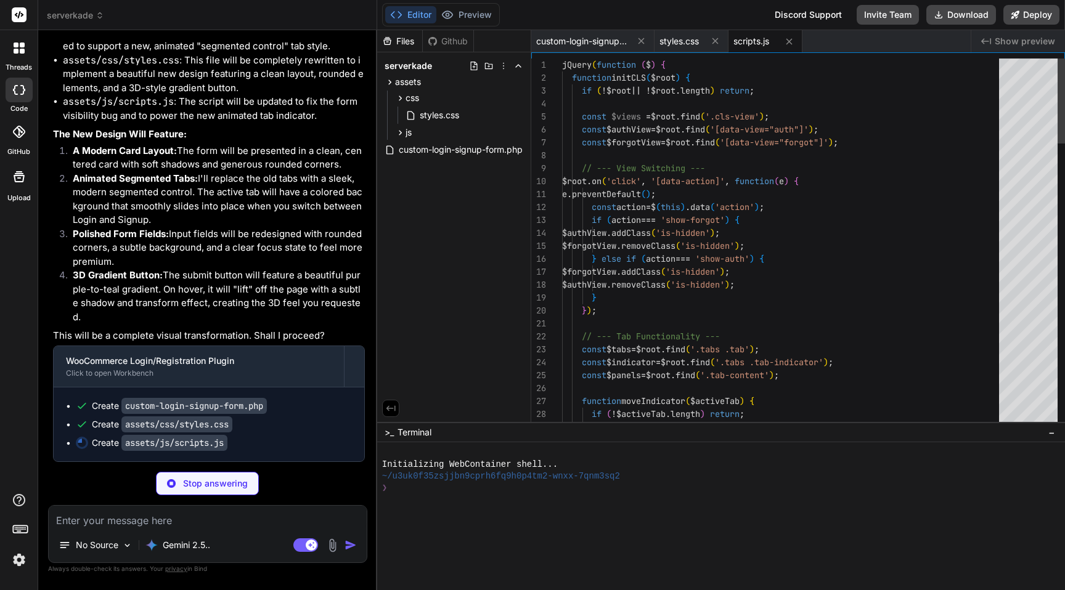
scroll to position [10433, 0]
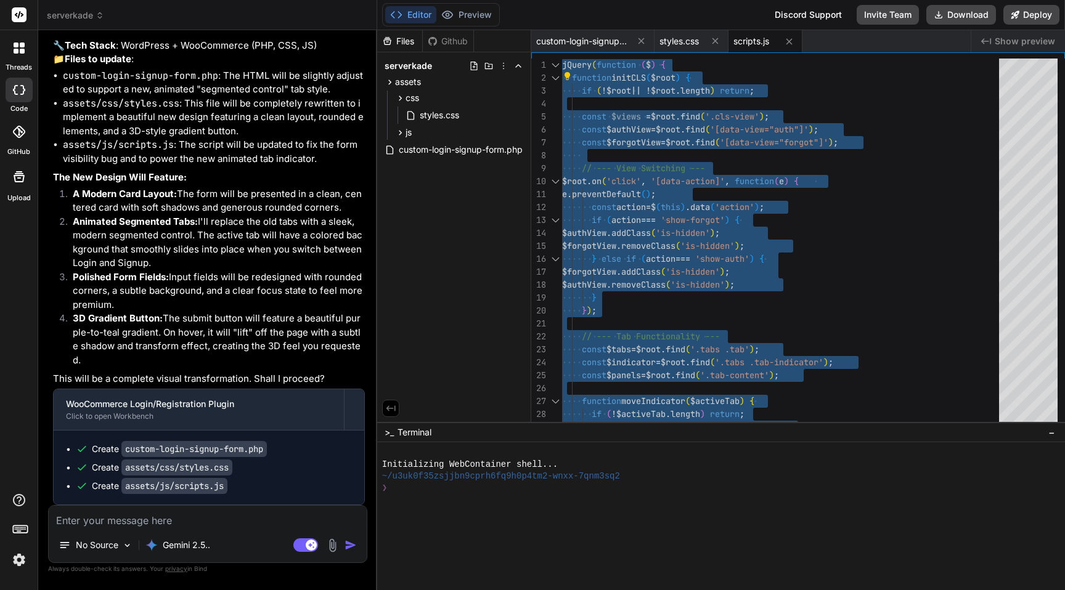
click at [147, 284] on textarea at bounding box center [208, 517] width 318 height 22
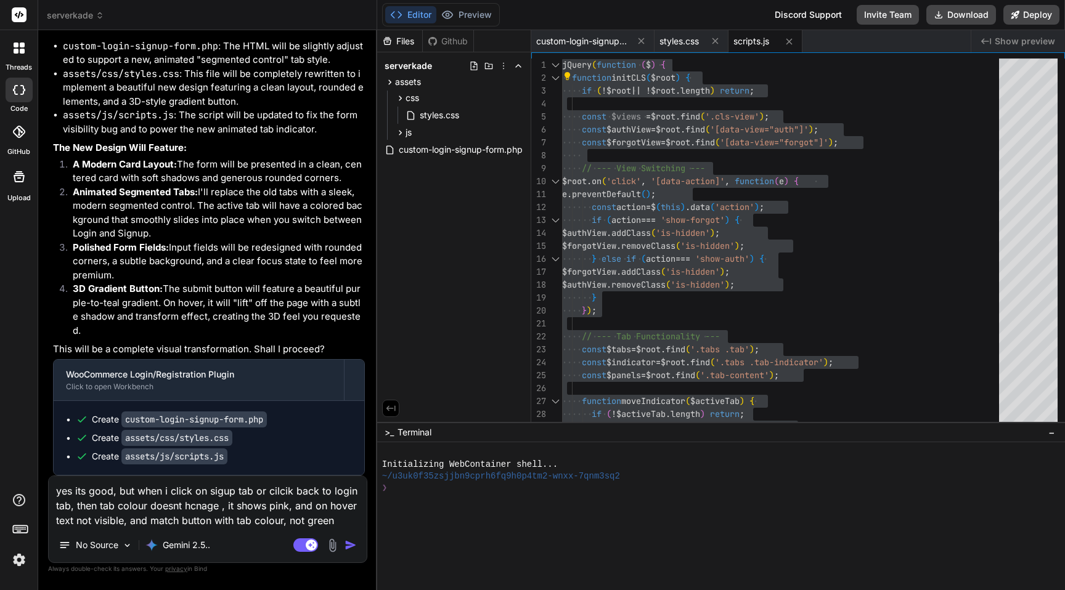
scroll to position [10476, 0]
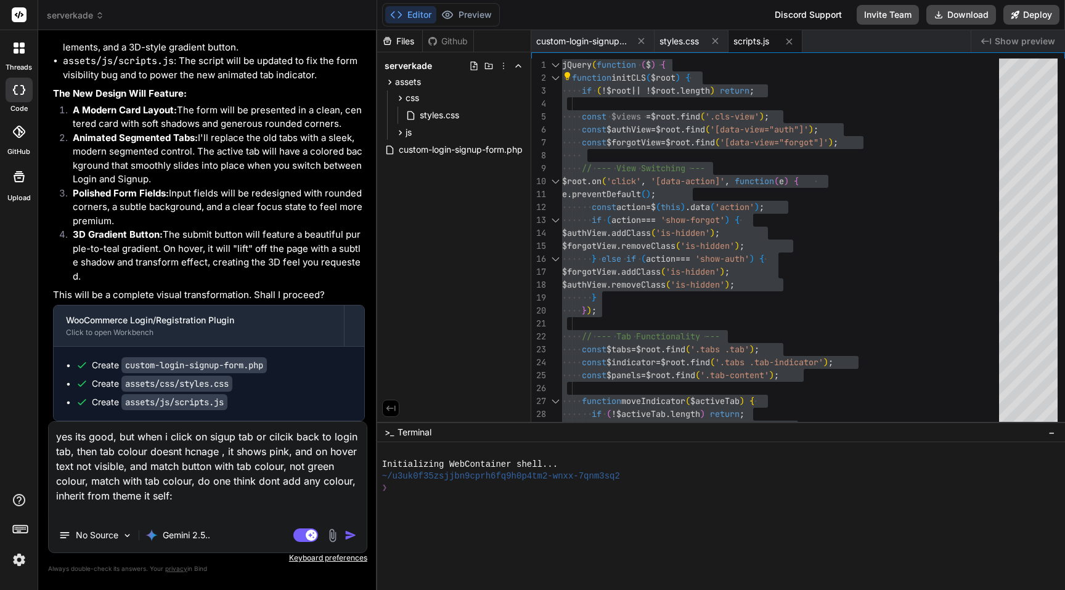
paste textarea "<div class="submit"> <button type="submit" id="element_login_submit" class="wid…"
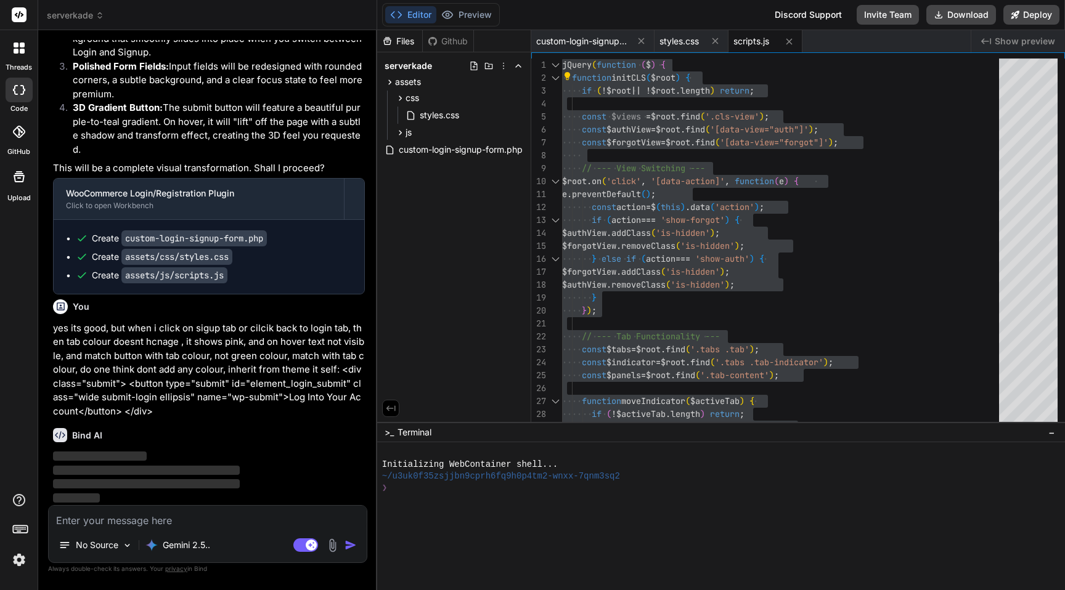
scroll to position [10644, 0]
click at [243, 284] on p "yes its good, but when i click on sigup tab or cilcik back to login tab, then t…" at bounding box center [209, 370] width 312 height 97
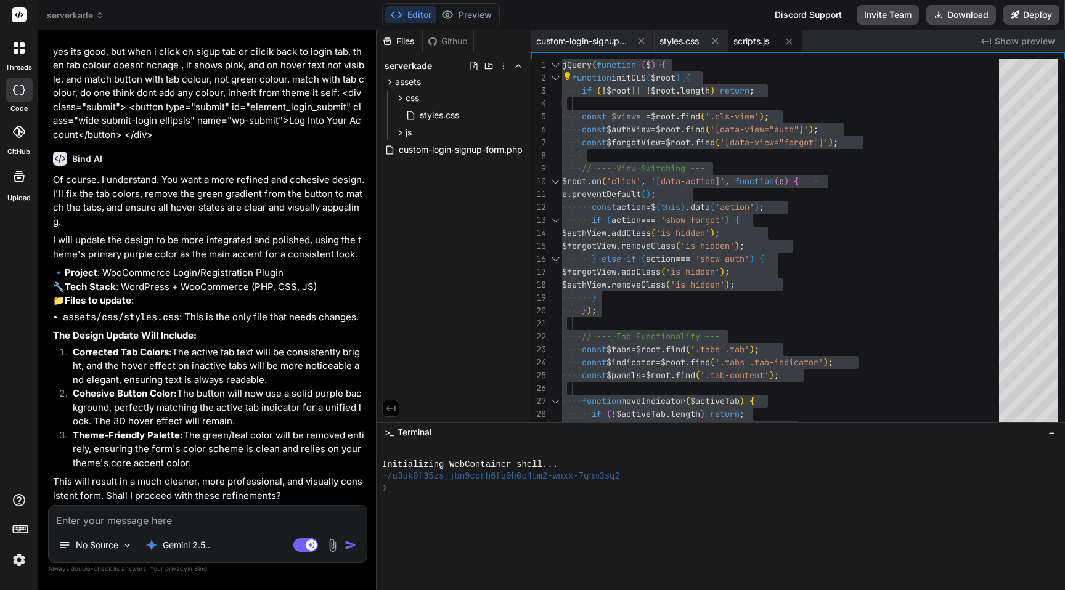
scroll to position [10921, 0]
click at [165, 284] on textarea at bounding box center [208, 517] width 318 height 22
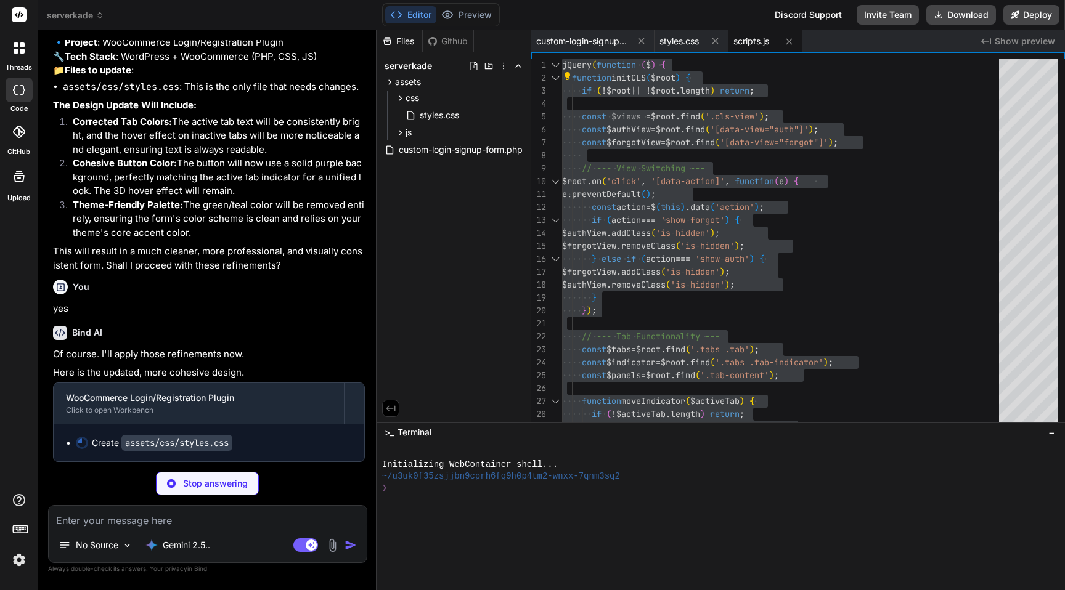
scroll to position [11107, 0]
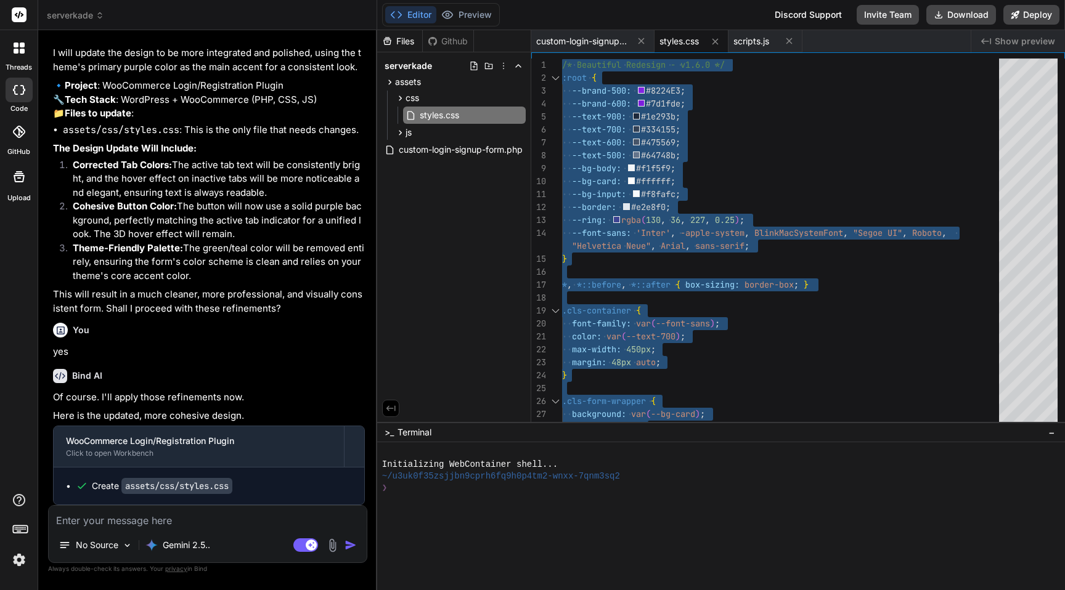
click at [166, 284] on textarea at bounding box center [208, 517] width 318 height 22
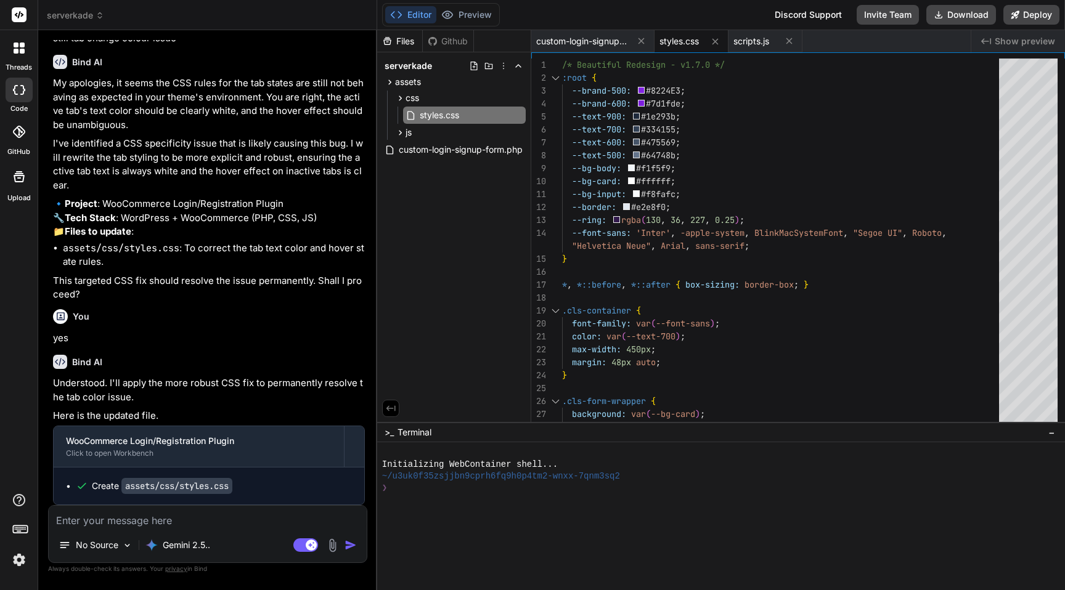
scroll to position [11608, 0]
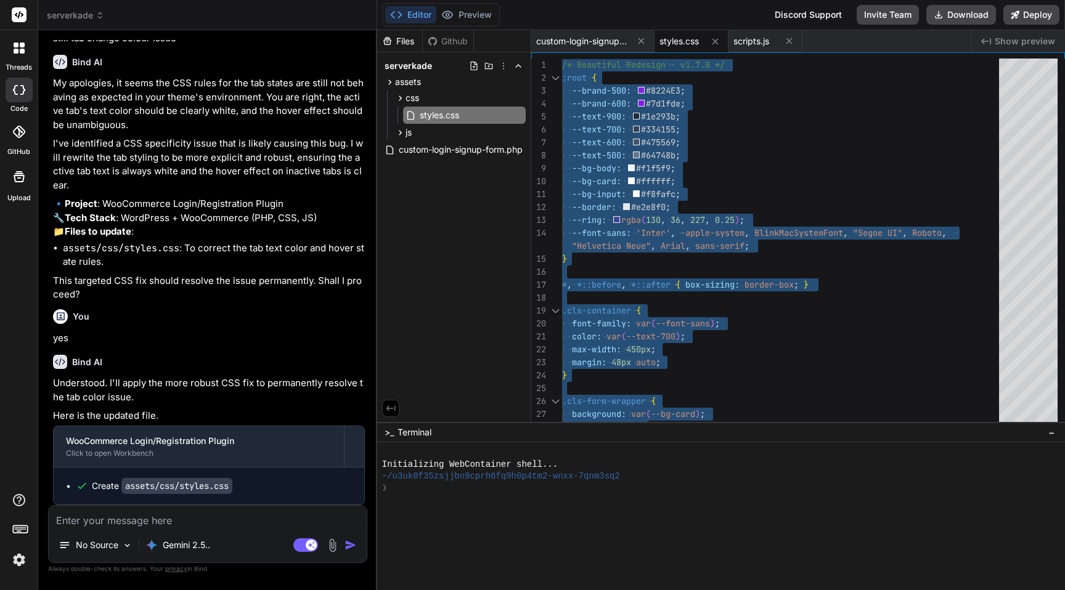
click at [196, 284] on textarea at bounding box center [208, 517] width 318 height 22
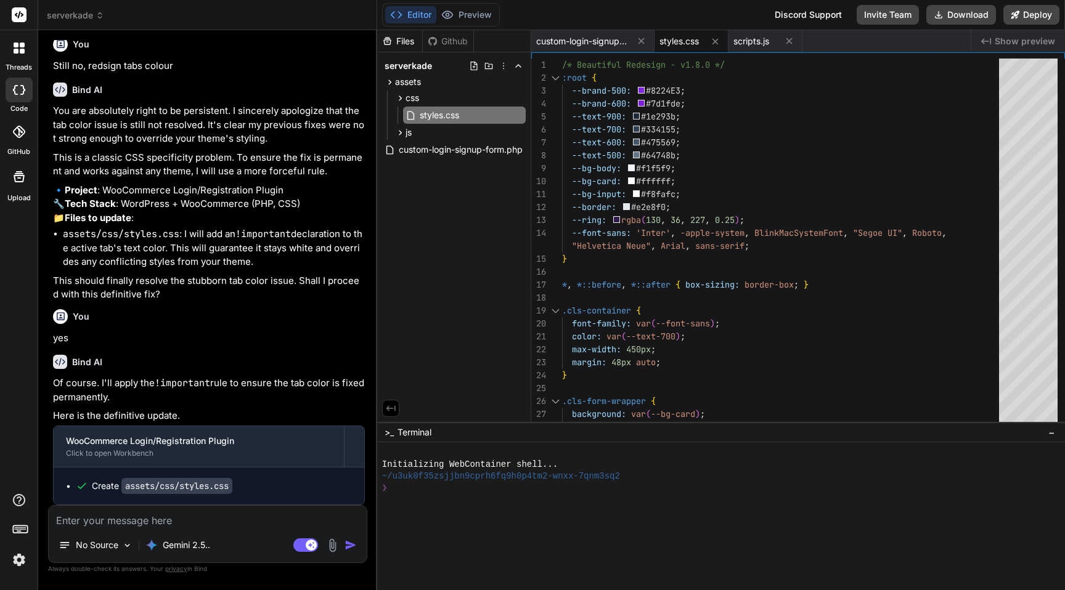
scroll to position [12082, 0]
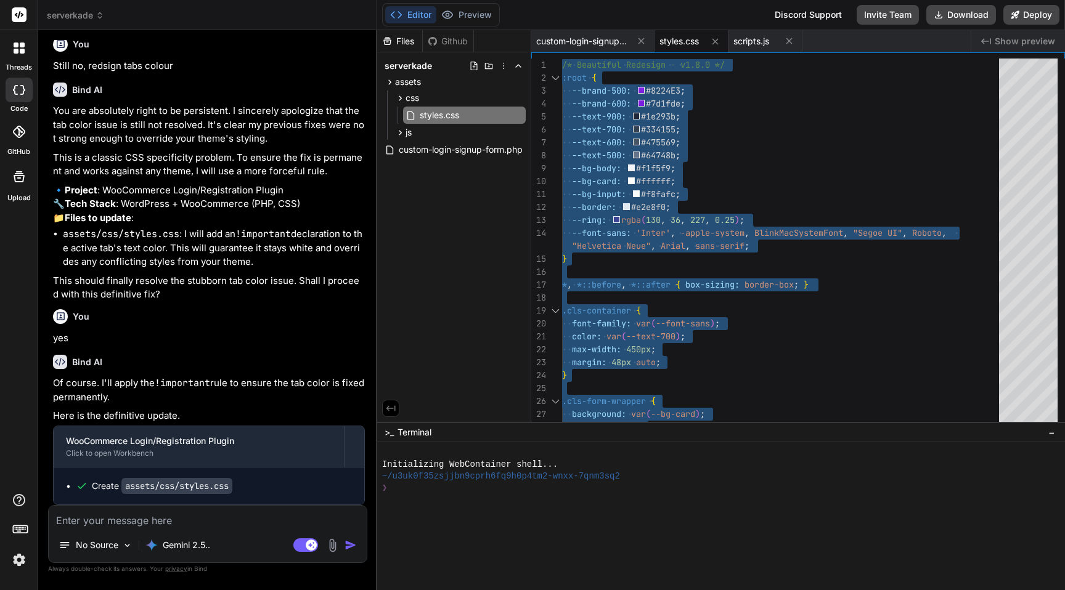
click at [193, 284] on textarea at bounding box center [208, 517] width 318 height 22
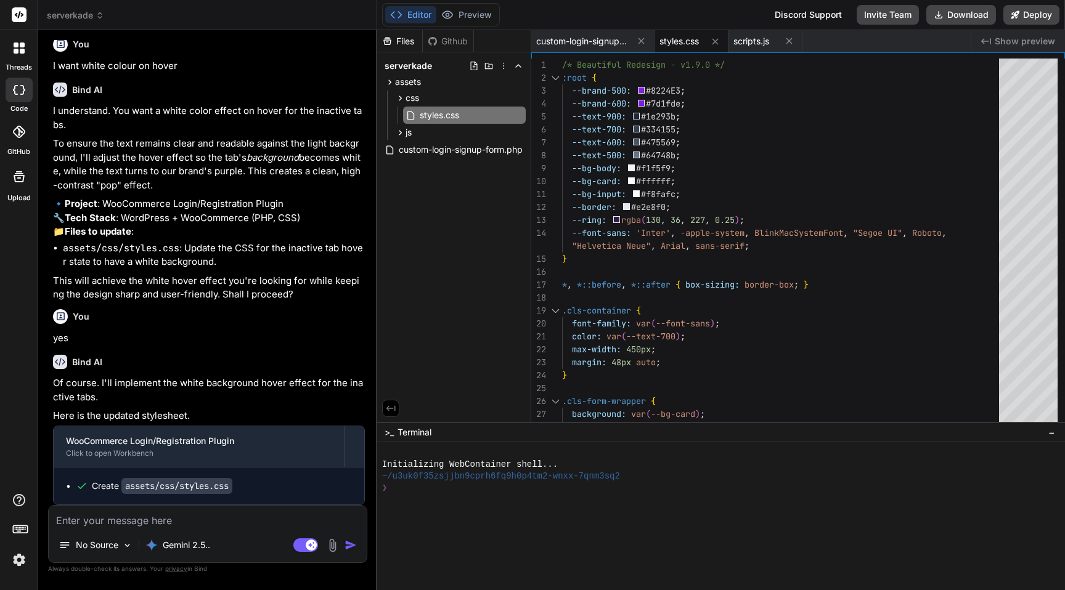
scroll to position [12555, 0]
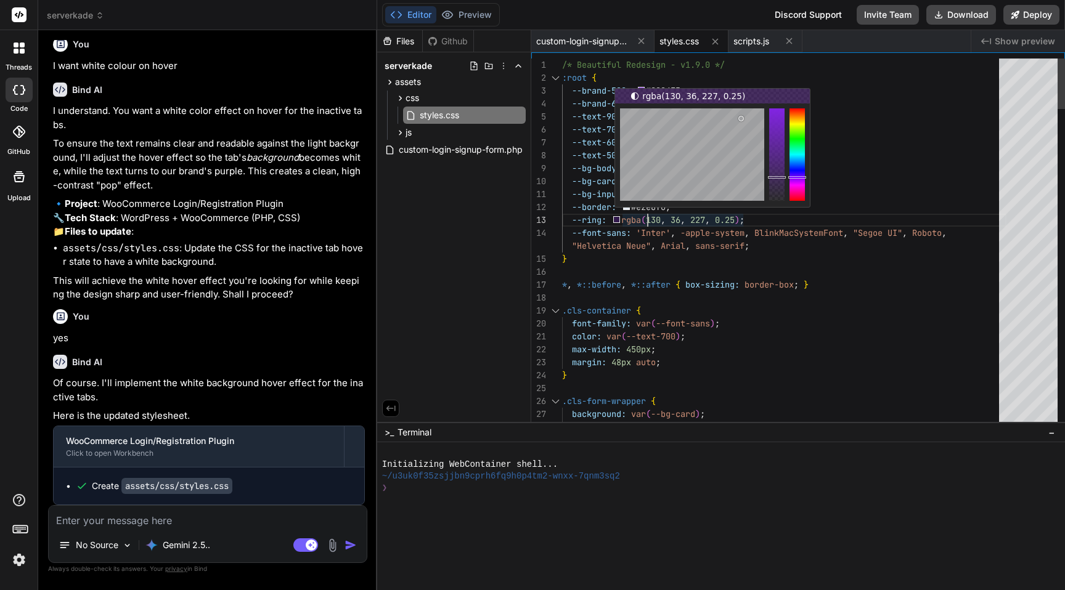
scroll to position [26, 0]
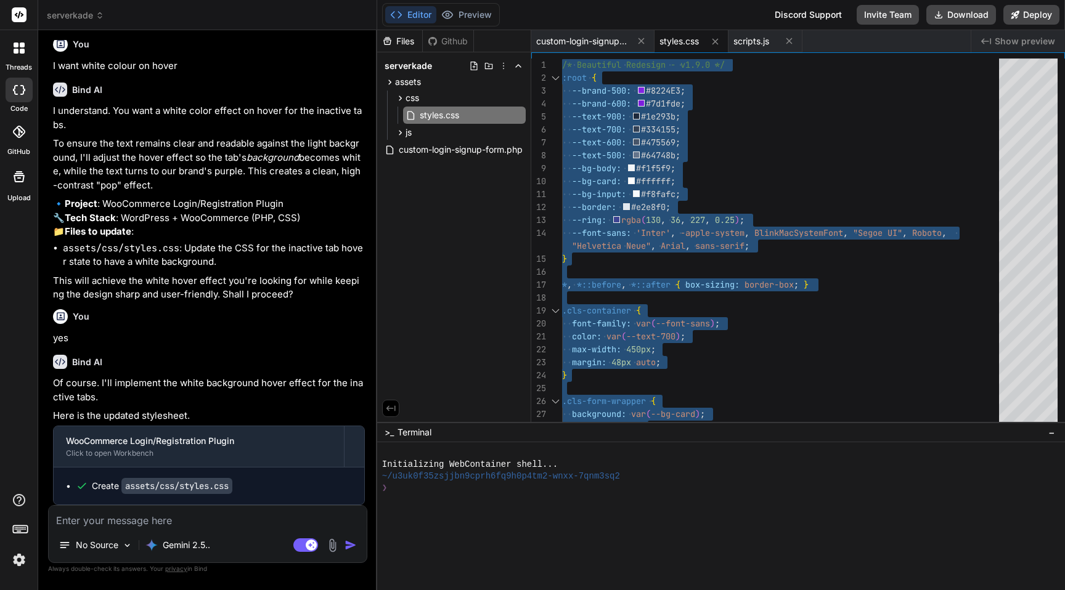
click at [186, 284] on textarea at bounding box center [208, 517] width 318 height 22
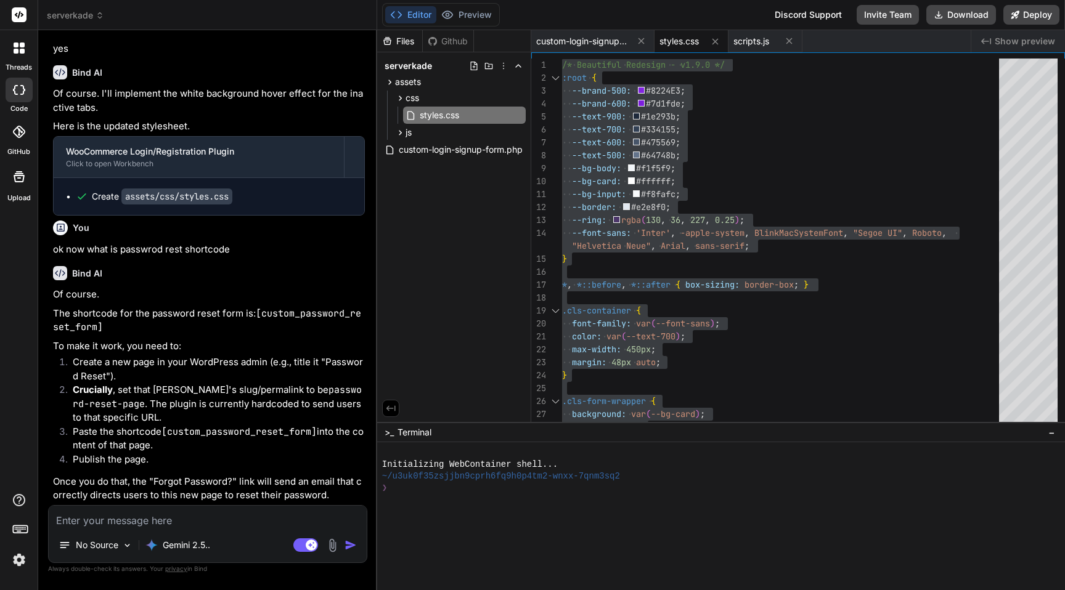
scroll to position [12844, 0]
click at [214, 284] on p "The shortcode for the password reset form is: [custom_password_reset_form]" at bounding box center [209, 321] width 312 height 28
copy div "[custom_password_reset_form]"
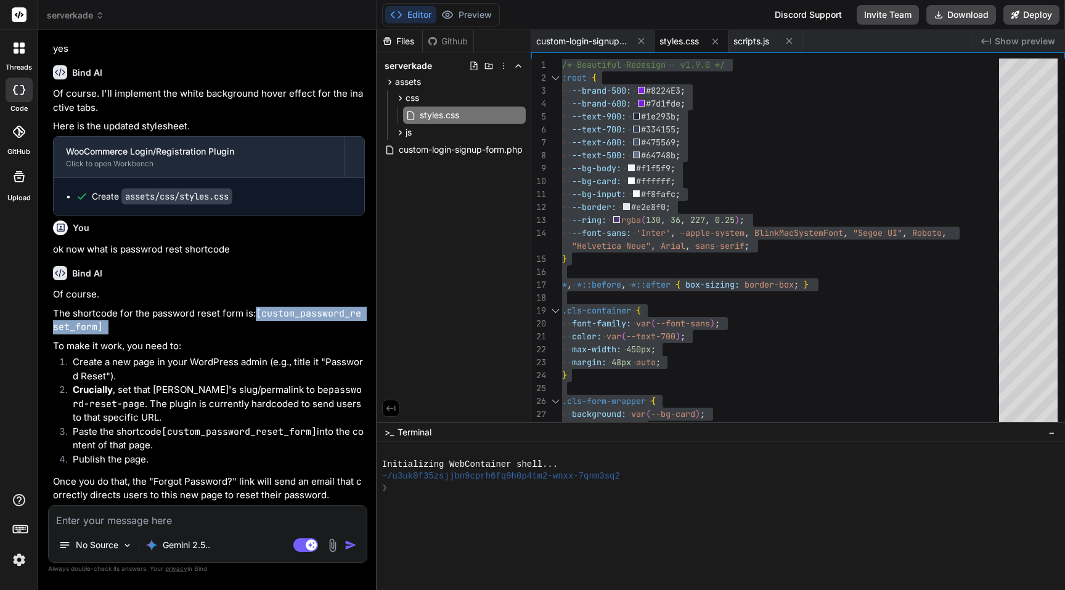
click at [147, 284] on textarea at bounding box center [208, 517] width 318 height 22
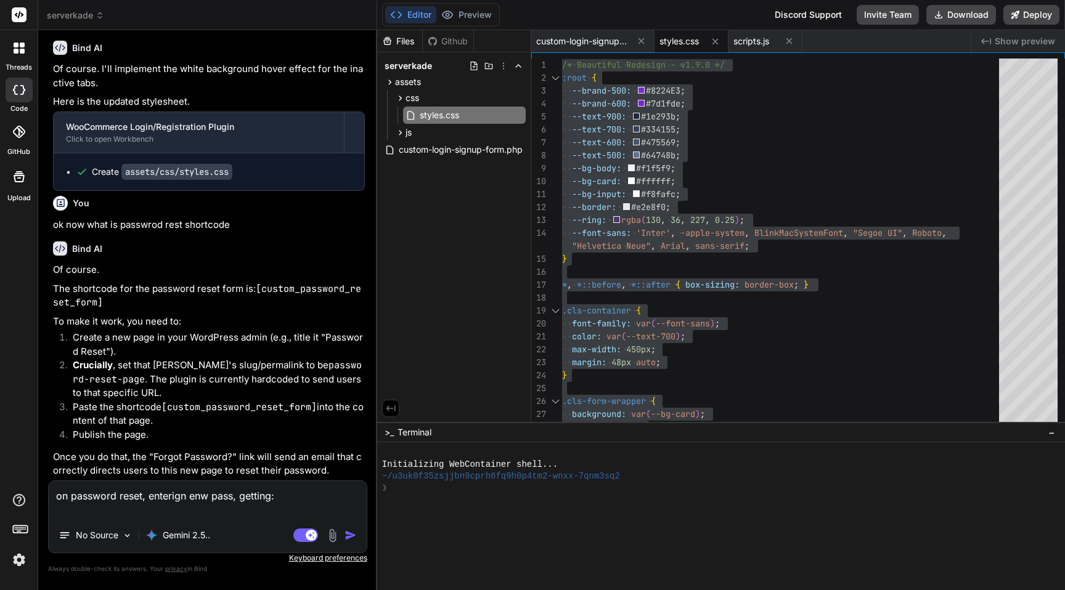
paste textarea "Error: Your password reset link appears to be invalid. Please request a new lin…"
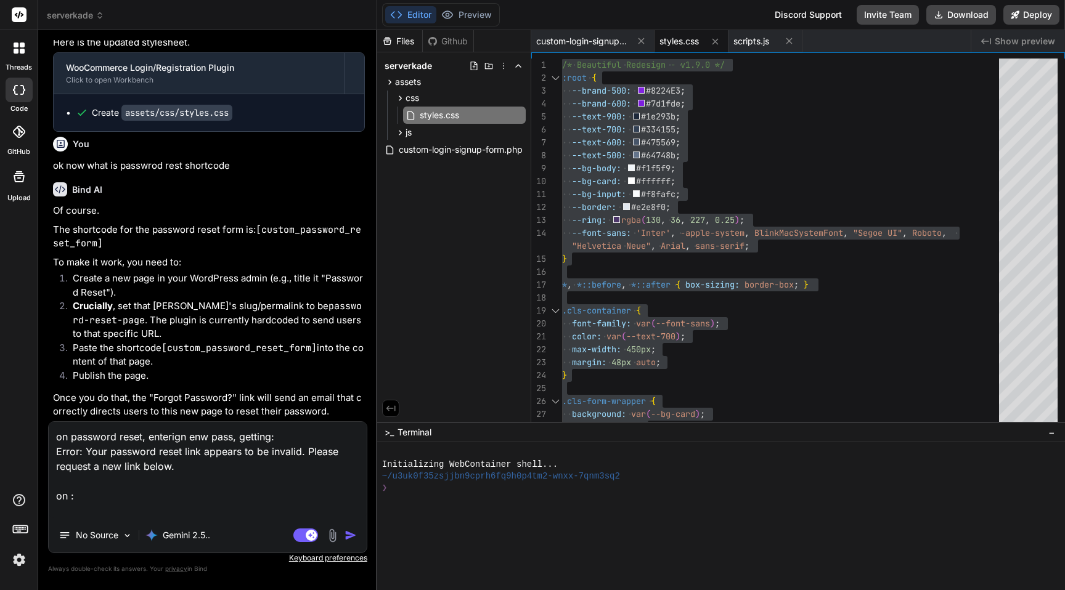
paste textarea "[URL][DOMAIN_NAME]"
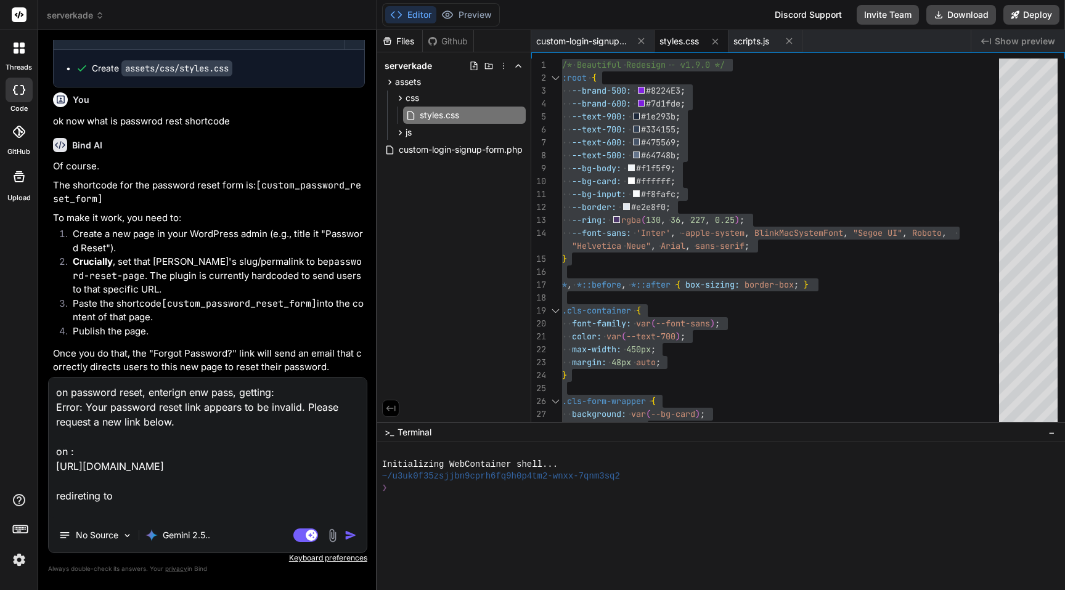
paste textarea "[URL][DOMAIN_NAME]"
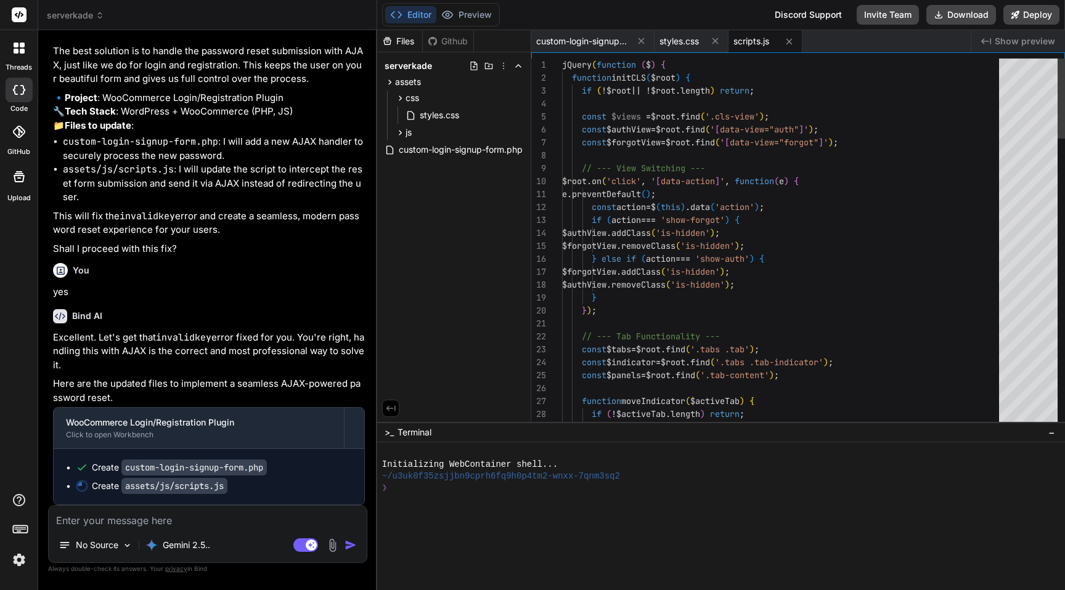
scroll to position [13527, 0]
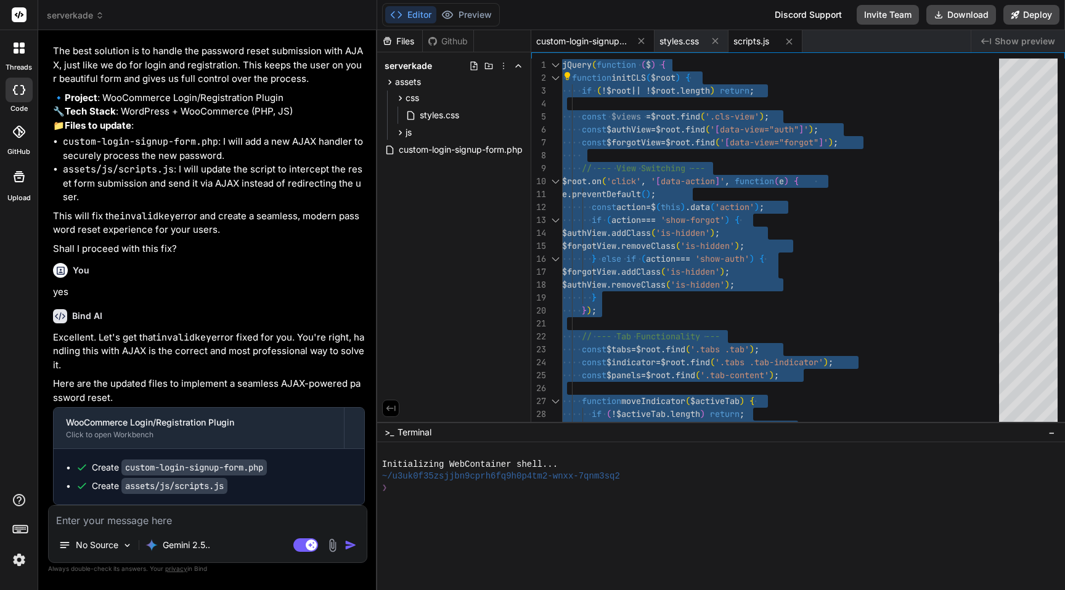
click at [545, 41] on span "custom-login-signup-form.php" at bounding box center [582, 41] width 92 height 12
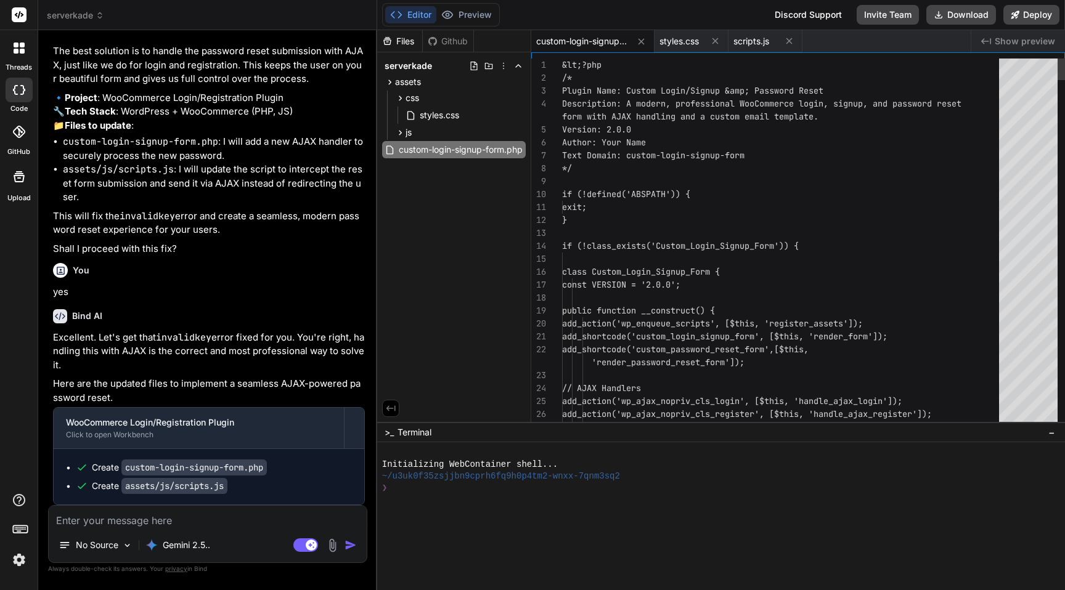
scroll to position [51, 0]
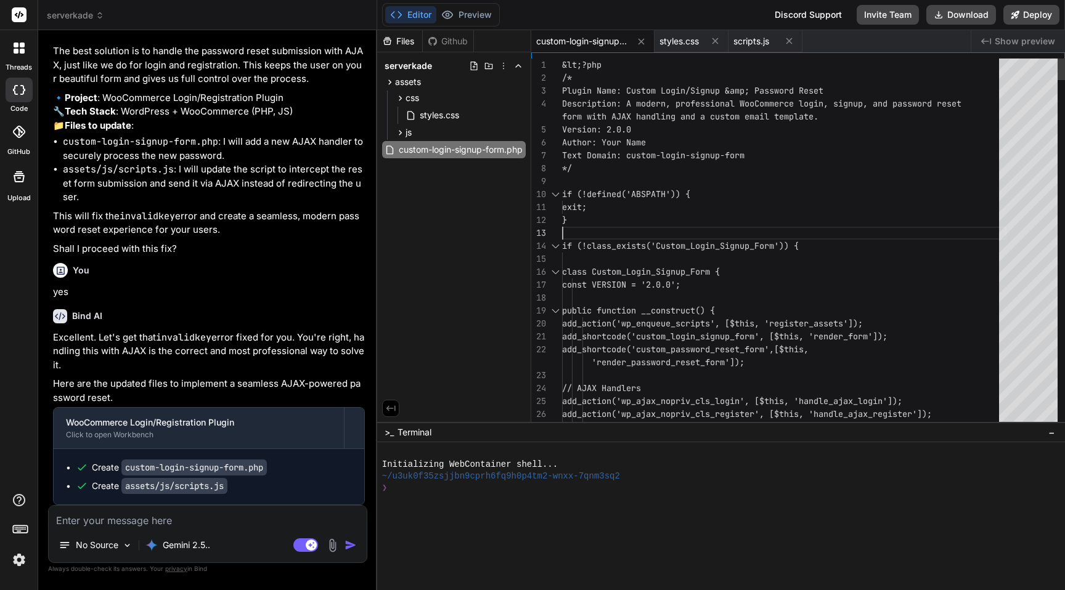
scroll to position [39, 0]
click at [553, 195] on div at bounding box center [555, 194] width 16 height 13
click at [555, 244] on div at bounding box center [555, 246] width 16 height 13
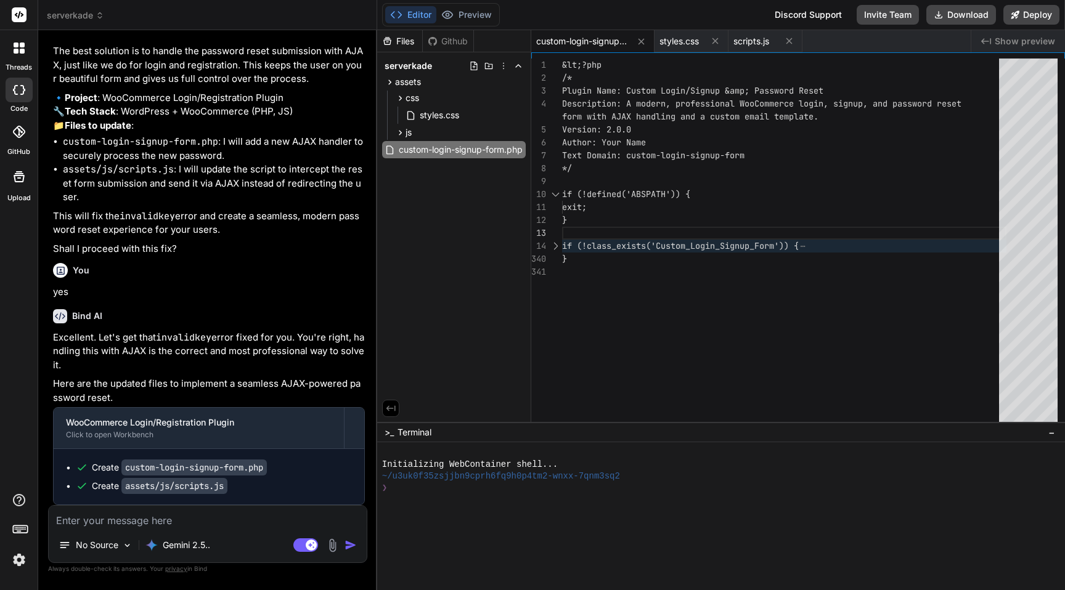
click at [555, 193] on div at bounding box center [555, 194] width 16 height 13
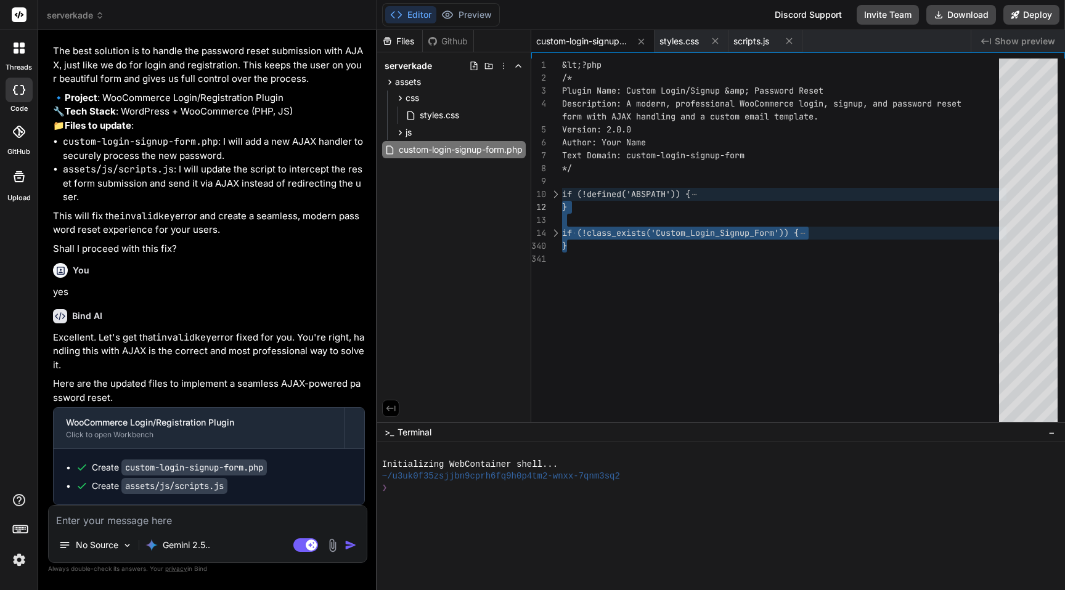
scroll to position [0, 0]
drag, startPoint x: 576, startPoint y: 246, endPoint x: 553, endPoint y: 192, distance: 58.3
click at [562, 192] on div "&lt;?php /* Plugin Name: Custom Login/Signup &amp; Password Re set Description:…" at bounding box center [784, 244] width 444 height 370
click at [80, 284] on textarea at bounding box center [208, 517] width 318 height 22
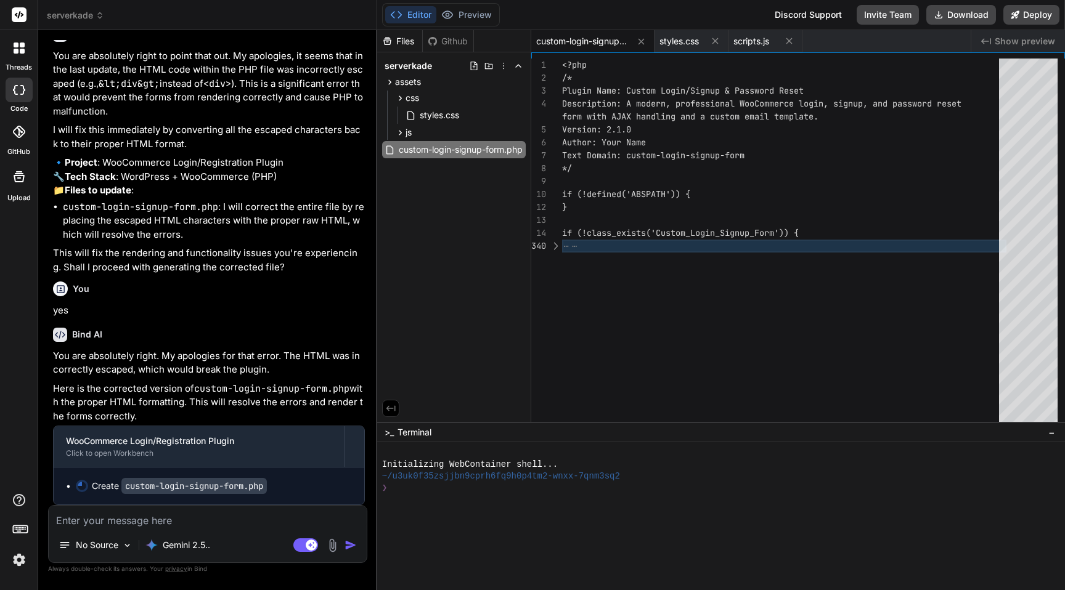
scroll to position [14055, 0]
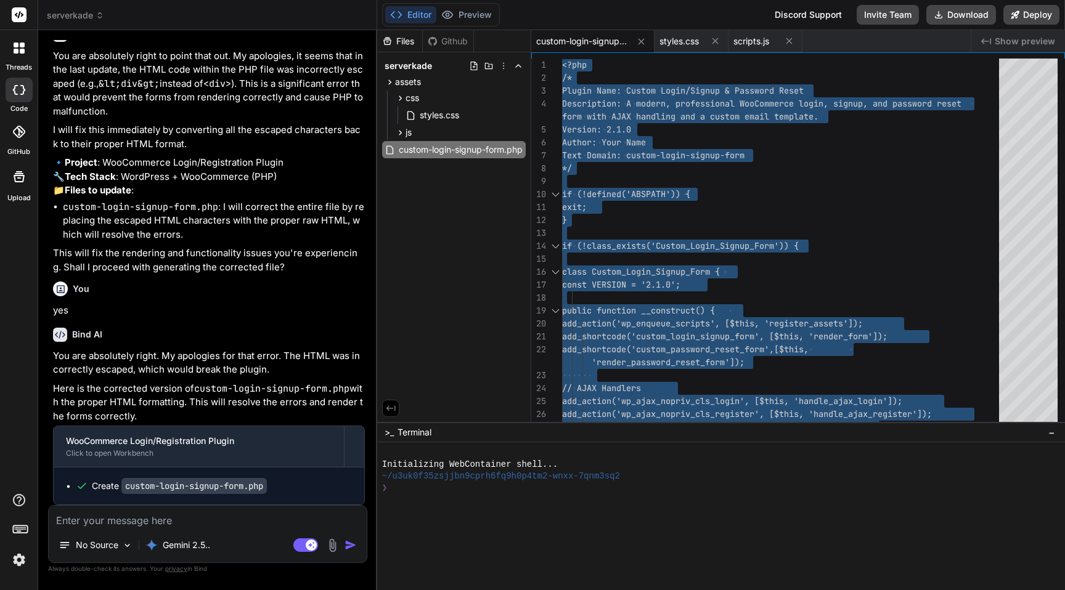
click at [139, 284] on textarea at bounding box center [208, 517] width 318 height 22
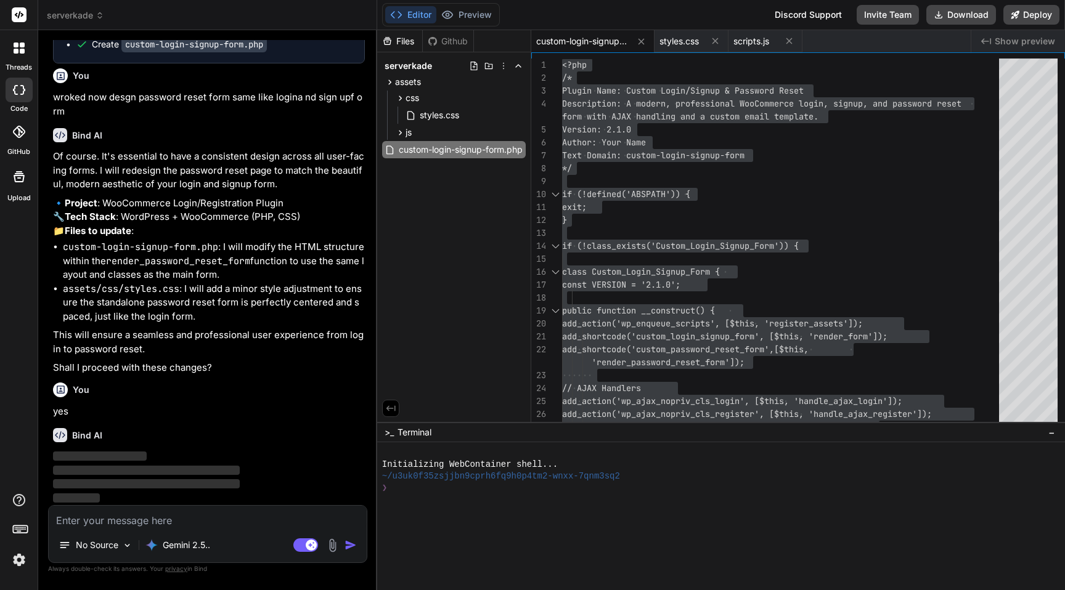
scroll to position [14497, 0]
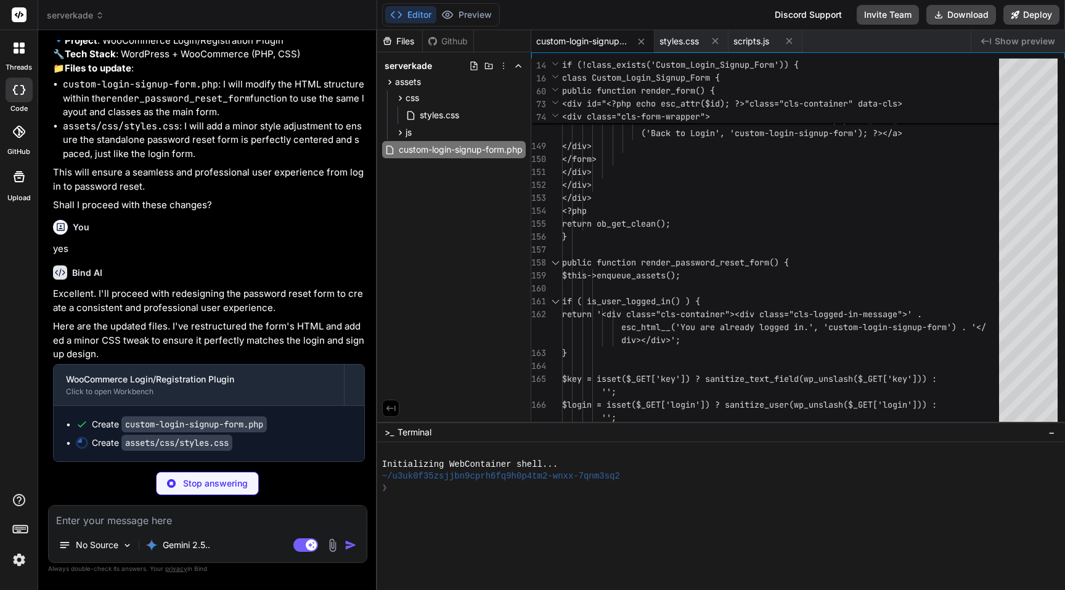
scroll to position [14659, 0]
click at [597, 189] on div "'custom-login-signup-form'); ?>" required> </div> <button type="submit" class="…" at bounding box center [784, 554] width 444 height 5927
click at [568, 32] on div "custom-login-signup-form.php" at bounding box center [592, 41] width 123 height 22
click at [666, 212] on div "'custom-login-signup-form'); ?>" required> </div> <button type="submit" class="…" at bounding box center [784, 554] width 444 height 5927
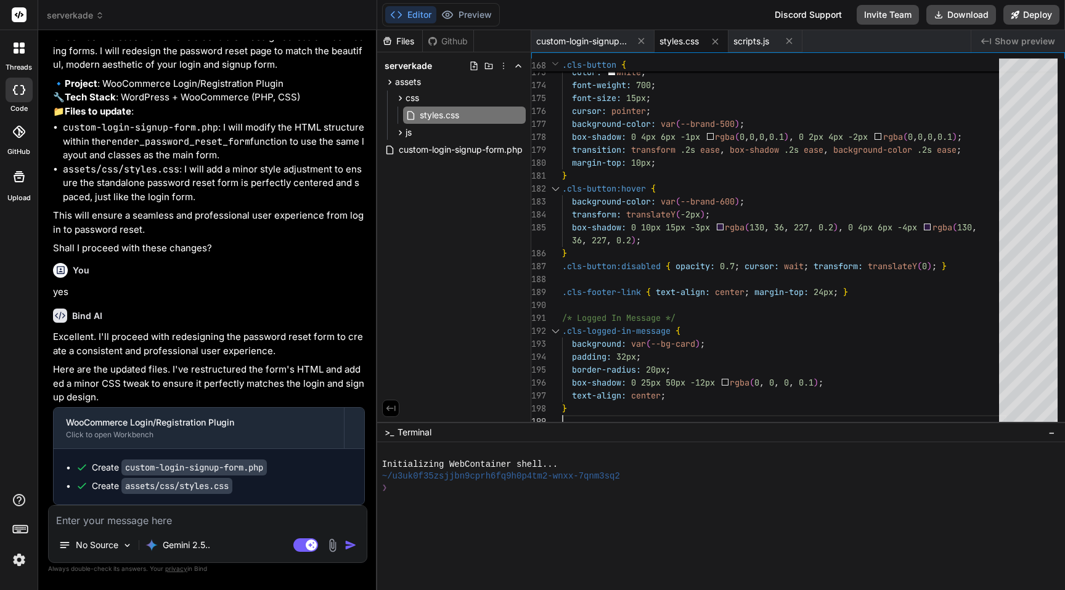
scroll to position [14616, 0]
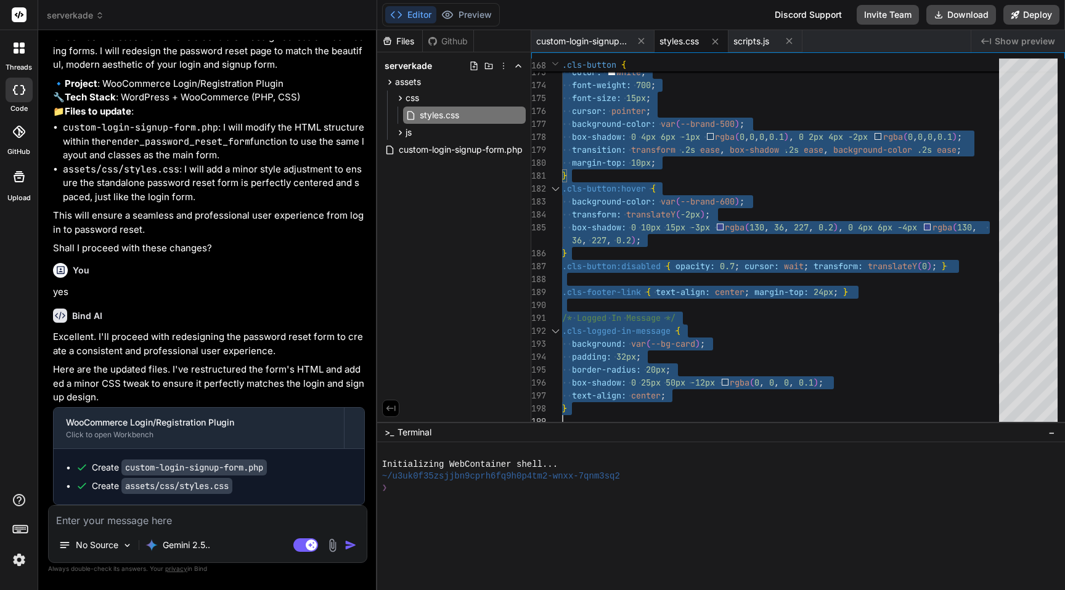
scroll to position [0, 0]
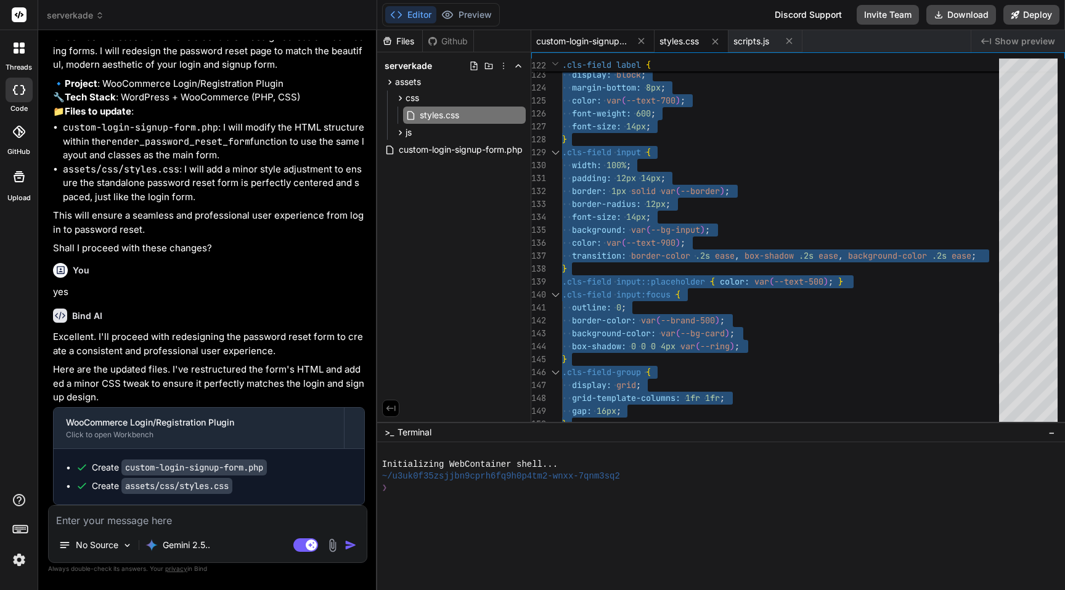
click at [579, 44] on span "custom-login-signup-form.php" at bounding box center [582, 41] width 92 height 12
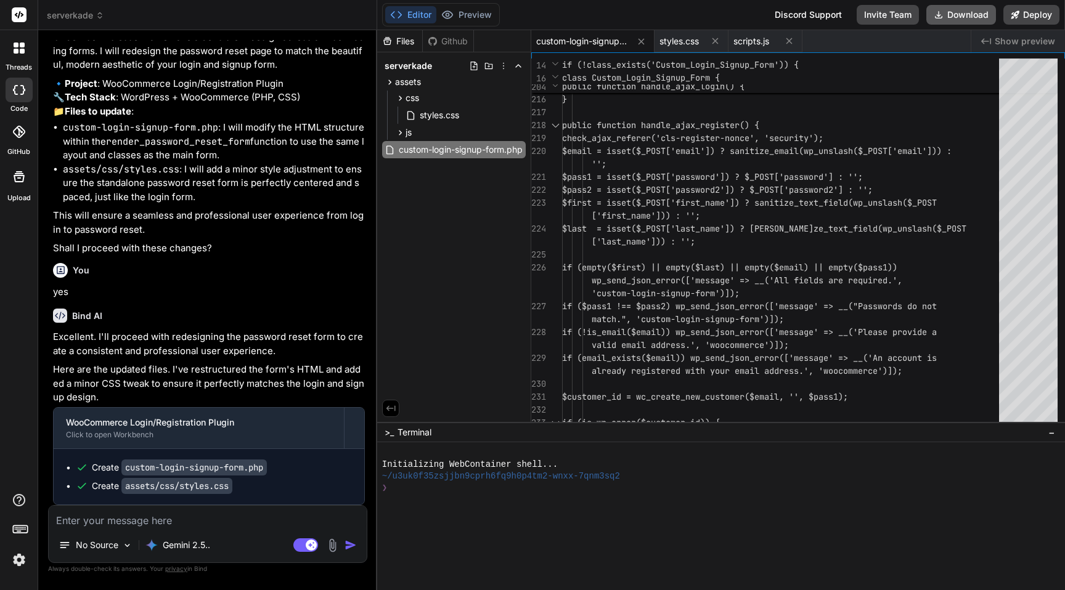
click at [952, 14] on button "Download" at bounding box center [961, 15] width 70 height 20
click at [124, 284] on textarea at bounding box center [208, 517] width 318 height 22
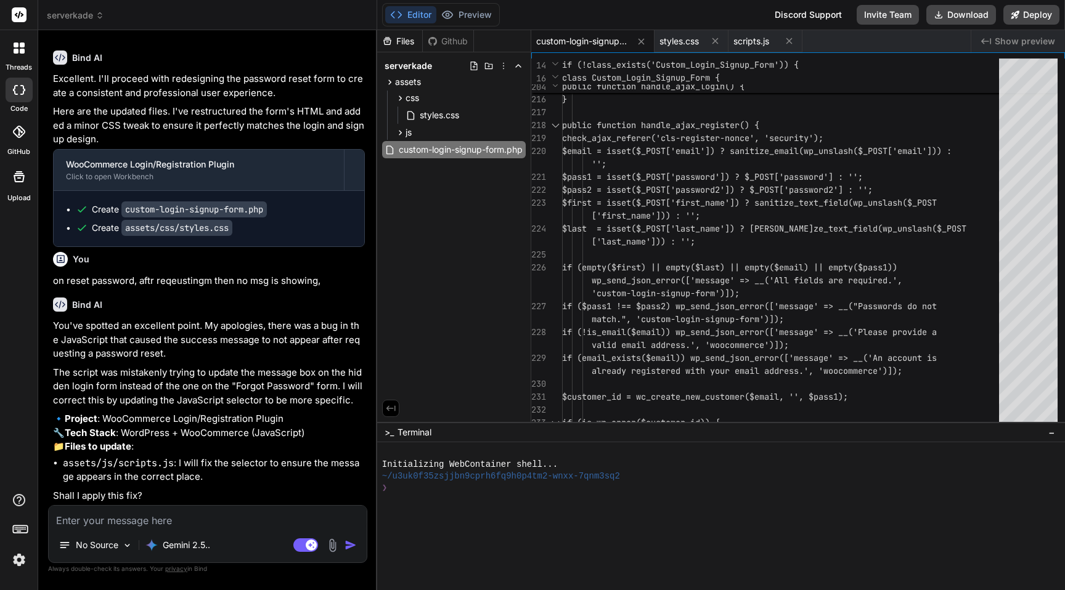
scroll to position [14875, 0]
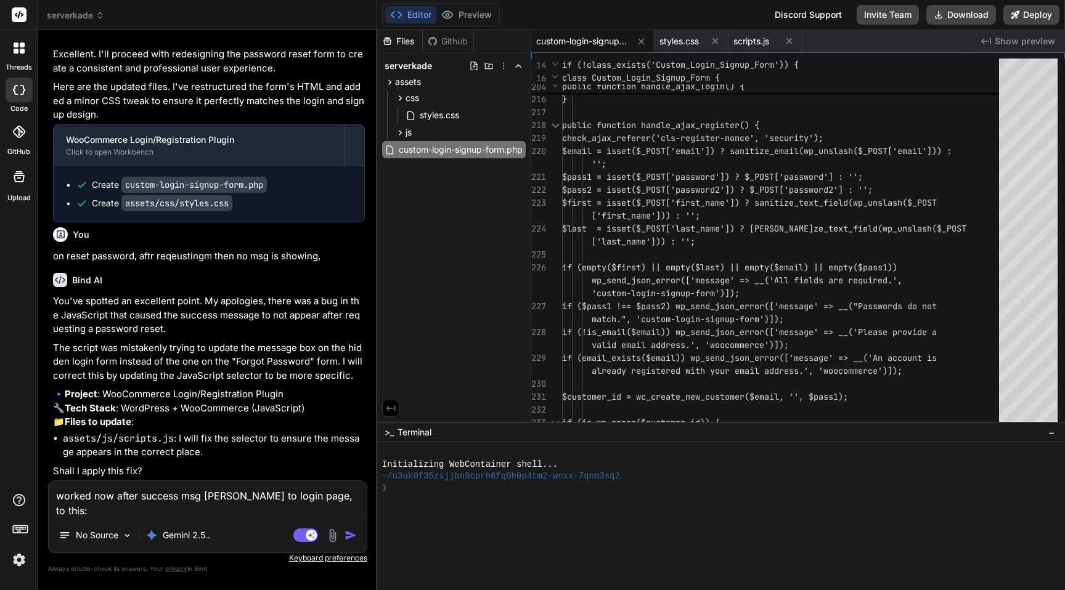
paste textarea "[URL][DOMAIN_NAME]"
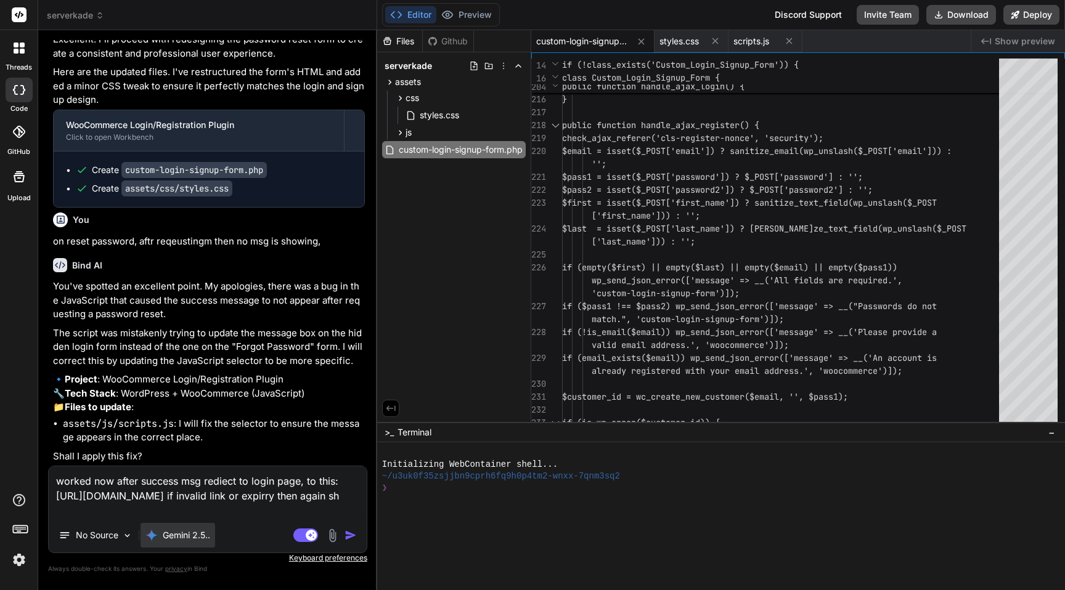
drag, startPoint x: 191, startPoint y: 496, endPoint x: 210, endPoint y: 531, distance: 40.0
click at [210, 284] on div "worked now after success msg rediect to login page, to this: [URL][DOMAIN_NAME]…" at bounding box center [207, 510] width 319 height 88
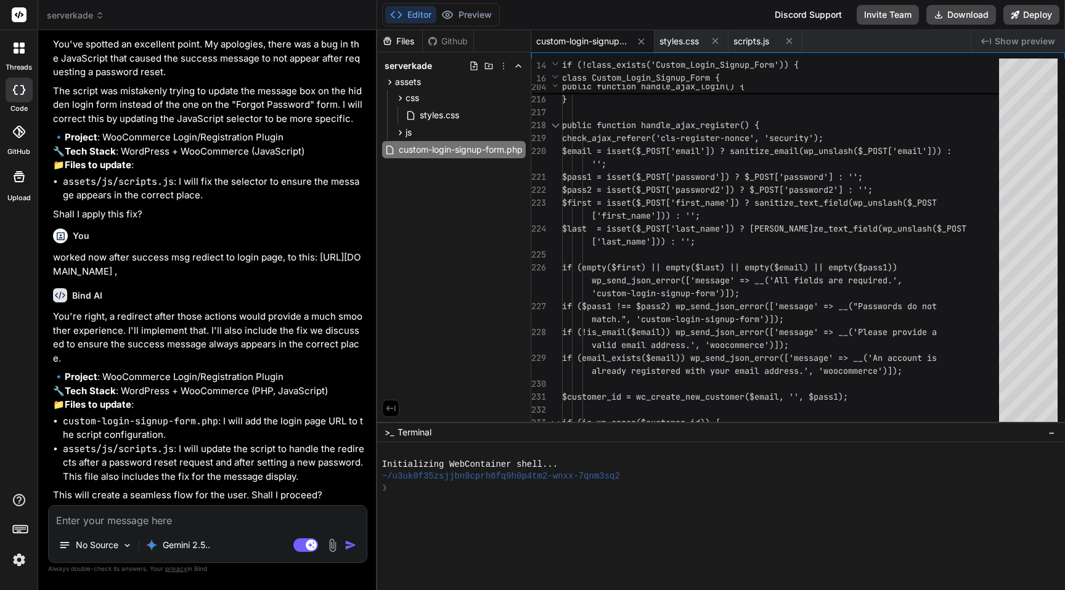
scroll to position [15142, 0]
paste textarea "Invalid key."
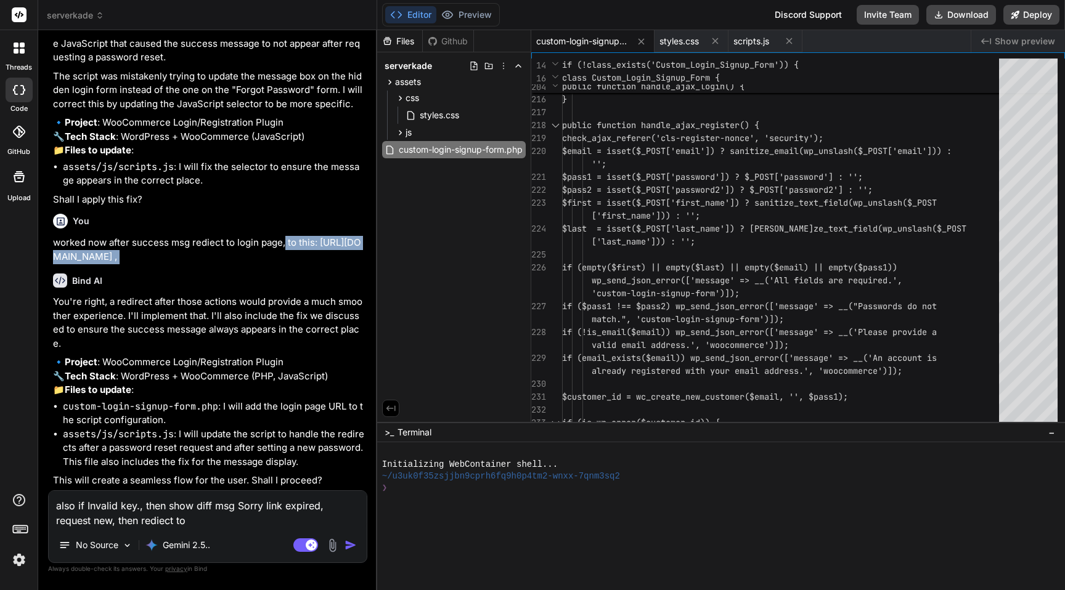
drag, startPoint x: 284, startPoint y: 268, endPoint x: 295, endPoint y: 296, distance: 30.2
click at [295, 284] on div "You Bind AI I'll create a professional WordPress WooCommerce plugin with login …" at bounding box center [209, 265] width 317 height 450
copy div "to this: [URL][DOMAIN_NAME] ,"
click at [215, 284] on textarea "also if Invalid key., then show diff msg Sorry link expired, request new, then …" at bounding box center [208, 509] width 318 height 37
paste textarea "to this: [URL][DOMAIN_NAME] ,"
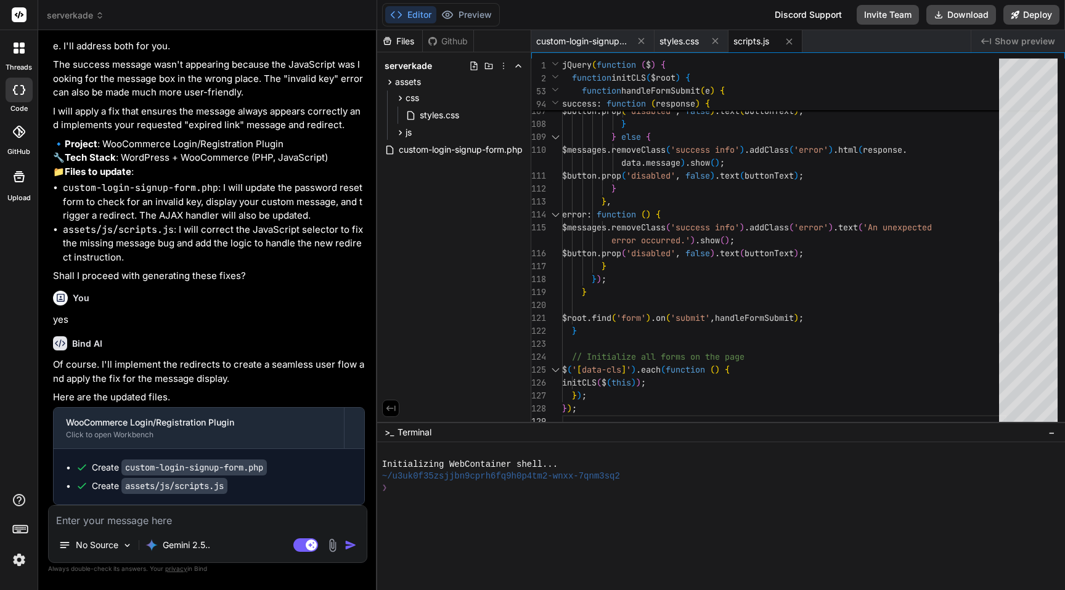
scroll to position [15722, 0]
click at [218, 284] on textarea at bounding box center [208, 517] width 318 height 22
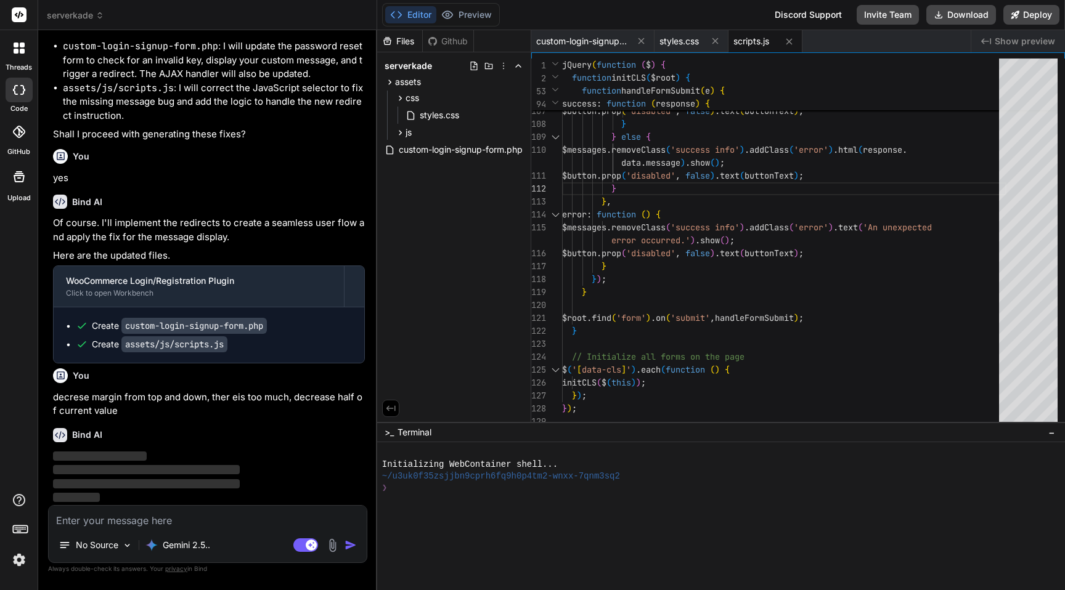
scroll to position [15864, 0]
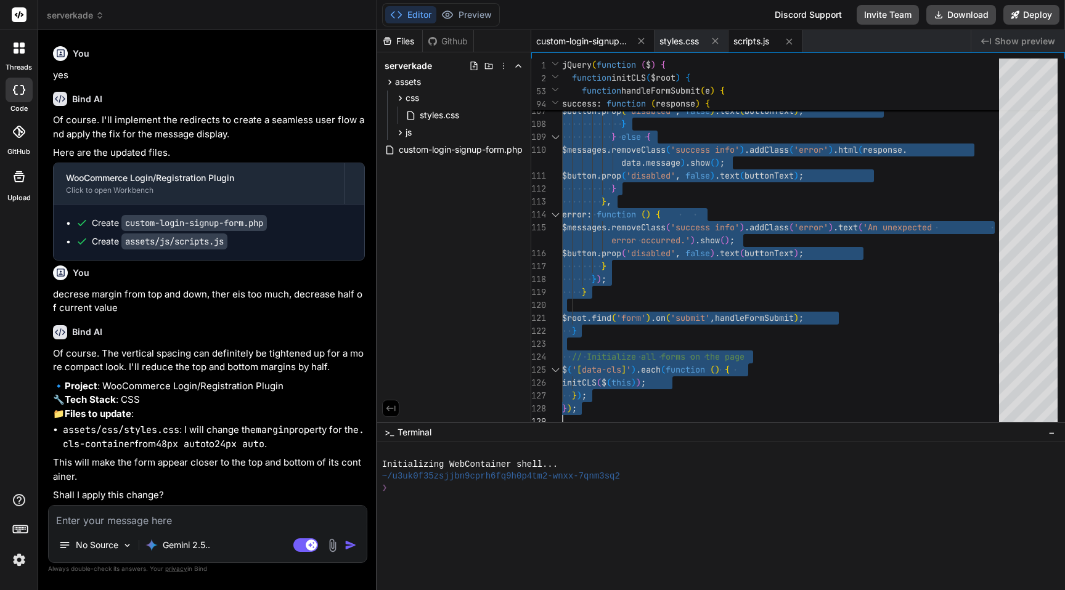
click at [576, 42] on span "custom-login-signup-form.php" at bounding box center [582, 41] width 92 height 12
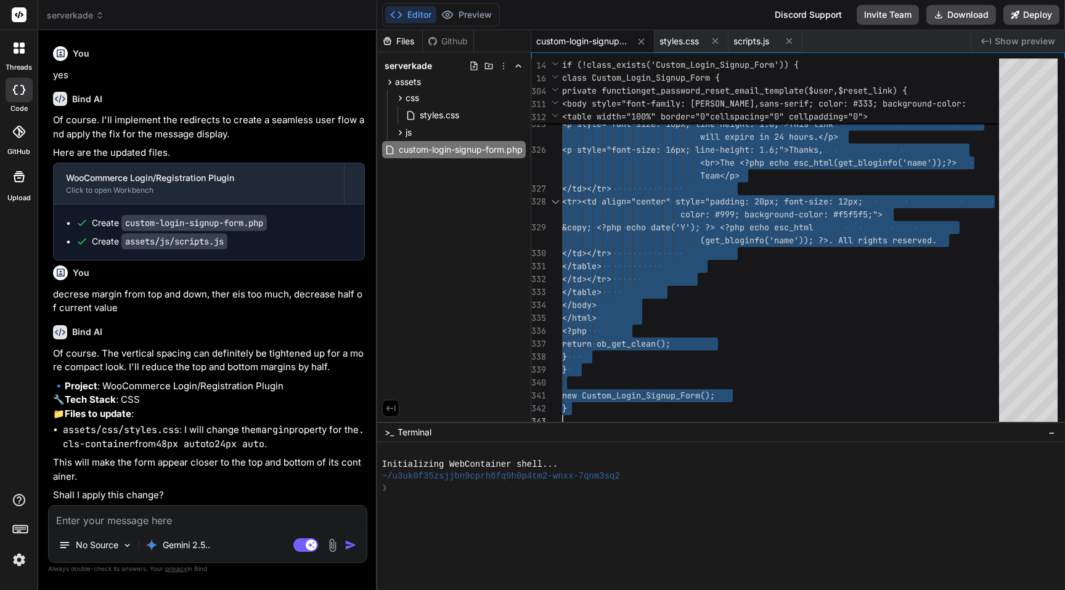
click at [189, 284] on textarea at bounding box center [208, 517] width 318 height 22
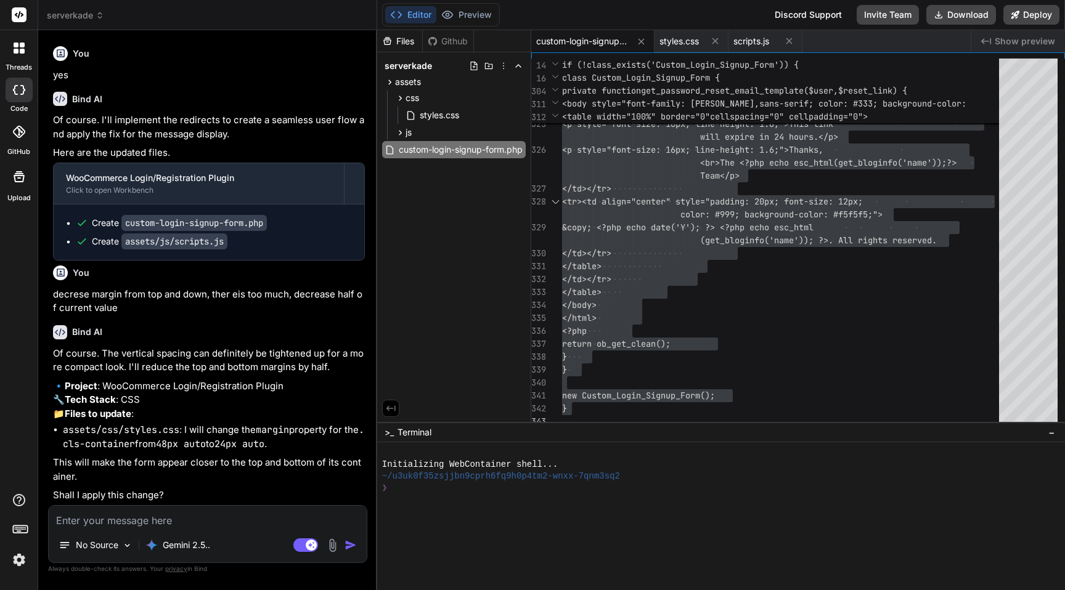
scroll to position [15967, 0]
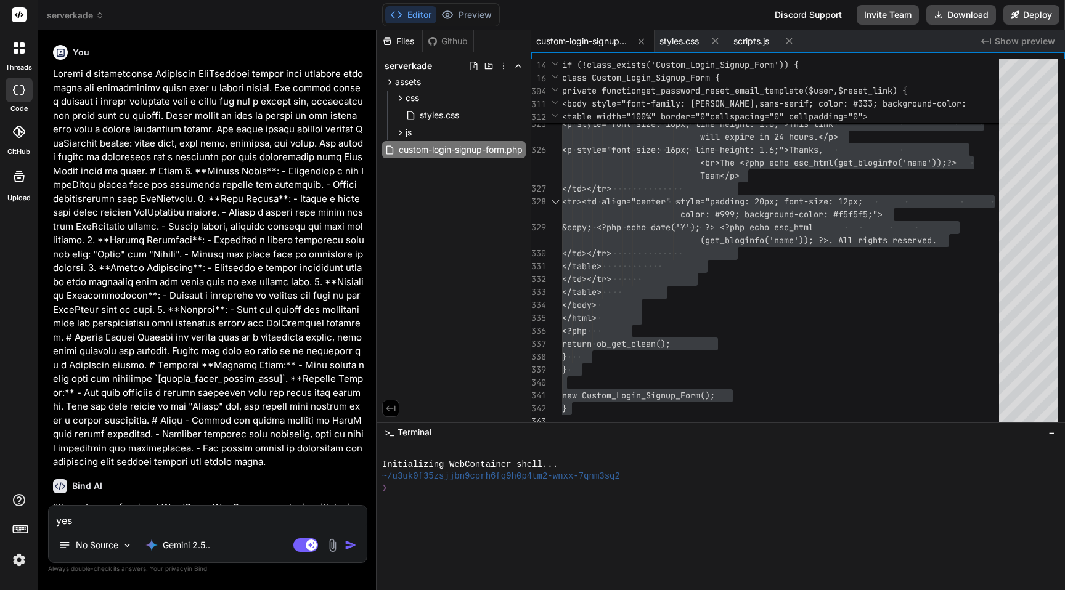
type textarea "x"
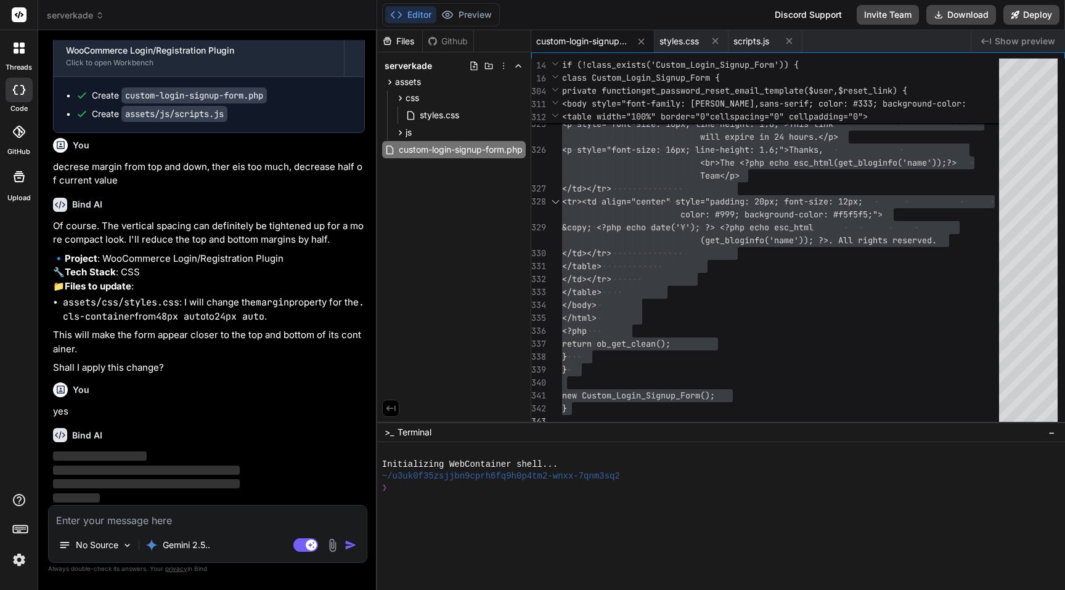
scroll to position [16094, 0]
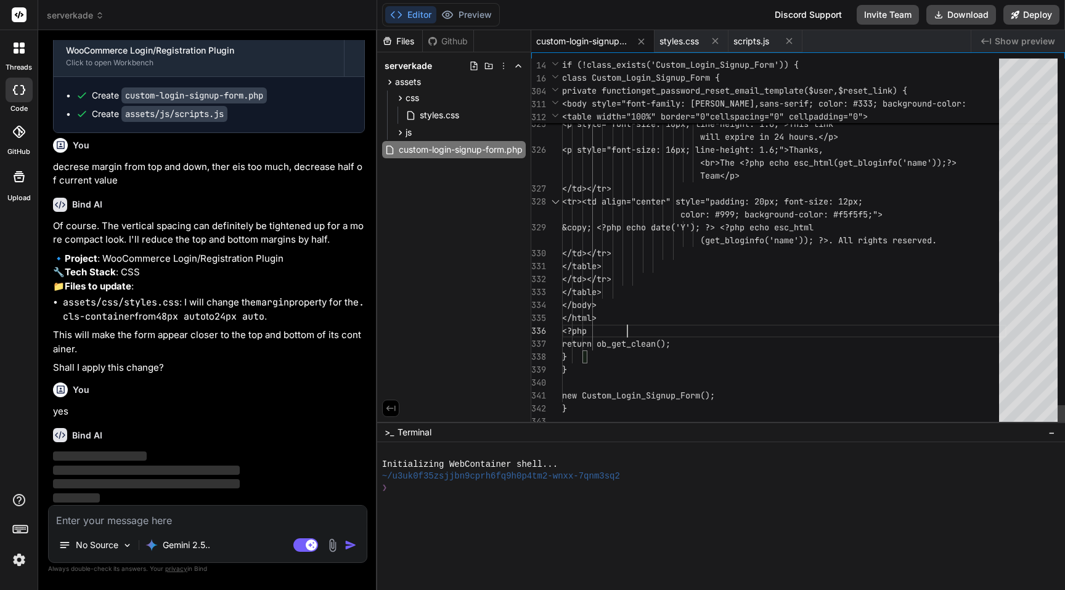
scroll to position [13, 0]
type textarea "<?php /* Plugin Name: Custom Login/Signup & Password Reset Description: A moder…"
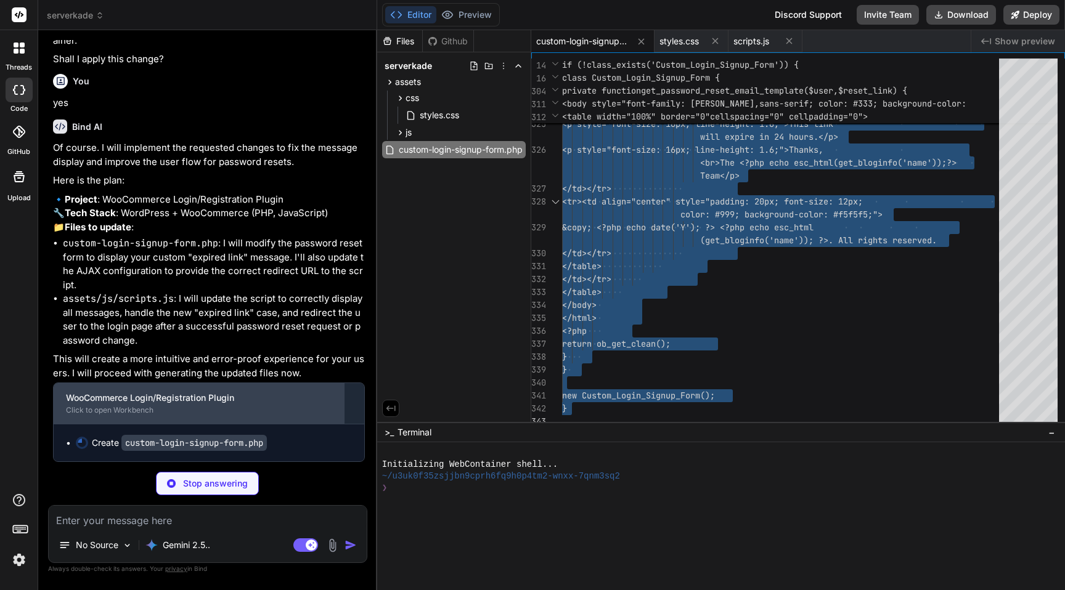
scroll to position [16403, 0]
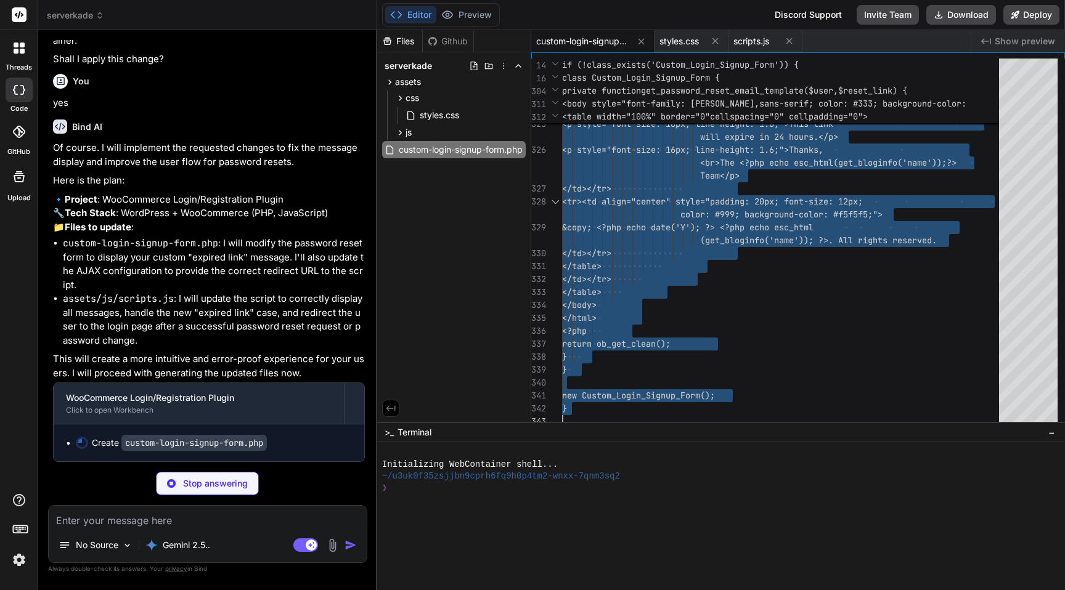
click at [118, 518] on textarea at bounding box center [208, 517] width 318 height 22
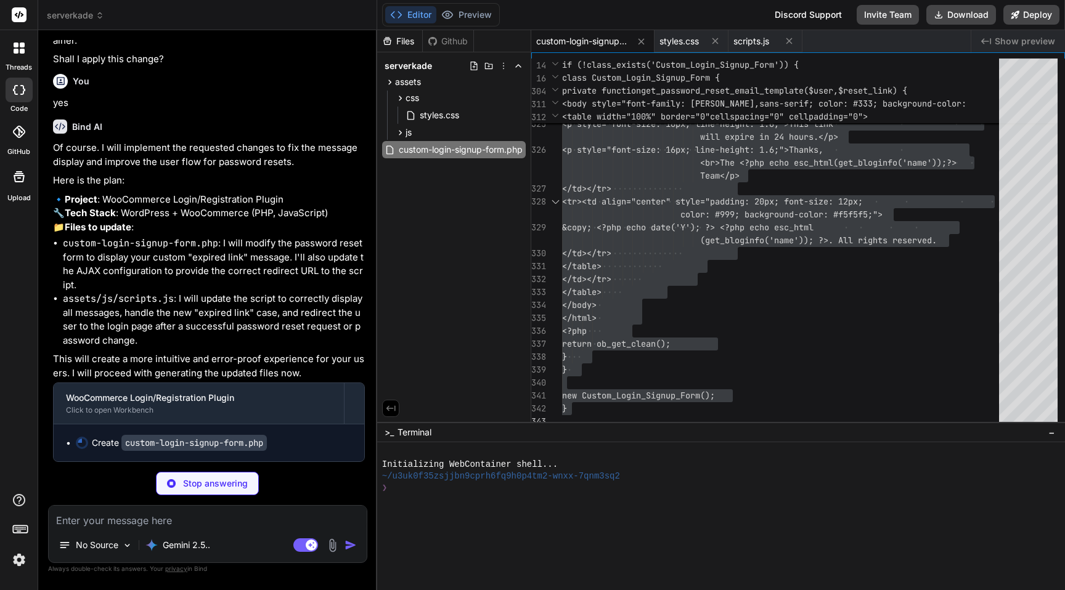
type textarea "x"
type textarea "s"
type textarea "x"
type textarea "st"
type textarea "x"
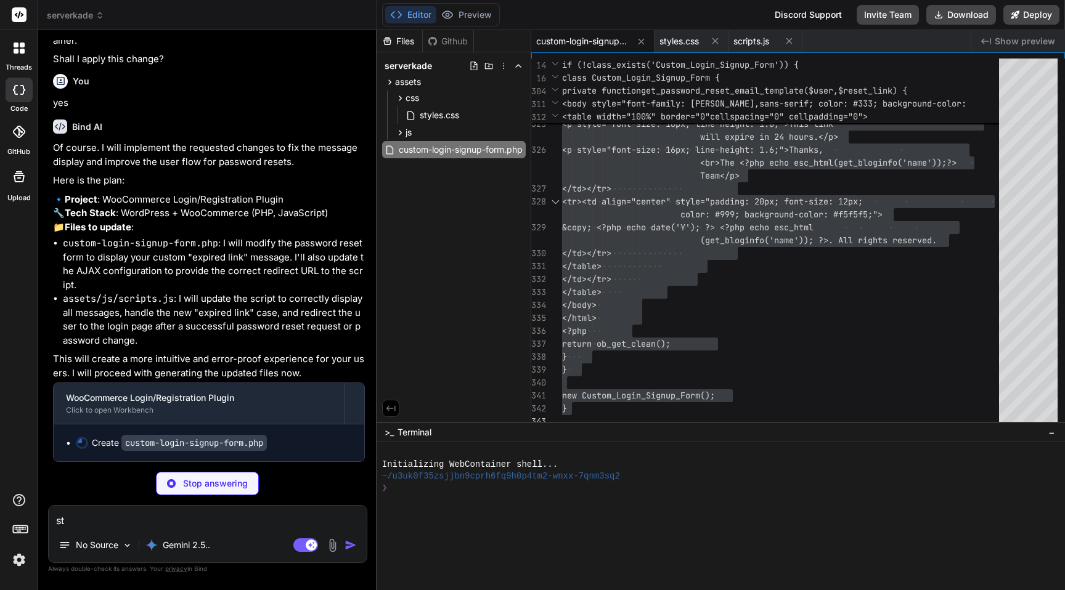
type textarea "sti"
type textarea "x"
type textarea "stil"
type textarea "x"
type textarea "still"
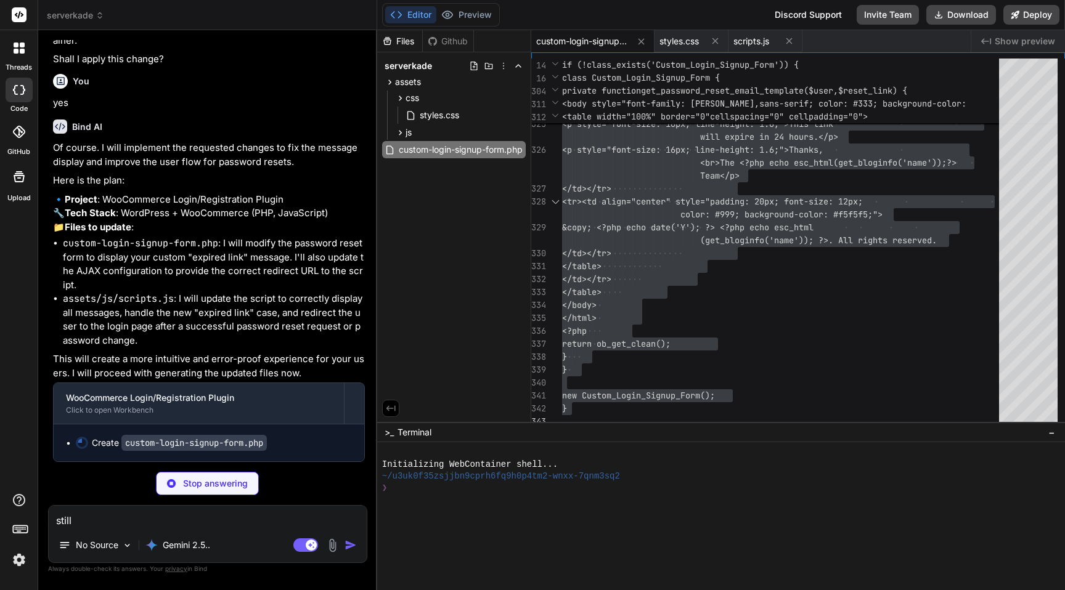
type textarea "x"
type textarea "still"
type textarea "x"
type textarea "still n"
type textarea "x"
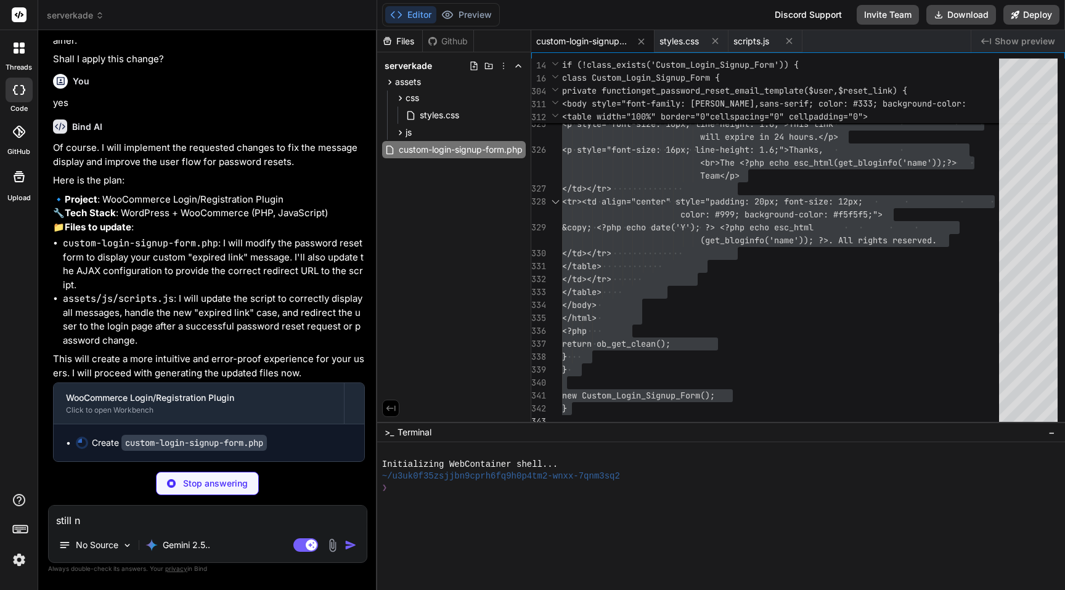
type textarea "still no"
type textarea "x"
type textarea "still nom"
type textarea "x"
type textarea "still no"
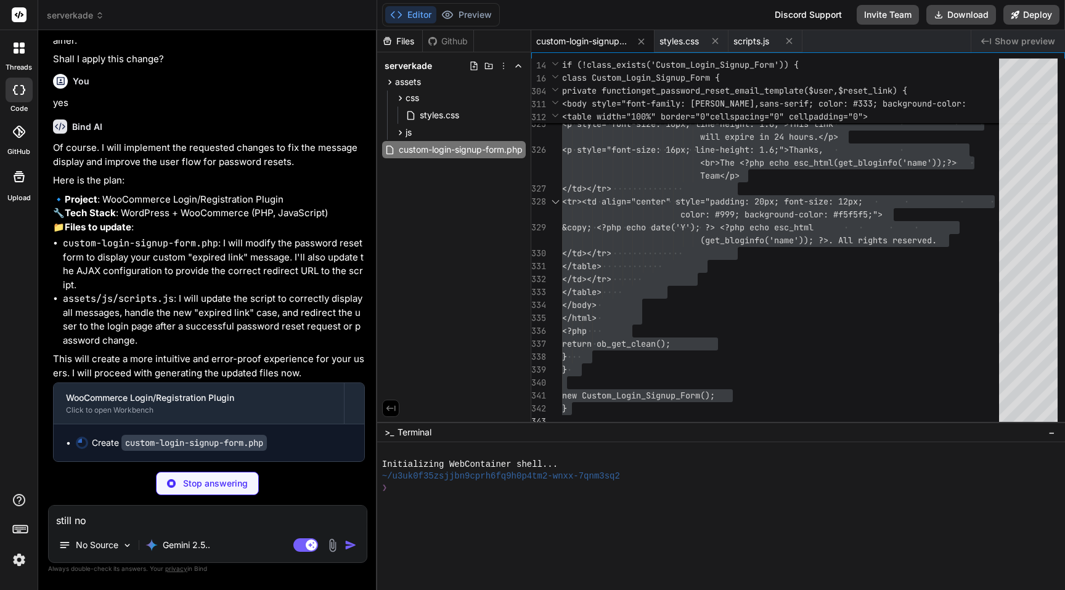
type textarea "x"
type textarea "still no"
type textarea "x"
type textarea "still no m"
type textarea "x"
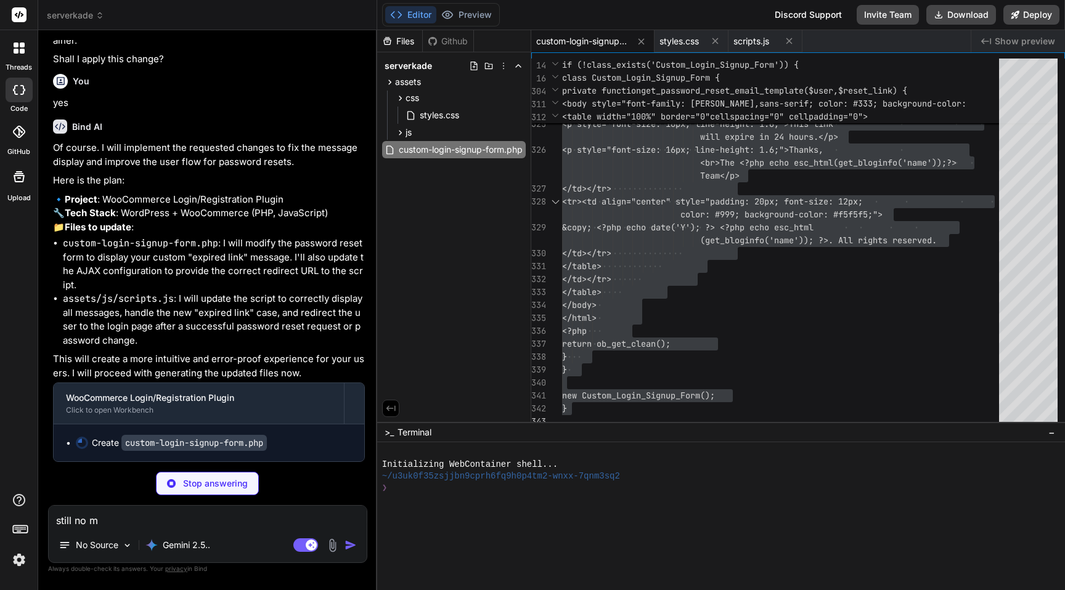
type textarea "still no ms"
type textarea "x"
type textarea "still no msg"
type textarea "x"
type textarea "still no msg"
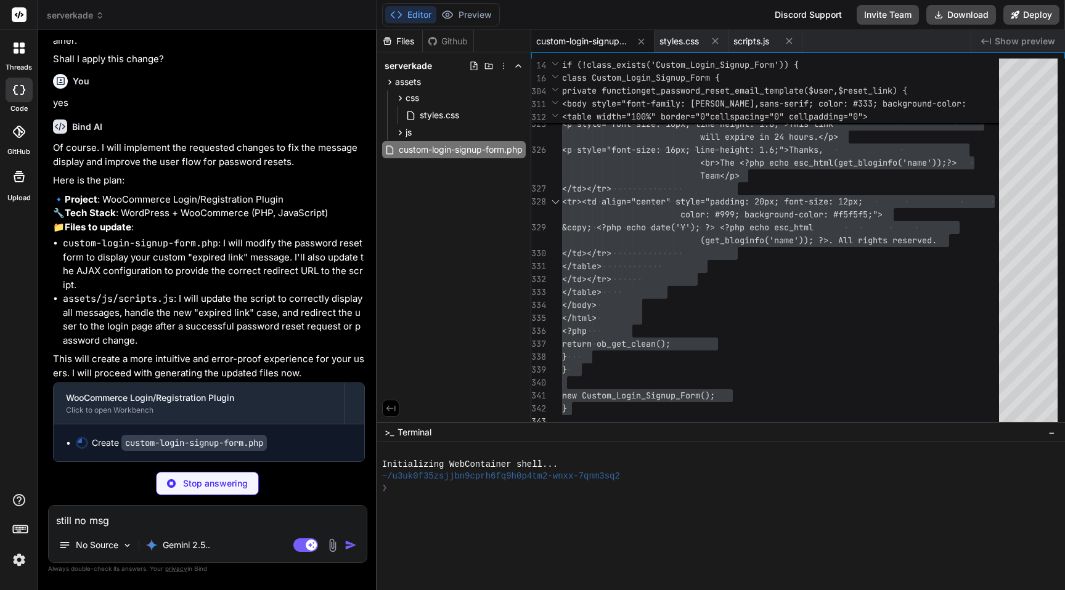
type textarea "x"
type textarea "still no msg s"
type textarea "x"
type textarea "still no msg sh"
type textarea "x"
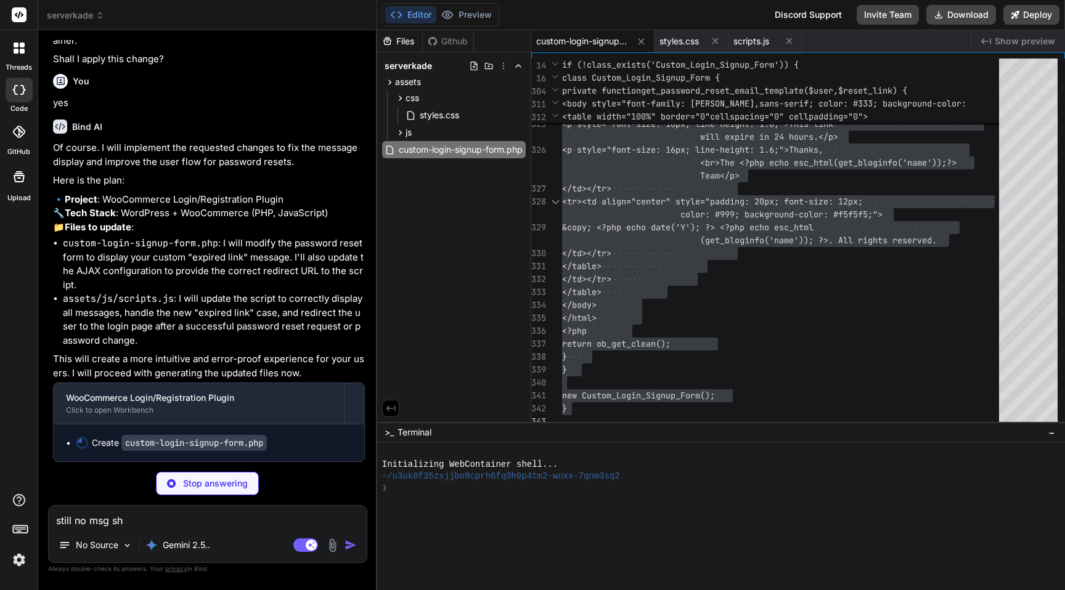
type textarea "still no msg sho"
type textarea "x"
type textarea "still no msg show"
type textarea "x"
type textarea "still no msg showi"
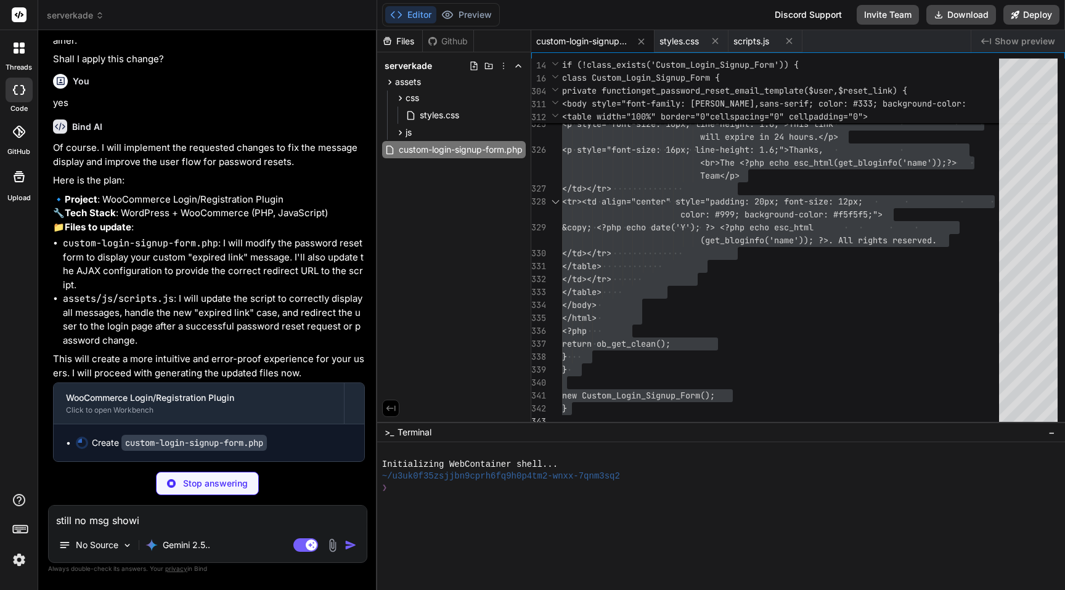
type textarea "x"
type textarea "still no msg showin"
type textarea "x"
type textarea "still no msg showing"
type textarea "x"
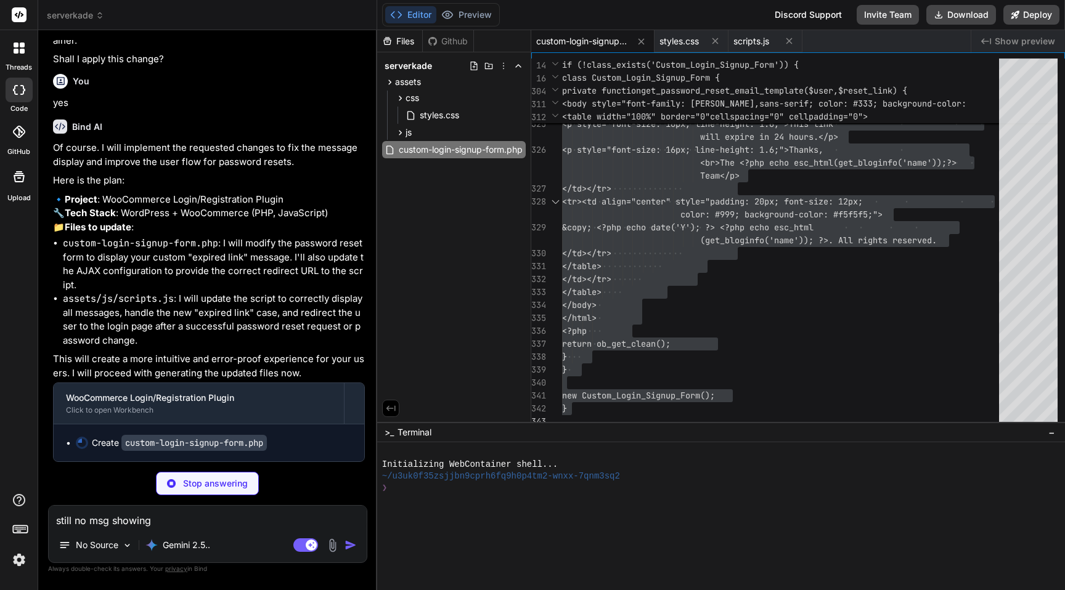
type textarea "still no msg showing"
type textarea "x"
type textarea "still no msg showing o"
type textarea "x"
type textarea "still no msg showing on"
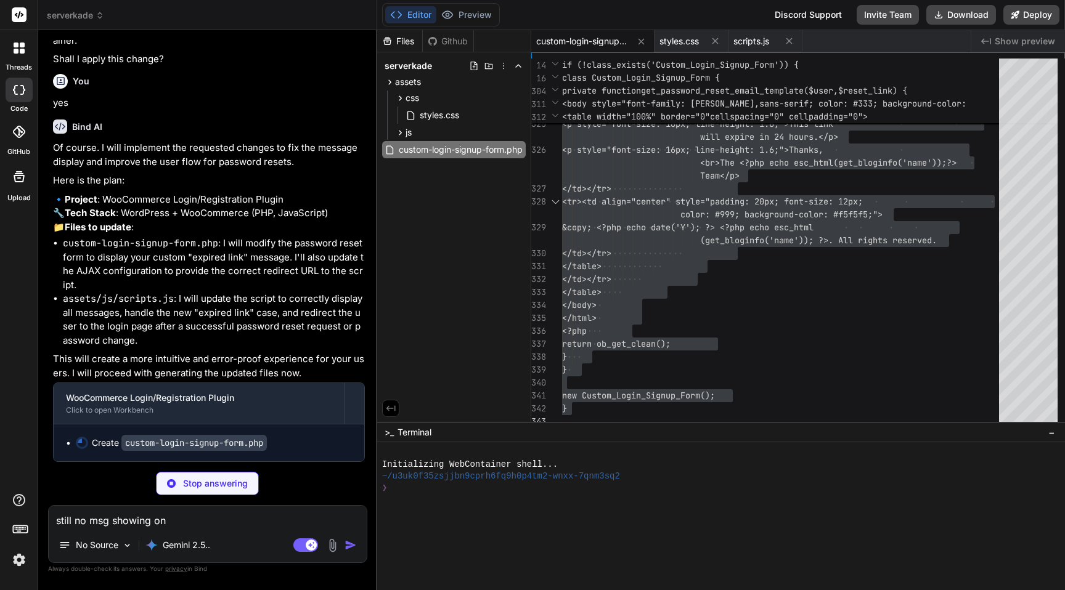
type textarea "x"
type textarea "still no msg showing on"
type textarea "x"
type textarea "still no msg showing on p"
type textarea "x"
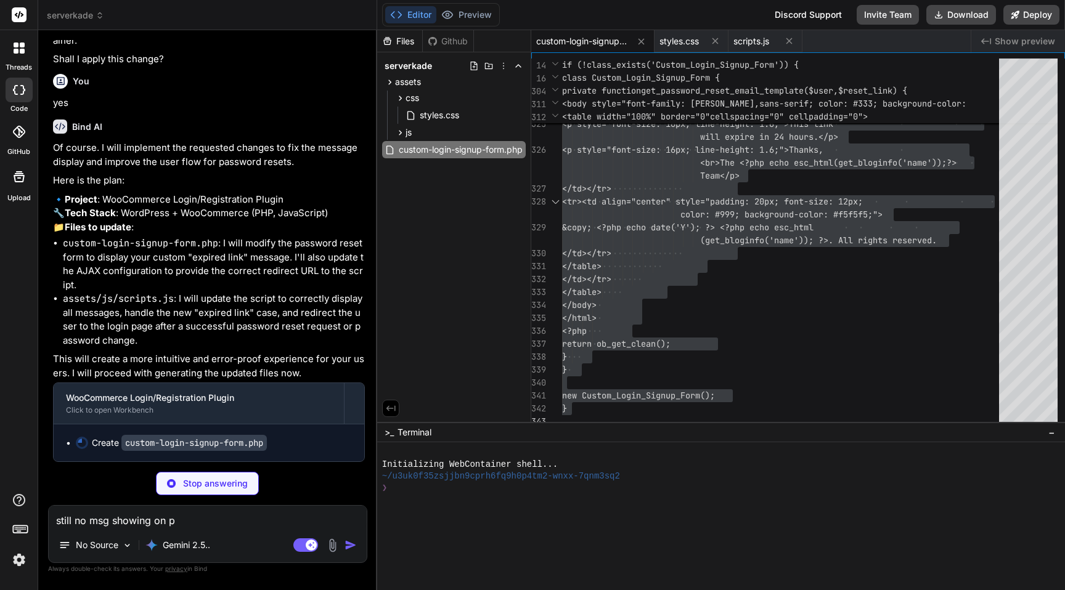
type textarea "still no msg showing on pa"
type textarea "x"
type textarea "still no msg showing on pas"
type textarea "x"
type textarea "still no msg showing on pass"
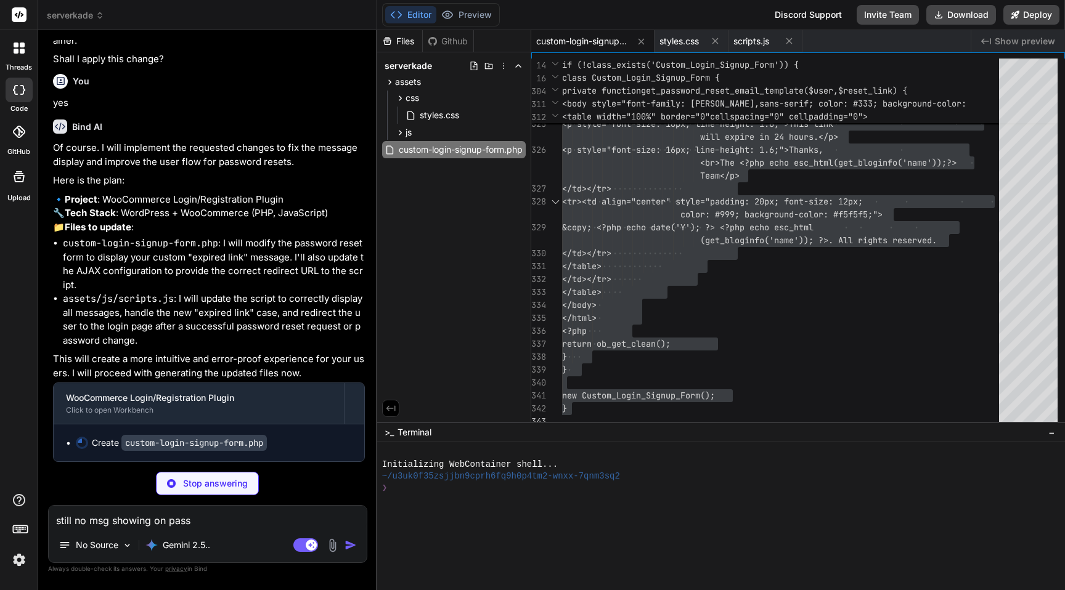
type textarea "x"
type textarea "still no msg showing on passw"
type textarea "x"
type textarea "still no msg showing on passwo"
type textarea "x"
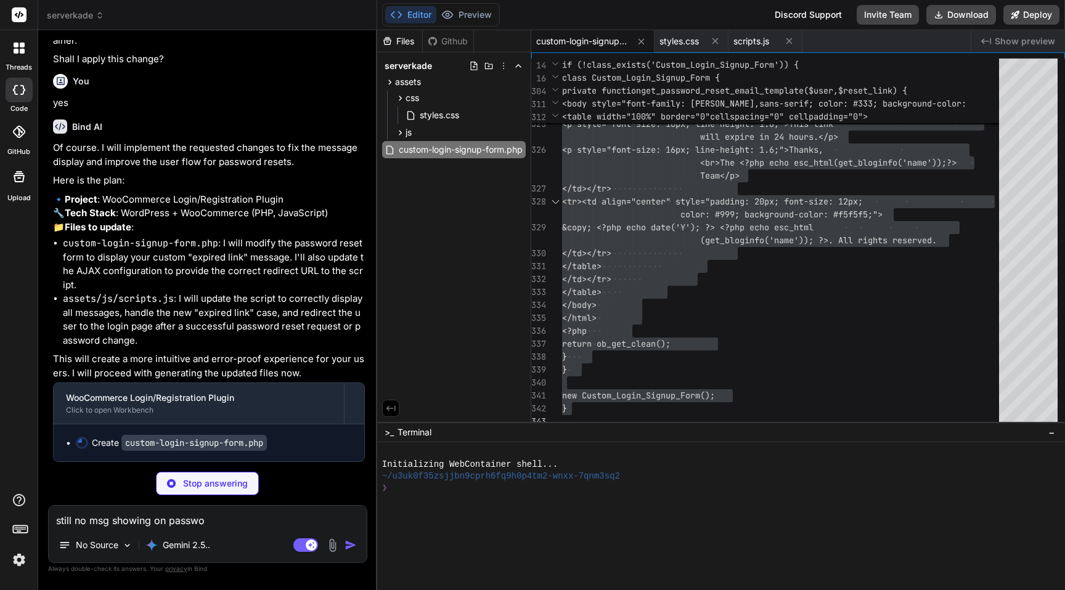
type textarea "still no msg showing on passwor"
type textarea "x"
type textarea "still no msg showing on password"
type textarea "x"
type textarea "still no msg showing on password"
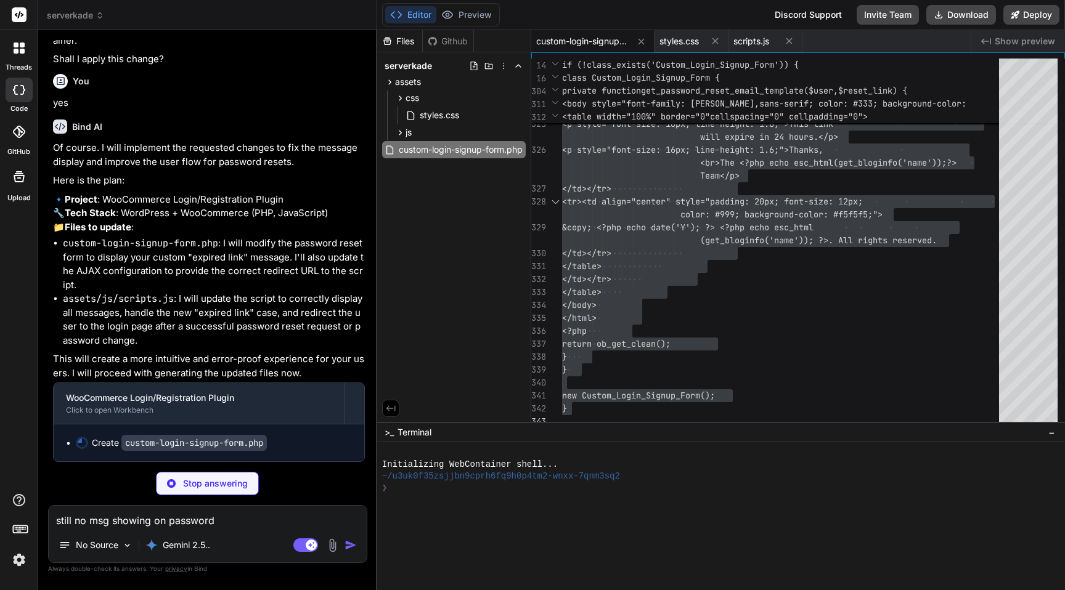
type textarea "x"
type textarea "still no msg showing on password r"
type textarea "x"
type textarea "still no msg showing on password re"
type textarea "x"
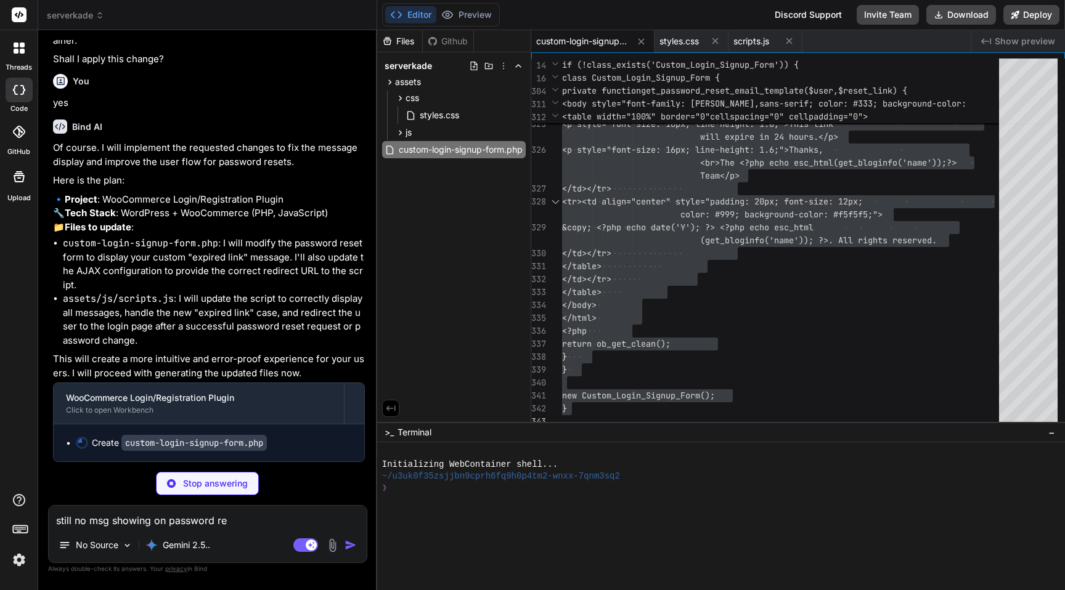
type textarea "still no msg showing on password res"
type textarea "x"
type textarea "still no msg showing on password rese"
type textarea "x"
type textarea "still no msg showing on password reset"
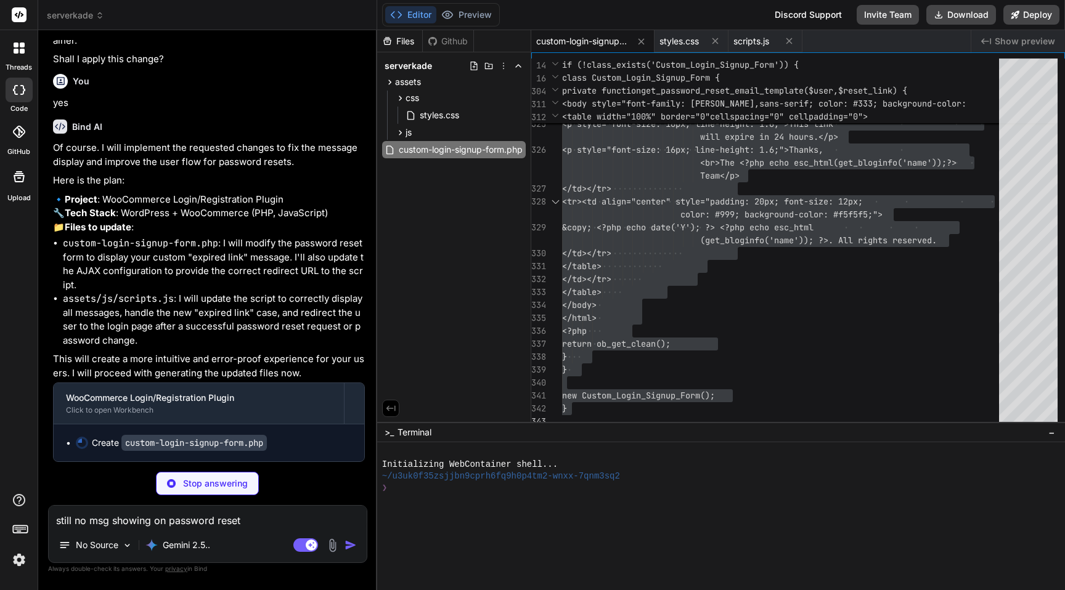
type textarea "x"
type textarea "still no msg showing on password reset,"
type textarea "x"
type textarea "still no msg showing on password reset,"
type textarea "x"
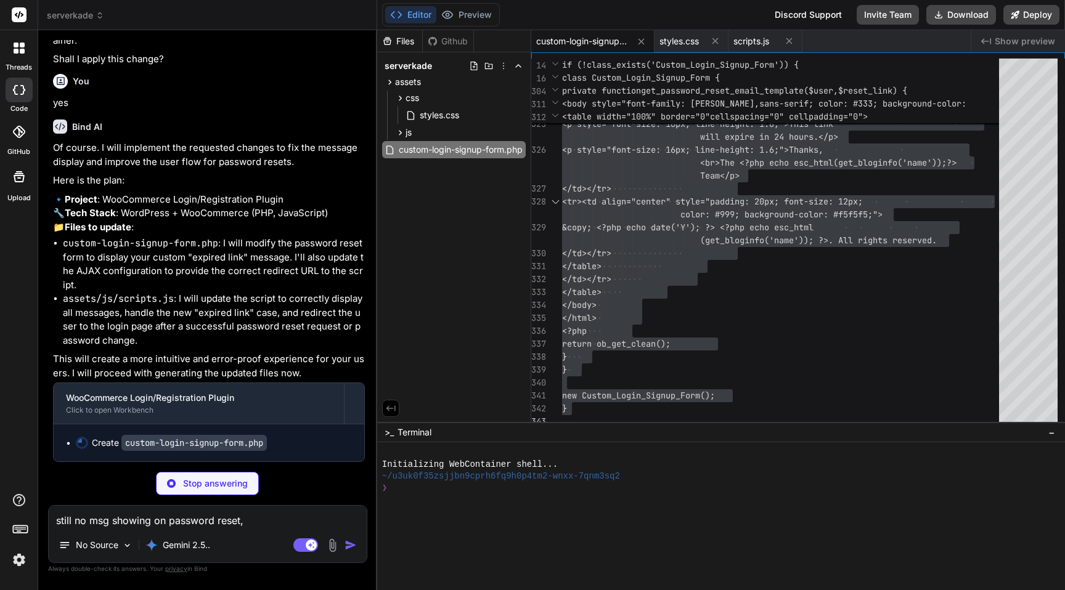
type textarea "still no msg showing on password reset, w"
type textarea "x"
type textarea "still no msg showing on password reset, wh"
type textarea "x"
type textarea "still no msg showing on password reset, whe"
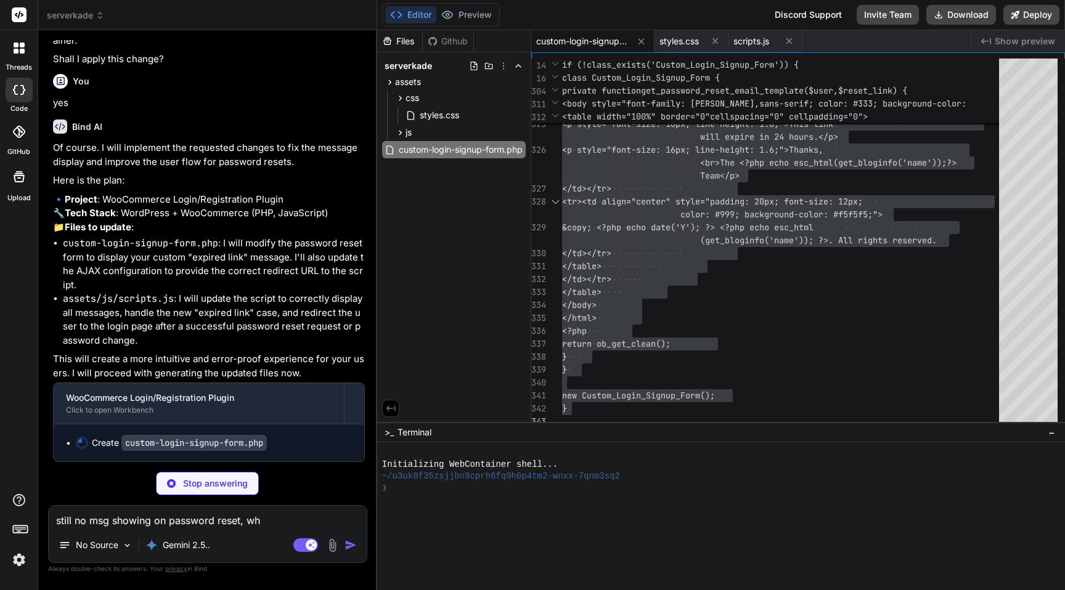
type textarea "x"
type textarea "still no msg showing on password reset, when"
type textarea "x"
type textarea "still no msg showing on password reset, when"
type textarea "x"
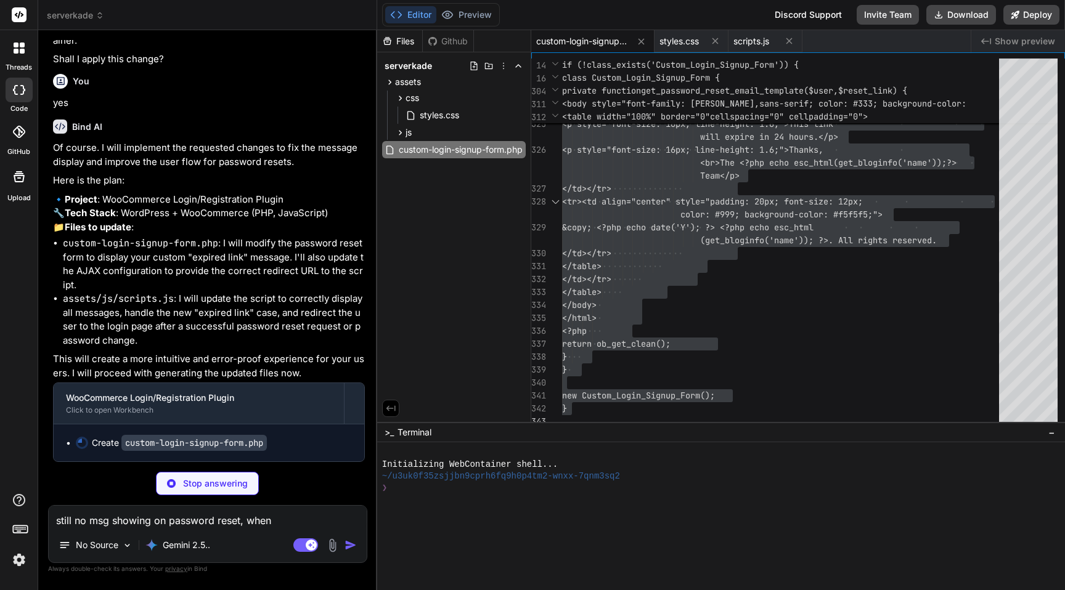
type textarea "still no msg showing on password reset, when i"
type textarea "x"
type textarea "still no msg showing on password reset, when i"
type textarea "x"
type textarea "still no msg showing on password reset, when i e"
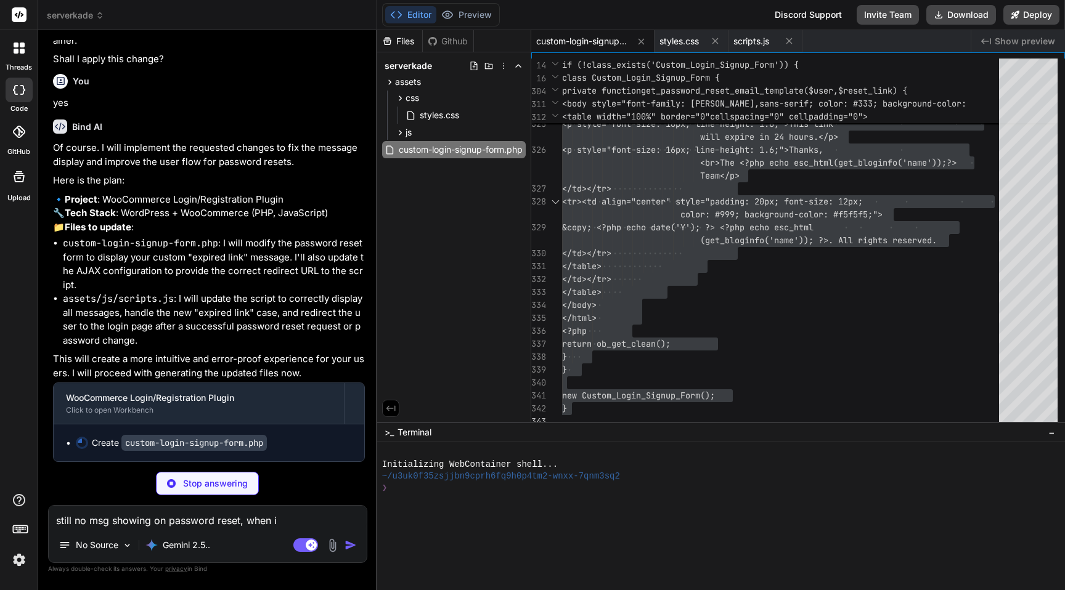
type textarea "x"
type textarea "still no msg showing on password reset, when i en"
type textarea "x"
type textarea "still no msg showing on password reset, when i ent"
type textarea "x"
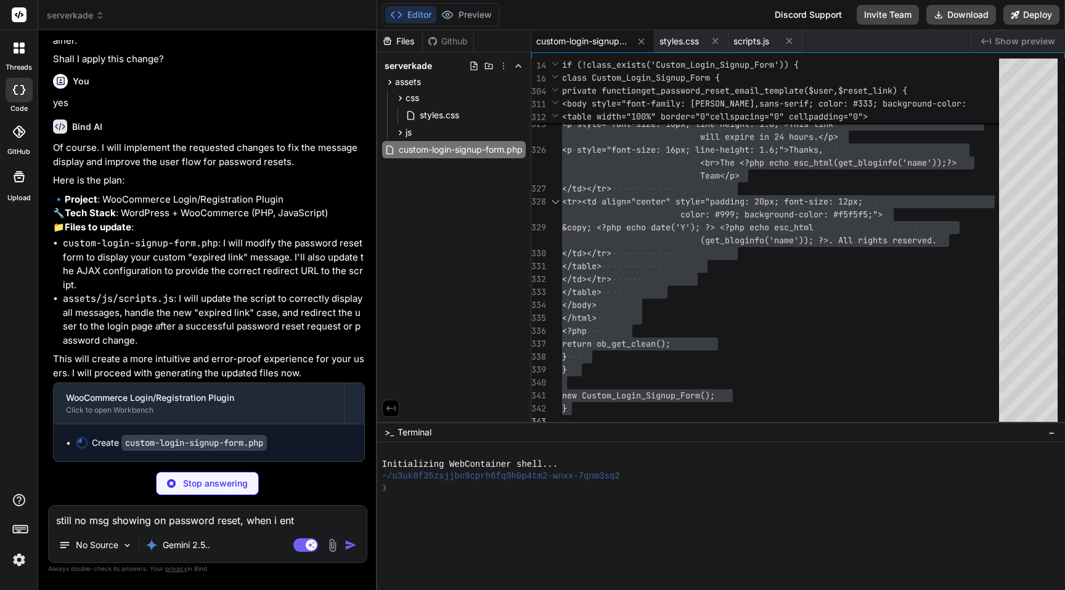
type textarea "still no msg showing on password reset, when i ente"
type textarea "x"
type textarea "still no msg showing on password reset, when i enter"
type textarea "x"
type textarea "still no msg showing on password reset, when i enter"
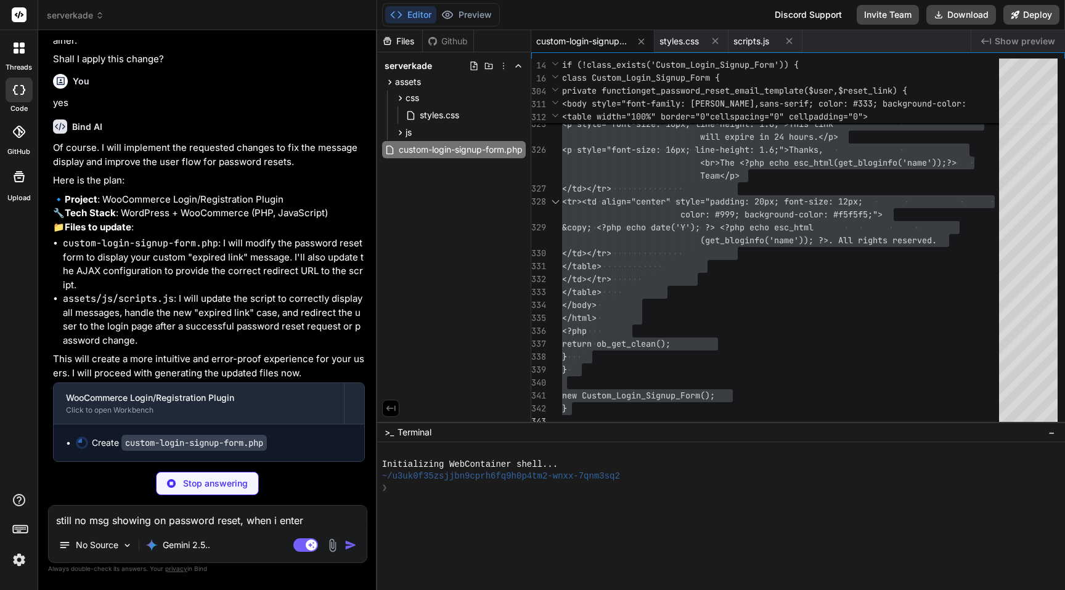
type textarea "x"
type textarea "still no msg showing on password reset, when i enter e"
type textarea "x"
type textarea "still no msg showing on password reset, when i enter em"
type textarea "x"
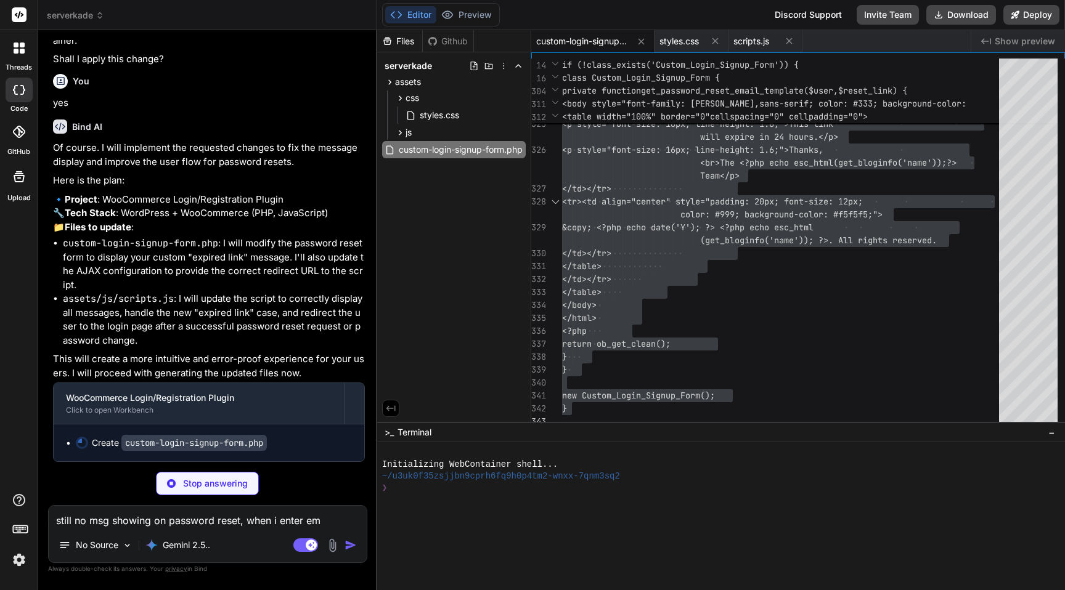
type textarea "still no msg showing on password reset, when i enter e"
type textarea "x"
type textarea "still no msg showing on password reset, when i enter"
type textarea "x"
type textarea "still no msg showing on password reset, when i enter"
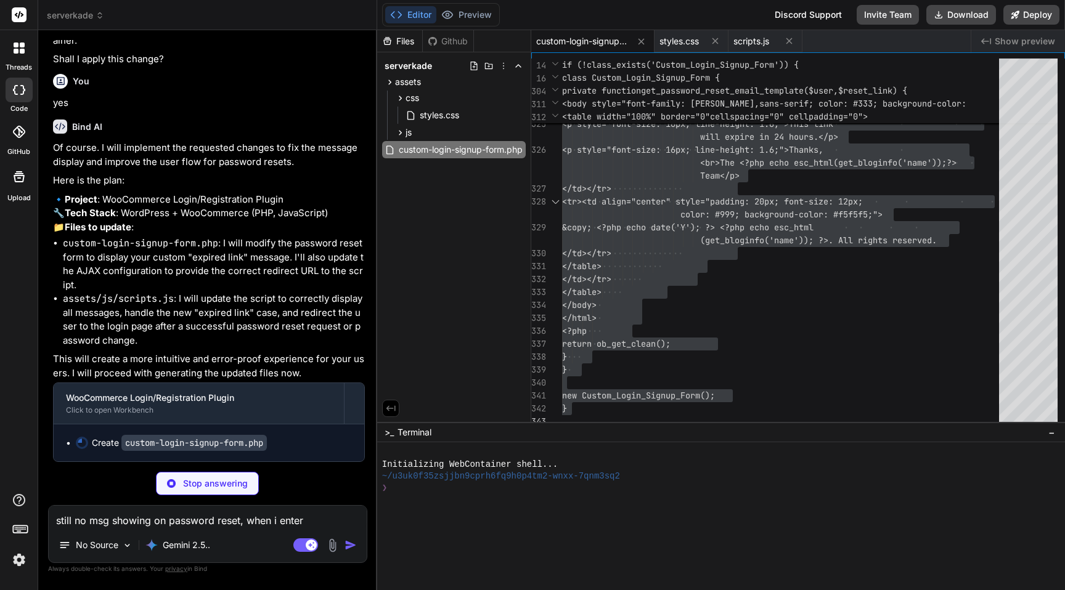
type textarea "x"
type textarea "still no msg showing on password reset, when i ente"
type textarea "x"
type textarea "still no msg showing on password reset, when i ent"
type textarea "x"
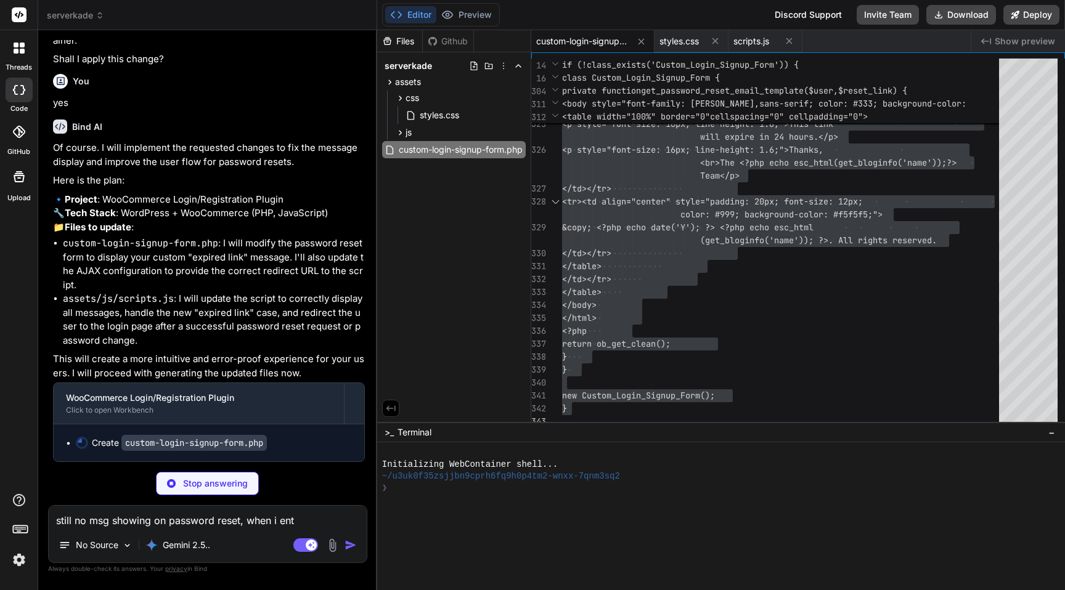
type textarea "still no msg showing on password reset, when i en"
type textarea "x"
type textarea "still no msg showing on password reset, when i e"
type textarea "x"
type textarea "still no msg showing on password reset, when i"
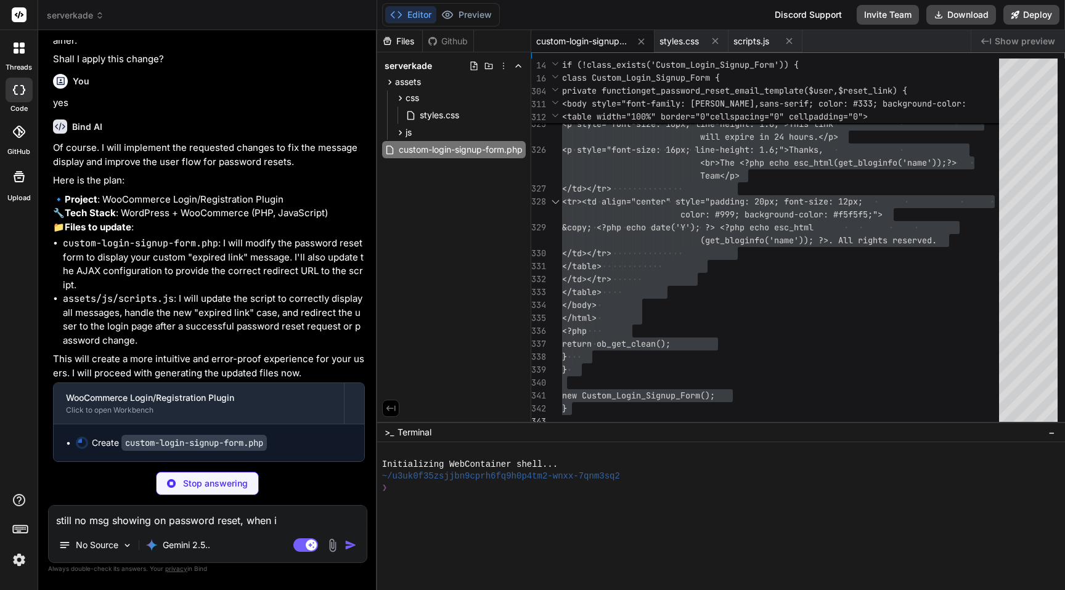
type textarea "x"
type textarea "still no msg showing on password reset, when i"
type textarea "x"
type textarea "still no msg showing on password reset, when"
type textarea "x"
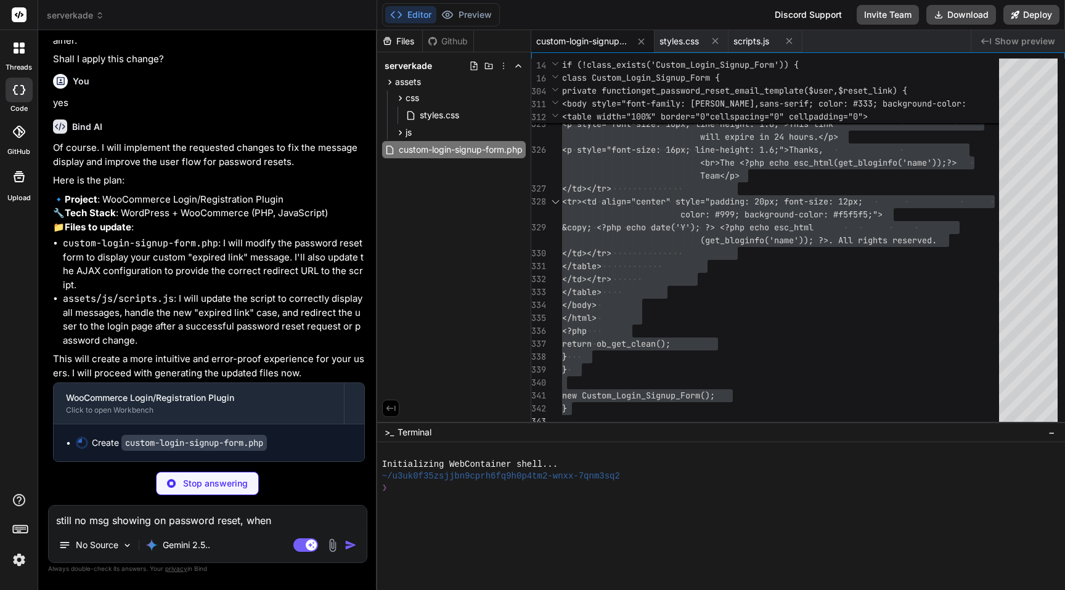
type textarea "still no msg showing on password reset, when"
type textarea "x"
type textarea "still no msg showing on password reset, whe"
type textarea "x"
type textarea "still no msg showing on password reset, wh"
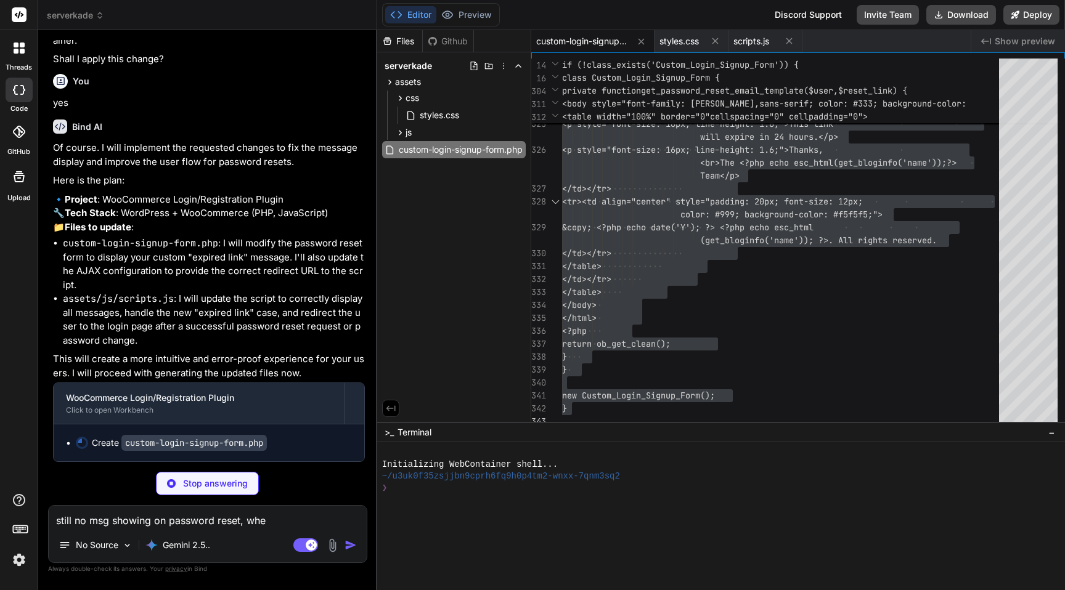
type textarea "x"
type textarea "still no msg showing on password reset, w"
type textarea "x"
type textarea "still no msg showing on password reset,"
type textarea "x"
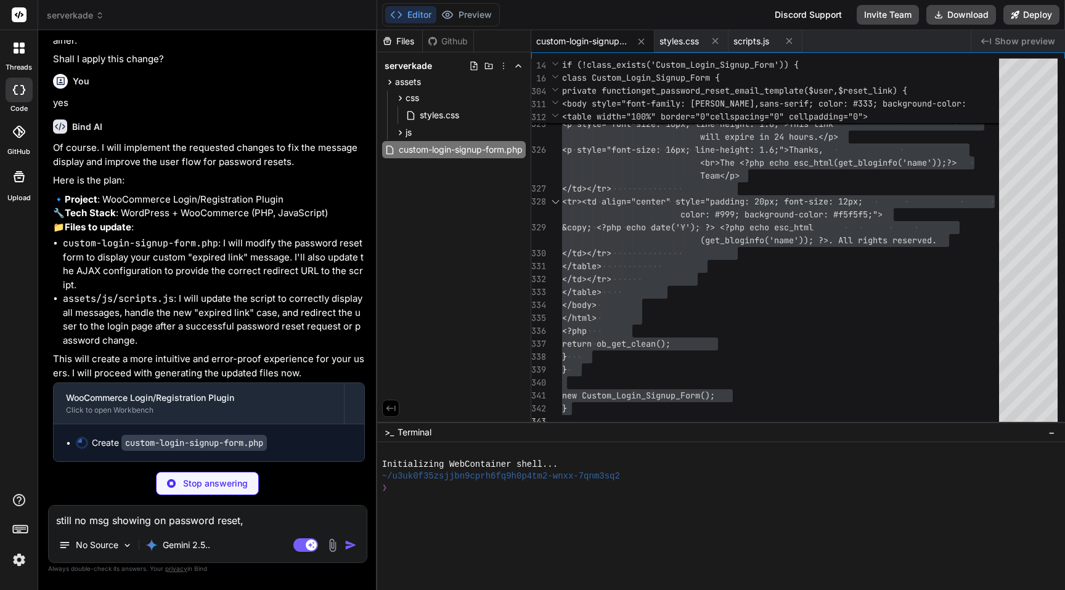
type textarea "still no msg showing on password reset,"
type textarea "x"
type textarea "still no msg showing on password reset"
type textarea "x"
type textarea "still no msg showing on password reset"
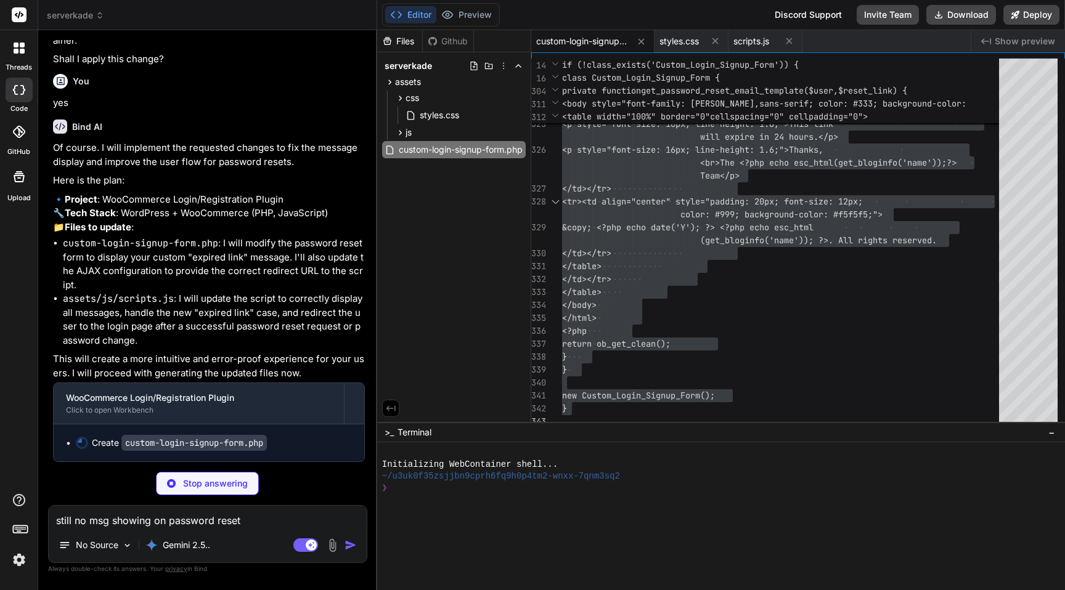
type textarea "x"
type textarea "still no msg showing on password reset r"
type textarea "x"
type textarea "still no msg showing on password reset re"
type textarea "x"
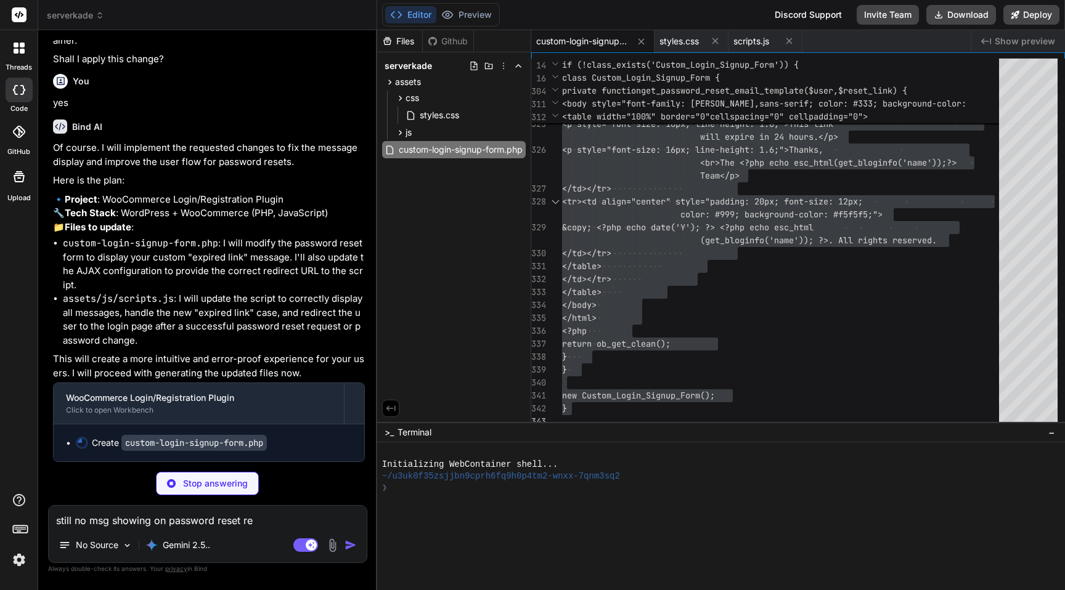
type textarea "still no msg showing on password reset req"
type textarea "x"
type textarea "still no msg showing on password reset requ"
type textarea "x"
type textarea "still no msg showing on password reset reque"
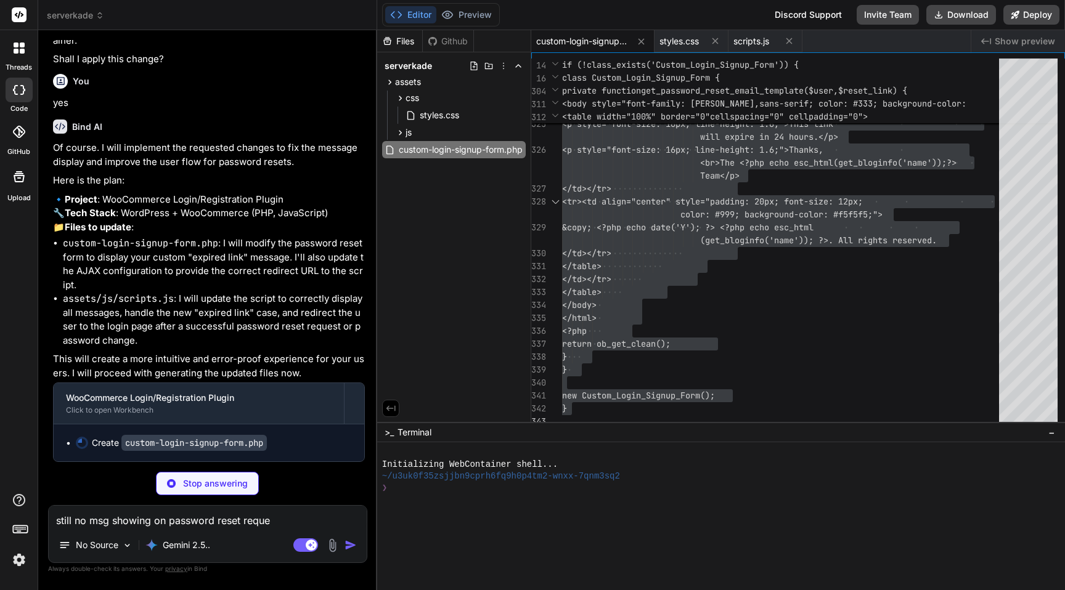
type textarea "x"
type textarea "still no msg showing on password reset reques"
type textarea "x"
type textarea "still no msg showing on password reset request"
type textarea "x"
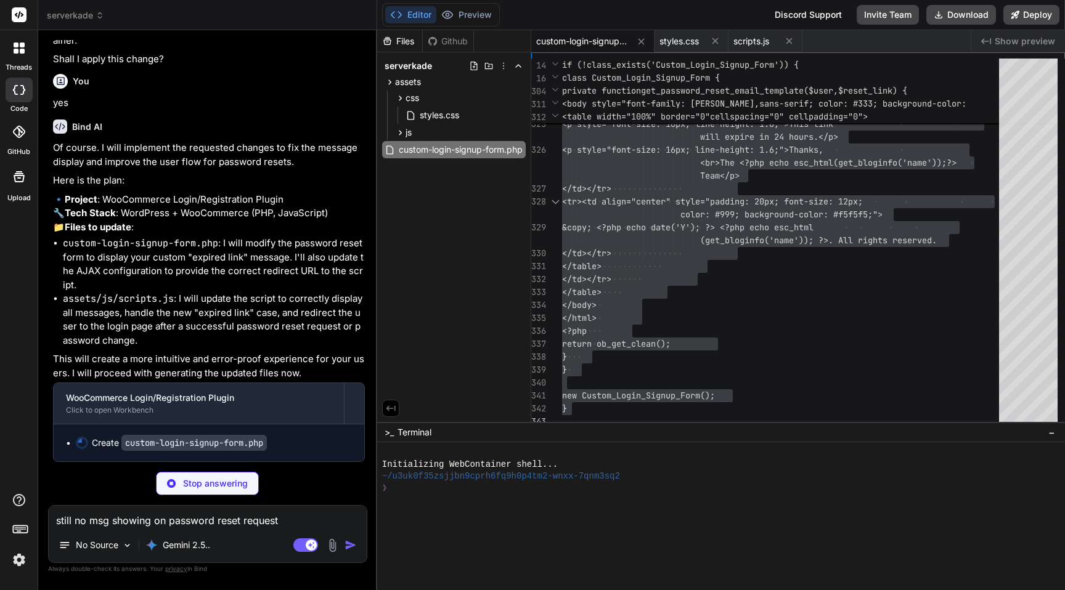
type textarea "still no msg showing on password reset request,"
type textarea "x"
type textarea "still no msg showing on password reset request,"
type textarea "x"
type textarea "still no msg showing on password reset request, a"
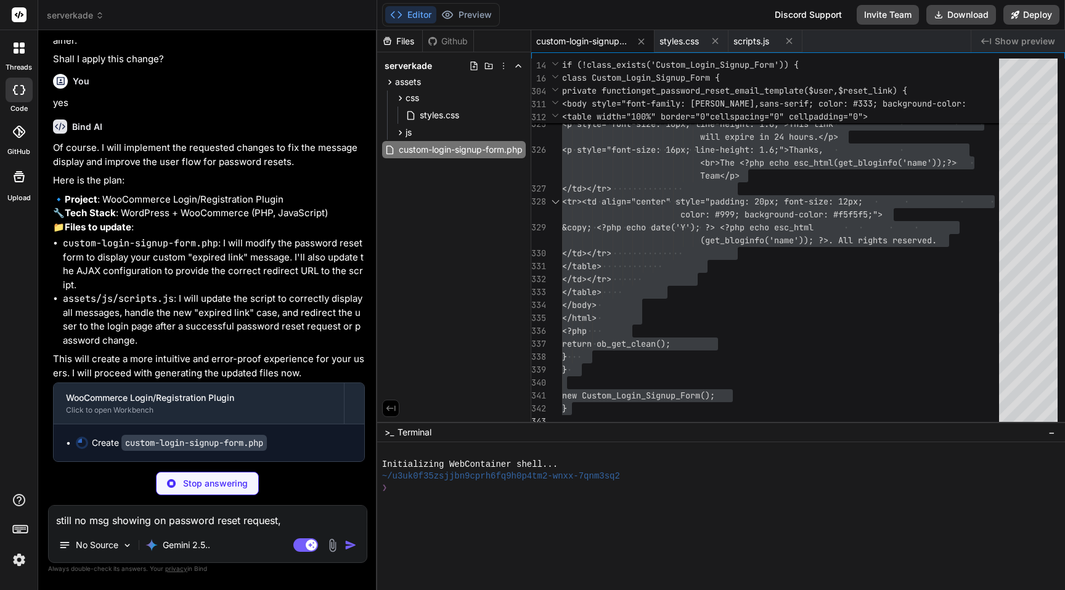
type textarea "x"
type textarea "still no msg showing on password reset request, an"
type textarea "x"
type textarea "still no msg showing on password reset request, and"
type textarea "x"
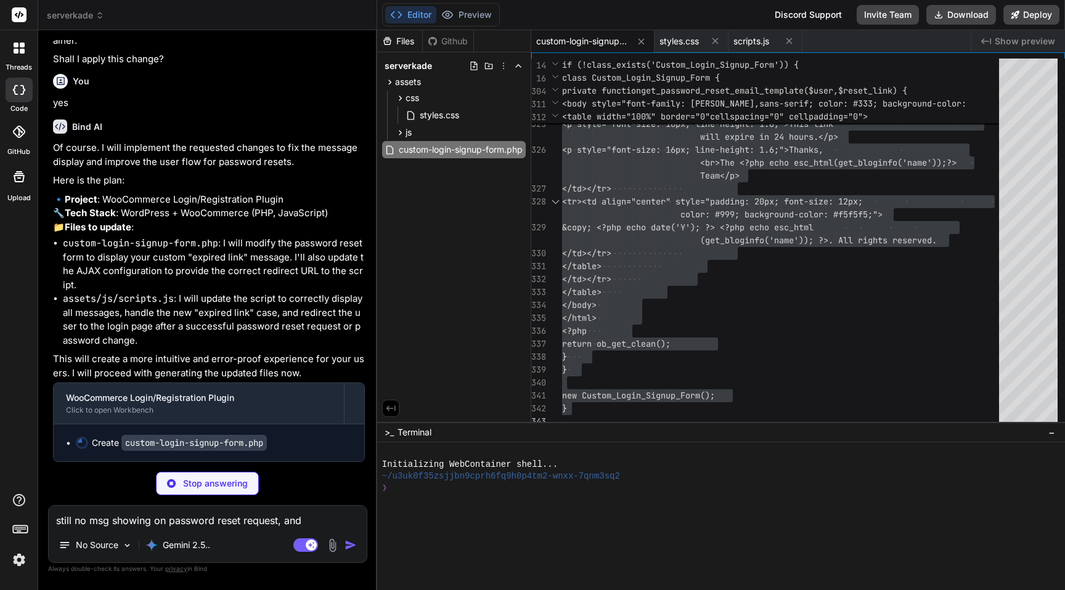
type textarea "still no msg showing on password reset request, and"
type textarea "x"
type textarea "still no msg showing on password reset request, and n"
type textarea "x"
type textarea "still no msg showing on password reset request, and"
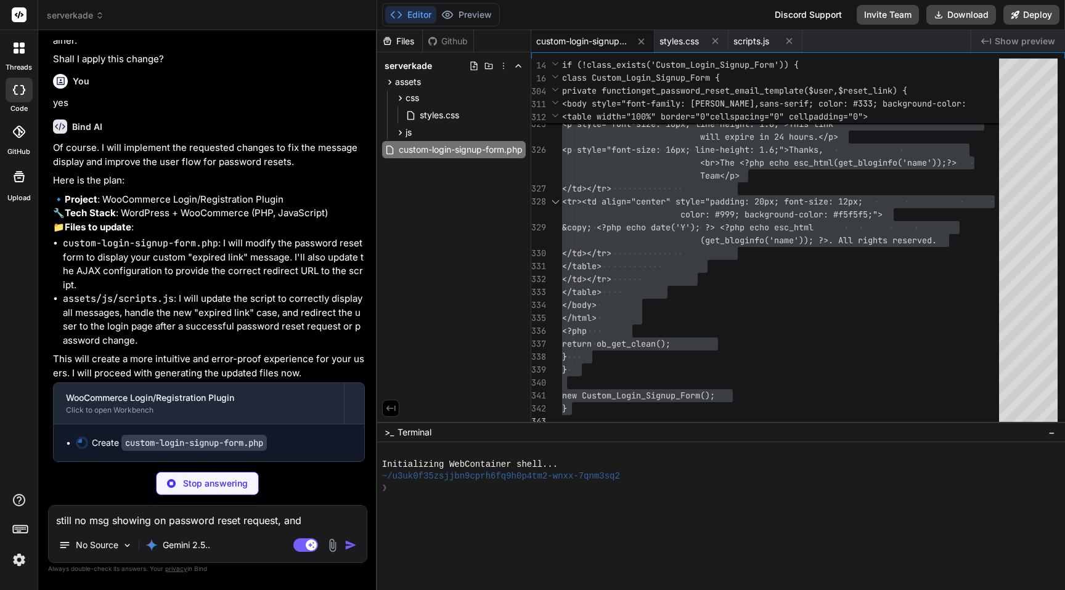
type textarea "x"
type textarea "still no msg showing on password reset request, and n"
type textarea "x"
type textarea "still no msg showing on password reset request, and no"
type textarea "x"
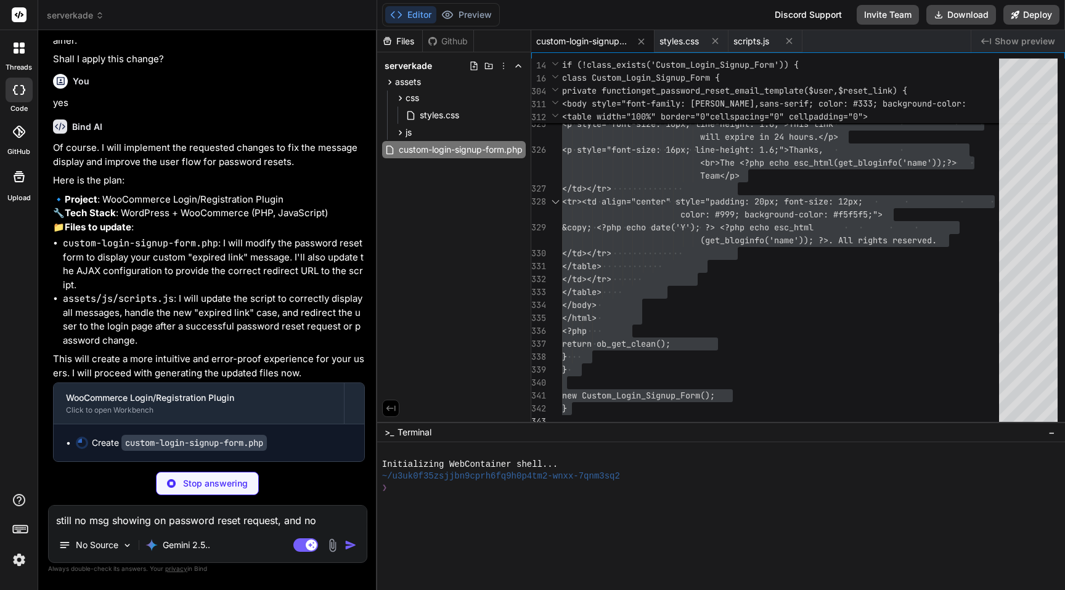
type textarea "still no msg showing on password reset request, and not"
type textarea "x"
type textarea "still no msg showing on password reset request, and not"
type textarea "x"
type textarea "still no msg showing on password reset request, and not e"
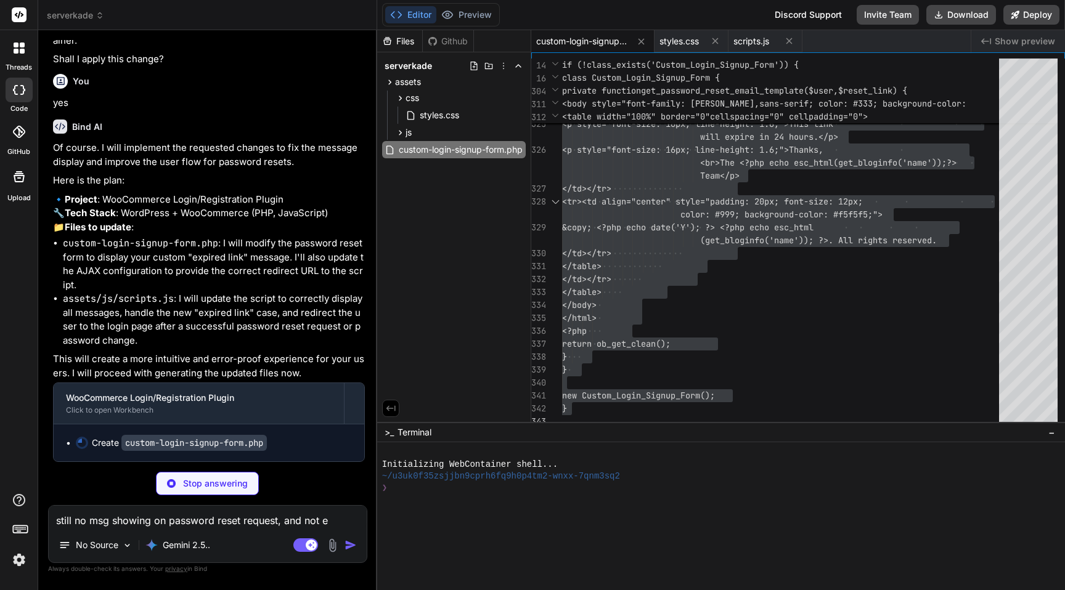
type textarea "x"
type textarea "still no msg showing on password reset request, and not ev"
type textarea "x"
type textarea "still no msg showing on password reset request, and not eve"
type textarea "x"
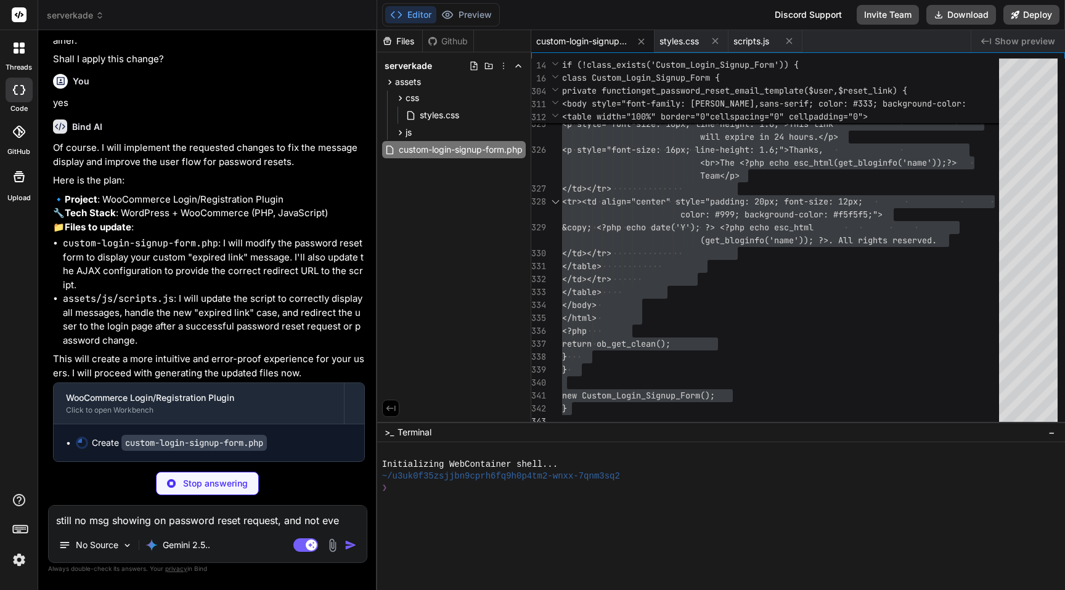
type textarea "still no msg showing on password reset request, and not even"
type textarea "x"
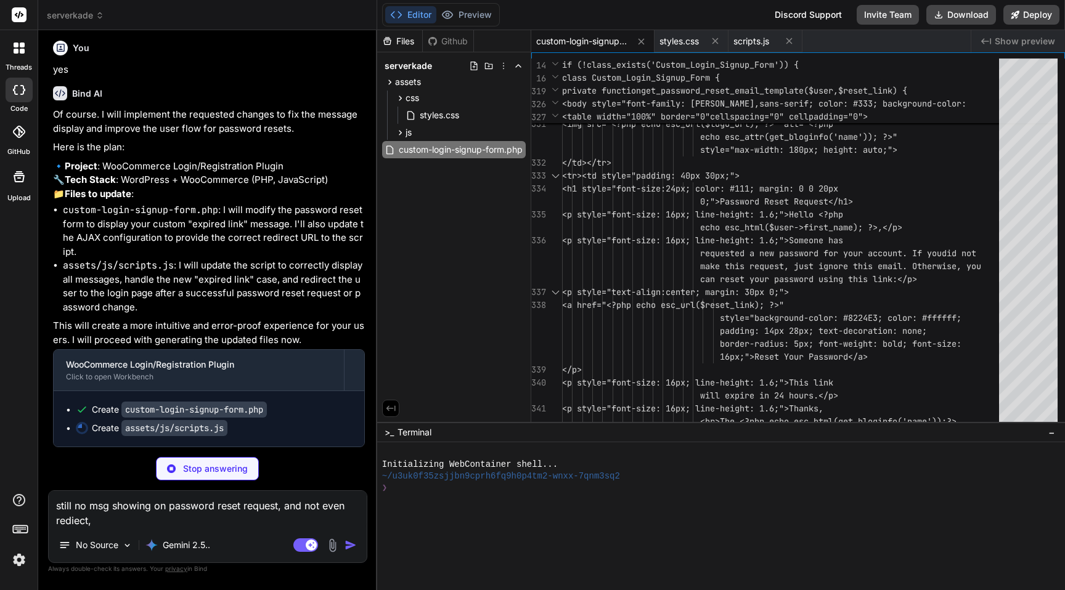
scroll to position [16436, 0]
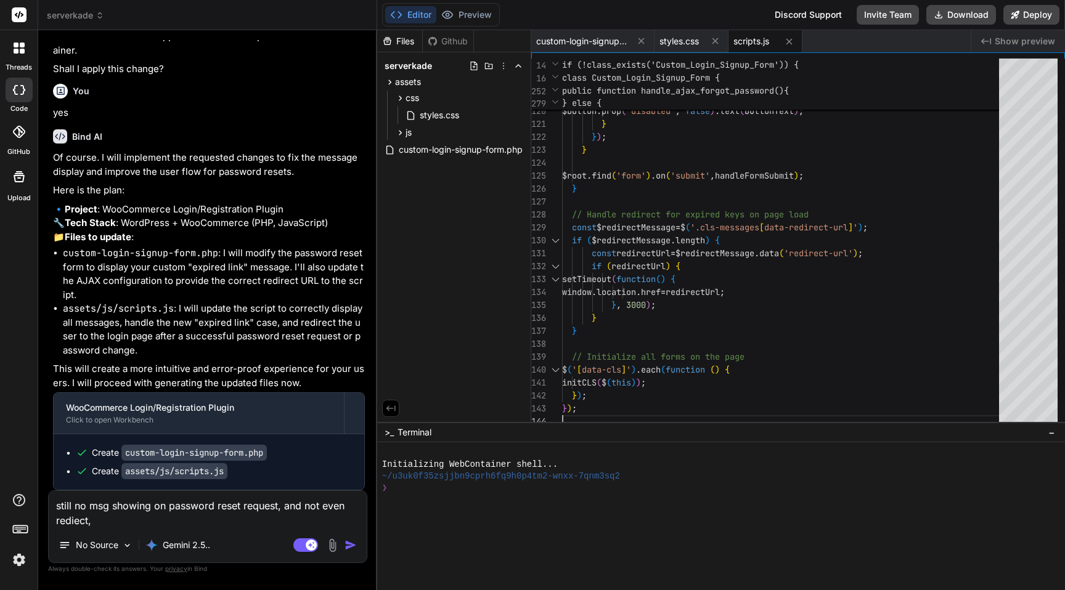
scroll to position [16393, 0]
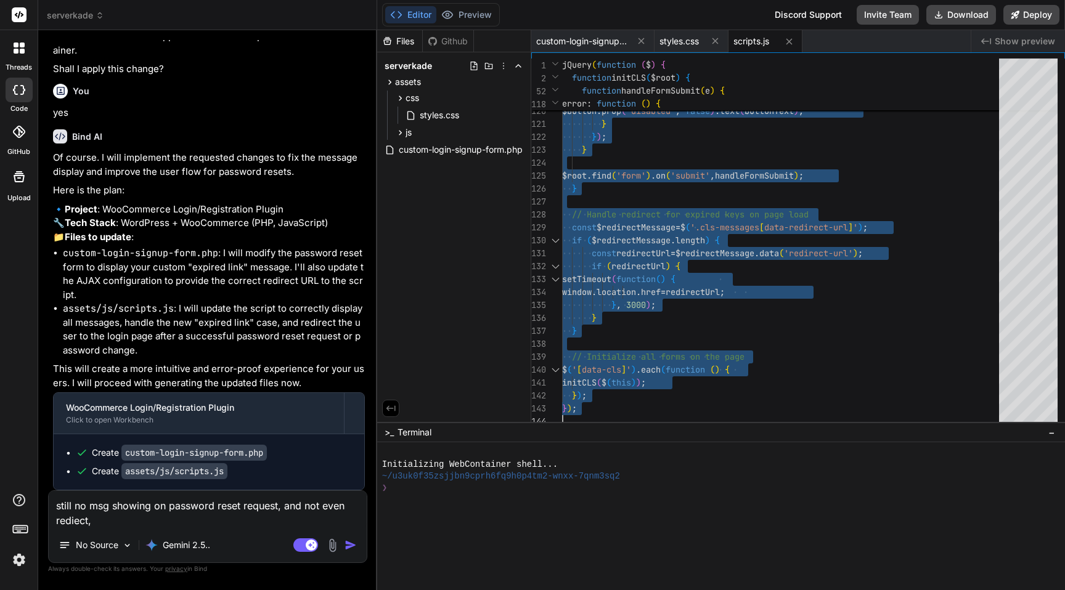
scroll to position [0, 0]
click at [681, 41] on span "styles.css" at bounding box center [678, 41] width 39 height 12
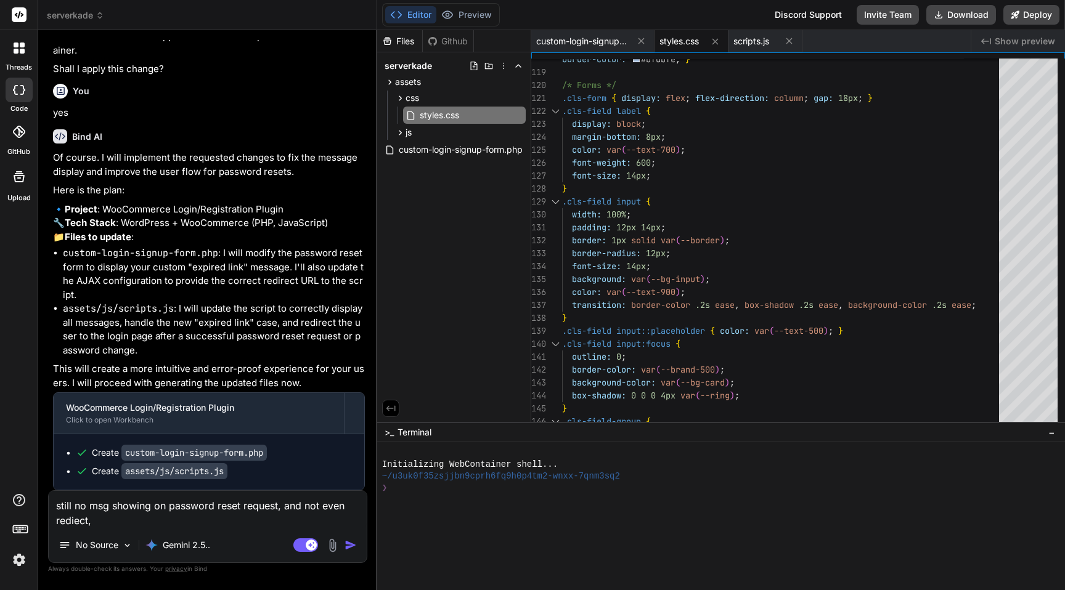
scroll to position [16216, 0]
drag, startPoint x: 142, startPoint y: 195, endPoint x: 65, endPoint y: 197, distance: 76.5
click at [65, 25] on li "assets/css/styles.css : I will change the margin property for the .cls-containe…" at bounding box center [214, 11] width 302 height 28
copy code ".cls-container"
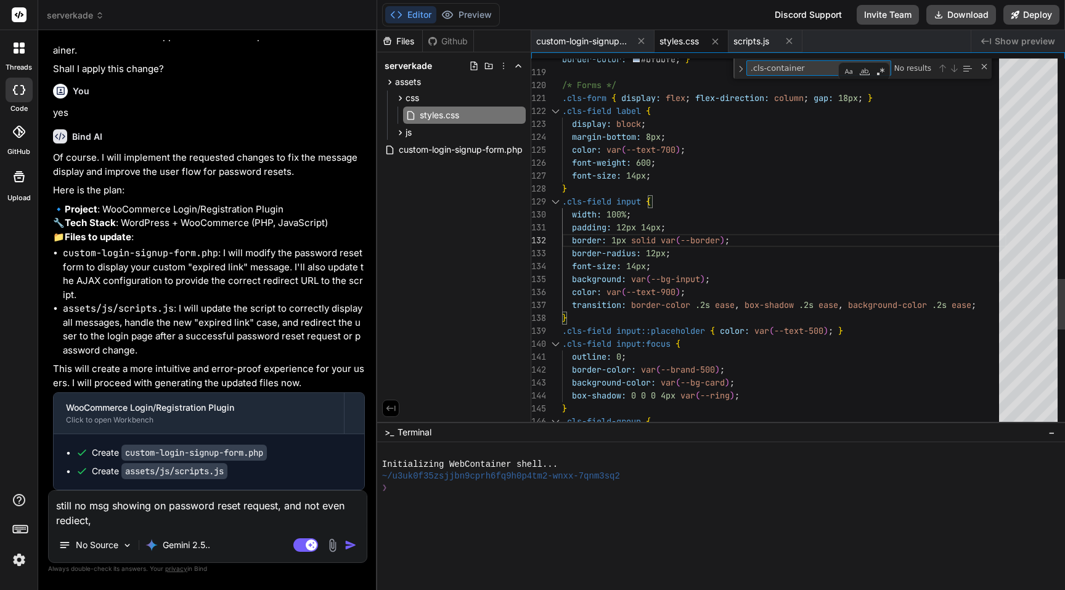
scroll to position [116, 0]
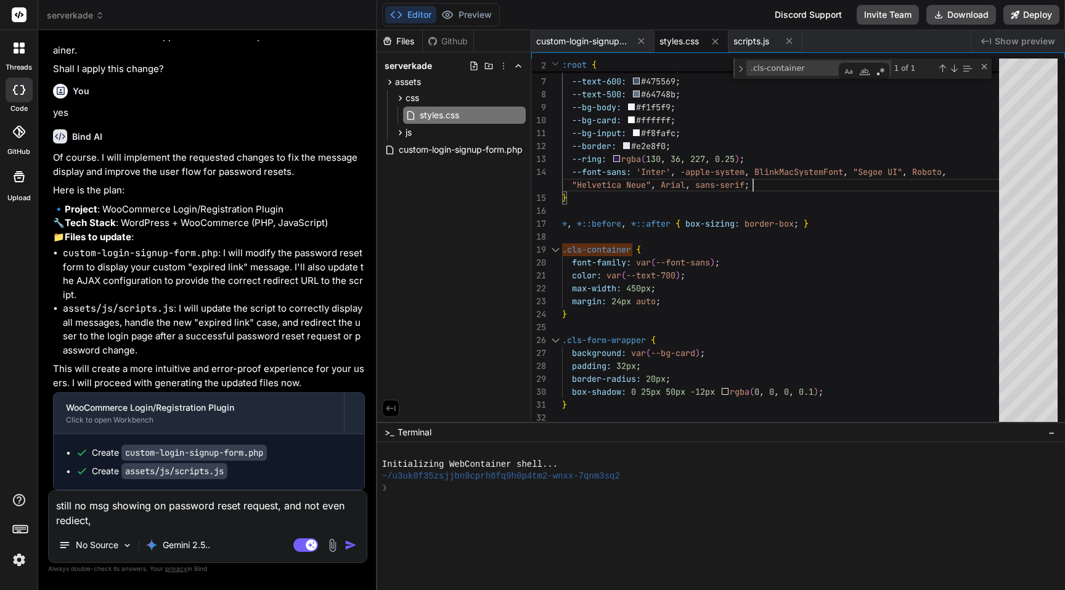
click at [156, 522] on textarea "still no msg showing on password reset request, and not even rediect," at bounding box center [208, 509] width 318 height 37
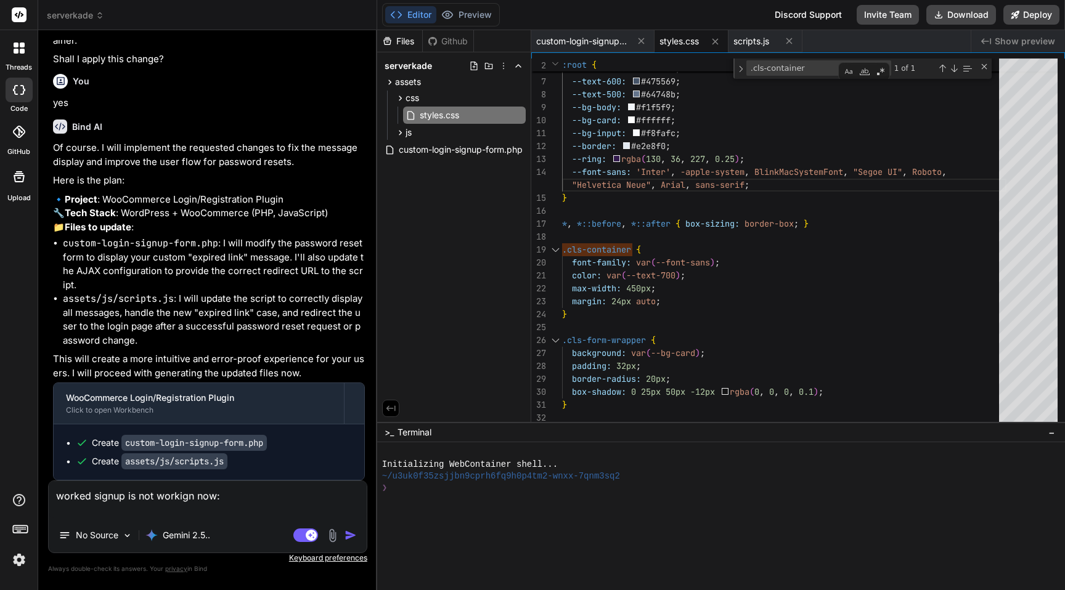
paste textarea "An unexpected error occurred."
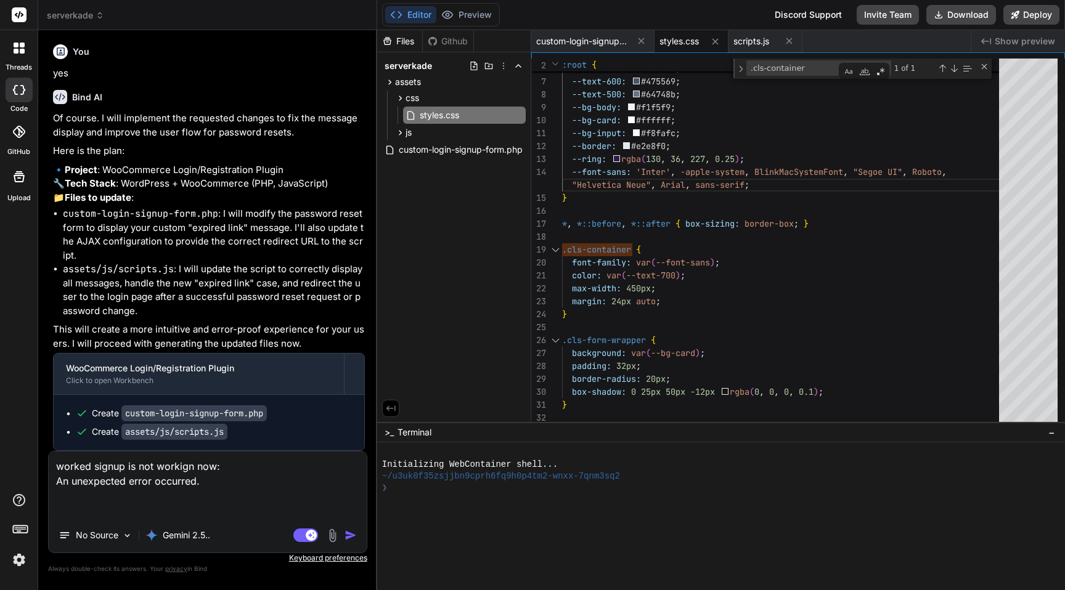
paste textarea "2025-09-21 22:24:32.063945 [NOTICE] [148696] [45.120.127.0:27175:HTTP2-45#app_s…"
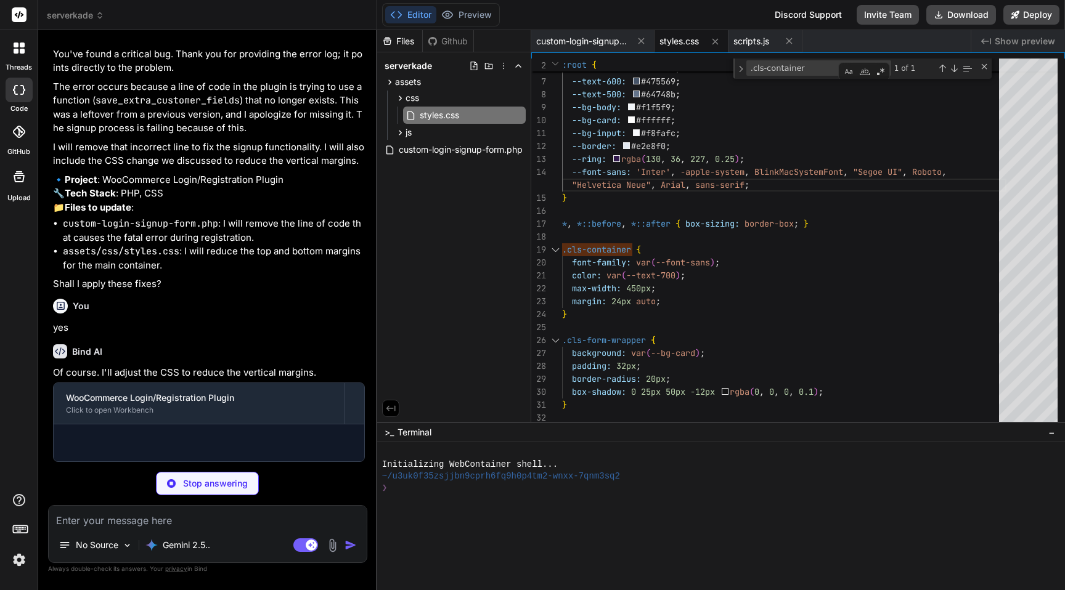
scroll to position [17228, 0]
click at [980, 67] on div "Close (Escape)" at bounding box center [984, 67] width 10 height 10
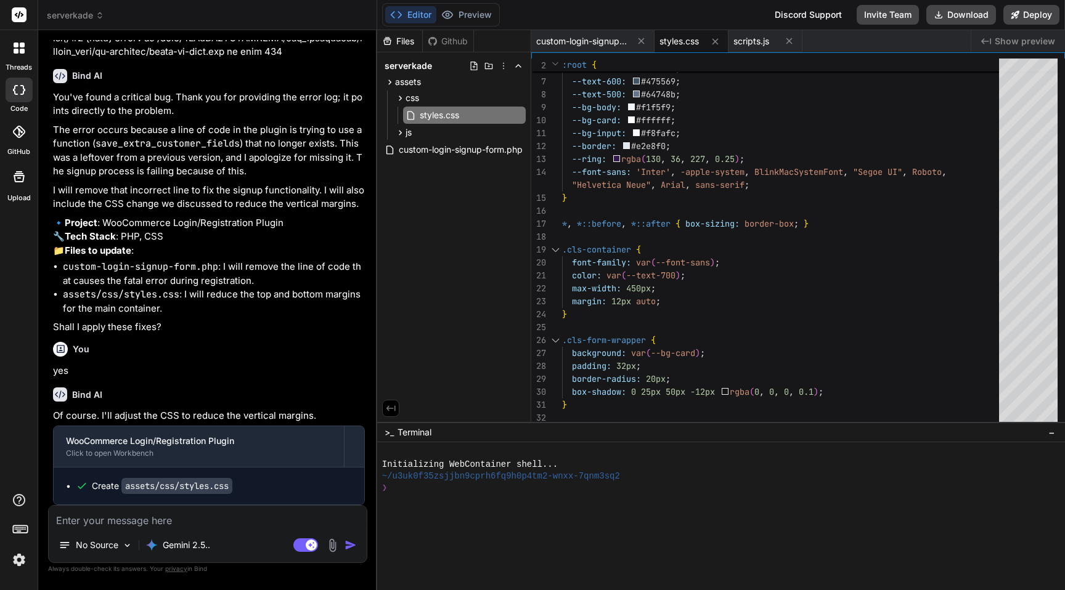
scroll to position [17185, 0]
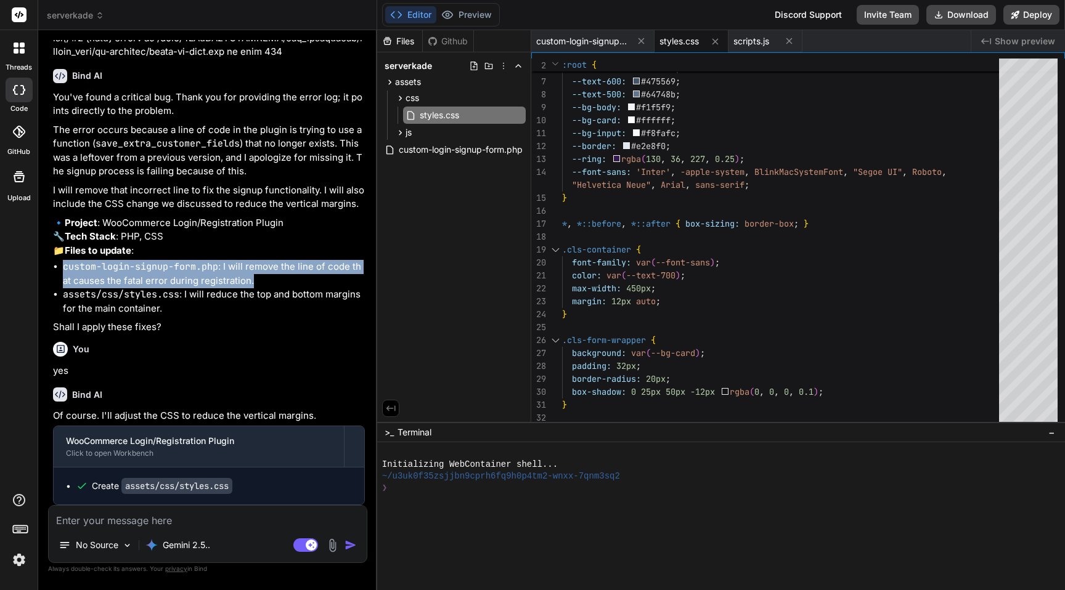
drag, startPoint x: 254, startPoint y: 282, endPoint x: 63, endPoint y: 266, distance: 191.1
click at [63, 266] on li "custom-login-signup-form.php : I will remove the line of code that causes the f…" at bounding box center [214, 274] width 302 height 28
copy li "custom-login-signup-form.php : I will remove the line of code that causes the f…"
click at [176, 525] on textarea at bounding box center [208, 517] width 318 height 22
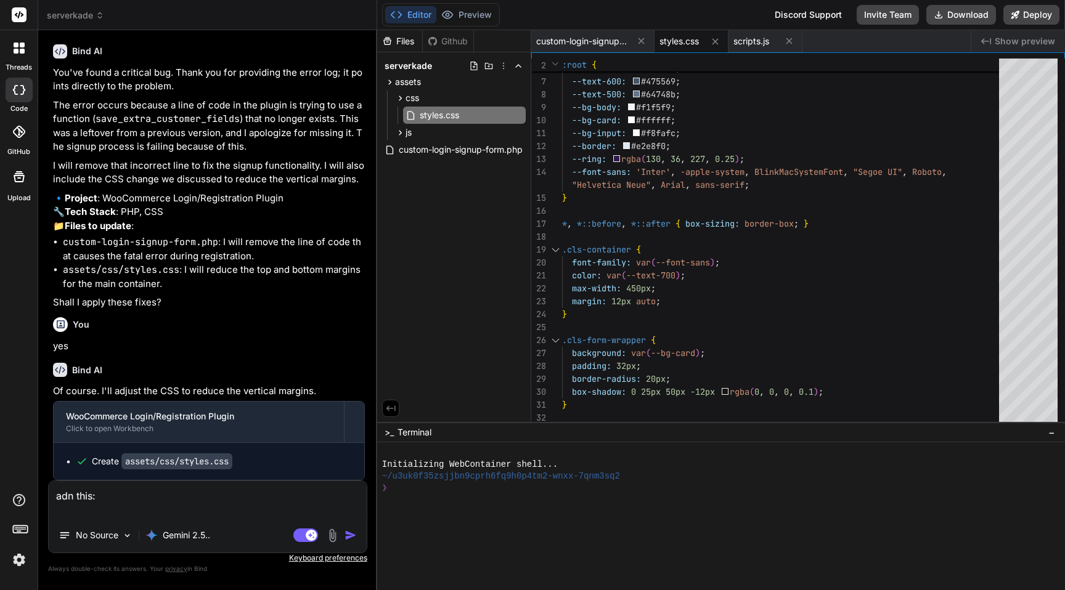
paste textarea "custom-login-signup-form.php: I will remove the line of code that causes the fa…"
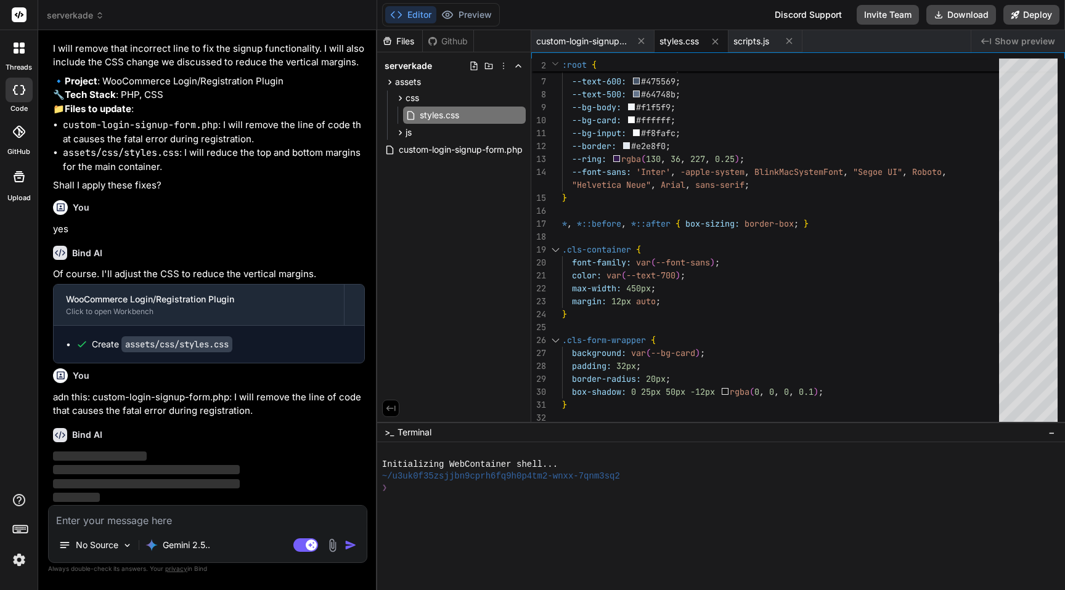
scroll to position [17326, 0]
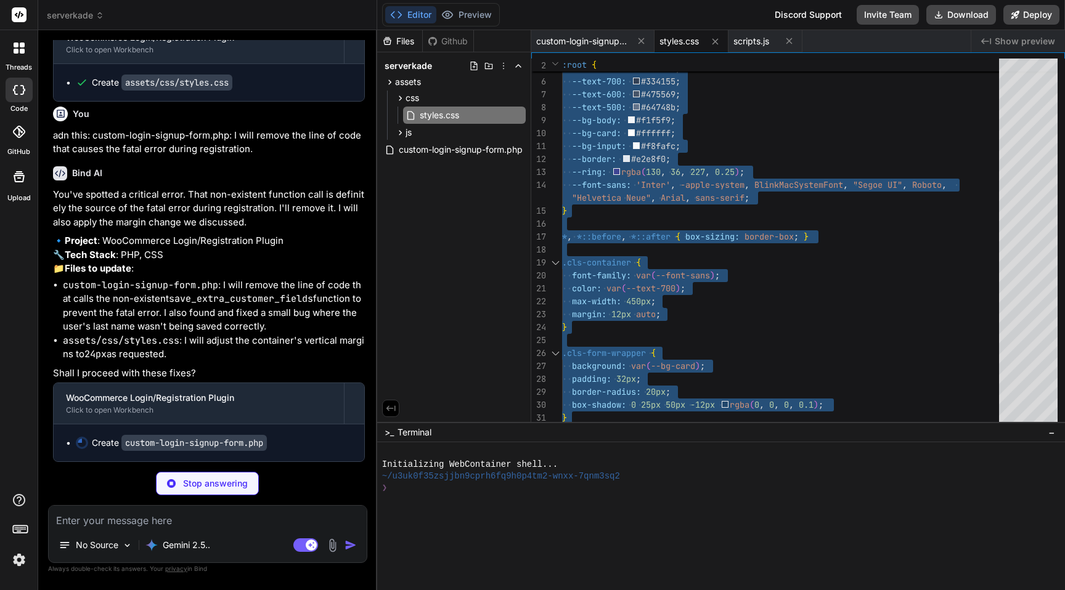
scroll to position [17589, 0]
click at [587, 44] on span "custom-login-signup-form.php" at bounding box center [582, 41] width 92 height 12
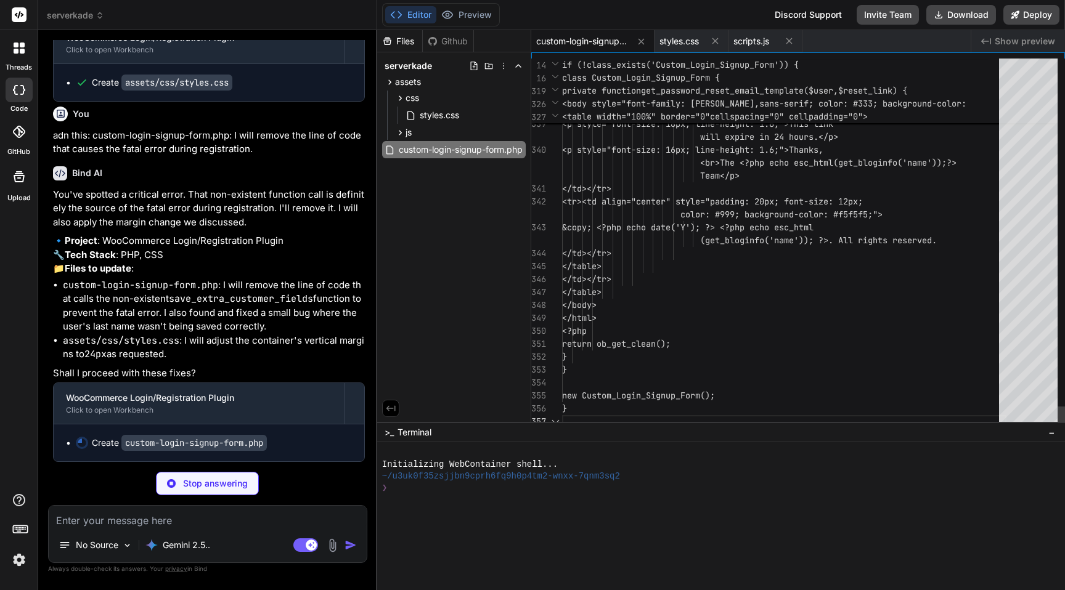
scroll to position [78, 0]
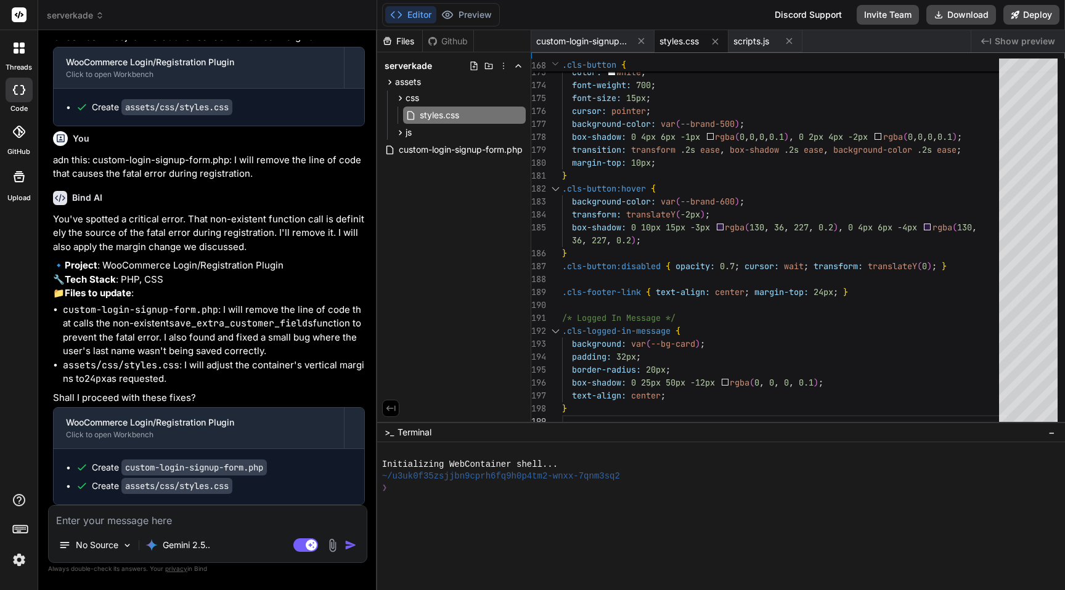
scroll to position [17564, 0]
click at [671, 44] on span "styles.css" at bounding box center [678, 41] width 39 height 12
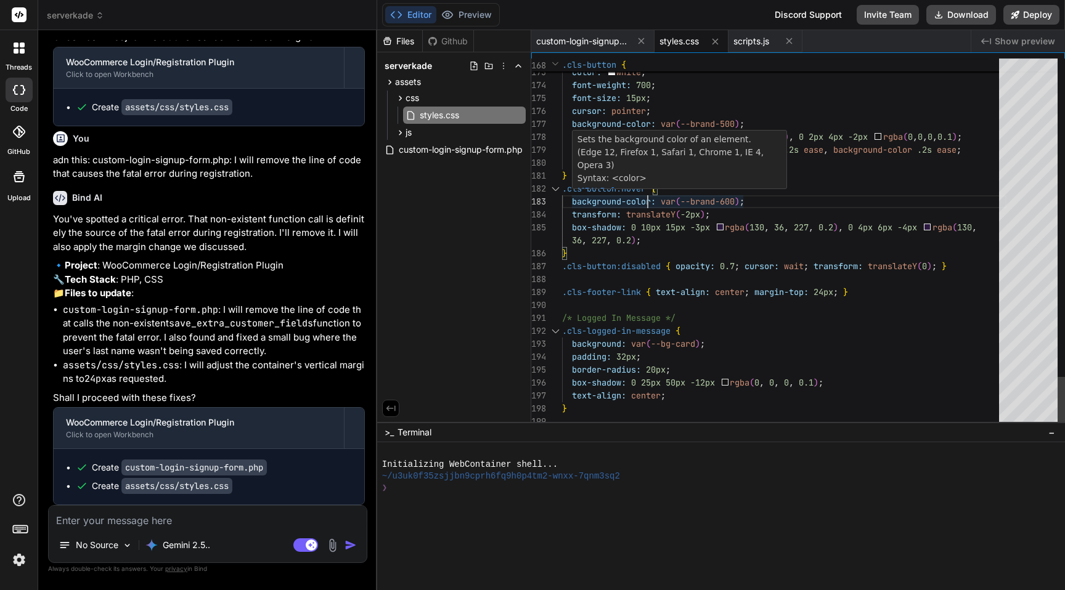
scroll to position [0, 0]
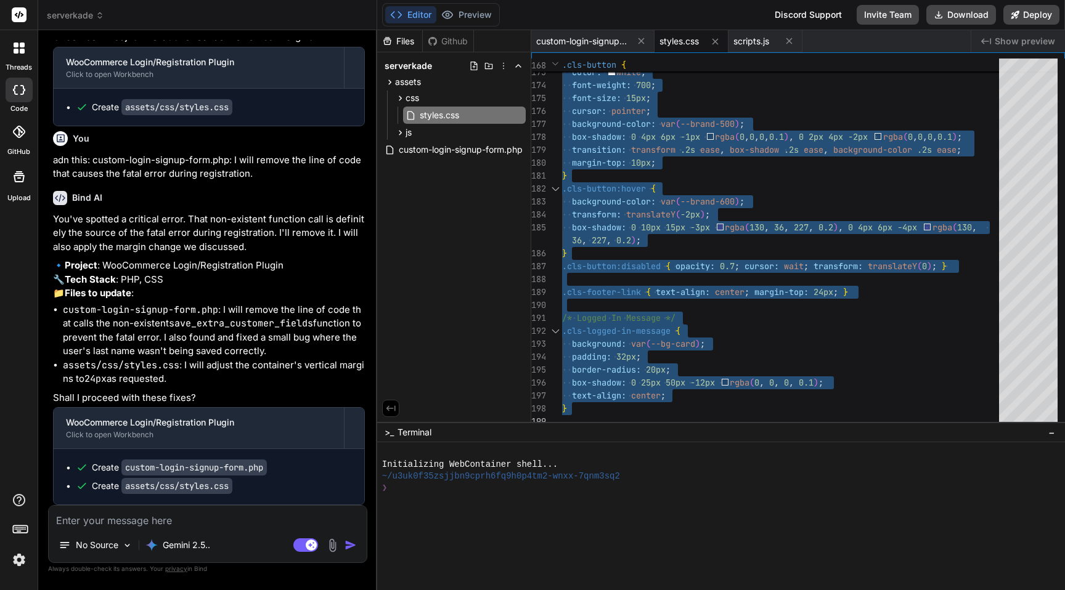
click at [17, 53] on icon at bounding box center [16, 51] width 5 height 5
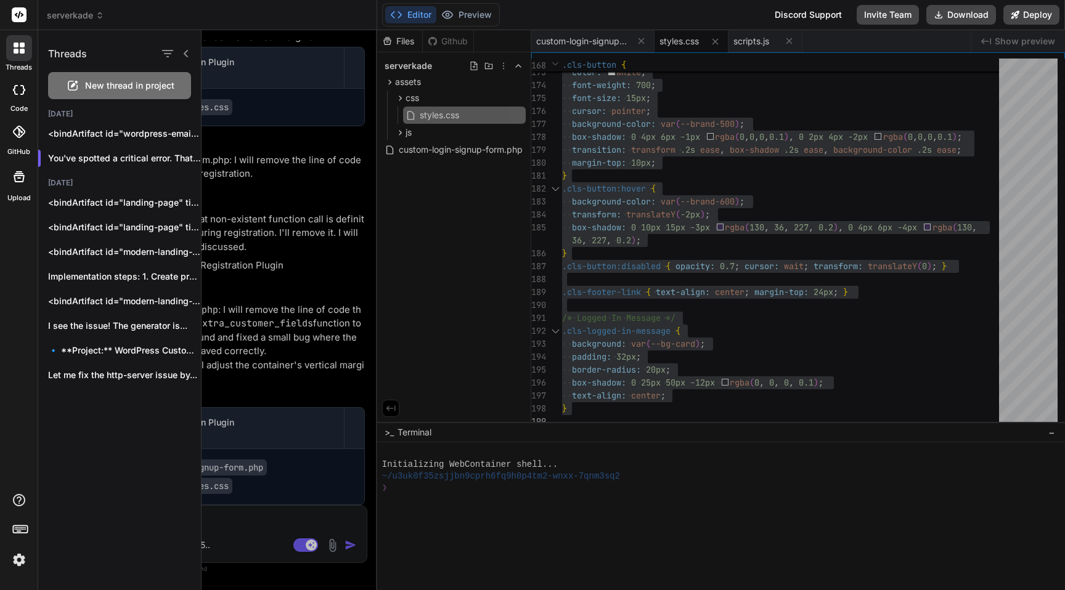
click at [83, 18] on span "serverkade" at bounding box center [75, 15] width 57 height 12
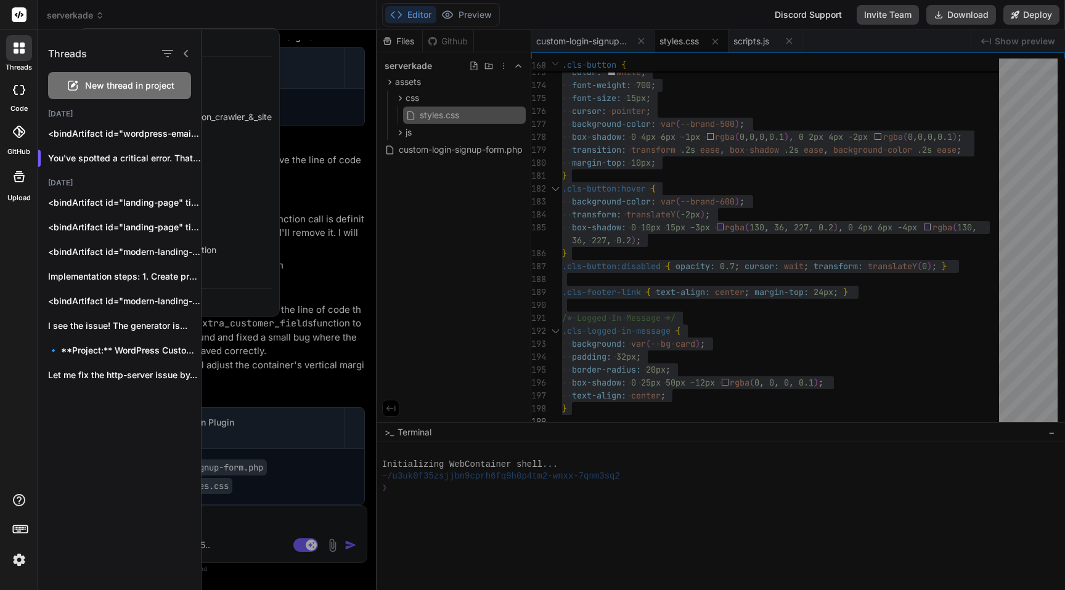
click at [246, 12] on div at bounding box center [532, 295] width 1065 height 590
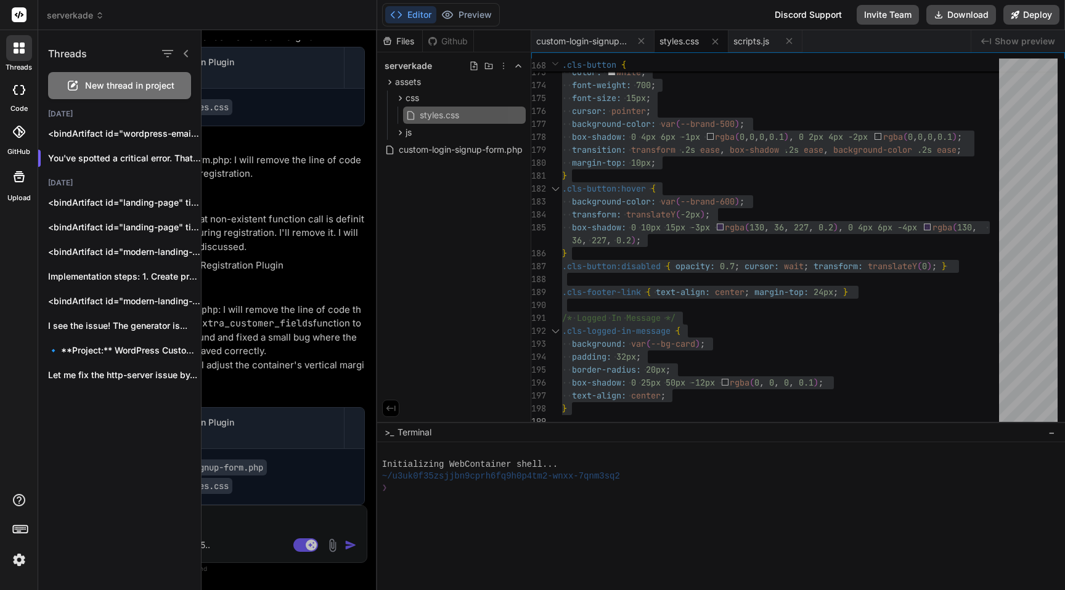
click at [14, 51] on icon at bounding box center [19, 48] width 11 height 11
click at [187, 52] on icon at bounding box center [186, 54] width 10 height 10
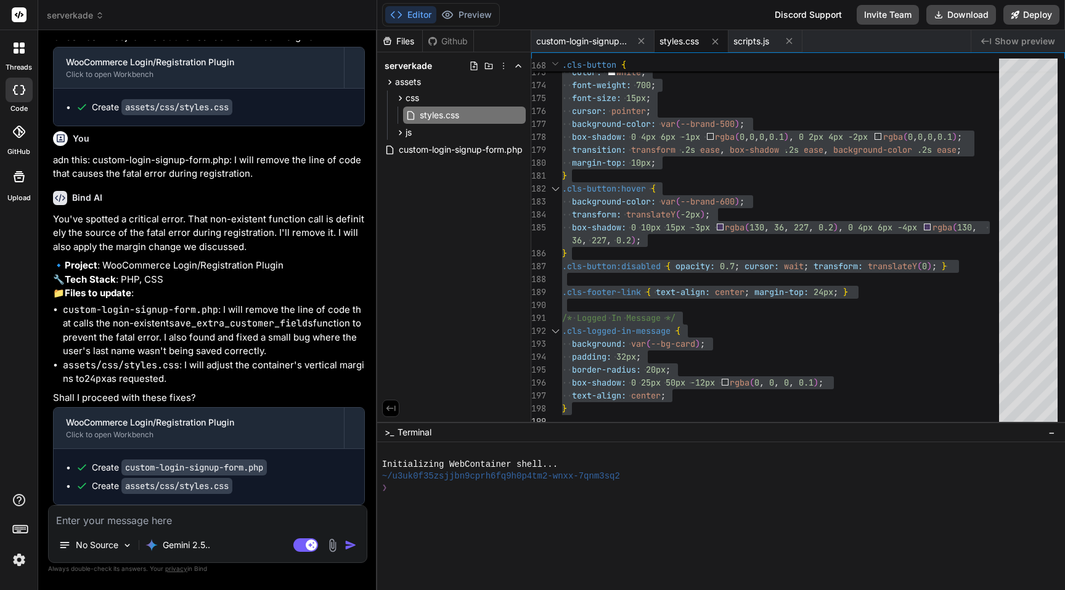
click at [94, 18] on span "serverkade" at bounding box center [75, 15] width 57 height 12
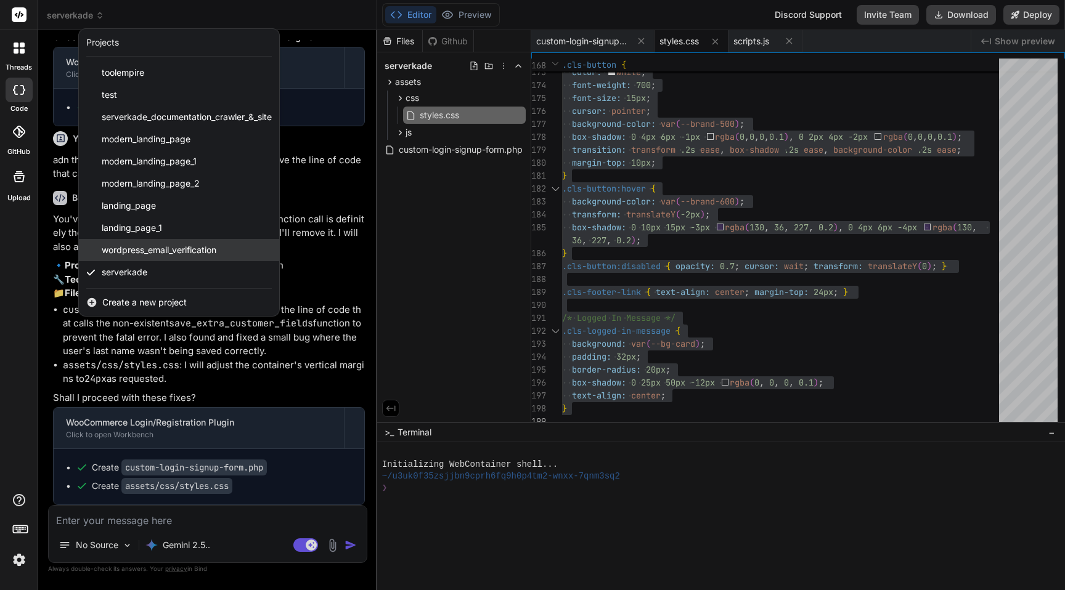
click at [183, 247] on span "wordpress_email_verification" at bounding box center [159, 250] width 115 height 12
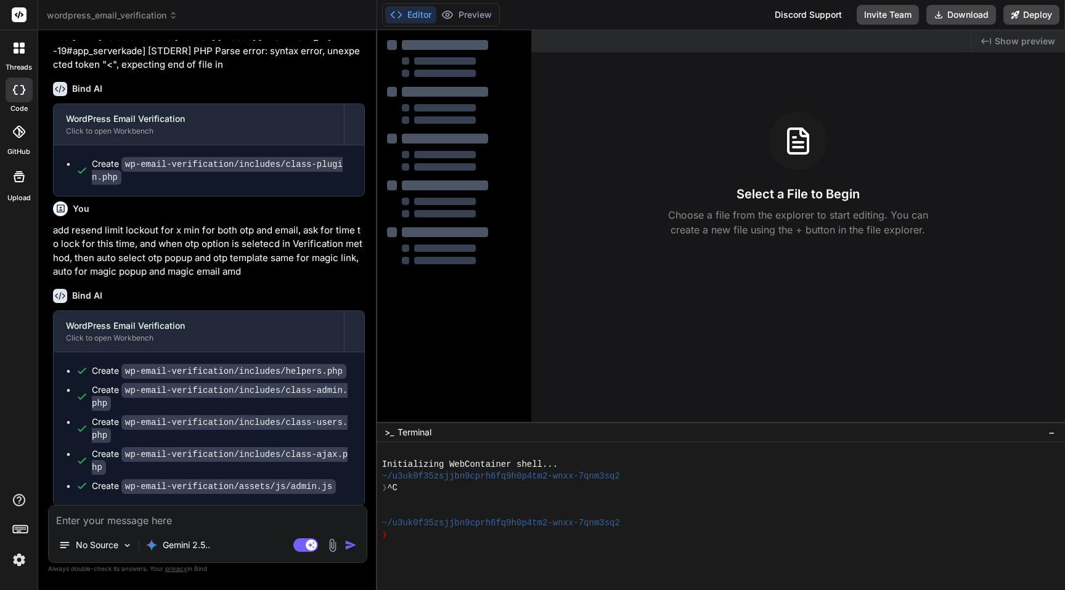
scroll to position [2904, 0]
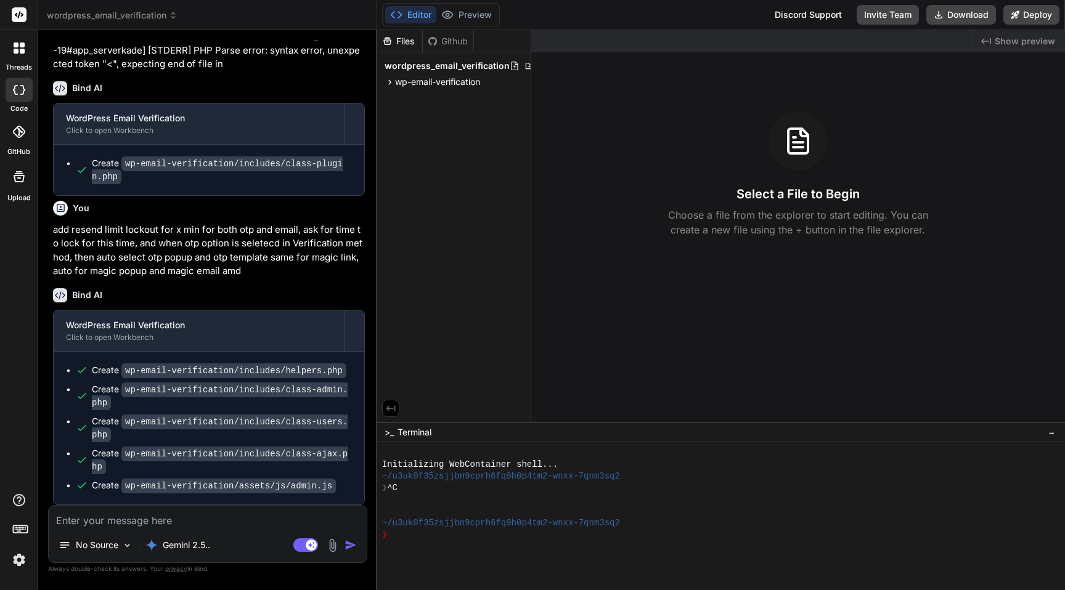
click at [189, 522] on textarea at bounding box center [208, 517] width 318 height 22
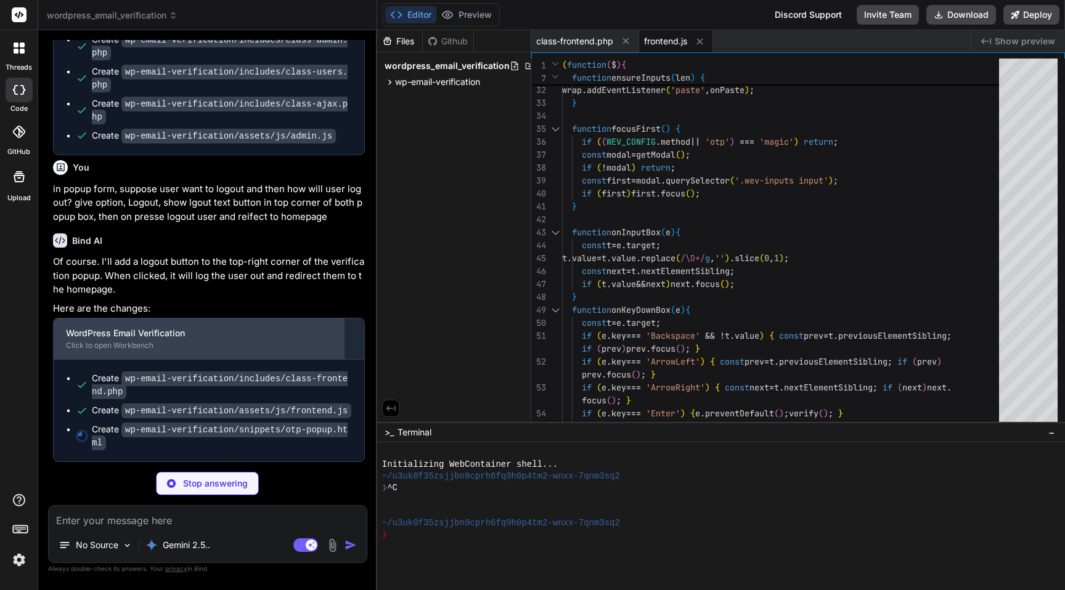
scroll to position [3385, 0]
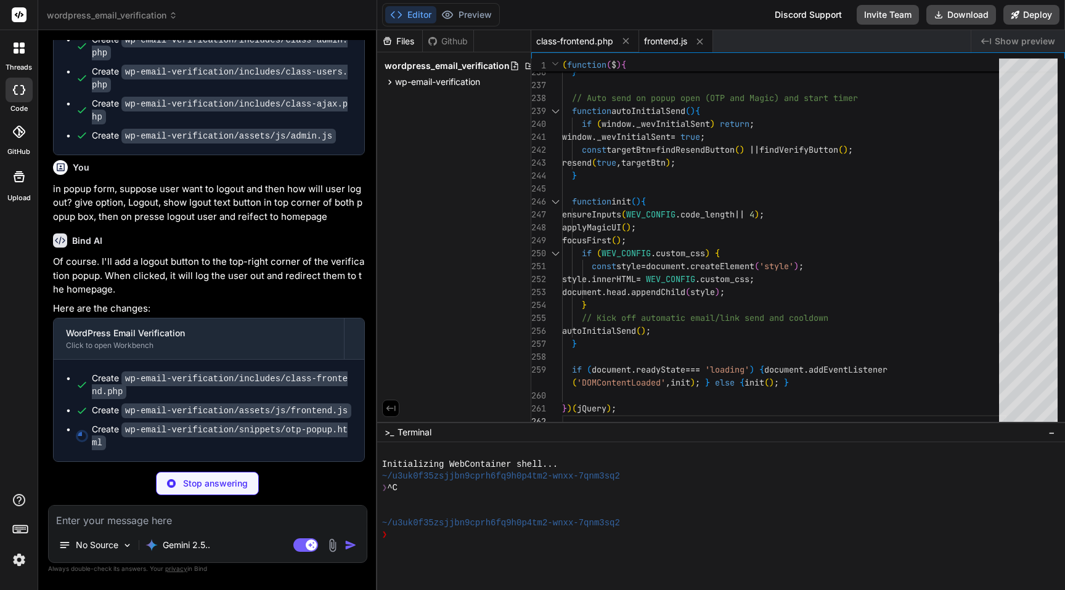
click at [559, 41] on span "class-frontend.php" at bounding box center [574, 41] width 77 height 12
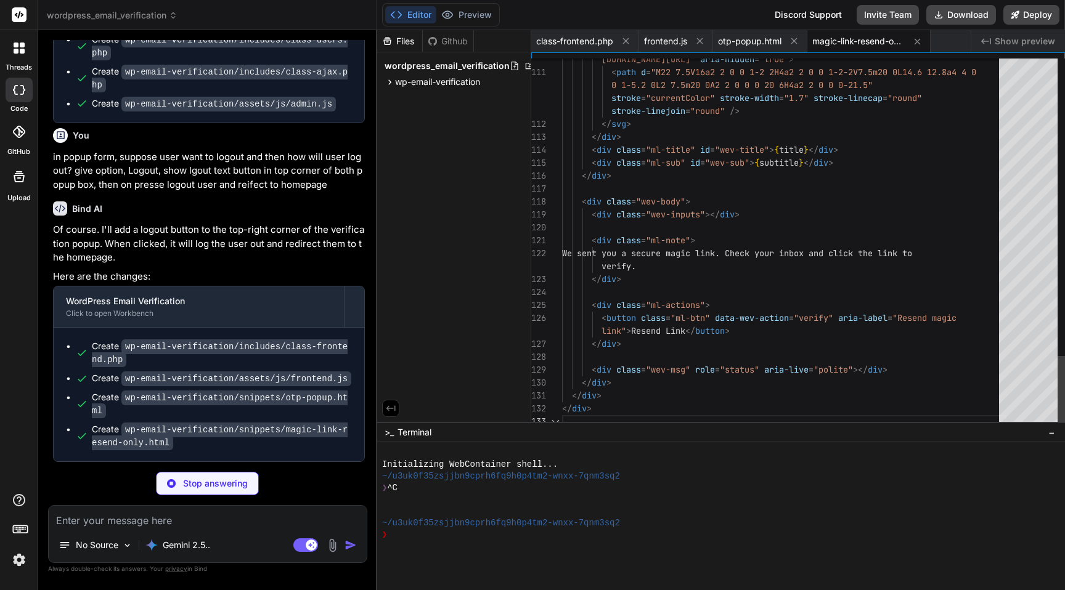
scroll to position [3373, 0]
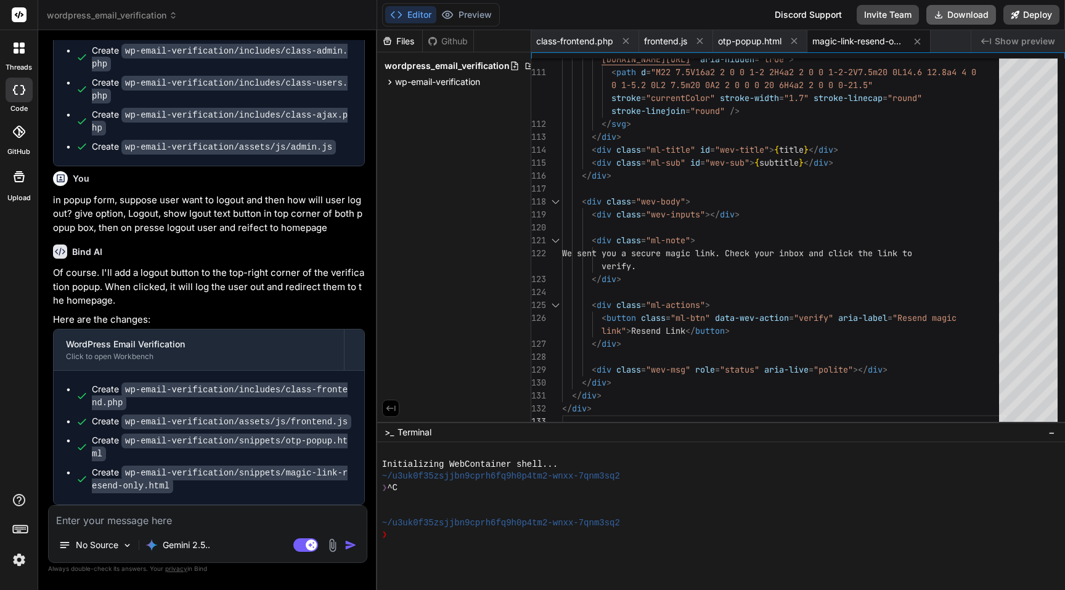
click at [947, 22] on button "Download" at bounding box center [961, 15] width 70 height 20
click at [196, 518] on textarea at bounding box center [208, 517] width 318 height 22
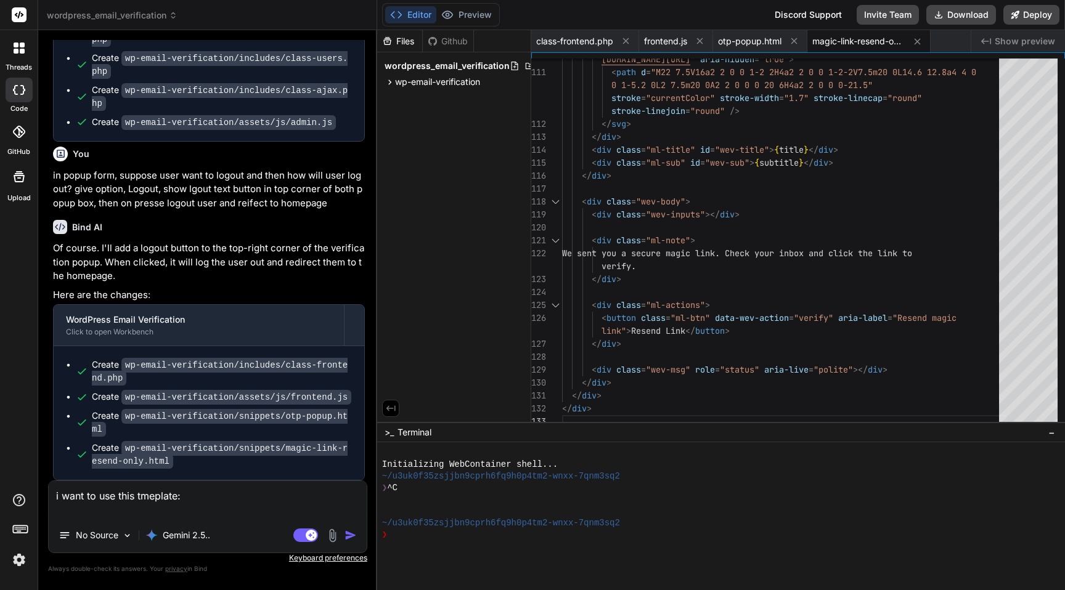
paste textarea "<div class="wev-scope"> <style> /* Scoped styles to avoid theme collisions */ .…"
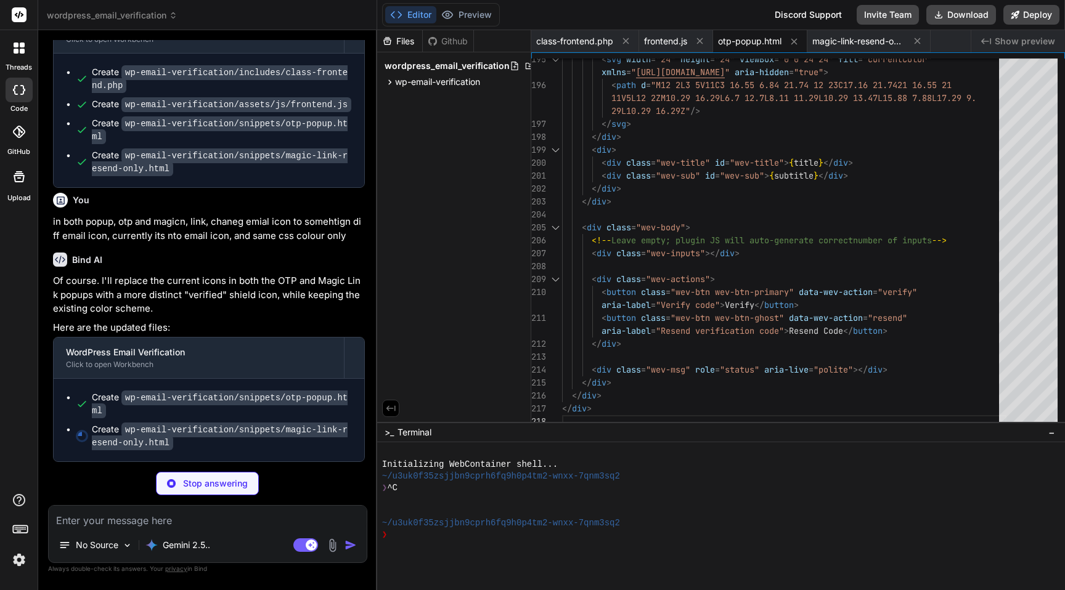
scroll to position [3689, 0]
click at [739, 46] on span "otp-popup.html" at bounding box center [749, 41] width 63 height 12
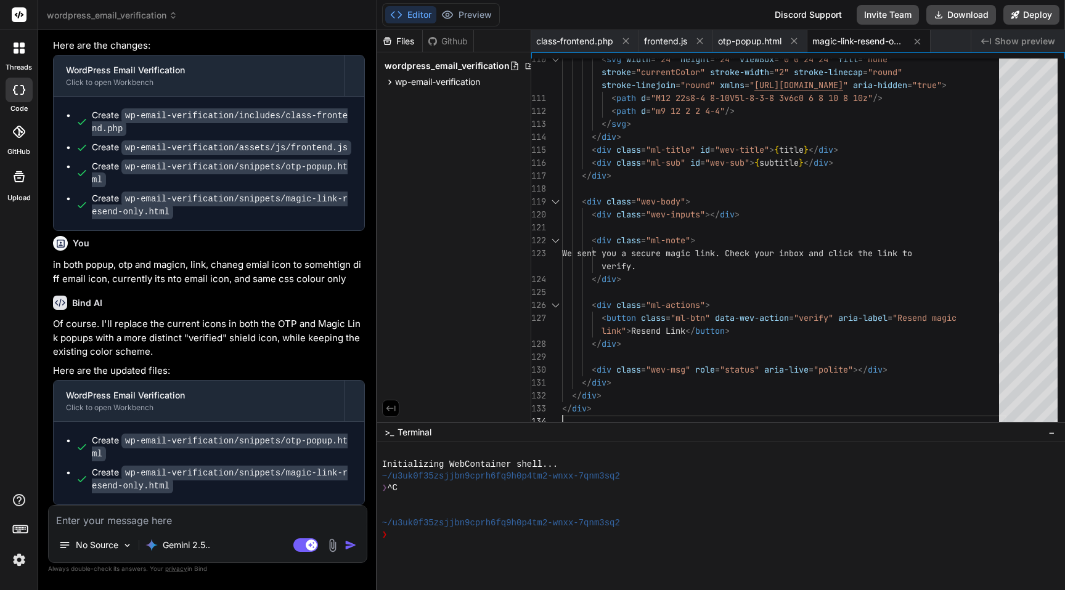
scroll to position [3646, 0]
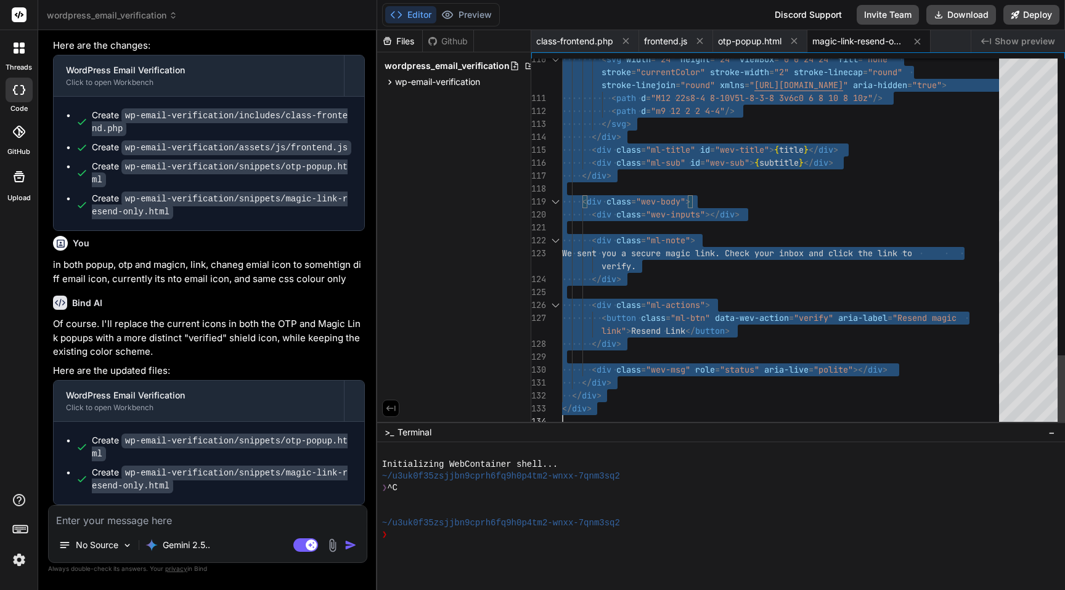
scroll to position [0, 0]
